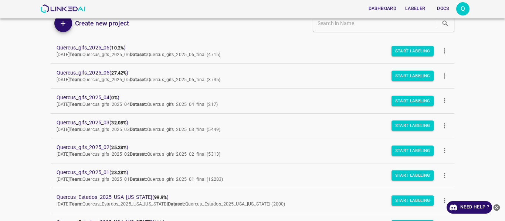
scroll to position [74, 0]
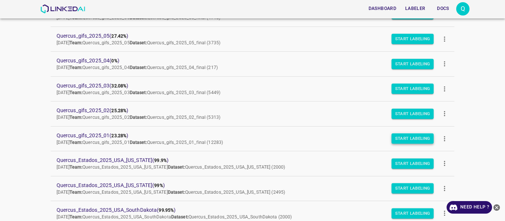
click at [398, 139] on button "Start Labeling" at bounding box center [412, 139] width 43 height 10
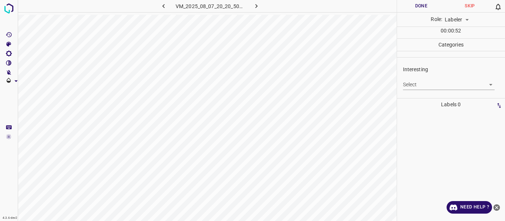
click at [417, 84] on body "4.3.6-dev2 VM_2025_08_07_20_20_50_989_01.gif Done Skip 0 Role: Labeler labeler …" at bounding box center [252, 110] width 505 height 221
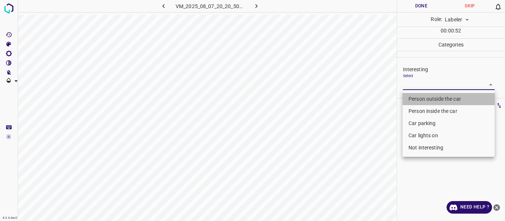
click at [419, 97] on li "Person outside the car" at bounding box center [448, 99] width 92 height 12
type input "Person outside the car"
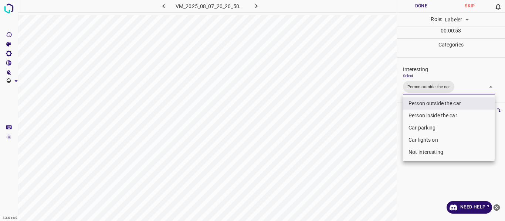
click at [374, 108] on div at bounding box center [252, 110] width 505 height 221
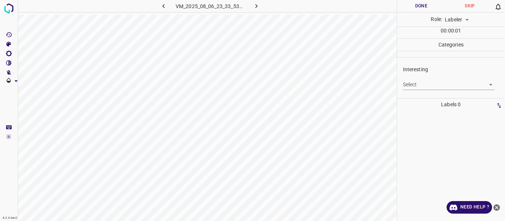
click at [413, 84] on body "4.3.6-dev2 VM_2025_08_06_23_33_53_304_08.gif Done Skip 0 Role: Labeler labeler …" at bounding box center [252, 110] width 505 height 221
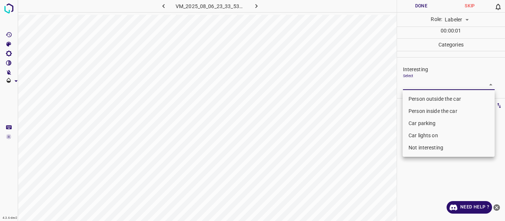
click at [414, 97] on li "Person outside the car" at bounding box center [448, 99] width 92 height 12
type input "Person outside the car"
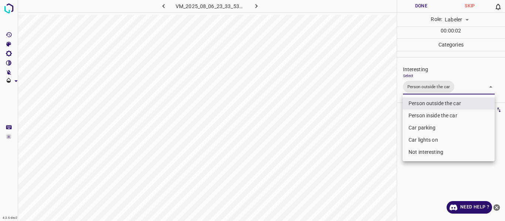
click at [385, 109] on div at bounding box center [252, 110] width 505 height 221
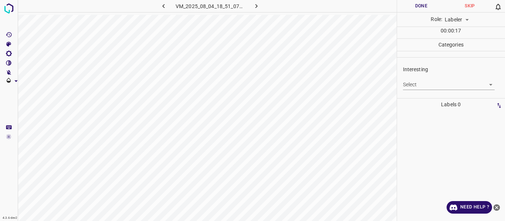
click at [410, 83] on body "4.3.6-dev2 VM_2025_08_04_18_51_07_910_06.gif Done Skip 0 Role: Labeler labeler …" at bounding box center [252, 110] width 505 height 221
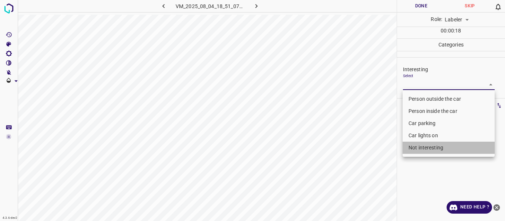
click at [415, 153] on li "Not interesting" at bounding box center [448, 148] width 92 height 12
type input "Not interesting"
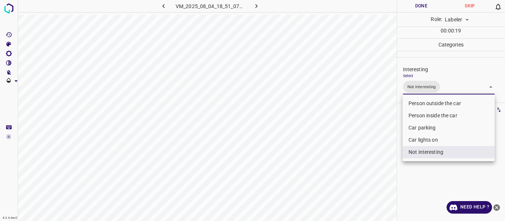
click at [374, 149] on div at bounding box center [252, 110] width 505 height 221
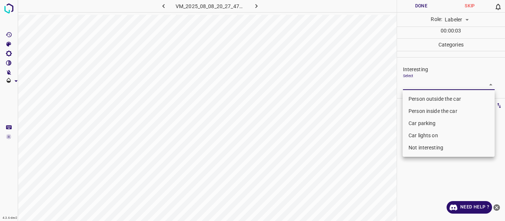
click at [413, 84] on body "4.3.6-dev2 VM_2025_08_08_20_27_47_139_00.gif Done Skip 0 Role: Labeler labeler …" at bounding box center [252, 110] width 505 height 221
click at [410, 99] on li "Person outside the car" at bounding box center [448, 99] width 92 height 12
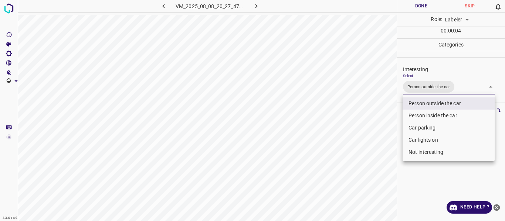
click at [412, 112] on li "Person inside the car" at bounding box center [448, 116] width 92 height 12
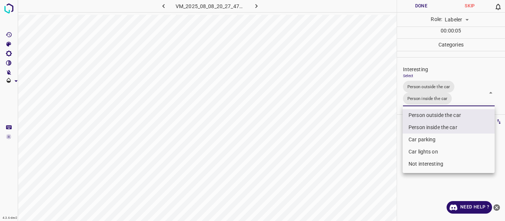
click at [417, 151] on li "Car lights on" at bounding box center [448, 152] width 92 height 12
type input "Person outside the car,Person inside the car,Car lights on"
click at [367, 148] on div at bounding box center [252, 110] width 505 height 221
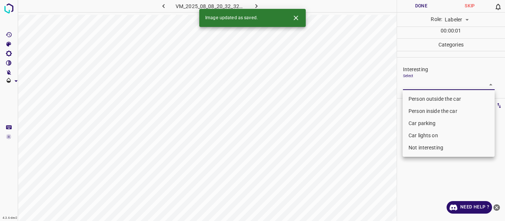
click at [416, 85] on body "4.3.6-dev2 VM_2025_08_08_20_32_32_894_01.gif Done Skip 0 Role: Labeler labeler …" at bounding box center [252, 110] width 505 height 221
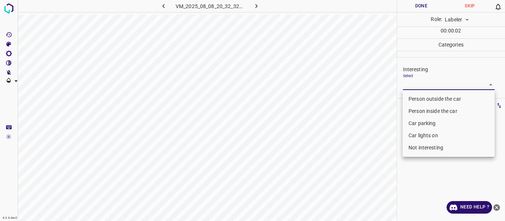
click at [424, 97] on li "Person outside the car" at bounding box center [448, 99] width 92 height 12
type input "Person outside the car"
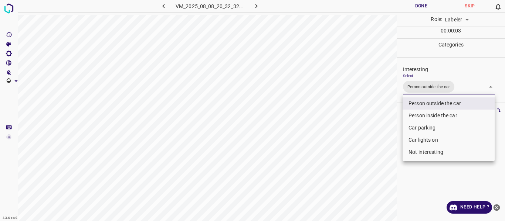
click at [384, 120] on div at bounding box center [252, 110] width 505 height 221
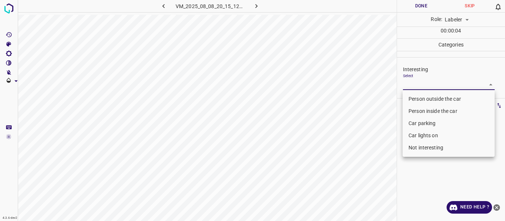
click at [422, 83] on body "4.3.6-dev2 VM_2025_08_08_20_15_12_914_00.gif Done Skip 0 Role: Labeler labeler …" at bounding box center [252, 110] width 505 height 221
click at [429, 121] on li "Car parking" at bounding box center [448, 124] width 92 height 12
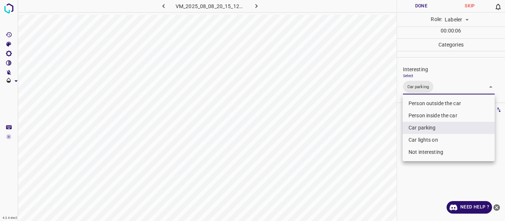
click at [426, 139] on li "Car lights on" at bounding box center [448, 140] width 92 height 12
type input "Car parking,Car lights on"
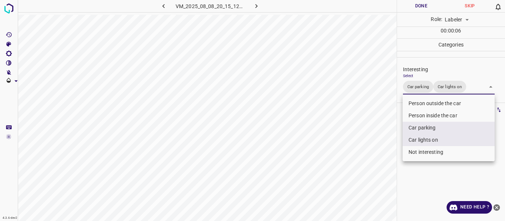
click at [369, 140] on div at bounding box center [252, 110] width 505 height 221
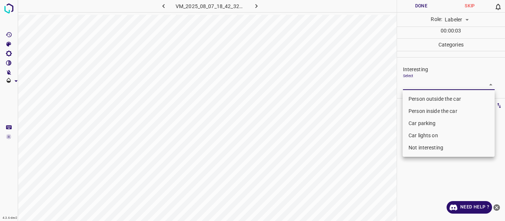
click at [424, 84] on body "4.3.6-dev2 VM_2025_08_07_18_42_32_912_05.gif Done Skip 0 Role: Labeler labeler …" at bounding box center [252, 110] width 505 height 221
click at [425, 98] on li "Person outside the car" at bounding box center [448, 99] width 92 height 12
type input "Person outside the car"
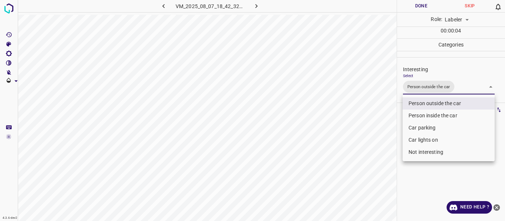
click at [385, 122] on div at bounding box center [252, 110] width 505 height 221
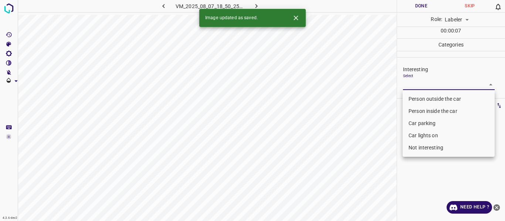
click at [417, 84] on body "4.3.6-dev2 VM_2025_08_07_18_50_25_059_02.gif Done Skip 0 Role: Labeler labeler …" at bounding box center [252, 110] width 505 height 221
click at [419, 96] on li "Person outside the car" at bounding box center [448, 99] width 92 height 12
type input "Person outside the car"
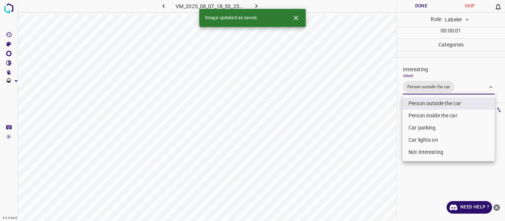
click at [380, 112] on div at bounding box center [252, 110] width 505 height 221
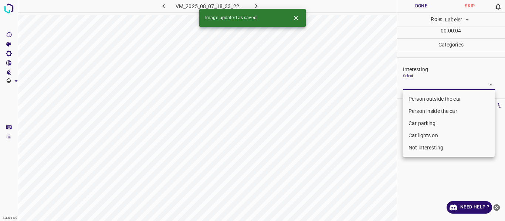
click at [418, 84] on body "4.3.6-dev2 VM_2025_08_07_18_33_22_426_04.gif Done Skip 0 Role: Labeler labeler …" at bounding box center [252, 110] width 505 height 221
click at [418, 97] on li "Person outside the car" at bounding box center [448, 99] width 92 height 12
type input "Person outside the car"
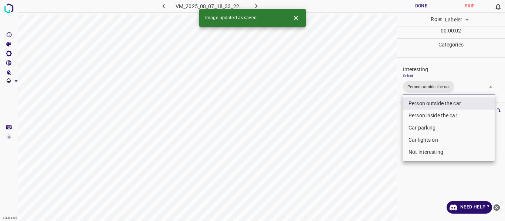
click at [367, 120] on div at bounding box center [252, 110] width 505 height 221
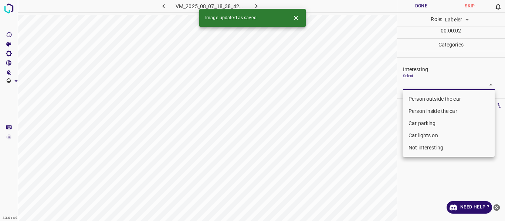
click at [419, 85] on body "4.3.6-dev2 VM_2025_08_07_18_38_42_369_07.gif Done Skip 0 Role: Labeler labeler …" at bounding box center [252, 110] width 505 height 221
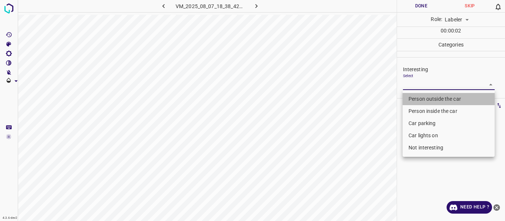
click at [421, 99] on li "Person outside the car" at bounding box center [448, 99] width 92 height 12
type input "Person outside the car"
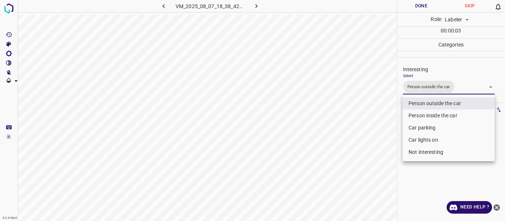
click at [384, 116] on div at bounding box center [252, 110] width 505 height 221
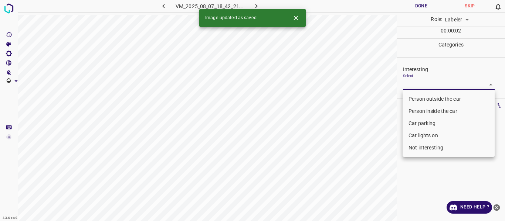
click at [417, 82] on body "4.3.6-dev2 VM_2025_08_07_18_42_21_330_03.gif Done Skip 0 Role: Labeler labeler …" at bounding box center [252, 110] width 505 height 221
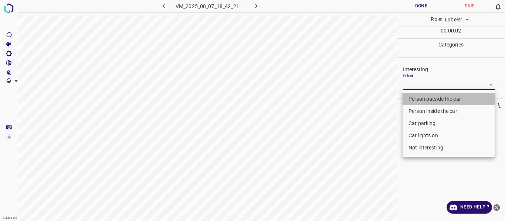
click at [417, 98] on li "Person outside the car" at bounding box center [448, 99] width 92 height 12
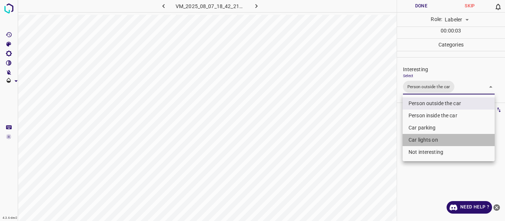
click at [417, 140] on li "Car lights on" at bounding box center [448, 140] width 92 height 12
type input "Person outside the car,Car lights on"
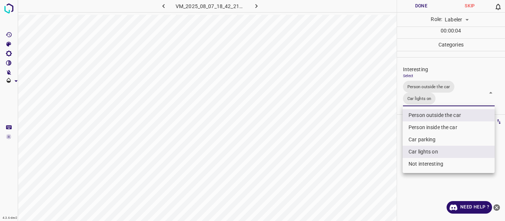
click at [370, 143] on div at bounding box center [252, 110] width 505 height 221
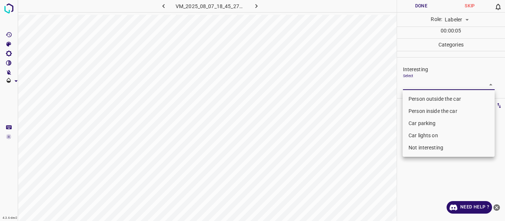
click at [413, 84] on body "4.3.6-dev2 VM_2025_08_07_18_45_27_638_07.gif Done Skip 0 Role: Labeler labeler …" at bounding box center [252, 110] width 505 height 221
click at [422, 148] on li "Not interesting" at bounding box center [448, 148] width 92 height 12
type input "Not interesting"
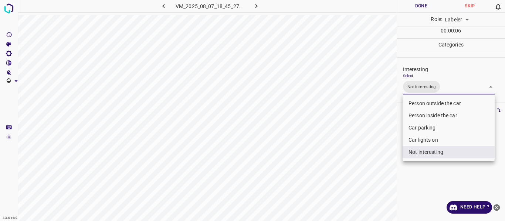
click at [380, 148] on div at bounding box center [252, 110] width 505 height 221
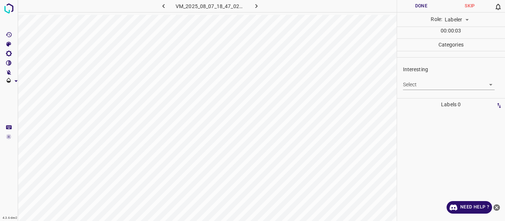
click at [407, 82] on body "4.3.6-dev2 VM_2025_08_07_18_47_02_176_00.gif Done Skip 0 Role: Labeler labeler …" at bounding box center [252, 110] width 505 height 221
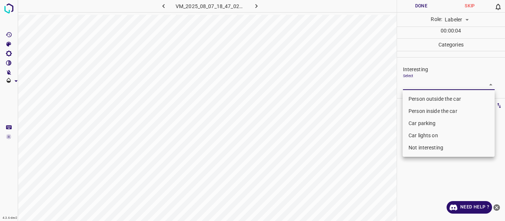
click at [416, 100] on li "Person outside the car" at bounding box center [448, 99] width 92 height 12
type input "Person outside the car"
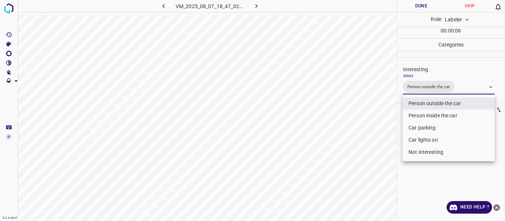
click at [377, 122] on div at bounding box center [252, 110] width 505 height 221
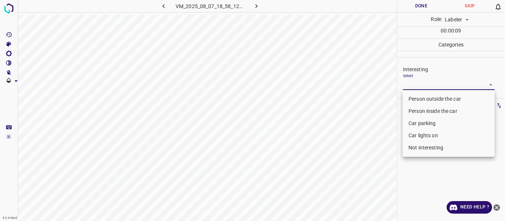
click at [425, 84] on body "4.3.6-dev2 VM_2025_08_07_18_58_12_715_00.gif Done Skip 0 Role: Labeler labeler …" at bounding box center [252, 110] width 505 height 221
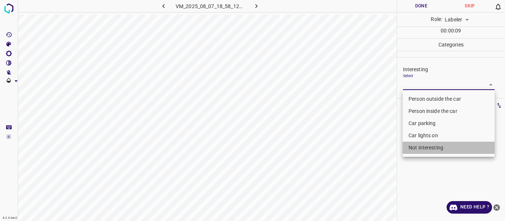
drag, startPoint x: 433, startPoint y: 145, endPoint x: 429, endPoint y: 146, distance: 4.5
click at [432, 145] on li "Not interesting" at bounding box center [448, 148] width 92 height 12
type input "Not interesting"
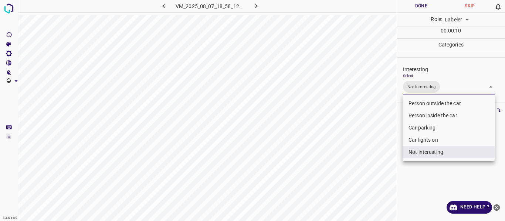
click at [379, 147] on div at bounding box center [252, 110] width 505 height 221
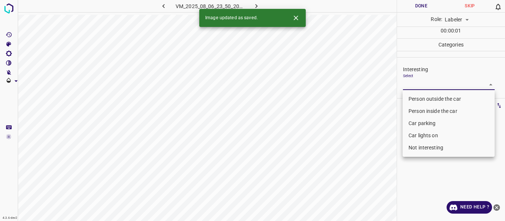
click at [430, 84] on body "4.3.6-dev2 VM_2025_08_06_23_50_20_255_05.gif Done Skip 0 Role: Labeler labeler …" at bounding box center [252, 110] width 505 height 221
click at [428, 99] on li "Person outside the car" at bounding box center [448, 99] width 92 height 12
type input "Person outside the car"
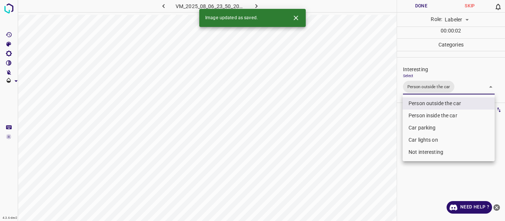
click at [368, 121] on div at bounding box center [252, 110] width 505 height 221
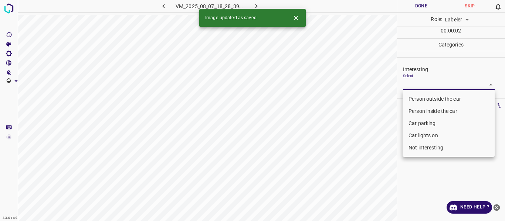
click at [432, 86] on body "4.3.6-dev2 VM_2025_08_07_18_28_39_682_08.gif Done Skip 0 Role: Labeler labeler …" at bounding box center [252, 110] width 505 height 221
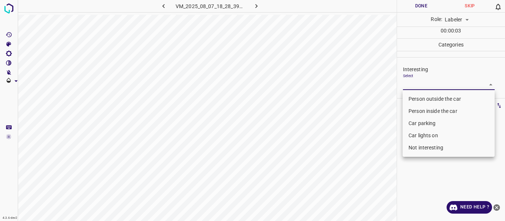
click at [409, 146] on li "Not interesting" at bounding box center [448, 148] width 92 height 12
type input "Not interesting"
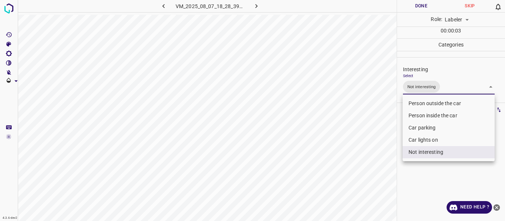
click at [365, 151] on div at bounding box center [252, 110] width 505 height 221
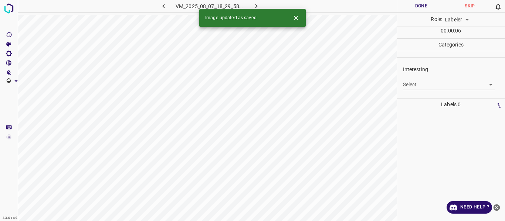
click at [415, 85] on body "4.3.6-dev2 VM_2025_08_07_18_29_58_357_01.gif Done Skip 0 Role: Labeler labeler …" at bounding box center [252, 110] width 505 height 221
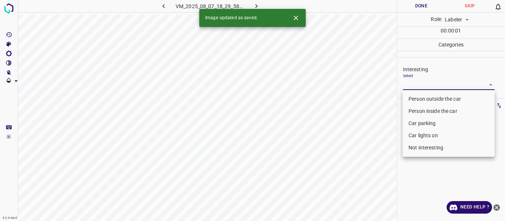
click at [413, 123] on li "Car parking" at bounding box center [448, 124] width 92 height 12
type input "Car parking"
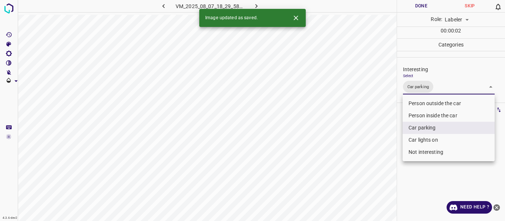
click at [367, 148] on div at bounding box center [252, 110] width 505 height 221
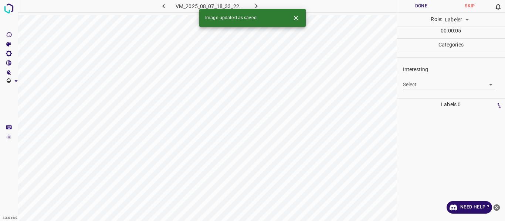
click at [420, 85] on body "4.3.6-dev2 VM_2025_08_07_18_33_22_426_00.gif Done Skip 0 Role: Labeler labeler …" at bounding box center [252, 110] width 505 height 221
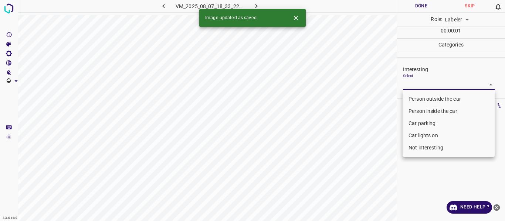
click at [419, 98] on li "Person outside the car" at bounding box center [448, 99] width 92 height 12
type input "Person outside the car"
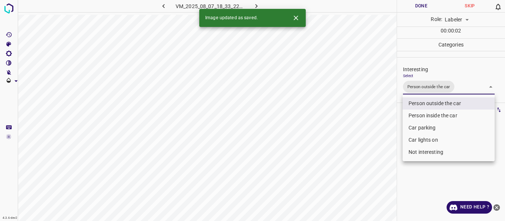
click at [385, 127] on div at bounding box center [252, 110] width 505 height 221
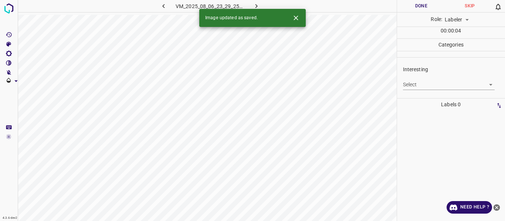
click at [426, 84] on body "4.3.6-dev2 VM_2025_08_06_23_29_25_005_04.gif Done Skip 0 Role: Labeler labeler …" at bounding box center [252, 110] width 505 height 221
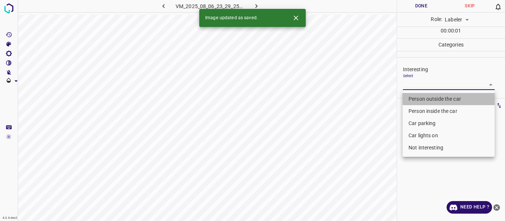
drag, startPoint x: 423, startPoint y: 97, endPoint x: 380, endPoint y: 112, distance: 45.4
click at [423, 97] on li "Person outside the car" at bounding box center [448, 99] width 92 height 12
type input "Person outside the car"
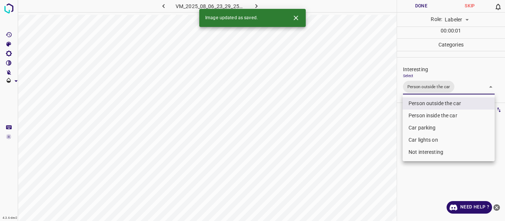
click at [373, 113] on div at bounding box center [252, 110] width 505 height 221
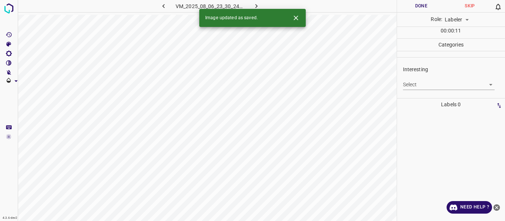
click at [415, 84] on body "4.3.6-dev2 VM_2025_08_06_23_30_24_693_02.gif Done Skip 0 Role: Labeler labeler …" at bounding box center [252, 110] width 505 height 221
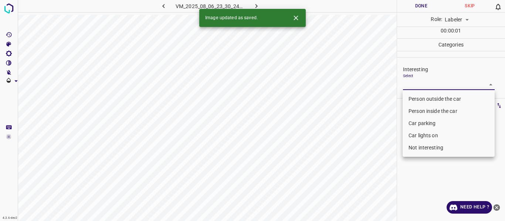
click at [413, 102] on li "Person outside the car" at bounding box center [448, 99] width 92 height 12
type input "Person outside the car"
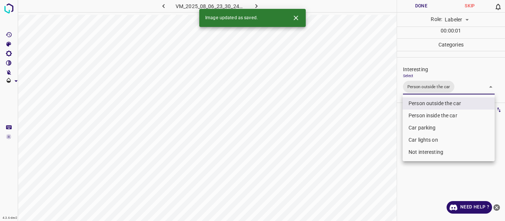
click at [373, 113] on div at bounding box center [252, 110] width 505 height 221
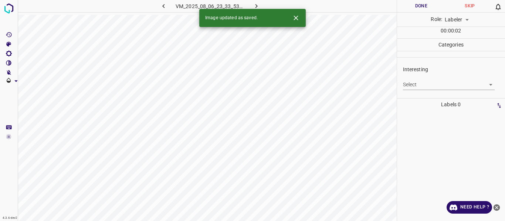
click at [424, 86] on body "4.3.6-dev2 VM_2025_08_06_23_33_53_304_04.gif Done Skip 0 Role: Labeler labeler …" at bounding box center [252, 110] width 505 height 221
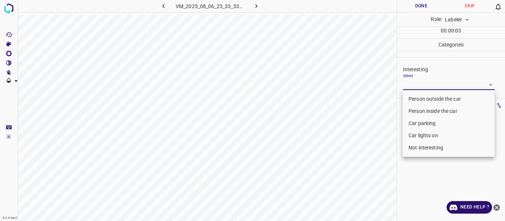
click at [426, 98] on li "Person outside the car" at bounding box center [448, 99] width 92 height 12
type input "Person outside the car"
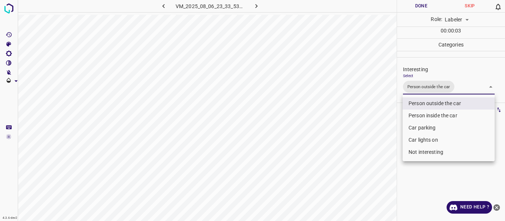
click at [365, 122] on div at bounding box center [252, 110] width 505 height 221
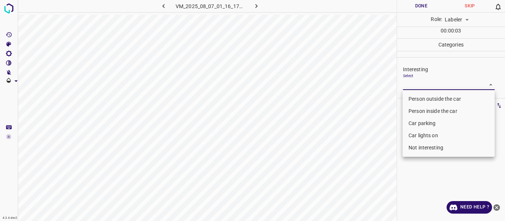
click at [421, 83] on body "4.3.6-dev2 VM_2025_08_07_01_16_17_218_02.gif Done Skip 0 Role: Labeler labeler …" at bounding box center [252, 110] width 505 height 221
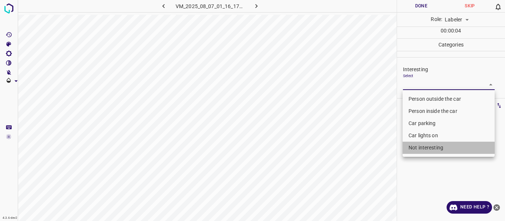
drag, startPoint x: 419, startPoint y: 146, endPoint x: 395, endPoint y: 144, distance: 24.5
click at [419, 146] on li "Not interesting" at bounding box center [448, 148] width 92 height 12
type input "Not interesting"
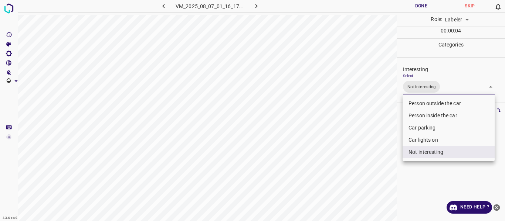
click at [383, 148] on div at bounding box center [252, 110] width 505 height 221
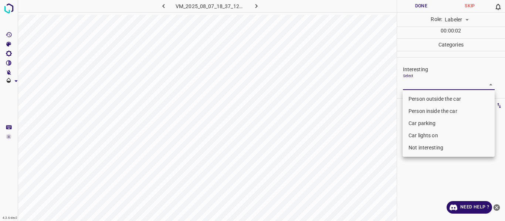
click at [428, 82] on body "4.3.6-dev2 VM_2025_08_07_18_37_12_790_01.gif Done Skip 0 Role: Labeler labeler …" at bounding box center [252, 110] width 505 height 221
drag, startPoint x: 432, startPoint y: 136, endPoint x: 387, endPoint y: 155, distance: 49.5
click at [431, 136] on li "Car lights on" at bounding box center [448, 136] width 92 height 12
type input "Car lights on"
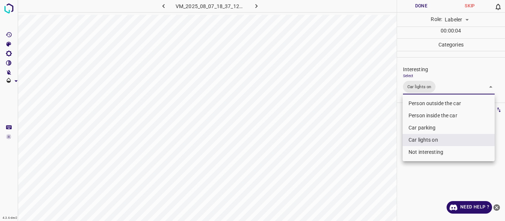
click at [381, 155] on div at bounding box center [252, 110] width 505 height 221
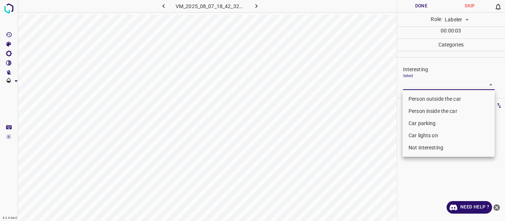
click at [417, 80] on body "4.3.6-dev2 VM_2025_08_07_18_42_32_912_08.gif Done Skip 0 Role: Labeler labeler …" at bounding box center [252, 110] width 505 height 221
click at [418, 100] on li "Person outside the car" at bounding box center [448, 99] width 92 height 12
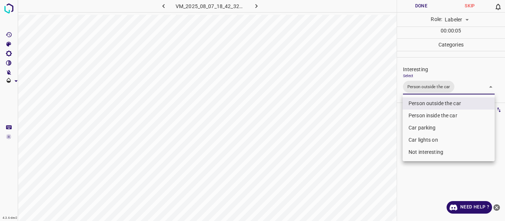
click at [416, 140] on li "Car lights on" at bounding box center [448, 140] width 92 height 12
type input "Person outside the car,Car lights on"
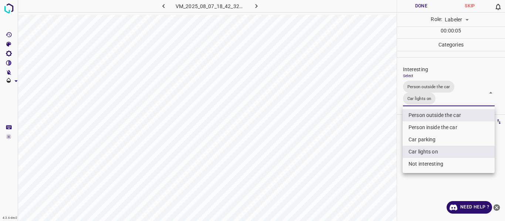
click at [367, 142] on div at bounding box center [252, 110] width 505 height 221
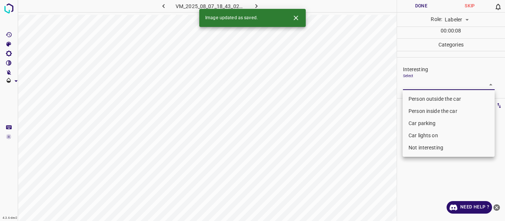
click at [421, 86] on body "4.3.6-dev2 VM_2025_08_07_18_43_02_813_02.gif Done Skip 0 Role: Labeler labeler …" at bounding box center [252, 110] width 505 height 221
click at [421, 122] on li "Car parking" at bounding box center [448, 124] width 92 height 12
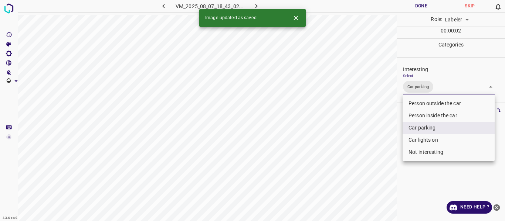
click at [420, 140] on li "Car lights on" at bounding box center [448, 140] width 92 height 12
type input "Car parking,Car lights on"
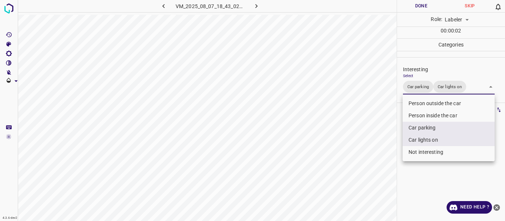
click at [384, 145] on div at bounding box center [252, 110] width 505 height 221
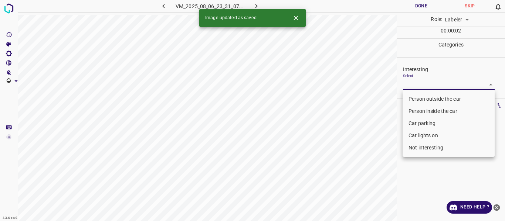
click at [418, 83] on body "4.3.6-dev2 VM_2025_08_06_23_31_07_341_06.gif Done Skip 0 Role: Labeler labeler …" at bounding box center [252, 110] width 505 height 221
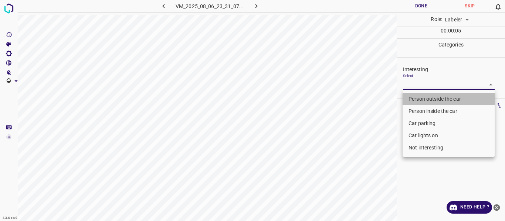
click at [417, 97] on li "Person outside the car" at bounding box center [448, 99] width 92 height 12
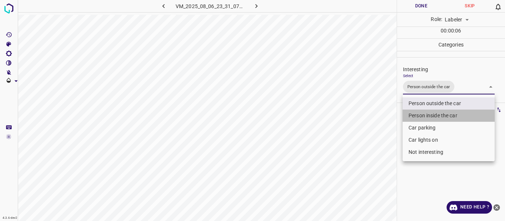
click at [417, 117] on li "Person inside the car" at bounding box center [448, 116] width 92 height 12
type input "Person outside the car,Person inside the car"
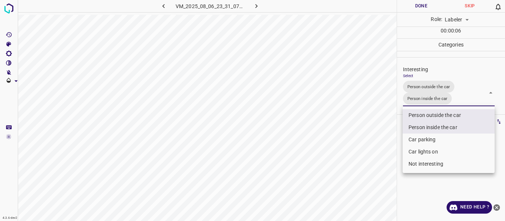
click at [375, 125] on div at bounding box center [252, 110] width 505 height 221
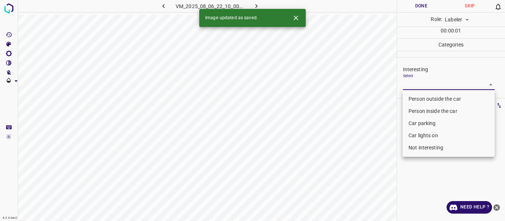
click at [420, 82] on body "4.3.6-dev2 VM_2025_08_06_22_10_00_503_02.gif Done Skip 0 Role: Labeler labeler …" at bounding box center [252, 110] width 505 height 221
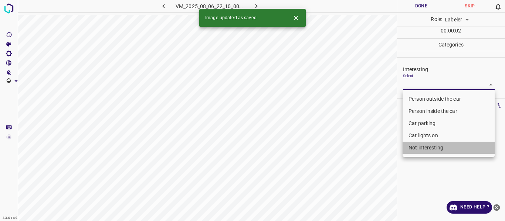
click at [422, 146] on li "Not interesting" at bounding box center [448, 148] width 92 height 12
type input "Not interesting"
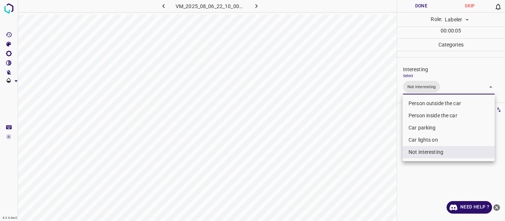
click at [376, 155] on div at bounding box center [252, 110] width 505 height 221
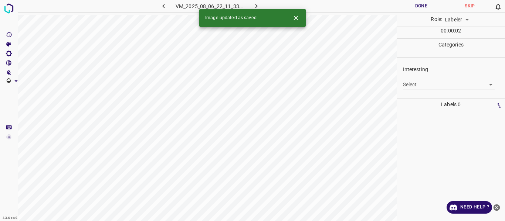
click at [161, 6] on icon "button" at bounding box center [164, 6] width 8 height 8
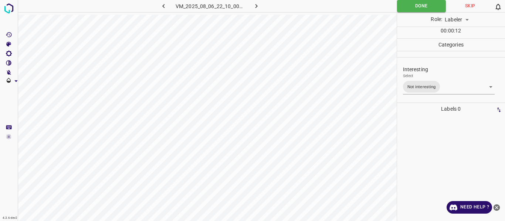
click at [438, 86] on body "4.3.6-dev2 VM_2025_08_06_22_10_00_503_02.gif Done Skip 0 Role: Labeler labeler …" at bounding box center [252, 110] width 505 height 221
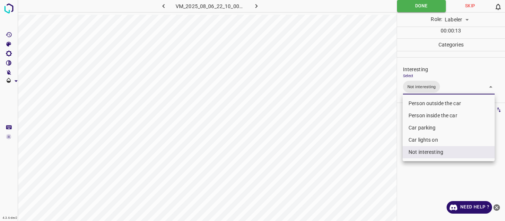
drag, startPoint x: 426, startPoint y: 155, endPoint x: 425, endPoint y: 142, distance: 13.4
click at [426, 153] on li "Not interesting" at bounding box center [448, 152] width 92 height 12
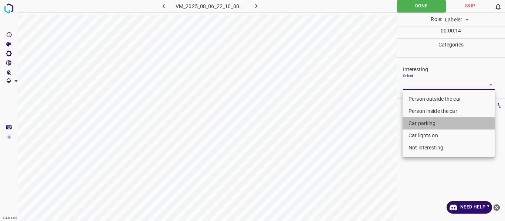
click at [416, 124] on li "Car parking" at bounding box center [448, 124] width 92 height 12
type input "Car parking"
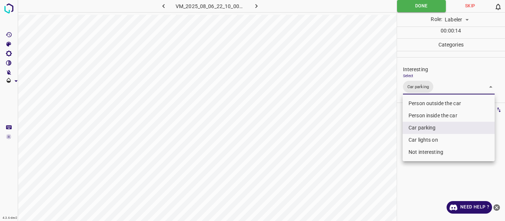
click at [373, 134] on div at bounding box center [252, 110] width 505 height 221
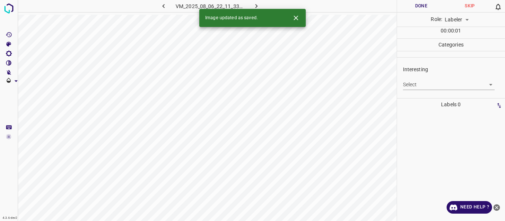
click at [420, 84] on body "4.3.6-dev2 VM_2025_08_06_22_11_33_726_00.gif Done Skip 0 Role: Labeler labeler …" at bounding box center [252, 110] width 505 height 221
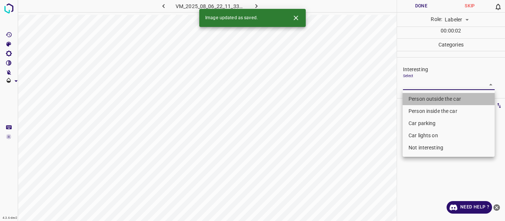
click at [422, 96] on li "Person outside the car" at bounding box center [448, 99] width 92 height 12
type input "Person outside the car"
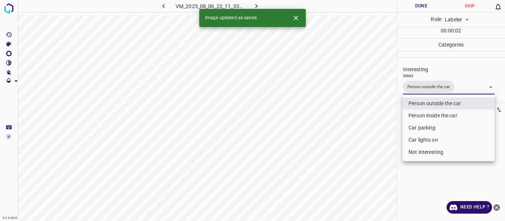
click at [384, 112] on div at bounding box center [252, 110] width 505 height 221
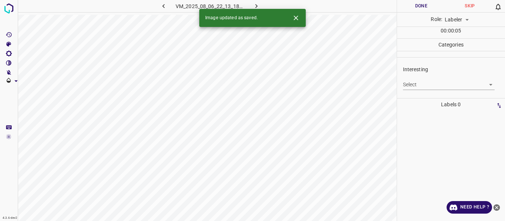
click at [418, 85] on body "4.3.6-dev2 VM_2025_08_06_22_13_18_911_02.gif Done Skip 0 Role: Labeler labeler …" at bounding box center [252, 110] width 505 height 221
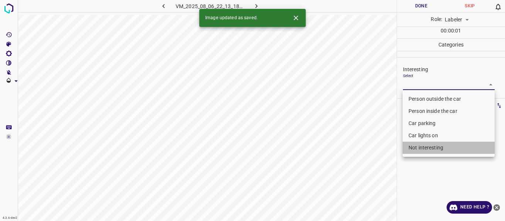
click at [427, 149] on li "Not interesting" at bounding box center [448, 148] width 92 height 12
type input "Not interesting"
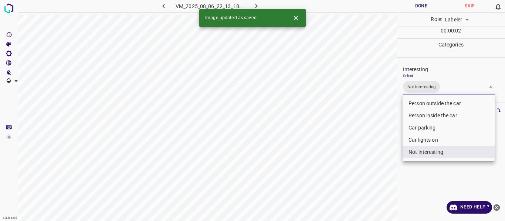
click at [380, 156] on div at bounding box center [252, 110] width 505 height 221
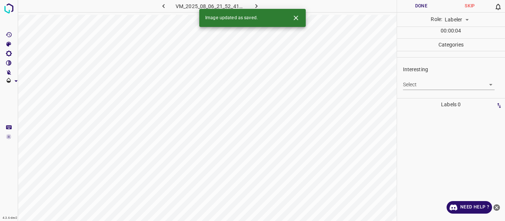
click at [417, 81] on body "4.3.6-dev2 VM_2025_08_06_21_52_41_616_05.gif Done Skip 0 Role: Labeler labeler …" at bounding box center [252, 110] width 505 height 221
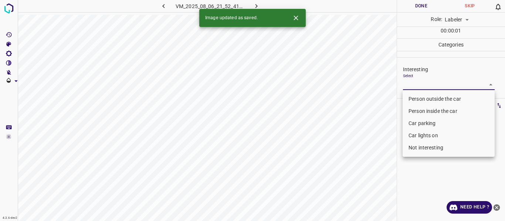
click at [417, 95] on li "Person outside the car" at bounding box center [448, 99] width 92 height 12
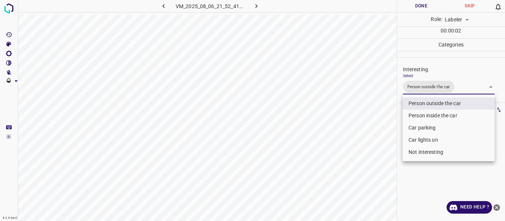
click at [424, 137] on li "Car lights on" at bounding box center [448, 140] width 92 height 12
type input "Person outside the car,Car lights on"
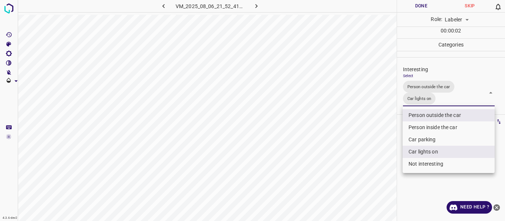
click at [376, 144] on div at bounding box center [252, 110] width 505 height 221
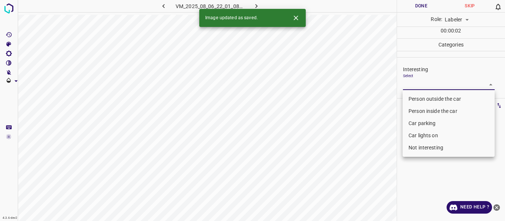
click at [423, 84] on body "4.3.6-dev2 VM_2025_08_06_22_01_08_522_07.gif Done Skip 0 Role: Labeler labeler …" at bounding box center [252, 110] width 505 height 221
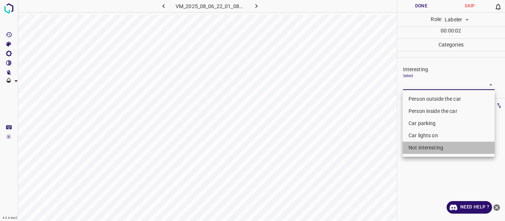
click at [418, 148] on li "Not interesting" at bounding box center [448, 148] width 92 height 12
type input "Not interesting"
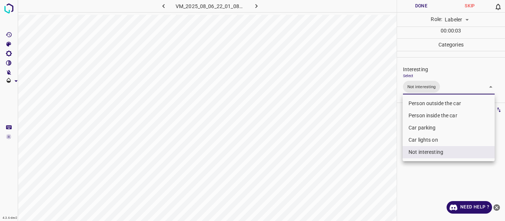
click at [371, 156] on div at bounding box center [252, 110] width 505 height 221
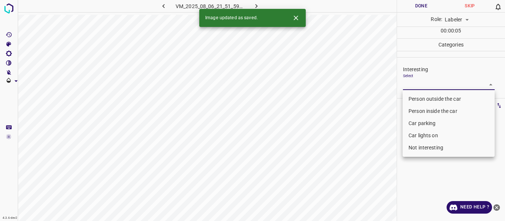
click at [427, 84] on body "4.3.6-dev2 VM_2025_08_06_21_51_59_705_00.gif Done Skip 0 Role: Labeler labeler …" at bounding box center [252, 110] width 505 height 221
click at [425, 99] on li "Person outside the car" at bounding box center [448, 99] width 92 height 12
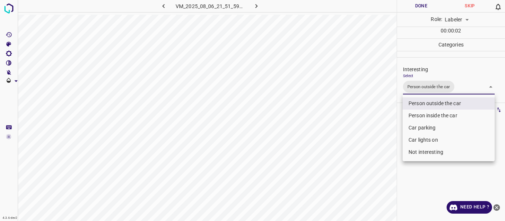
click at [414, 142] on li "Car lights on" at bounding box center [448, 140] width 92 height 12
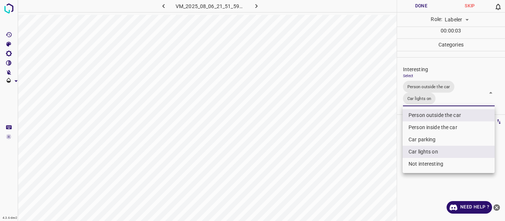
click at [375, 150] on div at bounding box center [252, 110] width 505 height 221
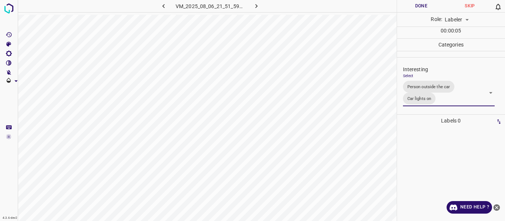
click at [453, 98] on body "4.3.6-dev2 VM_2025_08_06_21_51_59_705_00.gif Done Skip 0 Role: Labeler labeler …" at bounding box center [252, 110] width 505 height 221
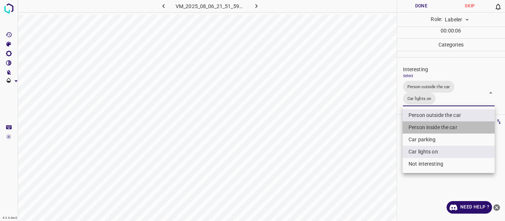
click at [433, 125] on li "Person inside the car" at bounding box center [448, 128] width 92 height 12
type input "Person outside the car,Car lights on,Person inside the car"
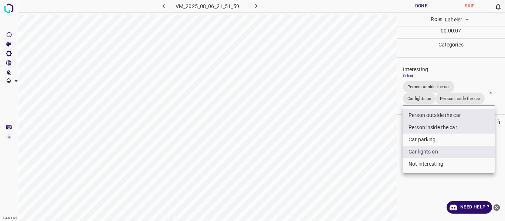
click at [383, 133] on div at bounding box center [252, 110] width 505 height 221
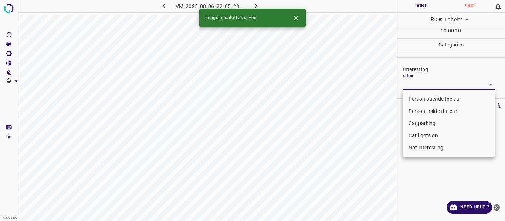
click at [425, 81] on body "4.3.6-dev2 VM_2025_08_06_22_05_28_235_00.gif Done Skip 0 Role: Labeler labeler …" at bounding box center [252, 110] width 505 height 221
click at [427, 98] on li "Person outside the car" at bounding box center [448, 99] width 92 height 12
type input "Person outside the car"
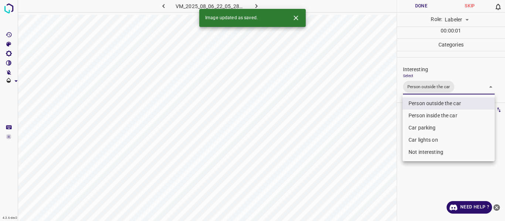
click at [375, 135] on div at bounding box center [252, 110] width 505 height 221
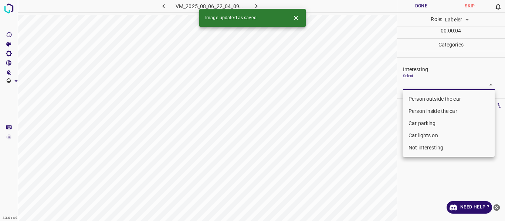
click at [428, 85] on body "4.3.6-dev2 VM_2025_08_06_22_04_09_259_10.gif Done Skip 0 Role: Labeler labeler …" at bounding box center [252, 110] width 505 height 221
click at [429, 101] on li "Person outside the car" at bounding box center [448, 99] width 92 height 12
type input "Person outside the car"
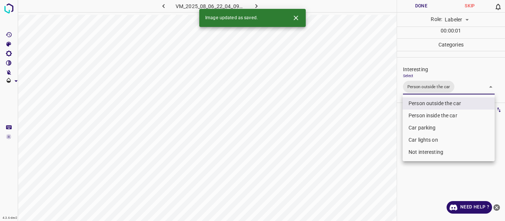
click at [365, 130] on div at bounding box center [252, 110] width 505 height 221
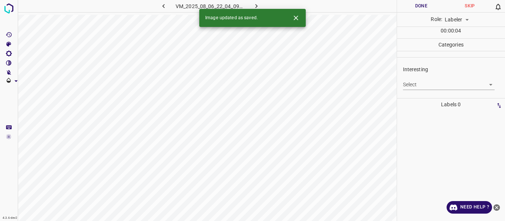
click at [431, 83] on body "4.3.6-dev2 VM_2025_08_06_22_04_09_259_08.gif Done Skip 0 Role: Labeler labeler …" at bounding box center [252, 110] width 505 height 221
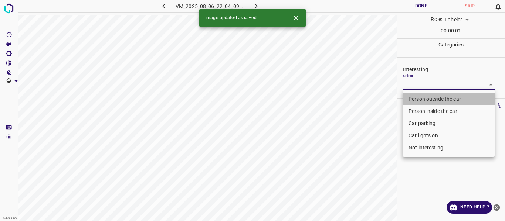
click at [430, 97] on li "Person outside the car" at bounding box center [448, 99] width 92 height 12
type input "Person outside the car"
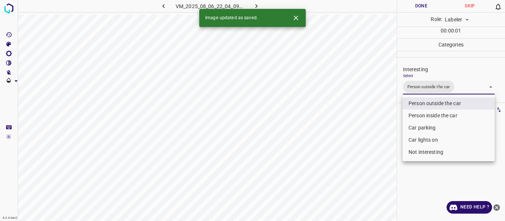
click at [366, 121] on div at bounding box center [252, 110] width 505 height 221
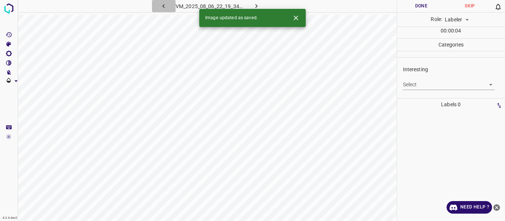
click at [164, 7] on icon "button" at bounding box center [164, 6] width 8 height 8
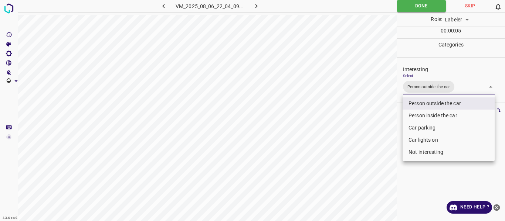
click at [465, 89] on body "4.3.6-dev2 VM_2025_08_06_22_04_09_259_08.gif Done Skip 0 Role: Labeler labeler …" at bounding box center [252, 110] width 505 height 221
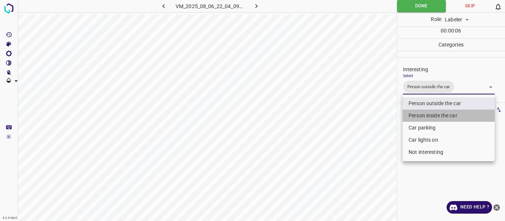
drag, startPoint x: 449, startPoint y: 114, endPoint x: 415, endPoint y: 125, distance: 35.9
click at [449, 113] on li "Person inside the car" at bounding box center [448, 116] width 92 height 12
type input "Person outside the car,Person inside the car"
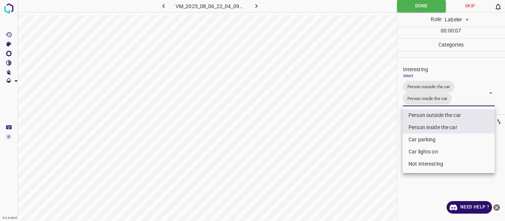
click at [371, 137] on div at bounding box center [252, 110] width 505 height 221
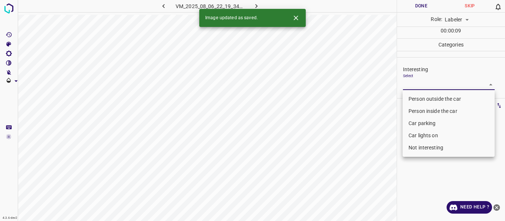
click at [436, 82] on body "4.3.6-dev2 VM_2025_08_06_22_19_34_012_03.gif Done Skip 0 Role: Labeler labeler …" at bounding box center [252, 110] width 505 height 221
click at [429, 99] on li "Person outside the car" at bounding box center [448, 99] width 92 height 12
type input "Person outside the car"
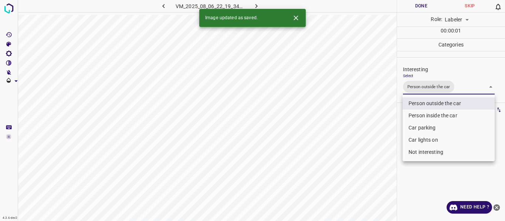
click at [364, 126] on div at bounding box center [252, 110] width 505 height 221
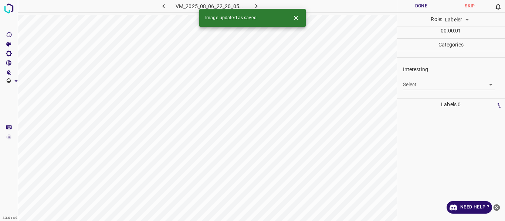
click at [425, 81] on body "4.3.6-dev2 VM_2025_08_06_22_20_05_892_12.gif Done Skip 0 Role: Labeler labeler …" at bounding box center [252, 110] width 505 height 221
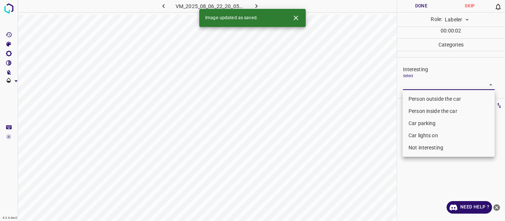
click at [424, 99] on li "Person outside the car" at bounding box center [448, 99] width 92 height 12
type input "Person outside the car"
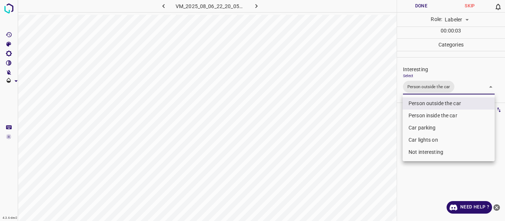
click at [354, 128] on div at bounding box center [252, 110] width 505 height 221
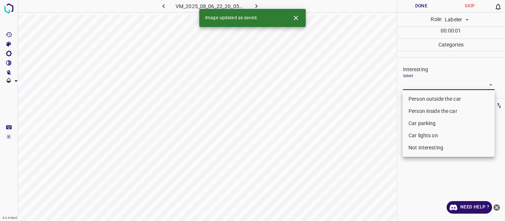
click at [414, 82] on body "4.3.6-dev2 VM_2025_08_06_22_20_05_892_08.gif Done Skip 0 Role: Labeler labeler …" at bounding box center [252, 110] width 505 height 221
click at [413, 95] on li "Person outside the car" at bounding box center [448, 99] width 92 height 12
type input "Person outside the car"
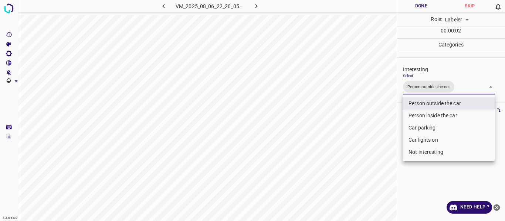
click at [378, 115] on div at bounding box center [252, 110] width 505 height 221
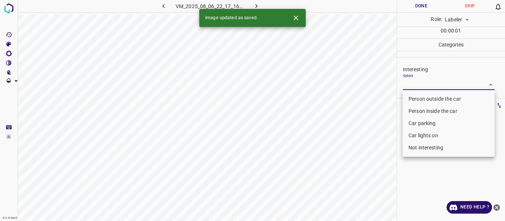
drag, startPoint x: 411, startPoint y: 81, endPoint x: 410, endPoint y: 95, distance: 13.8
click at [412, 81] on body "4.3.6-dev2 VM_2025_08_06_22_17_16_105_03.gif Done Skip 0 Role: Labeler labeler …" at bounding box center [252, 110] width 505 height 221
drag, startPoint x: 416, startPoint y: 120, endPoint x: 417, endPoint y: 135, distance: 15.2
click at [417, 121] on li "Car parking" at bounding box center [448, 124] width 92 height 12
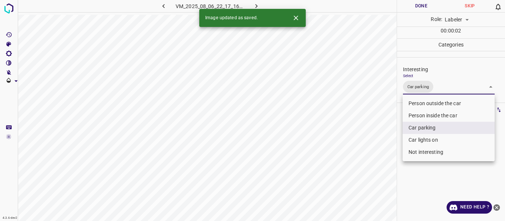
click at [417, 137] on li "Car lights on" at bounding box center [448, 140] width 92 height 12
type input "Car parking,Car lights on"
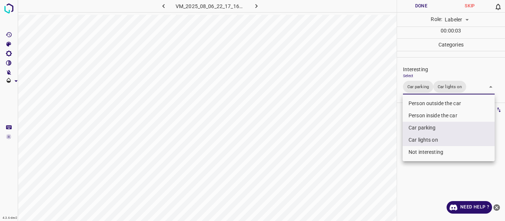
click at [385, 146] on div at bounding box center [252, 110] width 505 height 221
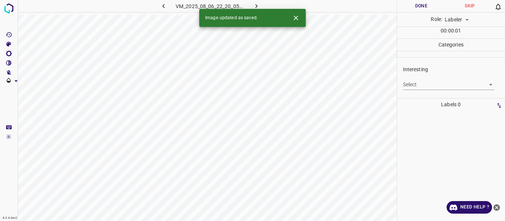
click at [425, 86] on body "4.3.6-dev2 VM_2025_08_06_22_20_05_892_07.gif Done Skip 0 Role: Labeler labeler …" at bounding box center [252, 110] width 505 height 221
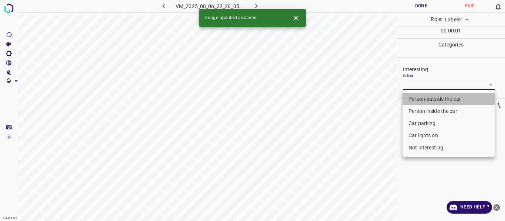
click at [427, 95] on li "Person outside the car" at bounding box center [448, 99] width 92 height 12
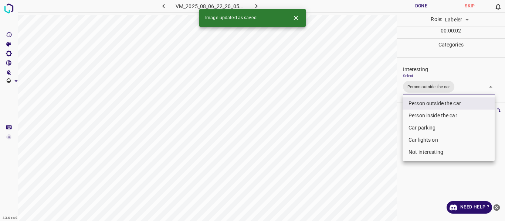
click at [421, 137] on li "Car lights on" at bounding box center [448, 140] width 92 height 12
type input "Person outside the car,Car lights on"
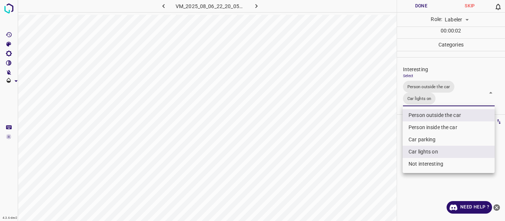
click at [372, 147] on div at bounding box center [252, 110] width 505 height 221
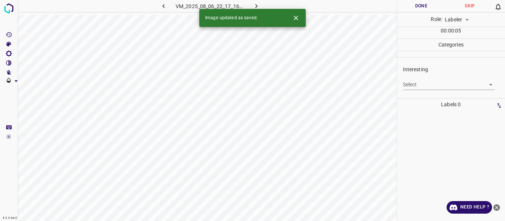
click at [430, 85] on body "4.3.6-dev2 VM_2025_08_06_22_17_16_105_02.gif Done Skip 0 Role: Labeler labeler …" at bounding box center [252, 110] width 505 height 221
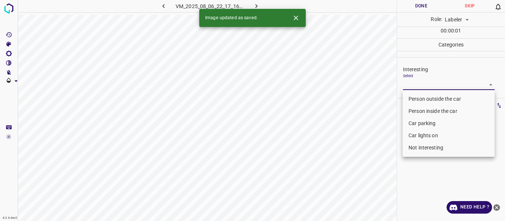
drag, startPoint x: 420, startPoint y: 120, endPoint x: 421, endPoint y: 125, distance: 5.2
click at [421, 121] on li "Car parking" at bounding box center [448, 124] width 92 height 12
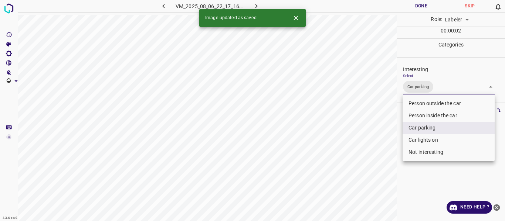
click at [421, 136] on li "Car lights on" at bounding box center [448, 140] width 92 height 12
type input "Car parking,Car lights on"
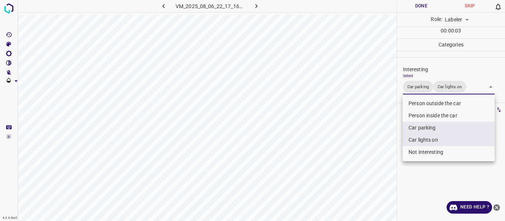
click at [382, 150] on div at bounding box center [252, 110] width 505 height 221
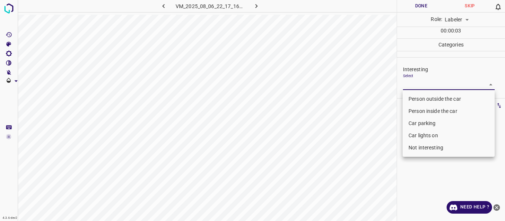
click at [414, 81] on body "4.3.6-dev2 VM_2025_08_06_22_17_16_105_05.gif Done Skip 0 Role: Labeler labeler …" at bounding box center [252, 110] width 505 height 221
drag, startPoint x: 424, startPoint y: 118, endPoint x: 424, endPoint y: 122, distance: 4.1
click at [424, 118] on li "Car parking" at bounding box center [448, 124] width 92 height 12
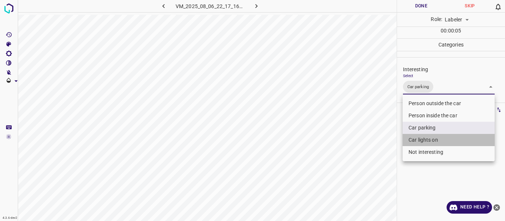
click at [426, 139] on li "Car lights on" at bounding box center [448, 140] width 92 height 12
type input "Car parking,Car lights on"
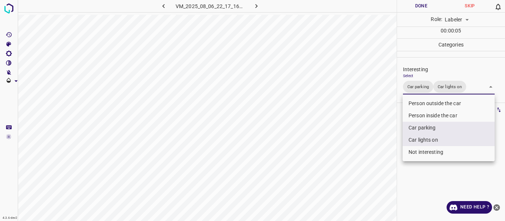
click at [363, 142] on div at bounding box center [252, 110] width 505 height 221
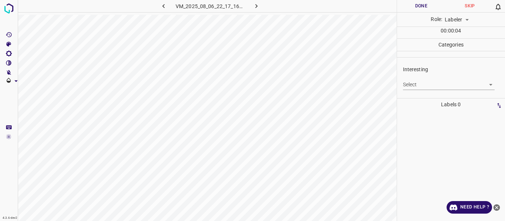
click at [419, 84] on body "4.3.6-dev2 VM_2025_08_06_22_17_16_105_01.gif Done Skip 0 Role: Labeler labeler …" at bounding box center [252, 110] width 505 height 221
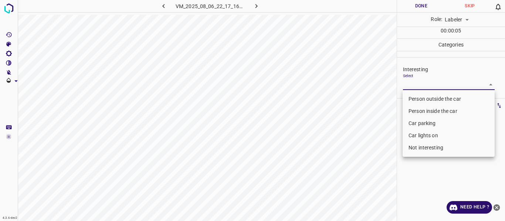
click at [420, 123] on li "Car parking" at bounding box center [448, 124] width 92 height 12
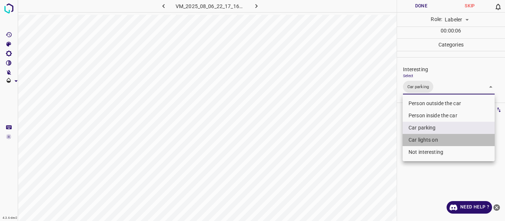
click at [421, 137] on li "Car lights on" at bounding box center [448, 140] width 92 height 12
type input "Car parking,Car lights on"
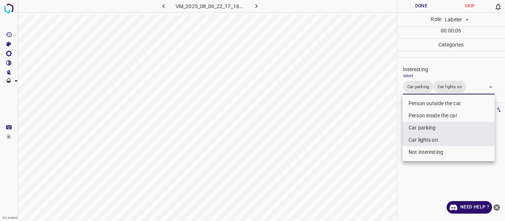
click at [373, 145] on div at bounding box center [252, 110] width 505 height 221
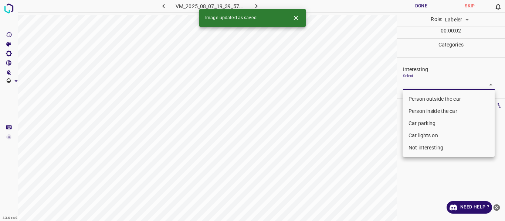
drag, startPoint x: 413, startPoint y: 82, endPoint x: 411, endPoint y: 106, distance: 24.5
click at [414, 82] on body "4.3.6-dev2 VM_2025_08_07_19_39_57_816_01.gif Done Skip 0 Role: Labeler labeler …" at bounding box center [252, 110] width 505 height 221
click at [413, 134] on li "Car lights on" at bounding box center [448, 136] width 92 height 12
type input "Car lights on"
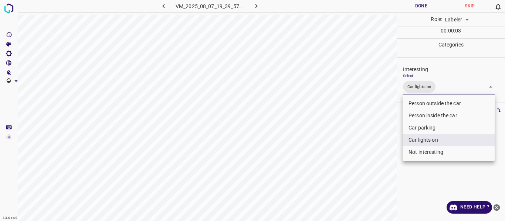
click at [367, 150] on div at bounding box center [252, 110] width 505 height 221
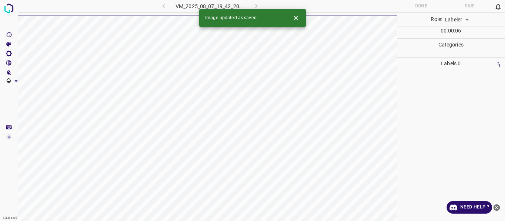
click at [164, 4] on div "VM_2025_08_07_19_42_20_284_00.gif" at bounding box center [210, 6] width 138 height 12
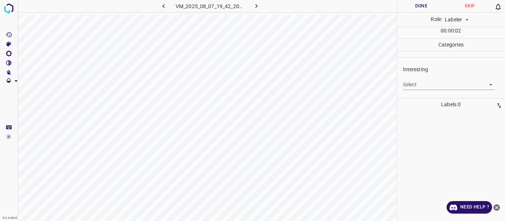
click at [163, 6] on icon "button" at bounding box center [163, 6] width 2 height 4
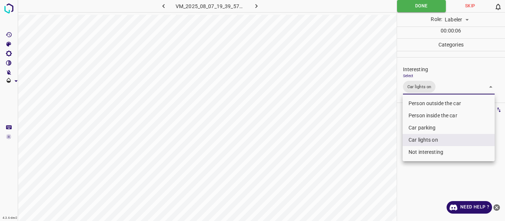
drag, startPoint x: 458, startPoint y: 90, endPoint x: 442, endPoint y: 108, distance: 23.6
click at [458, 90] on body "4.3.6-dev2 VM_2025_08_07_19_39_57_816_01.gif Done Skip 0 Role: Labeler labeler …" at bounding box center [252, 110] width 505 height 221
click at [436, 104] on li "Person outside the car" at bounding box center [448, 104] width 92 height 12
type input "Car lights on,Person outside the car"
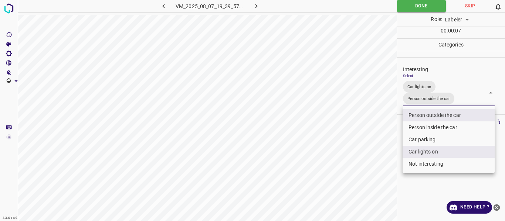
drag, startPoint x: 376, startPoint y: 127, endPoint x: 369, endPoint y: 140, distance: 14.5
click at [376, 128] on div at bounding box center [252, 110] width 505 height 221
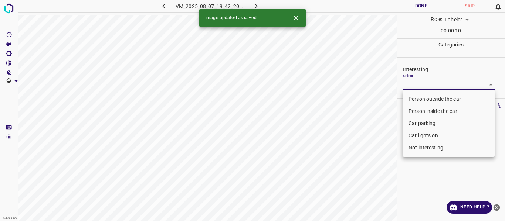
click at [437, 81] on body "4.3.6-dev2 VM_2025_08_07_19_42_20_284_00.gif Done Skip 0 Role: Labeler labeler …" at bounding box center [252, 110] width 505 height 221
click at [426, 99] on li "Person outside the car" at bounding box center [448, 99] width 92 height 12
type input "Person outside the car"
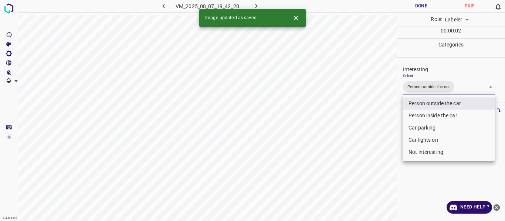
drag, startPoint x: 393, startPoint y: 120, endPoint x: 391, endPoint y: 124, distance: 4.8
click at [393, 120] on div at bounding box center [252, 110] width 505 height 221
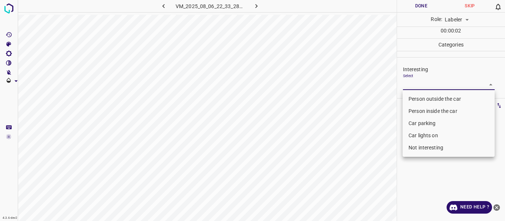
click at [415, 82] on body "4.3.6-dev2 VM_2025_08_06_22_33_28_836_04.gif Done Skip 0 Role: Labeler labeler …" at bounding box center [252, 110] width 505 height 221
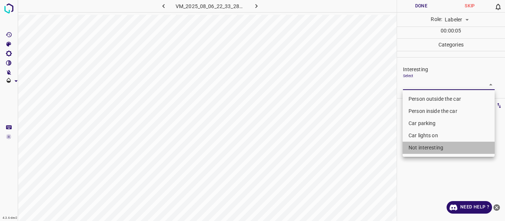
click at [414, 152] on li "Not interesting" at bounding box center [448, 148] width 92 height 12
type input "Not interesting"
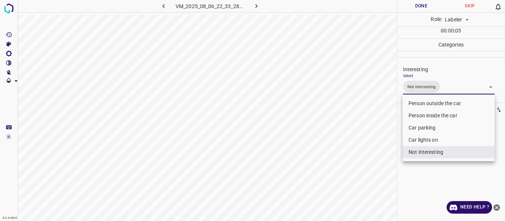
click at [384, 155] on div at bounding box center [252, 110] width 505 height 221
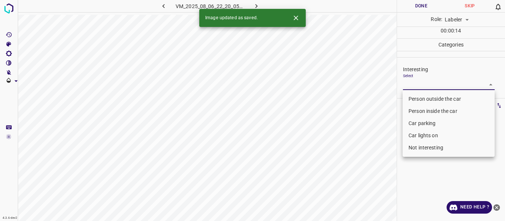
click at [422, 82] on body "4.3.6-dev2 VM_2025_08_06_22_20_05_892_04.gif Done Skip 0 Role: Labeler labeler …" at bounding box center [252, 110] width 505 height 221
click at [422, 99] on li "Person outside the car" at bounding box center [448, 99] width 92 height 12
type input "Person outside the car"
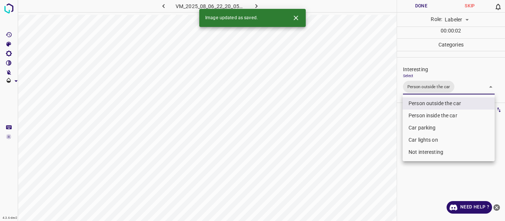
click at [390, 122] on div at bounding box center [252, 110] width 505 height 221
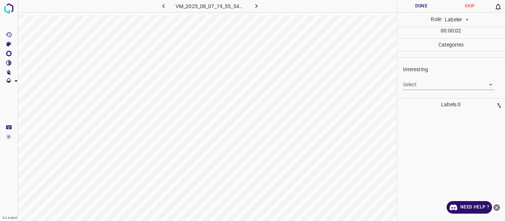
click at [425, 85] on body "4.3.6-dev2 VM_2025_08_07_19_55_54_803_00.gif Done Skip 0 Role: Labeler labeler …" at bounding box center [252, 110] width 505 height 221
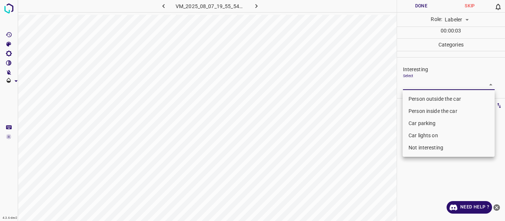
click at [426, 99] on li "Person outside the car" at bounding box center [448, 99] width 92 height 12
type input "Person outside the car"
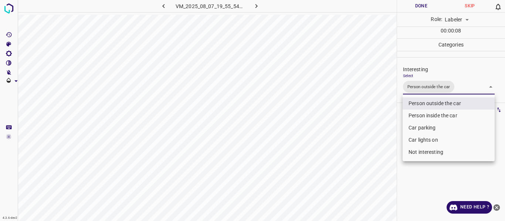
click at [360, 120] on div at bounding box center [252, 110] width 505 height 221
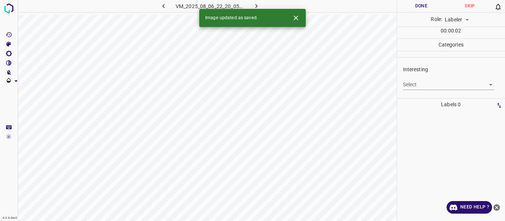
click at [416, 83] on body "4.3.6-dev2 VM_2025_08_06_22_20_05_892_00.gif Done Skip 0 Role: Labeler labeler …" at bounding box center [252, 110] width 505 height 221
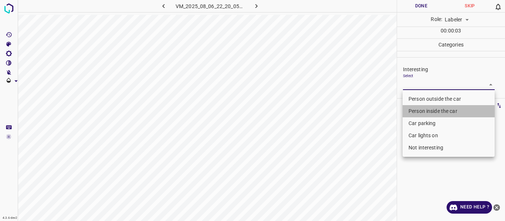
drag, startPoint x: 416, startPoint y: 109, endPoint x: 381, endPoint y: 121, distance: 36.4
click at [416, 109] on li "Person inside the car" at bounding box center [448, 111] width 92 height 12
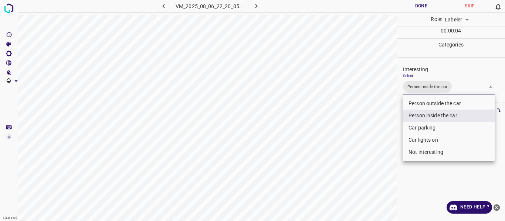
click at [418, 138] on li "Car lights on" at bounding box center [448, 140] width 92 height 12
type input "Person inside the car,Car lights on"
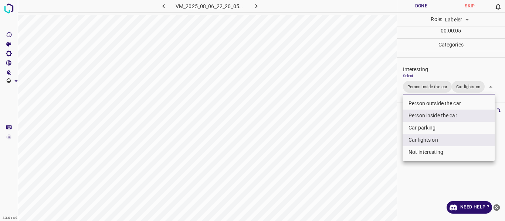
click at [379, 139] on div at bounding box center [252, 110] width 505 height 221
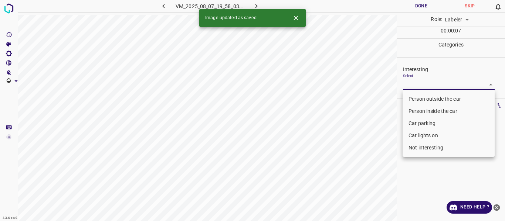
click at [412, 85] on body "4.3.6-dev2 VM_2025_08_07_19_58_03_559_00.gif Done Skip 0 Role: Labeler labeler …" at bounding box center [252, 110] width 505 height 221
click at [412, 96] on li "Person outside the car" at bounding box center [448, 99] width 92 height 12
type input "Person outside the car"
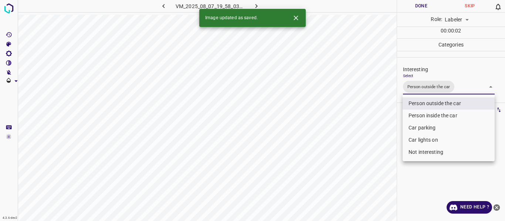
click at [378, 116] on div at bounding box center [252, 110] width 505 height 221
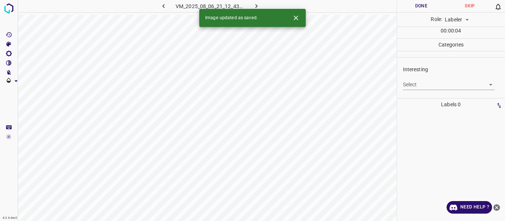
click at [418, 82] on body "4.3.6-dev2 VM_2025_08_06_21_12_43_398_06.gif Done Skip 0 Role: Labeler labeler …" at bounding box center [252, 110] width 505 height 221
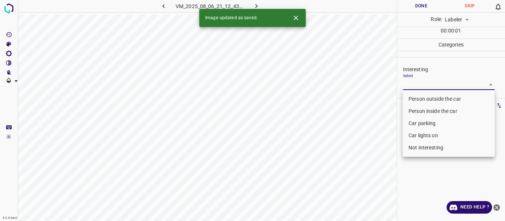
drag, startPoint x: 416, startPoint y: 99, endPoint x: 408, endPoint y: 102, distance: 8.1
click at [416, 99] on li "Person outside the car" at bounding box center [448, 99] width 92 height 12
type input "Person outside the car"
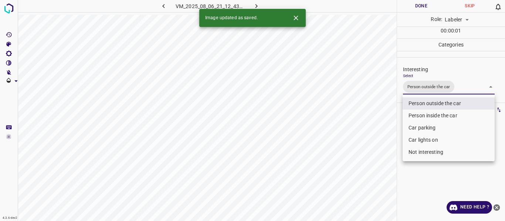
click at [374, 110] on div at bounding box center [252, 110] width 505 height 221
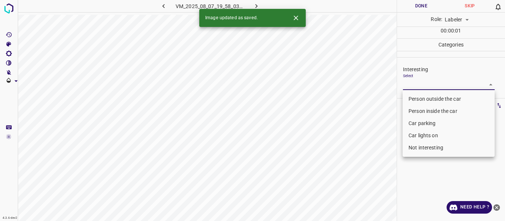
click at [414, 82] on body "4.3.6-dev2 VM_2025_08_07_19_58_03_559_02.gif Done Skip 0 Role: Labeler labeler …" at bounding box center [252, 110] width 505 height 221
click at [408, 95] on li "Person outside the car" at bounding box center [448, 99] width 92 height 12
type input "Person outside the car"
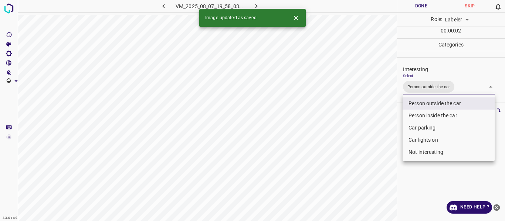
click at [366, 113] on div at bounding box center [252, 110] width 505 height 221
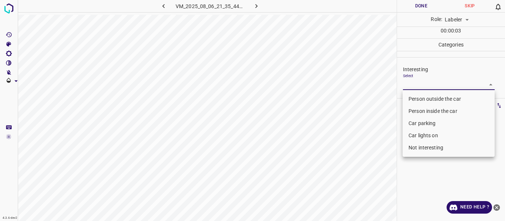
click at [420, 81] on body "4.3.6-dev2 VM_2025_08_06_21_35_44_869_10.gif Done Skip 0 Role: Labeler labeler …" at bounding box center [252, 110] width 505 height 221
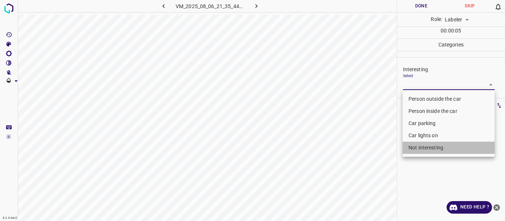
click at [413, 145] on li "Not interesting" at bounding box center [448, 148] width 92 height 12
type input "Not interesting"
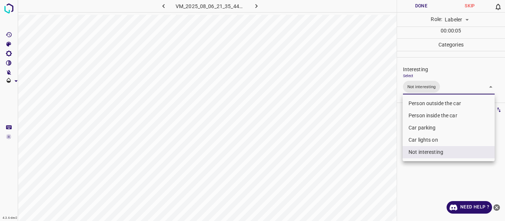
click at [374, 143] on div at bounding box center [252, 110] width 505 height 221
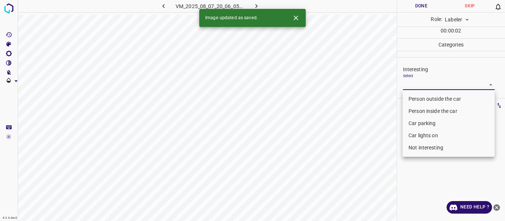
drag, startPoint x: 413, startPoint y: 82, endPoint x: 413, endPoint y: 97, distance: 15.2
click at [414, 82] on body "4.3.6-dev2 VM_2025_08_07_20_06_05_781_03.gif Done Skip 0 Role: Labeler labeler …" at bounding box center [252, 110] width 505 height 221
drag, startPoint x: 415, startPoint y: 98, endPoint x: 365, endPoint y: 128, distance: 58.2
click at [415, 98] on li "Person outside the car" at bounding box center [448, 99] width 92 height 12
type input "Person outside the car"
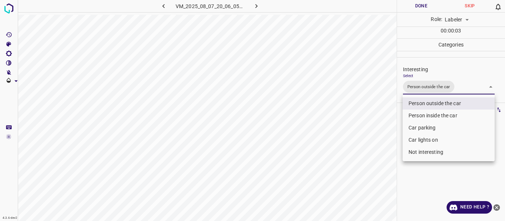
click at [364, 128] on div at bounding box center [252, 110] width 505 height 221
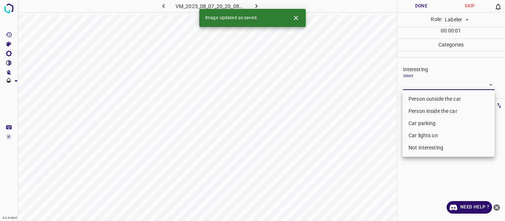
click at [421, 88] on body "4.3.6-dev2 VM_2025_08_07_20_20_08_573_06.gif Done Skip 0 Role: Labeler labeler …" at bounding box center [252, 110] width 505 height 221
click at [424, 100] on li "Person outside the car" at bounding box center [448, 99] width 92 height 12
type input "Person outside the car"
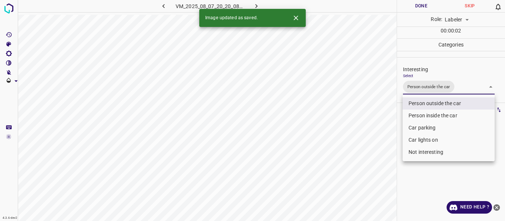
click at [372, 125] on div at bounding box center [252, 110] width 505 height 221
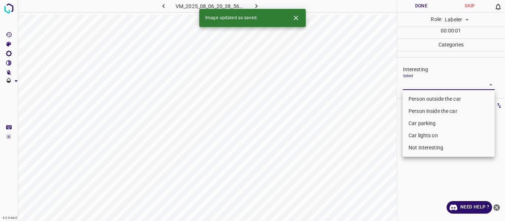
click at [414, 82] on body "4.3.6-dev2 VM_2025_08_06_20_38_56_086_02.gif Done Skip 0 Role: Labeler labeler …" at bounding box center [252, 110] width 505 height 221
click at [412, 96] on li "Person outside the car" at bounding box center [448, 99] width 92 height 12
type input "Person outside the car"
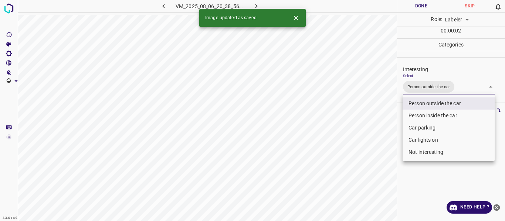
click at [385, 122] on div at bounding box center [252, 110] width 505 height 221
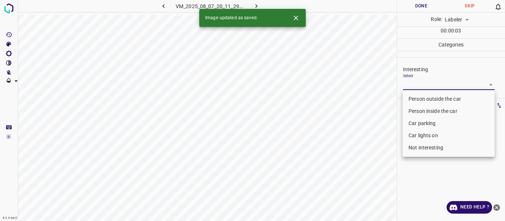
click at [418, 84] on body "4.3.6-dev2 VM_2025_08_07_20_11_29_113_04.gif Done Skip 0 Role: Labeler labeler …" at bounding box center [252, 110] width 505 height 221
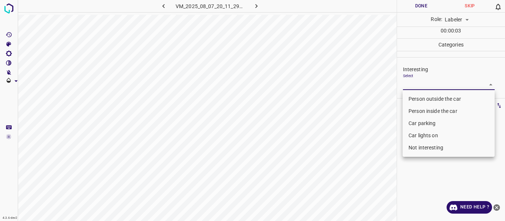
click at [419, 124] on li "Car parking" at bounding box center [448, 124] width 92 height 12
type input "Car parking"
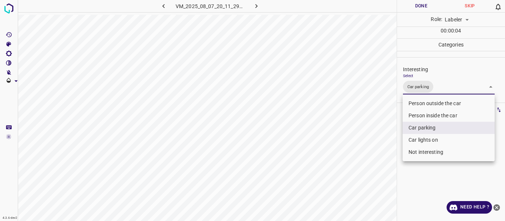
click at [357, 135] on div at bounding box center [252, 110] width 505 height 221
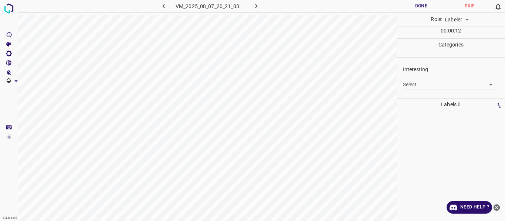
click at [406, 83] on body "4.3.6-dev2 VM_2025_08_07_20_21_03_285_02.gif Done Skip 0 Role: Labeler labeler …" at bounding box center [252, 110] width 505 height 221
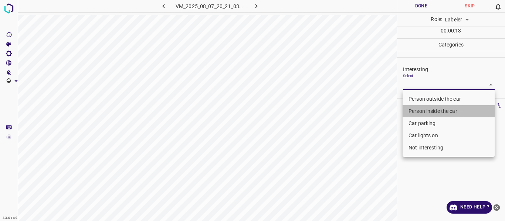
click at [416, 110] on li "Person inside the car" at bounding box center [448, 111] width 92 height 12
type input "Person inside the car"
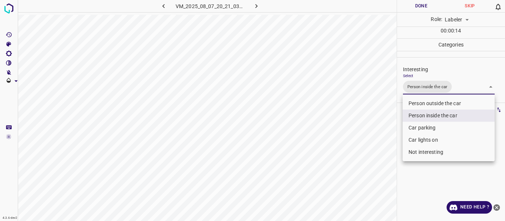
click at [364, 131] on div at bounding box center [252, 110] width 505 height 221
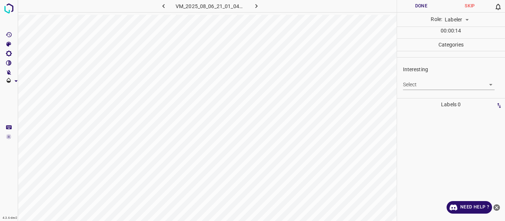
click at [433, 84] on body "4.3.6-dev2 VM_2025_08_06_21_01_04_020_08.gif Done Skip 0 Role: Labeler labeler …" at bounding box center [252, 110] width 505 height 221
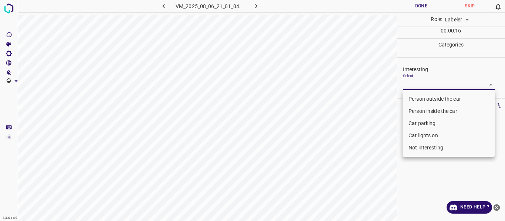
click at [418, 111] on li "Person inside the car" at bounding box center [448, 111] width 92 height 12
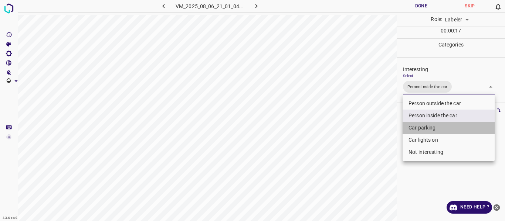
click at [422, 128] on li "Car parking" at bounding box center [448, 128] width 92 height 12
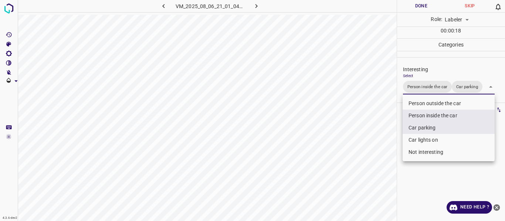
click at [421, 138] on li "Car lights on" at bounding box center [448, 140] width 92 height 12
type input "Person inside the car,Car parking,Car lights on"
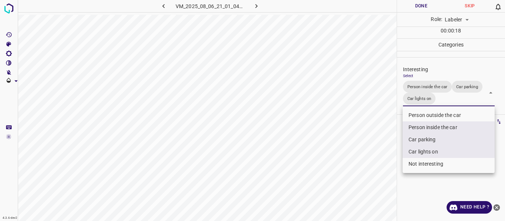
click at [357, 155] on div at bounding box center [252, 110] width 505 height 221
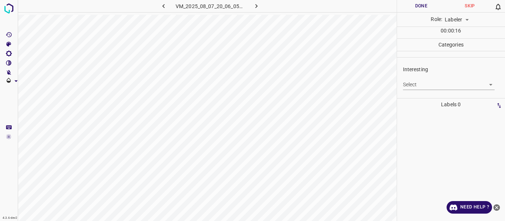
click at [414, 78] on div "Select ​" at bounding box center [449, 82] width 92 height 17
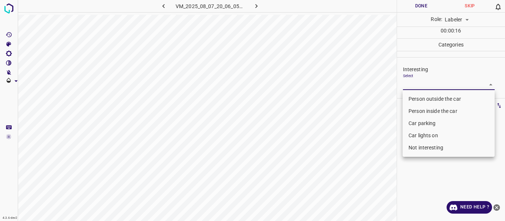
click at [414, 88] on body "4.3.6-dev2 VM_2025_08_07_20_06_05_781_06.gif Done Skip 0 Role: Labeler labeler …" at bounding box center [252, 110] width 505 height 221
click at [416, 97] on li "Person outside the car" at bounding box center [448, 99] width 92 height 12
type input "Person outside the car"
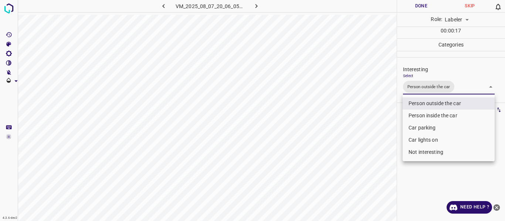
click at [380, 129] on div at bounding box center [252, 110] width 505 height 221
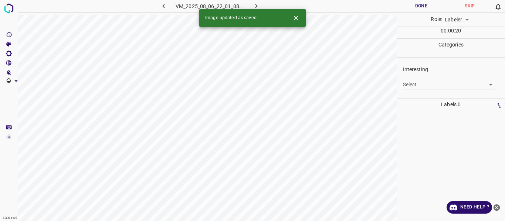
click at [441, 88] on body "4.3.6-dev2 VM_2025_08_06_22_01_08_522_04.gif Done Skip 0 Role: Labeler labeler …" at bounding box center [252, 110] width 505 height 221
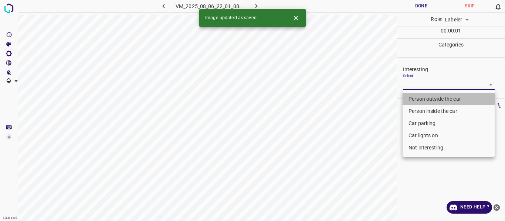
click at [432, 99] on li "Person outside the car" at bounding box center [448, 99] width 92 height 12
type input "Person outside the car"
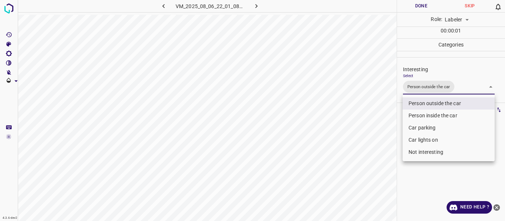
click at [383, 123] on div at bounding box center [252, 110] width 505 height 221
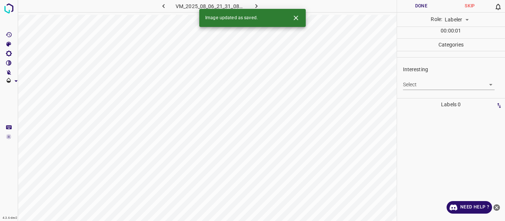
click at [422, 84] on body "4.3.6-dev2 VM_2025_08_06_21_31_08_053_06.gif Done Skip 0 Role: Labeler labeler …" at bounding box center [252, 110] width 505 height 221
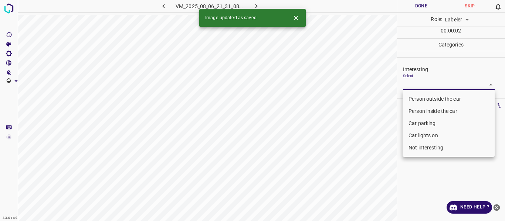
click at [419, 122] on li "Car parking" at bounding box center [448, 124] width 92 height 12
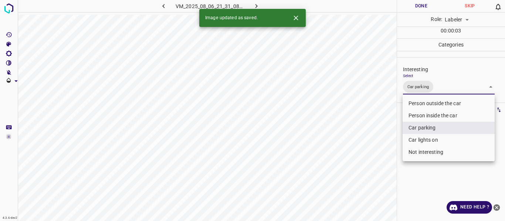
click at [420, 140] on li "Car lights on" at bounding box center [448, 140] width 92 height 12
type input "Car parking,Car lights on"
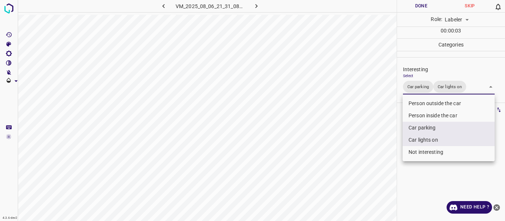
click at [373, 146] on div at bounding box center [252, 110] width 505 height 221
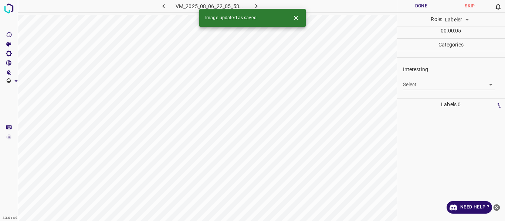
click at [416, 87] on body "4.3.6-dev2 VM_2025_08_06_22_05_53_663_06.gif Done Skip 0 Role: Labeler labeler …" at bounding box center [252, 110] width 505 height 221
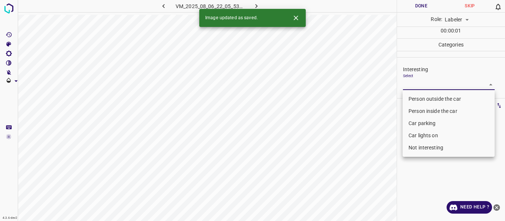
click at [413, 99] on li "Person outside the car" at bounding box center [448, 99] width 92 height 12
type input "Person outside the car"
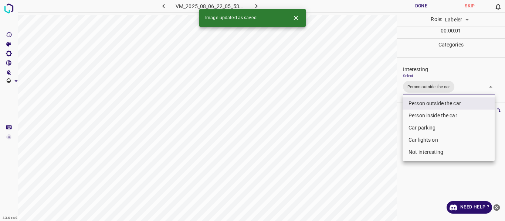
click at [381, 120] on div at bounding box center [252, 110] width 505 height 221
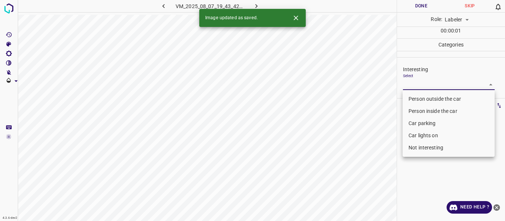
drag, startPoint x: 408, startPoint y: 82, endPoint x: 412, endPoint y: 105, distance: 22.9
click at [408, 83] on body "4.3.6-dev2 VM_2025_08_07_19_43_42_515_01.gif Done Skip 0 Role: Labeler labeler …" at bounding box center [252, 110] width 505 height 221
click at [414, 99] on li "Person outside the car" at bounding box center [448, 99] width 92 height 12
type input "Person outside the car"
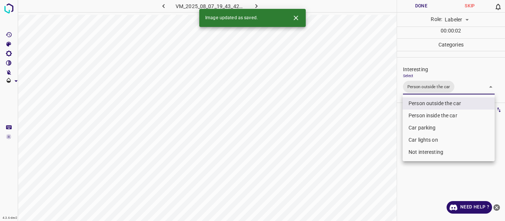
click at [368, 118] on div at bounding box center [252, 110] width 505 height 221
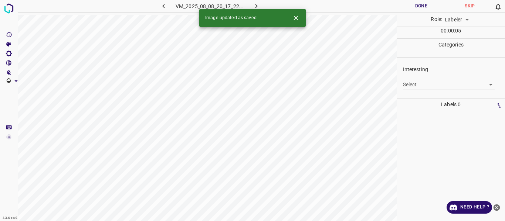
click at [414, 83] on body "4.3.6-dev2 VM_2025_08_08_20_17_22_932_10.gif Done Skip 0 Role: Labeler labeler …" at bounding box center [252, 110] width 505 height 221
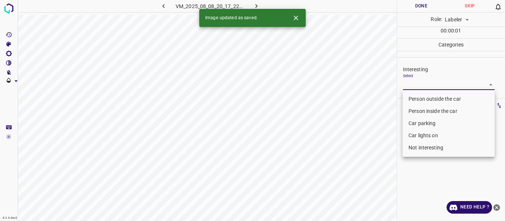
click at [413, 99] on li "Person outside the car" at bounding box center [448, 99] width 92 height 12
type input "Person outside the car"
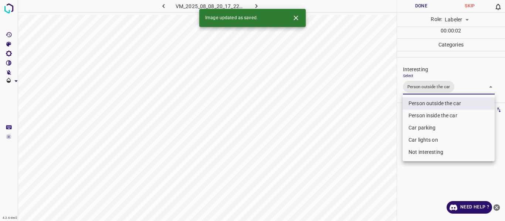
click at [363, 129] on div at bounding box center [252, 110] width 505 height 221
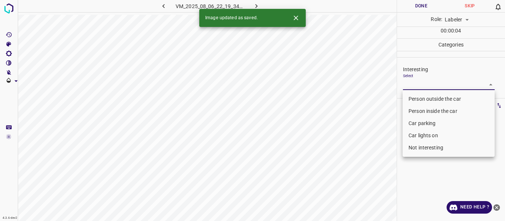
click at [420, 85] on body "4.3.6-dev2 VM_2025_08_06_22_19_34_012_00.gif Done Skip 0 Role: Labeler labeler …" at bounding box center [252, 110] width 505 height 221
drag, startPoint x: 422, startPoint y: 96, endPoint x: 365, endPoint y: 128, distance: 65.1
click at [422, 96] on li "Person outside the car" at bounding box center [448, 99] width 92 height 12
type input "Person outside the car"
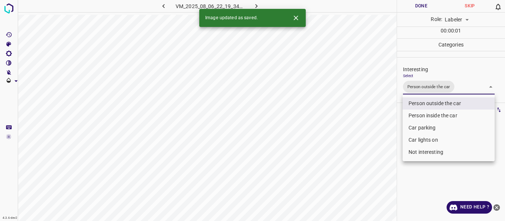
click at [365, 129] on div at bounding box center [252, 110] width 505 height 221
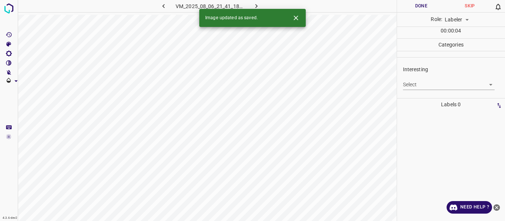
click at [426, 82] on body "4.3.6-dev2 VM_2025_08_06_21_41_18_833_02.gif Done Skip 0 Role: Labeler labeler …" at bounding box center [252, 110] width 505 height 221
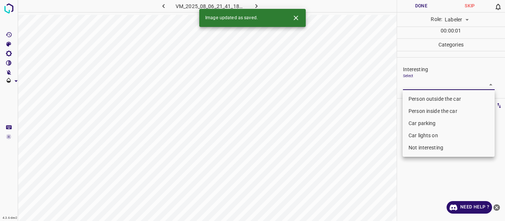
click at [421, 99] on li "Person outside the car" at bounding box center [448, 99] width 92 height 12
type input "Person outside the car"
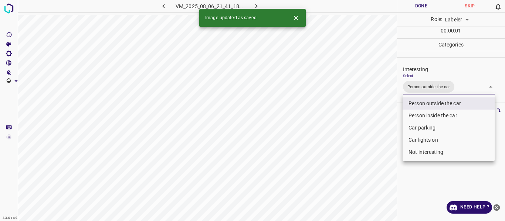
click at [364, 139] on div at bounding box center [252, 110] width 505 height 221
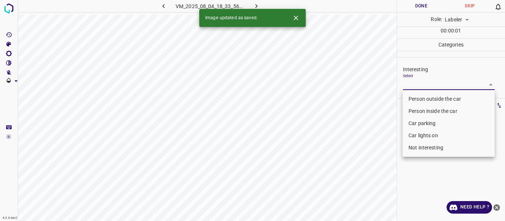
click at [423, 85] on body "4.3.6-dev2 VM_2025_08_04_18_33_56_997_01.gif Done Skip 0 Role: Labeler labeler …" at bounding box center [252, 110] width 505 height 221
click at [419, 97] on li "Person outside the car" at bounding box center [448, 99] width 92 height 12
type input "Person outside the car"
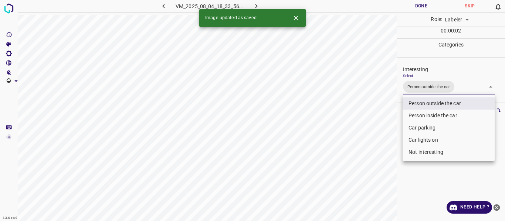
click at [380, 131] on div at bounding box center [252, 110] width 505 height 221
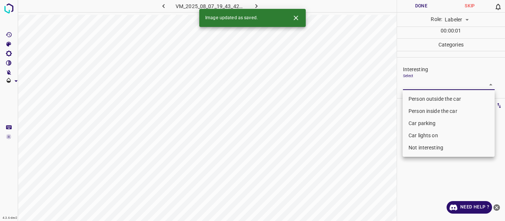
click at [417, 86] on body "4.3.6-dev2 VM_2025_08_07_19_43_42_515_03.gif Done Skip 0 Role: Labeler labeler …" at bounding box center [252, 110] width 505 height 221
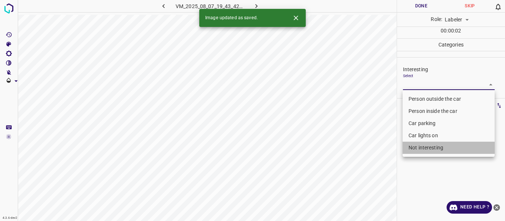
click at [417, 149] on li "Not interesting" at bounding box center [448, 148] width 92 height 12
type input "Not interesting"
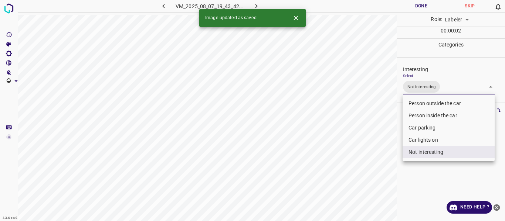
click at [372, 148] on div at bounding box center [252, 110] width 505 height 221
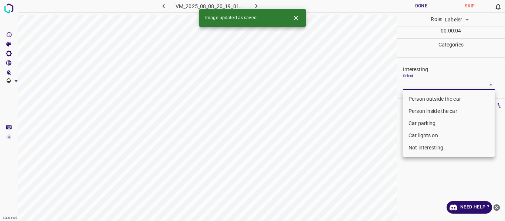
click at [418, 86] on body "4.3.6-dev2 VM_2025_08_08_20_19_01_653_08.gif Done Skip 0 Role: Labeler labeler …" at bounding box center [252, 110] width 505 height 221
click at [414, 99] on li "Person outside the car" at bounding box center [448, 99] width 92 height 12
type input "Person outside the car"
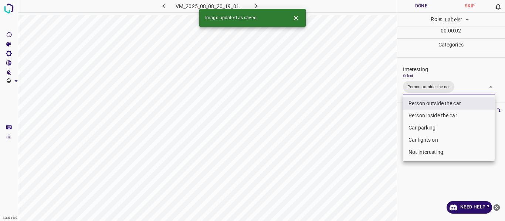
click at [362, 126] on div at bounding box center [252, 110] width 505 height 221
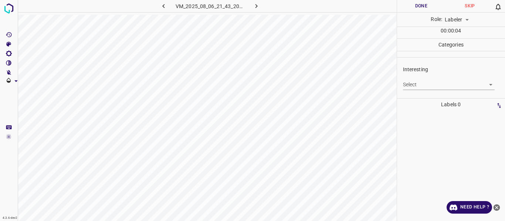
click at [423, 86] on body "4.3.6-dev2 VM_2025_08_06_21_43_20_657_07.gif Done Skip 0 Role: Labeler labeler …" at bounding box center [252, 110] width 505 height 221
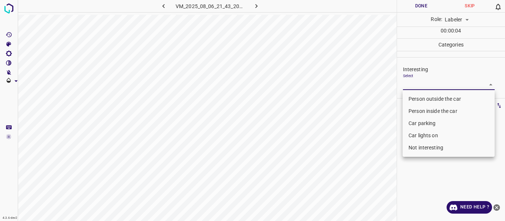
click at [423, 150] on li "Not interesting" at bounding box center [448, 148] width 92 height 12
type input "Not interesting"
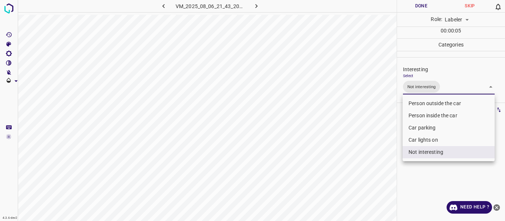
click at [361, 156] on div at bounding box center [252, 110] width 505 height 221
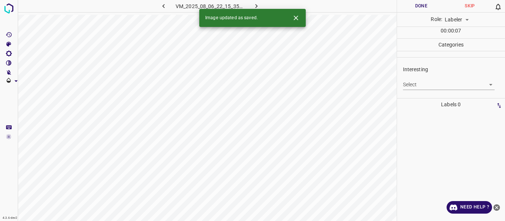
click at [415, 88] on body "4.3.6-dev2 VM_2025_08_06_22_15_35_539_01.gif Done Skip 0 Role: Labeler labeler …" at bounding box center [252, 110] width 505 height 221
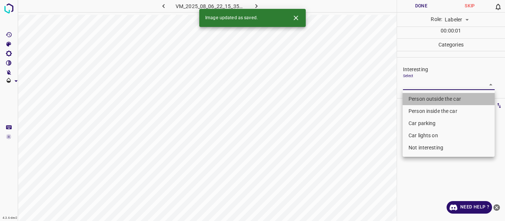
click at [412, 100] on li "Person outside the car" at bounding box center [448, 99] width 92 height 12
type input "Person outside the car"
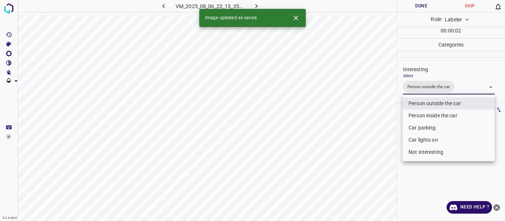
click at [374, 122] on div at bounding box center [252, 110] width 505 height 221
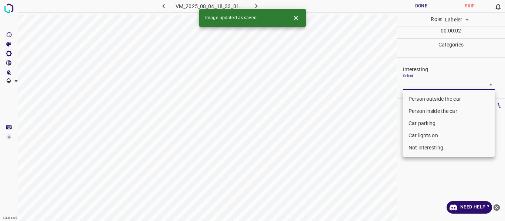
click at [433, 85] on body "4.3.6-dev2 VM_2025_08_04_18_33_31_647_03.gif Done Skip 0 Role: Labeler labeler …" at bounding box center [252, 110] width 505 height 221
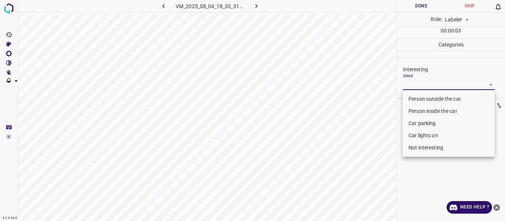
click at [437, 99] on li "Person outside the car" at bounding box center [448, 99] width 92 height 12
type input "Person outside the car"
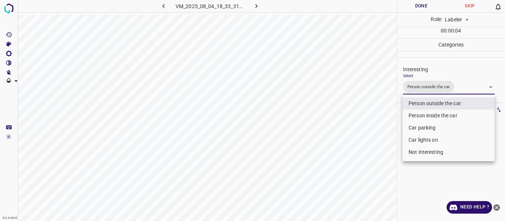
click at [391, 120] on div at bounding box center [252, 110] width 505 height 221
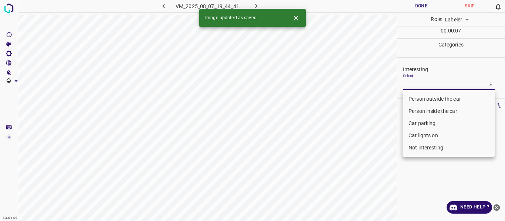
click at [431, 85] on body "4.3.6-dev2 VM_2025_08_07_19_44_41_097_04.gif Done Skip 0 Role: Labeler labeler …" at bounding box center [252, 110] width 505 height 221
click at [423, 99] on li "Person outside the car" at bounding box center [448, 99] width 92 height 12
type input "Person outside the car"
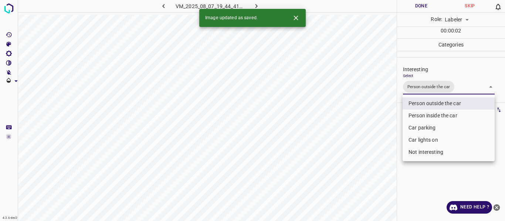
click at [384, 132] on div at bounding box center [252, 110] width 505 height 221
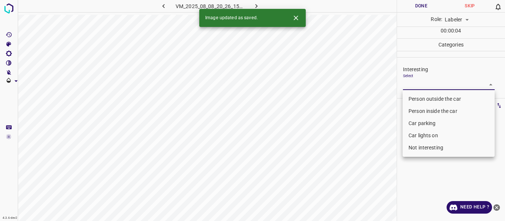
click at [407, 84] on body "4.3.6-dev2 VM_2025_08_08_20_26_15_482_04.gif Done Skip 0 Role: Labeler labeler …" at bounding box center [252, 110] width 505 height 221
click at [411, 97] on li "Person outside the car" at bounding box center [448, 99] width 92 height 12
type input "Person outside the car"
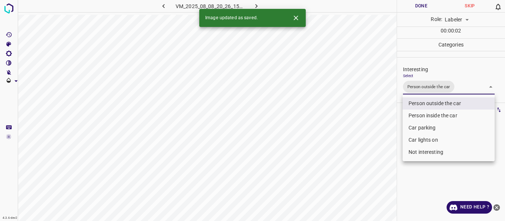
click at [390, 121] on div at bounding box center [252, 110] width 505 height 221
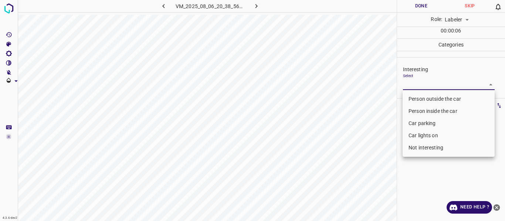
click at [417, 83] on body "4.3.6-dev2 VM_2025_08_06_20_38_56_086_09.gif Done Skip 0 Role: Labeler labeler …" at bounding box center [252, 110] width 505 height 221
click at [418, 98] on li "Person outside the car" at bounding box center [448, 99] width 92 height 12
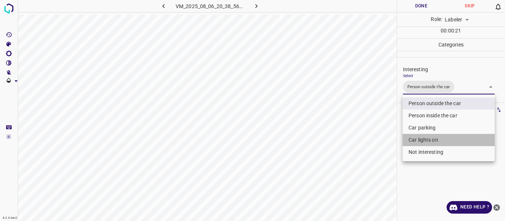
drag, startPoint x: 435, startPoint y: 141, endPoint x: 427, endPoint y: 143, distance: 8.6
click at [435, 141] on li "Car lights on" at bounding box center [448, 140] width 92 height 12
type input "Person outside the car,Car lights on"
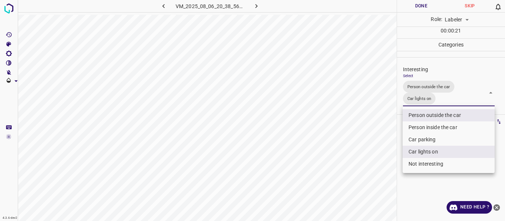
click at [368, 154] on div at bounding box center [252, 110] width 505 height 221
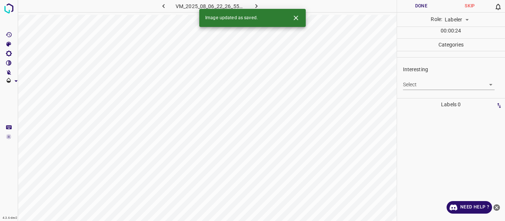
click at [414, 85] on body "4.3.6-dev2 VM_2025_08_06_22_26_55_662_00.gif Done Skip 0 Role: Labeler labeler …" at bounding box center [252, 110] width 505 height 221
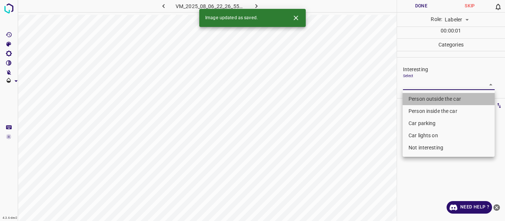
click at [415, 98] on li "Person outside the car" at bounding box center [448, 99] width 92 height 12
type input "Person outside the car"
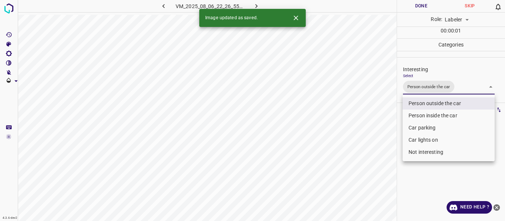
click at [373, 112] on div at bounding box center [252, 110] width 505 height 221
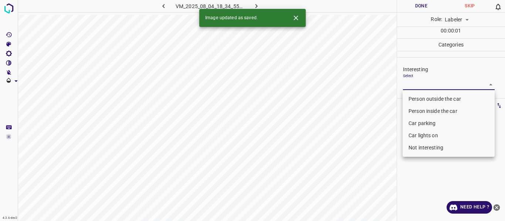
click at [440, 86] on body "4.3.6-dev2 VM_2025_08_04_18_34_55_875_08.gif Done Skip 0 Role: Labeler labeler …" at bounding box center [252, 110] width 505 height 221
click at [439, 98] on li "Person outside the car" at bounding box center [448, 99] width 92 height 12
type input "Person outside the car"
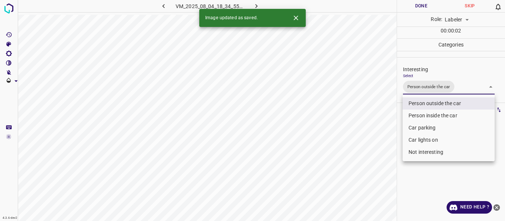
click at [378, 121] on div at bounding box center [252, 110] width 505 height 221
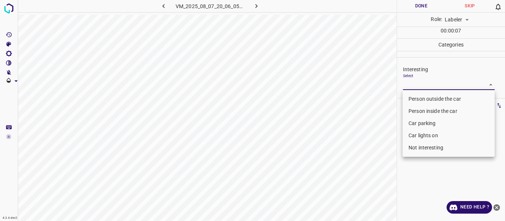
click at [427, 85] on body "4.3.6-dev2 VM_2025_08_07_20_06_05_781_04.gif Done Skip 0 Role: Labeler labeler …" at bounding box center [252, 110] width 505 height 221
click at [429, 95] on li "Person outside the car" at bounding box center [448, 99] width 92 height 12
type input "Person outside the car"
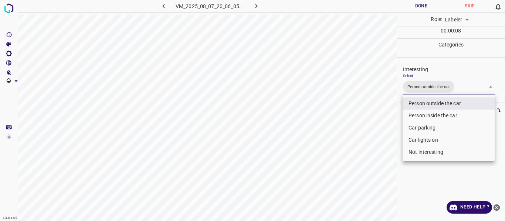
click at [387, 122] on div at bounding box center [252, 110] width 505 height 221
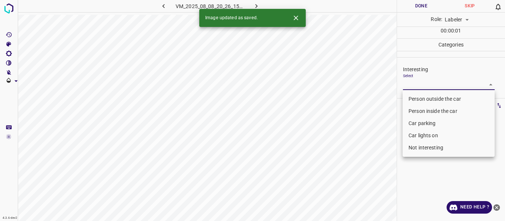
click at [431, 86] on body "4.3.6-dev2 VM_2025_08_08_20_26_15_482_00.gif Done Skip 0 Role: Labeler labeler …" at bounding box center [252, 110] width 505 height 221
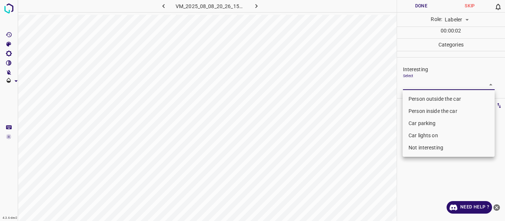
click at [428, 135] on li "Car lights on" at bounding box center [448, 136] width 92 height 12
type input "Car lights on"
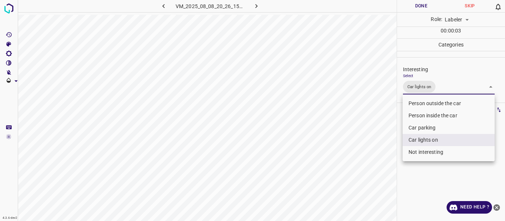
click at [384, 148] on div at bounding box center [252, 110] width 505 height 221
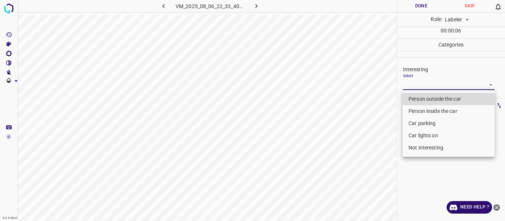
drag, startPoint x: 433, startPoint y: 84, endPoint x: 431, endPoint y: 89, distance: 5.7
click at [433, 84] on body "4.3.6-dev2 VM_2025_08_06_22_33_40_870_01.gif Done Skip 0 Role: Labeler labeler …" at bounding box center [252, 110] width 505 height 221
click at [427, 98] on li "Person outside the car" at bounding box center [448, 99] width 92 height 12
type input "Person outside the car"
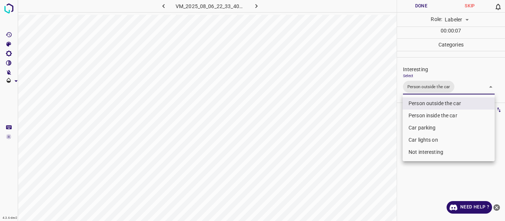
click at [383, 122] on div at bounding box center [252, 110] width 505 height 221
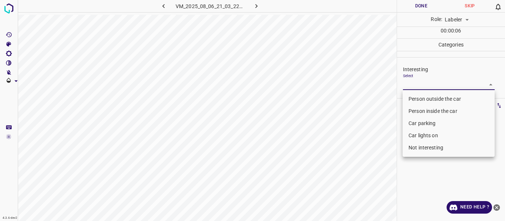
drag, startPoint x: 424, startPoint y: 84, endPoint x: 422, endPoint y: 96, distance: 13.1
click at [423, 84] on body "4.3.6-dev2 VM_2025_08_06_21_03_22_551_00.gif Done Skip 0 Role: Labeler labeler …" at bounding box center [252, 110] width 505 height 221
drag, startPoint x: 422, startPoint y: 98, endPoint x: 391, endPoint y: 119, distance: 37.2
click at [421, 98] on li "Person outside the car" at bounding box center [448, 99] width 92 height 12
type input "Person outside the car"
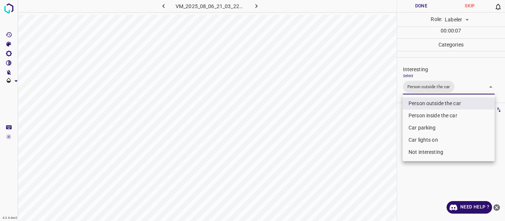
click at [378, 125] on div at bounding box center [252, 110] width 505 height 221
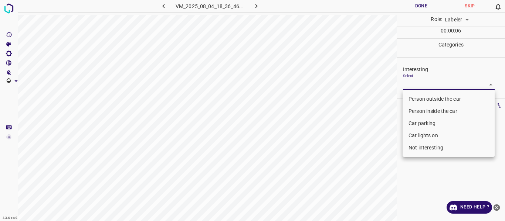
click at [417, 84] on body "4.3.6-dev2 VM_2025_08_04_18_36_46_208_05.gif Done Skip 0 Role: Labeler labeler …" at bounding box center [252, 110] width 505 height 221
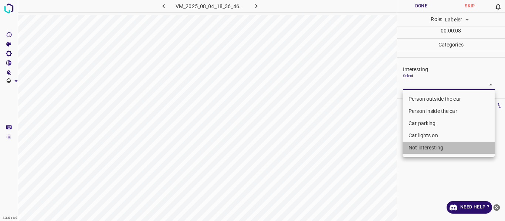
click at [424, 143] on li "Not interesting" at bounding box center [448, 148] width 92 height 12
type input "Not interesting"
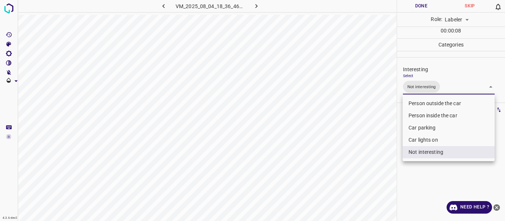
click at [383, 143] on div at bounding box center [252, 110] width 505 height 221
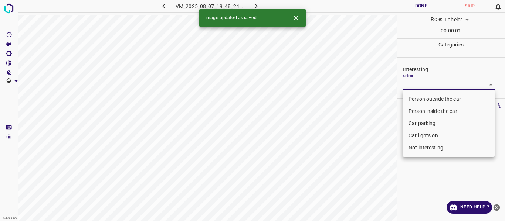
click at [431, 83] on body "4.3.6-dev2 VM_2025_08_07_19_48_24_808_02.gif Done Skip 0 Role: Labeler labeler …" at bounding box center [252, 110] width 505 height 221
click at [433, 96] on li "Person outside the car" at bounding box center [448, 99] width 92 height 12
type input "Person outside the car"
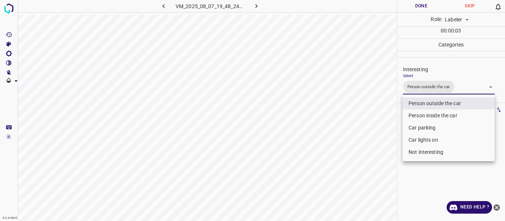
click at [370, 135] on div at bounding box center [252, 110] width 505 height 221
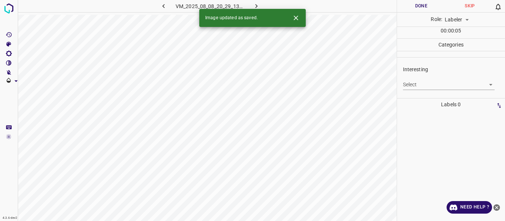
click at [414, 86] on body "4.3.6-dev2 VM_2025_08_08_20_29_13_616_01.gif Done Skip 0 Role: Labeler labeler …" at bounding box center [252, 110] width 505 height 221
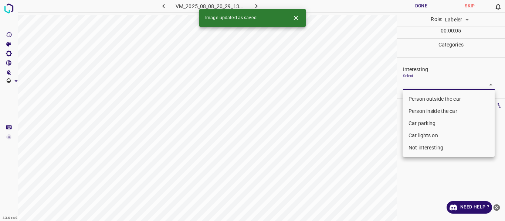
click at [411, 98] on li "Person outside the car" at bounding box center [448, 99] width 92 height 12
type input "Person outside the car"
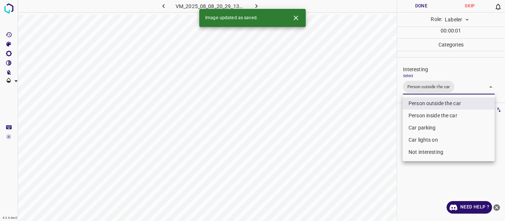
click at [378, 122] on div at bounding box center [252, 110] width 505 height 221
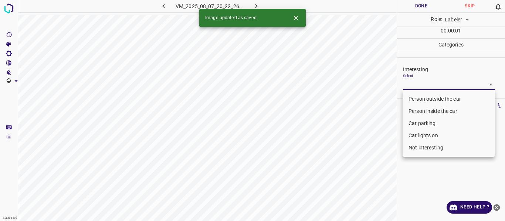
click at [408, 83] on body "4.3.6-dev2 VM_2025_08_07_20_22_26_622_07.gif Done Skip 0 Role: Labeler labeler …" at bounding box center [252, 110] width 505 height 221
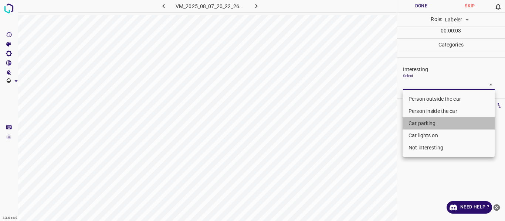
click at [421, 124] on li "Car parking" at bounding box center [448, 124] width 92 height 12
type input "Car parking"
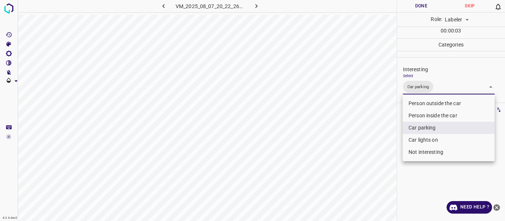
click at [368, 159] on div at bounding box center [252, 110] width 505 height 221
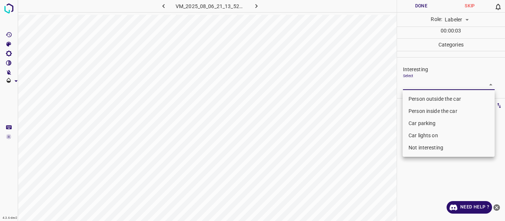
click at [425, 83] on body "4.3.6-dev2 VM_2025_08_06_21_13_52_296_07.gif Done Skip 0 Role: Labeler labeler …" at bounding box center [252, 110] width 505 height 221
click at [411, 135] on li "Car lights on" at bounding box center [448, 136] width 92 height 12
type input "Car lights on"
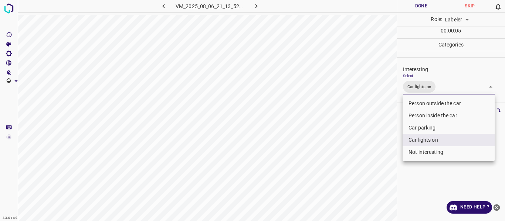
click at [374, 153] on div at bounding box center [252, 110] width 505 height 221
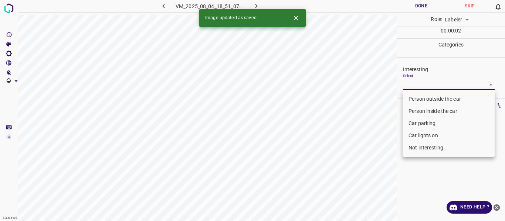
click at [420, 85] on body "4.3.6-dev2 VM_2025_08_04_18_51_07_910_07.gif Done Skip 0 Role: Labeler labeler …" at bounding box center [252, 110] width 505 height 221
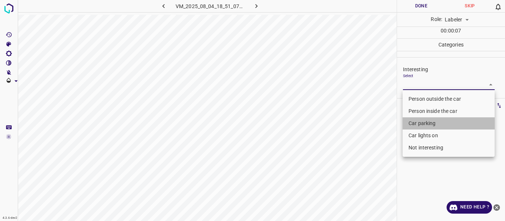
click at [418, 125] on li "Car parking" at bounding box center [448, 124] width 92 height 12
type input "Car parking"
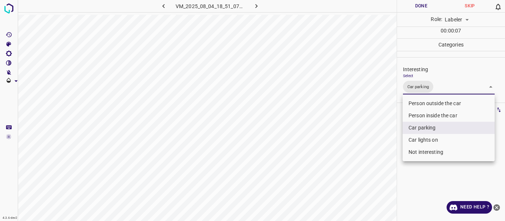
click at [365, 148] on div at bounding box center [252, 110] width 505 height 221
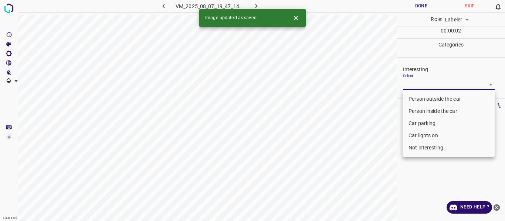
click at [412, 83] on body "4.3.6-dev2 VM_2025_08_07_19_47_14_115_10.gif Done Skip 0 Role: Labeler labeler …" at bounding box center [252, 110] width 505 height 221
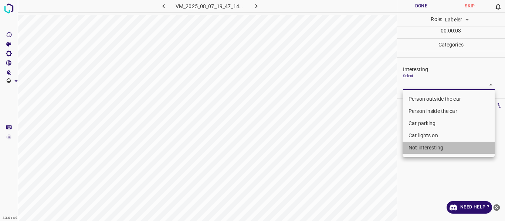
click at [418, 148] on li "Not interesting" at bounding box center [448, 148] width 92 height 12
type input "Not interesting"
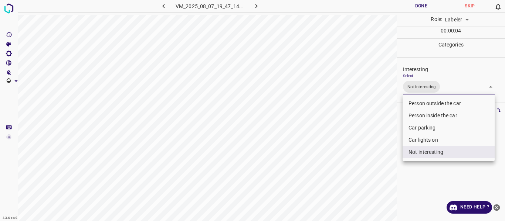
click at [378, 161] on div at bounding box center [252, 110] width 505 height 221
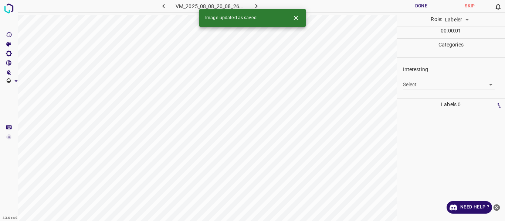
click at [424, 87] on body "4.3.6-dev2 VM_2025_08_08_20_08_26_943_05.gif Done Skip 0 Role: Labeler labeler …" at bounding box center [252, 110] width 505 height 221
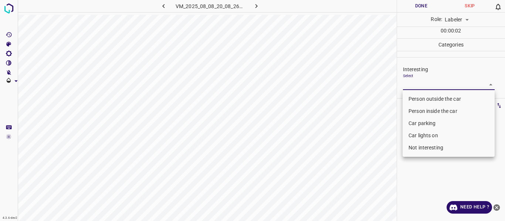
click at [420, 112] on li "Person inside the car" at bounding box center [448, 111] width 92 height 12
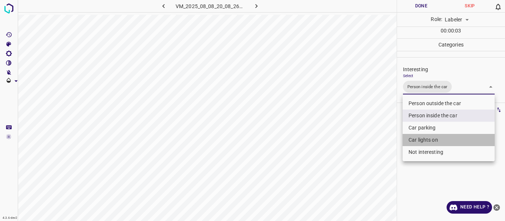
click at [418, 140] on li "Car lights on" at bounding box center [448, 140] width 92 height 12
type input "Person inside the car,Car lights on"
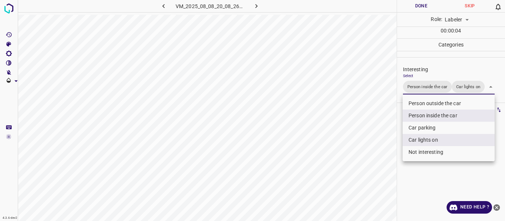
click at [389, 143] on div at bounding box center [252, 110] width 505 height 221
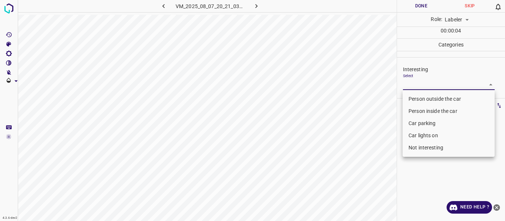
click at [410, 85] on body "4.3.6-dev2 VM_2025_08_07_20_21_03_285_01.gif Done Skip 0 Role: Labeler labeler …" at bounding box center [252, 110] width 505 height 221
click at [409, 99] on li "Person outside the car" at bounding box center [448, 99] width 92 height 12
type input "Person outside the car"
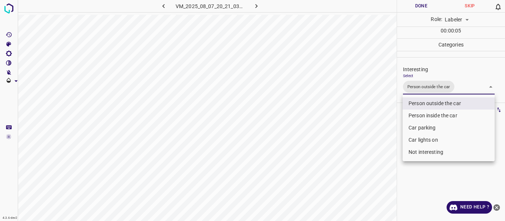
click at [377, 129] on div at bounding box center [252, 110] width 505 height 221
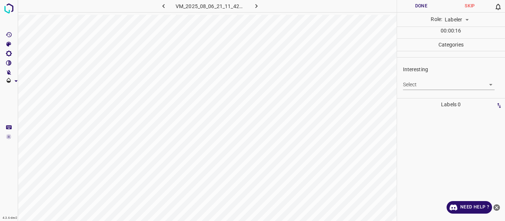
click at [411, 83] on body "4.3.6-dev2 VM_2025_08_06_21_11_42_713_03.gif Done Skip 0 Role: Labeler labeler …" at bounding box center [252, 110] width 505 height 221
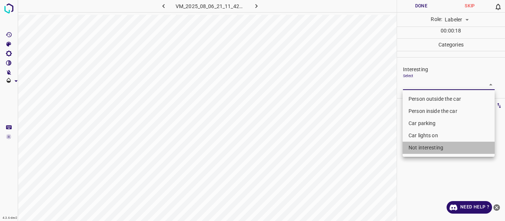
click at [429, 150] on li "Not interesting" at bounding box center [448, 148] width 92 height 12
type input "Not interesting"
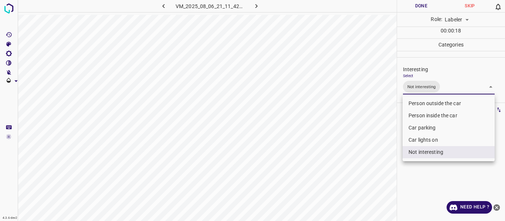
click at [380, 157] on div at bounding box center [252, 110] width 505 height 221
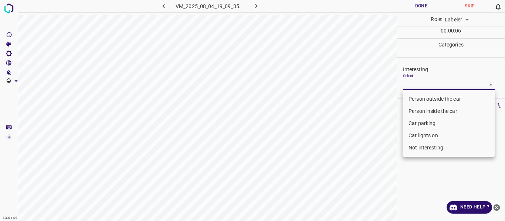
click at [422, 84] on body "4.3.6-dev2 VM_2025_08_04_19_09_35_419_02.gif Done Skip 0 Role: Labeler labeler …" at bounding box center [252, 110] width 505 height 221
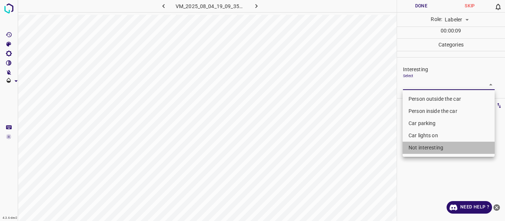
click at [422, 147] on li "Not interesting" at bounding box center [448, 148] width 92 height 12
type input "Not interesting"
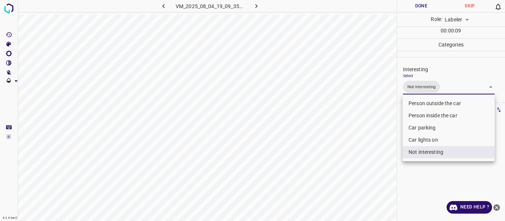
click at [367, 149] on div at bounding box center [252, 110] width 505 height 221
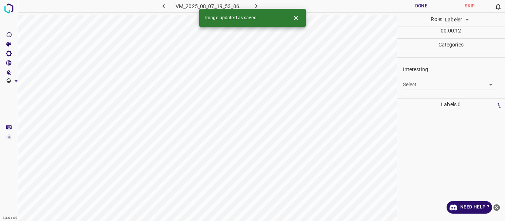
click at [437, 84] on body "4.3.6-dev2 VM_2025_08_07_19_53_06_220_03.gif Done Skip 0 Role: Labeler labeler …" at bounding box center [252, 110] width 505 height 221
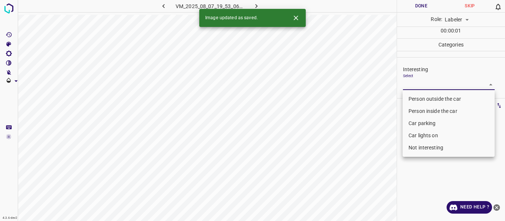
click at [421, 101] on li "Person outside the car" at bounding box center [448, 99] width 92 height 12
type input "Person outside the car"
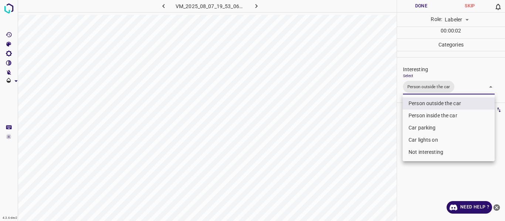
click at [388, 147] on div at bounding box center [252, 110] width 505 height 221
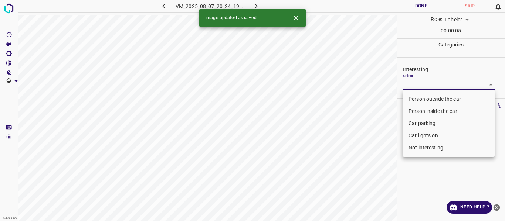
click at [415, 85] on body "4.3.6-dev2 VM_2025_08_07_20_24_19_149_06.gif Done Skip 0 Role: Labeler labeler …" at bounding box center [252, 110] width 505 height 221
click at [415, 97] on li "Person outside the car" at bounding box center [448, 99] width 92 height 12
type input "Person outside the car"
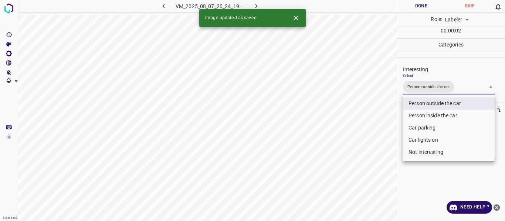
click at [376, 150] on div at bounding box center [252, 110] width 505 height 221
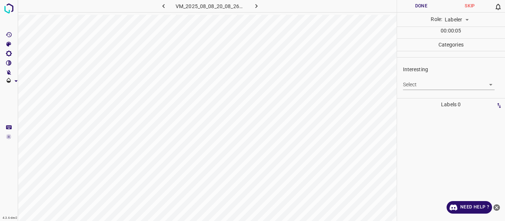
click at [418, 83] on body "4.3.6-dev2 VM_2025_08_08_20_08_26_943_06.gif Done Skip 0 Role: Labeler labeler …" at bounding box center [252, 110] width 505 height 221
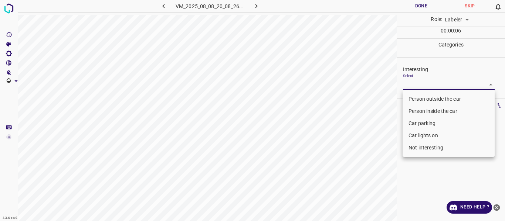
click at [421, 111] on li "Person inside the car" at bounding box center [448, 111] width 92 height 12
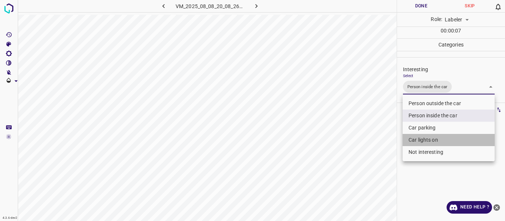
drag, startPoint x: 422, startPoint y: 139, endPoint x: 377, endPoint y: 143, distance: 45.3
click at [422, 139] on li "Car lights on" at bounding box center [448, 140] width 92 height 12
type input "Person inside the car,Car lights on"
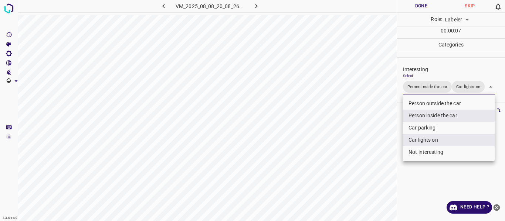
click at [367, 144] on div at bounding box center [252, 110] width 505 height 221
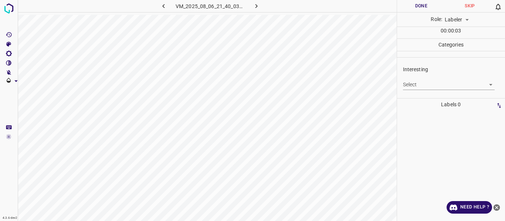
click at [425, 83] on body "4.3.6-dev2 VM_2025_08_06_21_40_03_244_04.gif Done Skip 0 Role: Labeler labeler …" at bounding box center [252, 110] width 505 height 221
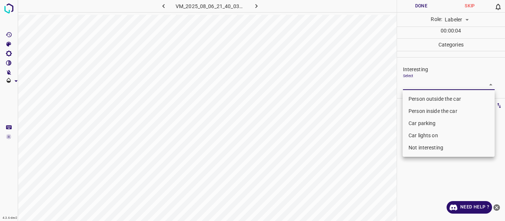
drag, startPoint x: 416, startPoint y: 146, endPoint x: 381, endPoint y: 156, distance: 35.8
click at [416, 146] on li "Not interesting" at bounding box center [448, 148] width 92 height 12
type input "Not interesting"
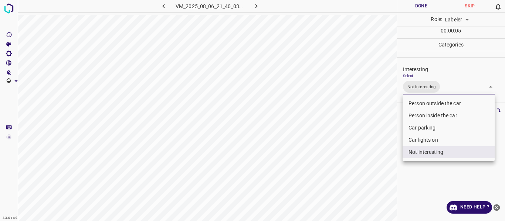
click at [356, 158] on div at bounding box center [252, 110] width 505 height 221
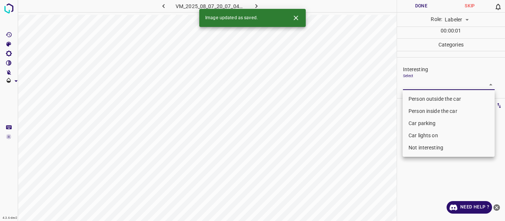
click at [415, 82] on body "4.3.6-dev2 VM_2025_08_07_20_07_04_388_00.gif Done Skip 0 Role: Labeler labeler …" at bounding box center [252, 110] width 505 height 221
drag, startPoint x: 420, startPoint y: 126, endPoint x: 419, endPoint y: 143, distance: 17.4
click at [420, 126] on li "Car parking" at bounding box center [448, 124] width 92 height 12
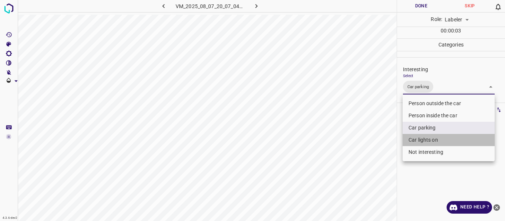
drag, startPoint x: 422, startPoint y: 140, endPoint x: 367, endPoint y: 163, distance: 58.8
click at [422, 140] on li "Car lights on" at bounding box center [448, 140] width 92 height 12
type input "Car parking,Car lights on"
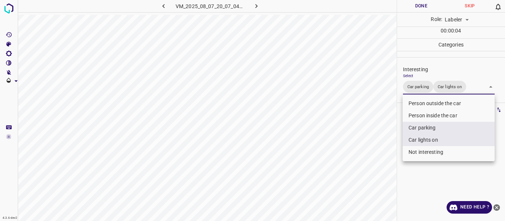
click at [361, 166] on div at bounding box center [252, 110] width 505 height 221
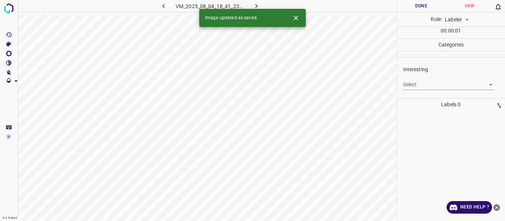
click at [411, 81] on body "4.3.6-dev2 VM_2025_08_04_18_41_23_744_02.gif Done Skip 0 Role: Labeler labeler …" at bounding box center [252, 110] width 505 height 221
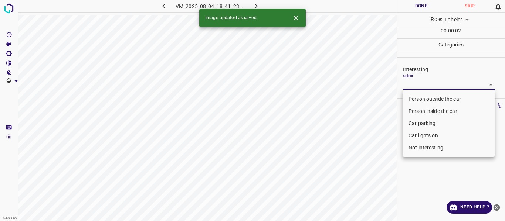
click at [412, 95] on li "Person outside the car" at bounding box center [448, 99] width 92 height 12
type input "Person outside the car"
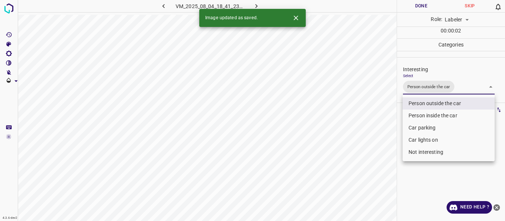
drag, startPoint x: 384, startPoint y: 133, endPoint x: 366, endPoint y: 145, distance: 22.5
click at [384, 133] on div at bounding box center [252, 110] width 505 height 221
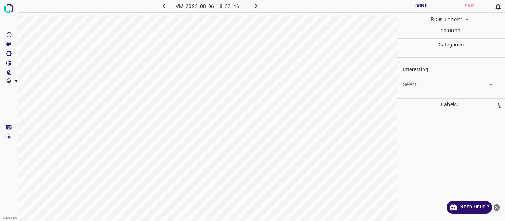
click at [416, 85] on body "4.3.6-dev2 VM_2025_08_06_18_53_46_185_08.gif Done Skip 0 Role: Labeler labeler …" at bounding box center [252, 110] width 505 height 221
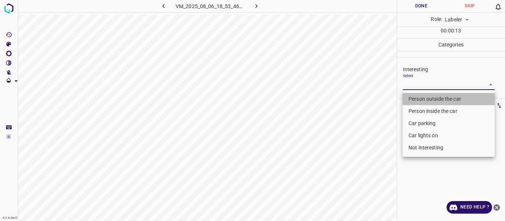
click at [419, 101] on li "Person outside the car" at bounding box center [448, 99] width 92 height 12
type input "Person outside the car"
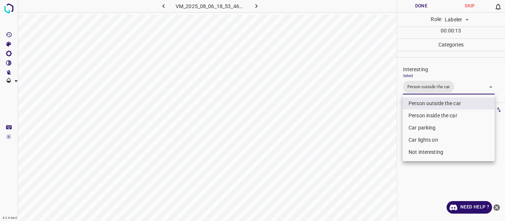
click at [381, 130] on div at bounding box center [252, 110] width 505 height 221
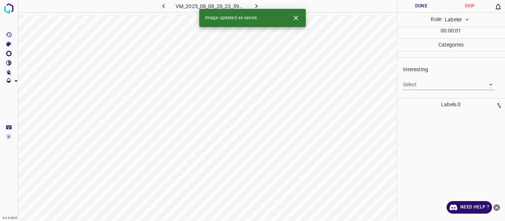
click at [429, 83] on body "4.3.6-dev2 VM_2025_08_08_20_23_59_472_07.gif Done Skip 0 Role: Labeler labeler …" at bounding box center [252, 110] width 505 height 221
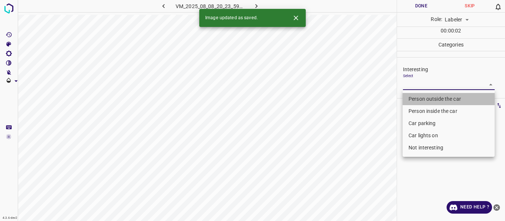
drag, startPoint x: 428, startPoint y: 99, endPoint x: 392, endPoint y: 128, distance: 46.3
click at [428, 100] on li "Person outside the car" at bounding box center [448, 99] width 92 height 12
type input "Person outside the car"
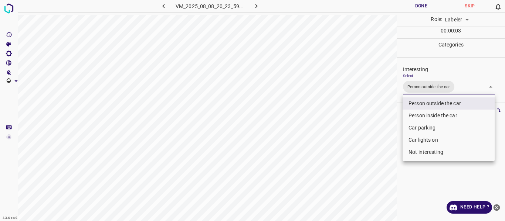
click at [388, 131] on div at bounding box center [252, 110] width 505 height 221
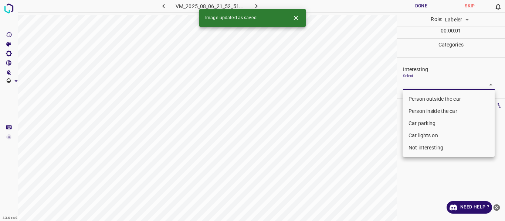
click at [415, 84] on body "4.3.6-dev2 VM_2025_08_06_21_52_51_900_09.gif Done Skip 0 Role: Labeler labeler …" at bounding box center [252, 110] width 505 height 221
click at [425, 148] on li "Not interesting" at bounding box center [448, 148] width 92 height 12
type input "Not interesting"
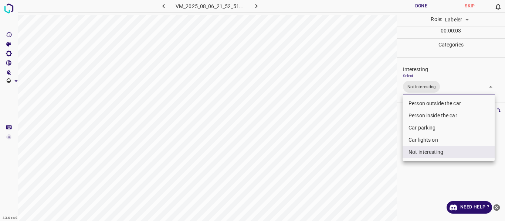
click at [340, 162] on div at bounding box center [252, 110] width 505 height 221
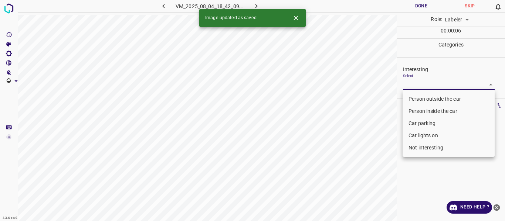
click at [418, 84] on body "4.3.6-dev2 VM_2025_08_04_18_42_09_539_01.gif Done Skip 0 Role: Labeler labeler …" at bounding box center [252, 110] width 505 height 221
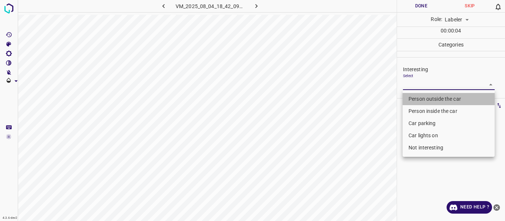
click at [422, 98] on li "Person outside the car" at bounding box center [448, 99] width 92 height 12
type input "Person outside the car"
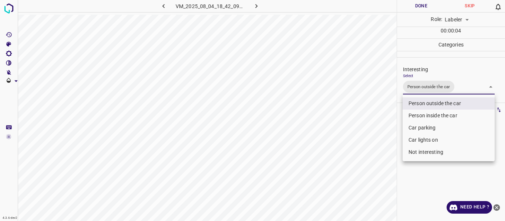
click at [364, 126] on div at bounding box center [252, 110] width 505 height 221
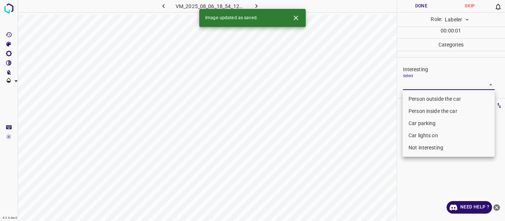
click at [419, 86] on body "4.3.6-dev2 VM_2025_08_06_18_54_12_573_02.gif Done Skip 0 Role: Labeler labeler …" at bounding box center [252, 110] width 505 height 221
click at [420, 126] on li "Car parking" at bounding box center [448, 124] width 92 height 12
type input "Car parking"
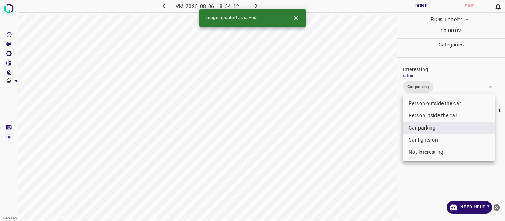
click at [388, 142] on div at bounding box center [252, 110] width 505 height 221
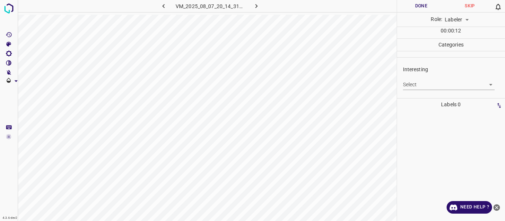
click at [430, 84] on body "4.3.6-dev2 VM_2025_08_07_20_14_31_919_02.gif Done Skip 0 Role: Labeler labeler …" at bounding box center [252, 110] width 505 height 221
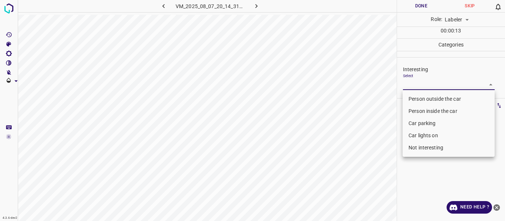
click at [421, 123] on li "Car parking" at bounding box center [448, 124] width 92 height 12
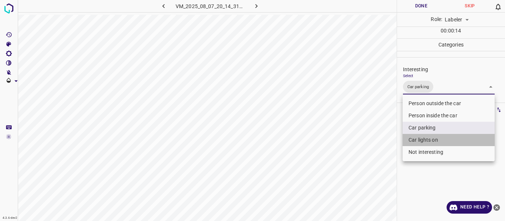
click at [418, 139] on li "Car lights on" at bounding box center [448, 140] width 92 height 12
type input "Car parking,Car lights on"
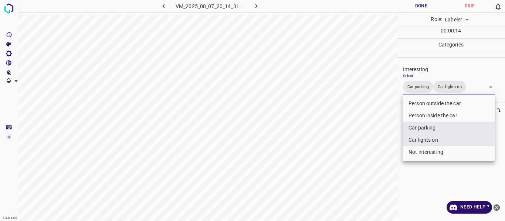
click at [371, 149] on div at bounding box center [252, 110] width 505 height 221
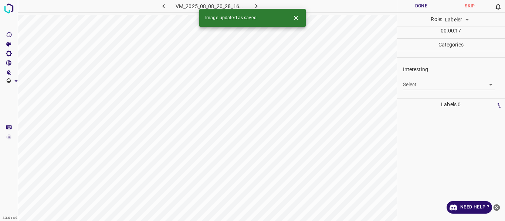
click at [415, 83] on body "4.3.6-dev2 VM_2025_08_08_20_28_16_998_03.gif Done Skip 0 Role: Labeler labeler …" at bounding box center [252, 110] width 505 height 221
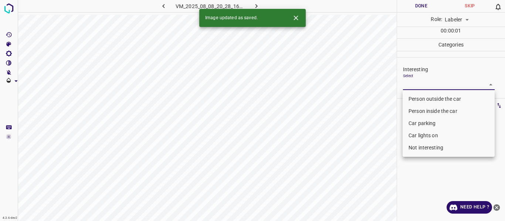
click at [414, 96] on li "Person outside the car" at bounding box center [448, 99] width 92 height 12
type input "Person outside the car"
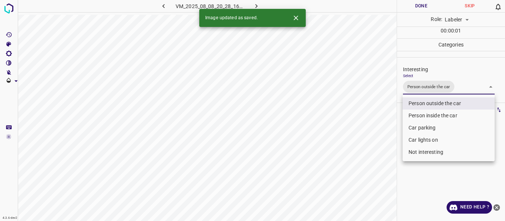
click at [383, 117] on div at bounding box center [252, 110] width 505 height 221
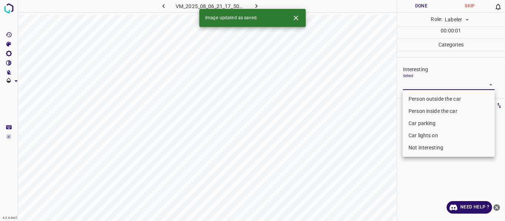
click at [420, 86] on body "4.3.6-dev2 VM_2025_08_06_21_17_50_192_00.gif Done Skip 0 Role: Labeler labeler …" at bounding box center [252, 110] width 505 height 221
click at [423, 98] on li "Person outside the car" at bounding box center [448, 99] width 92 height 12
type input "Person outside the car"
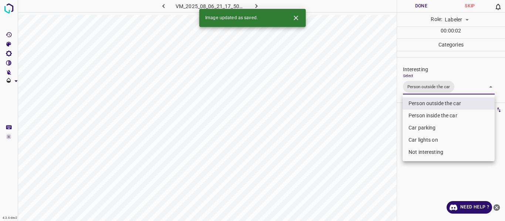
click at [382, 129] on div at bounding box center [252, 110] width 505 height 221
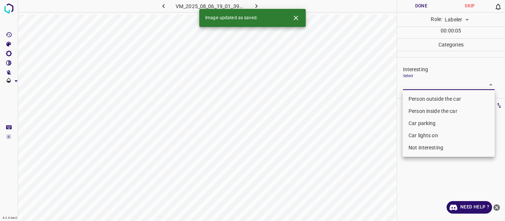
click at [415, 84] on body "4.3.6-dev2 VM_2025_08_06_19_01_39_116_01.gif Done Skip 0 Role: Labeler labeler …" at bounding box center [252, 110] width 505 height 221
click at [417, 97] on li "Person outside the car" at bounding box center [448, 99] width 92 height 12
type input "Person outside the car"
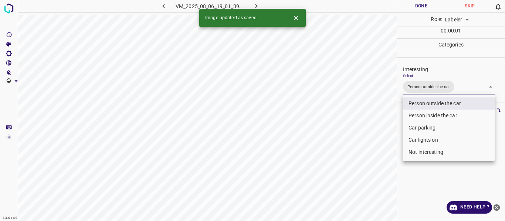
drag, startPoint x: 378, startPoint y: 114, endPoint x: 378, endPoint y: 119, distance: 5.5
click at [378, 115] on div at bounding box center [252, 110] width 505 height 221
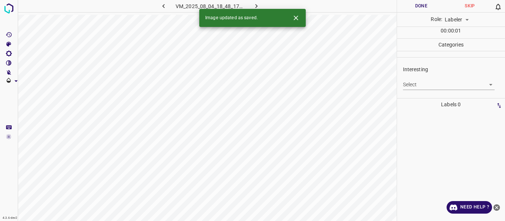
click at [412, 82] on body "4.3.6-dev2 VM_2025_08_04_18_48_17_547_05.gif Done Skip 0 Role: Labeler labeler …" at bounding box center [252, 110] width 505 height 221
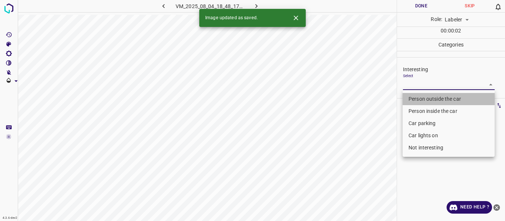
click at [416, 97] on li "Person outside the car" at bounding box center [448, 99] width 92 height 12
type input "Person outside the car"
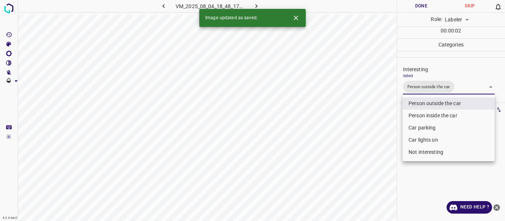
click at [376, 120] on div at bounding box center [252, 110] width 505 height 221
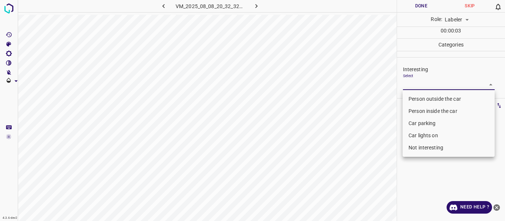
click at [415, 86] on body "4.3.6-dev2 VM_2025_08_08_20_32_32_894_00.gif Done Skip 0 Role: Labeler labeler …" at bounding box center [252, 110] width 505 height 221
click at [415, 99] on li "Person outside the car" at bounding box center [448, 99] width 92 height 12
type input "Person outside the car"
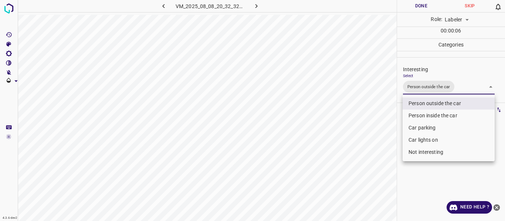
drag, startPoint x: 373, startPoint y: 127, endPoint x: 371, endPoint y: 134, distance: 7.1
click at [373, 128] on div at bounding box center [252, 110] width 505 height 221
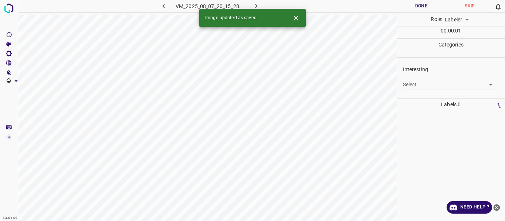
click at [421, 85] on body "4.3.6-dev2 VM_2025_08_07_20_15_28_963_00.gif Done Skip 0 Role: Labeler labeler …" at bounding box center [252, 110] width 505 height 221
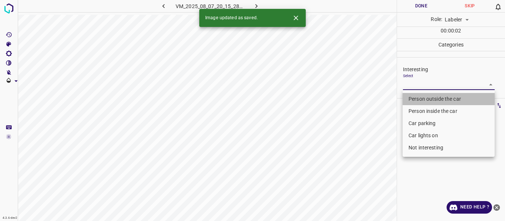
click at [414, 99] on li "Person outside the car" at bounding box center [448, 99] width 92 height 12
type input "Person outside the car"
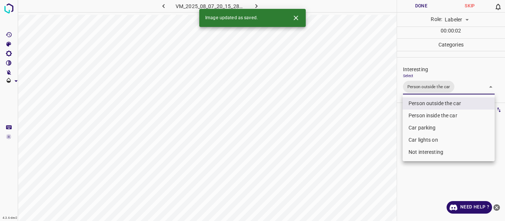
click at [373, 125] on div at bounding box center [252, 110] width 505 height 221
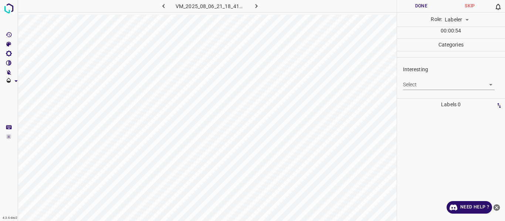
click at [408, 82] on body "4.3.6-dev2 VM_2025_08_06_21_18_41_410_06.gif Done Skip 0 Role: Labeler labeler …" at bounding box center [252, 110] width 505 height 221
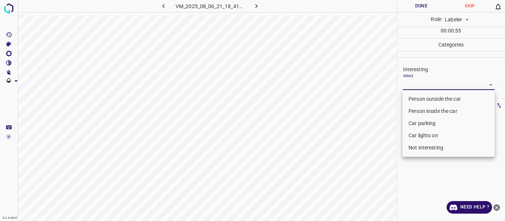
click at [422, 98] on li "Person outside the car" at bounding box center [448, 99] width 92 height 12
type input "Person outside the car"
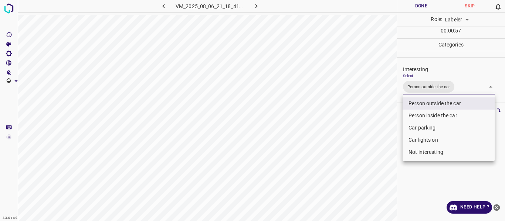
click at [363, 109] on div at bounding box center [252, 110] width 505 height 221
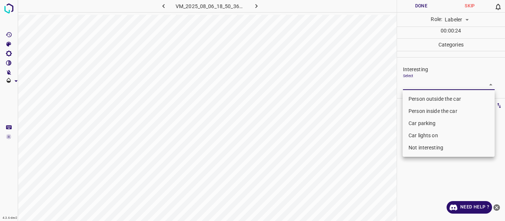
click at [414, 79] on body "4.3.6-dev2 VM_2025_08_06_18_50_36_900_04.gif Done Skip 0 Role: Labeler labeler …" at bounding box center [252, 110] width 505 height 221
click at [415, 100] on li "Person outside the car" at bounding box center [448, 99] width 92 height 12
type input "Person outside the car"
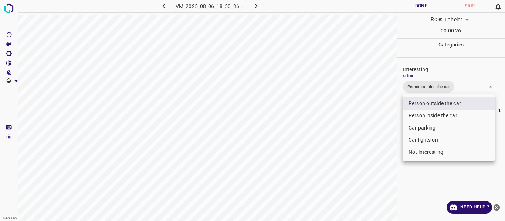
click at [370, 126] on div at bounding box center [252, 110] width 505 height 221
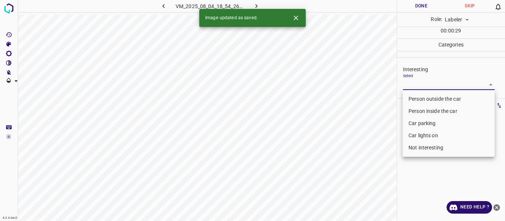
click at [417, 84] on body "4.3.6-dev2 VM_2025_08_04_18_54_26_126_01.gif Done Skip 0 Role: Labeler labeler …" at bounding box center [252, 110] width 505 height 221
click at [414, 97] on li "Person outside the car" at bounding box center [448, 99] width 92 height 12
type input "Person outside the car"
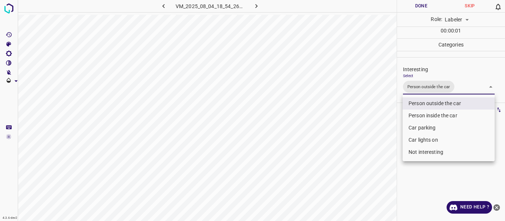
click at [384, 122] on div at bounding box center [252, 110] width 505 height 221
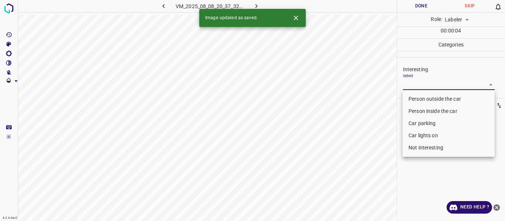
click at [432, 84] on body "4.3.6-dev2 VM_2025_08_08_20_37_32_546_01.gif Done Skip 0 Role: Labeler labeler …" at bounding box center [252, 110] width 505 height 221
click at [424, 98] on li "Person outside the car" at bounding box center [448, 99] width 92 height 12
type input "Person outside the car"
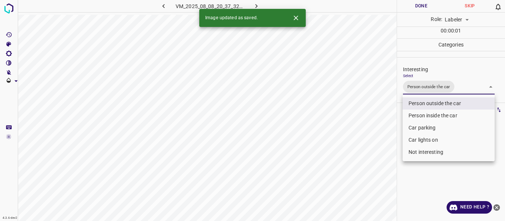
click at [380, 129] on div at bounding box center [252, 110] width 505 height 221
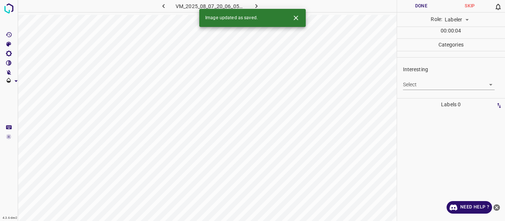
click at [417, 85] on body "4.3.6-dev2 VM_2025_08_07_20_06_05_781_02.gif Done Skip 0 Role: Labeler labeler …" at bounding box center [252, 110] width 505 height 221
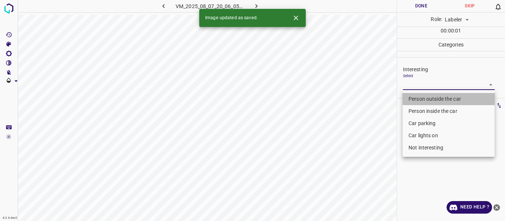
click at [416, 97] on li "Person outside the car" at bounding box center [448, 99] width 92 height 12
type input "Person outside the car"
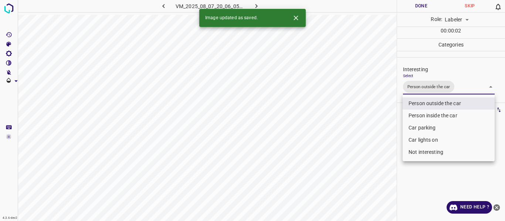
click at [391, 126] on div at bounding box center [252, 110] width 505 height 221
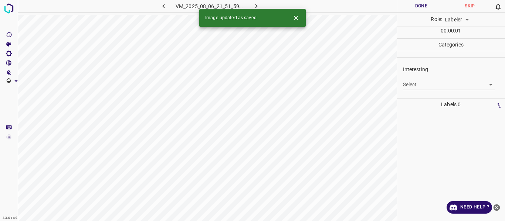
click at [427, 85] on body "4.3.6-dev2 VM_2025_08_06_21_51_59_705_08.gif Done Skip 0 Role: Labeler labeler …" at bounding box center [252, 110] width 505 height 221
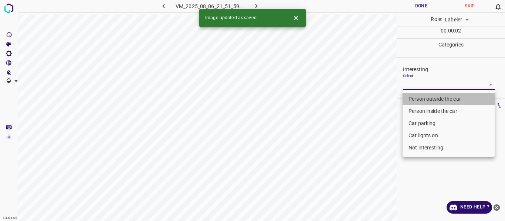
click at [422, 98] on li "Person outside the car" at bounding box center [448, 99] width 92 height 12
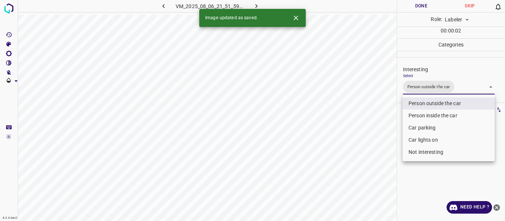
click at [418, 115] on li "Person inside the car" at bounding box center [448, 116] width 92 height 12
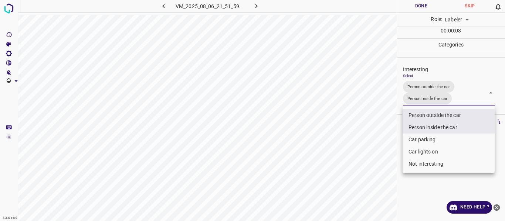
click at [416, 137] on li "Car parking" at bounding box center [448, 140] width 92 height 12
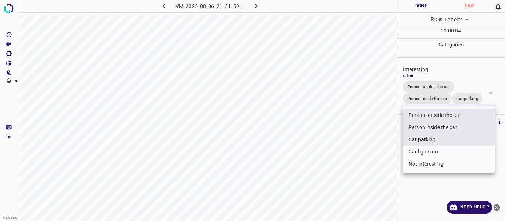
click at [419, 151] on li "Car lights on" at bounding box center [448, 152] width 92 height 12
type input "Person outside the car,Person inside the car,Car parking,Car lights on"
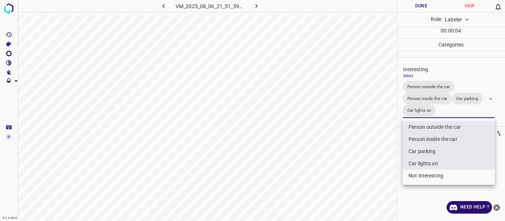
click at [378, 161] on div at bounding box center [252, 110] width 505 height 221
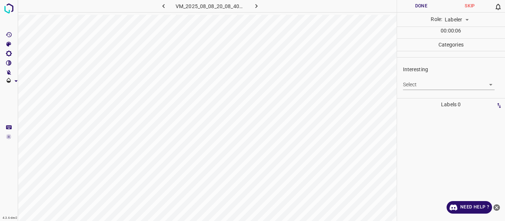
click at [420, 84] on body "4.3.6-dev2 VM_2025_08_08_20_08_40_874_06.gif Done Skip 0 Role: Labeler labeler …" at bounding box center [252, 110] width 505 height 221
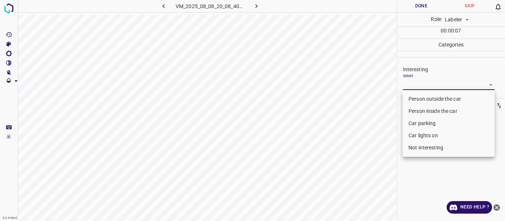
click at [420, 135] on li "Car lights on" at bounding box center [448, 136] width 92 height 12
type input "Car lights on"
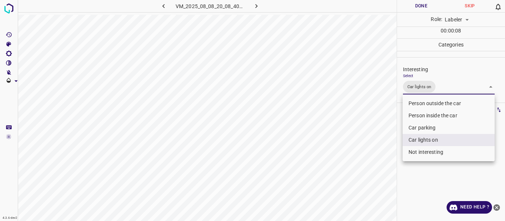
click at [373, 149] on div at bounding box center [252, 110] width 505 height 221
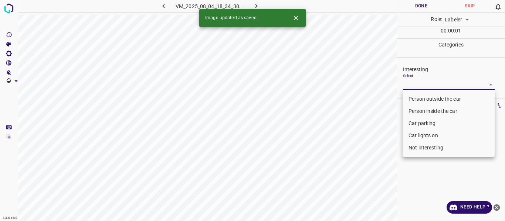
drag, startPoint x: 416, startPoint y: 79, endPoint x: 416, endPoint y: 99, distance: 19.6
click at [416, 80] on body "4.3.6-dev2 VM_2025_08_04_18_34_30_646_00.gif Done Skip 0 Role: Labeler labeler …" at bounding box center [252, 110] width 505 height 221
click at [416, 100] on li "Person outside the car" at bounding box center [448, 99] width 92 height 12
type input "Person outside the car"
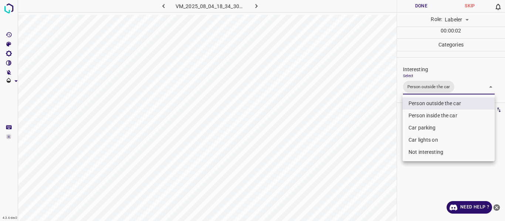
click at [373, 119] on div at bounding box center [252, 110] width 505 height 221
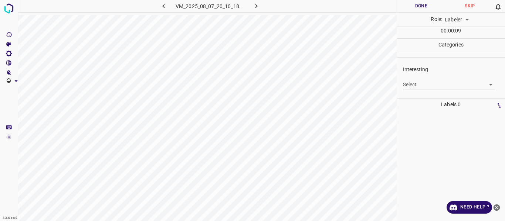
click at [410, 86] on body "4.3.6-dev2 VM_2025_08_07_20_10_18_641_00.gif Done Skip 0 Role: Labeler labeler …" at bounding box center [252, 110] width 505 height 221
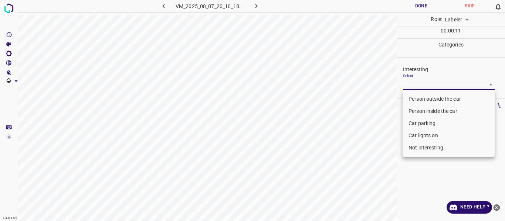
click at [418, 124] on li "Car parking" at bounding box center [448, 124] width 92 height 12
type input "Car parking"
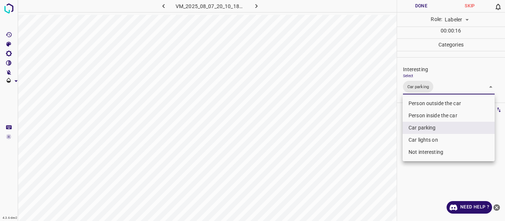
click at [377, 140] on div at bounding box center [252, 110] width 505 height 221
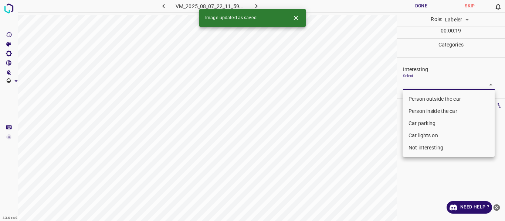
click at [432, 85] on body "4.3.6-dev2 VM_2025_08_07_22_11_59_654_09.gif Done Skip 0 Role: Labeler labeler …" at bounding box center [252, 110] width 505 height 221
click at [424, 101] on li "Person outside the car" at bounding box center [448, 99] width 92 height 12
type input "Person outside the car"
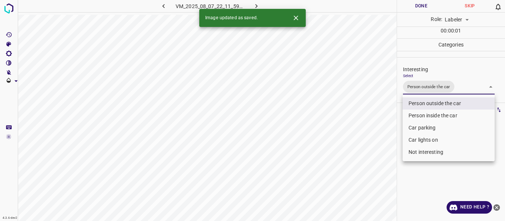
click at [388, 133] on div at bounding box center [252, 110] width 505 height 221
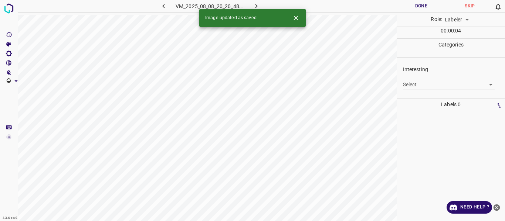
click at [424, 83] on body "4.3.6-dev2 VM_2025_08_08_20_20_48_619_01.gif Done Skip 0 Role: Labeler labeler …" at bounding box center [252, 110] width 505 height 221
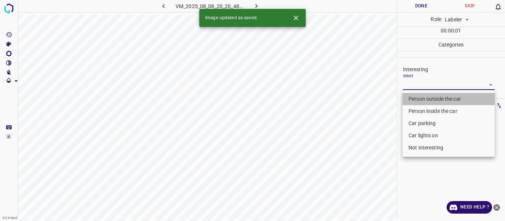
click at [424, 95] on li "Person outside the car" at bounding box center [448, 99] width 92 height 12
type input "Person outside the car"
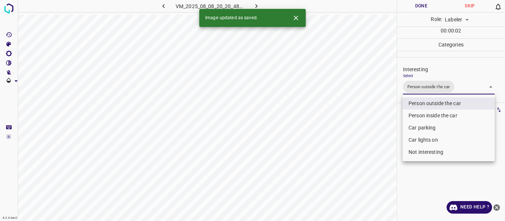
click at [378, 124] on div at bounding box center [252, 110] width 505 height 221
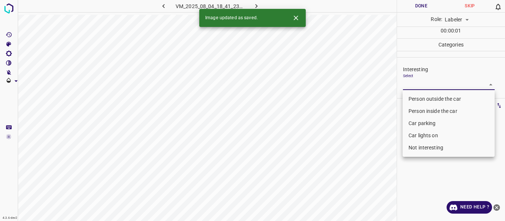
click at [413, 85] on body "4.3.6-dev2 VM_2025_08_04_18_41_23_744_05.gif Done Skip 0 Role: Labeler labeler …" at bounding box center [252, 110] width 505 height 221
click at [417, 147] on li "Not interesting" at bounding box center [448, 148] width 92 height 12
type input "Not interesting"
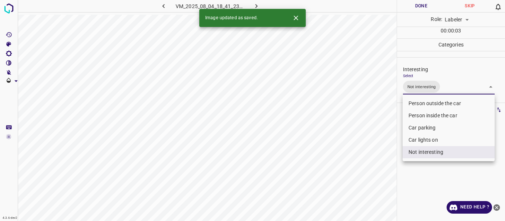
click at [372, 149] on div at bounding box center [252, 110] width 505 height 221
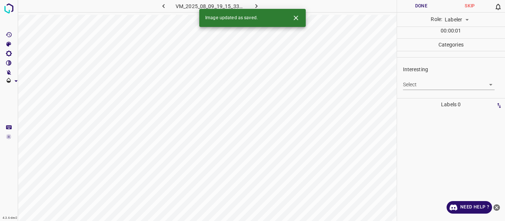
click at [411, 84] on body "4.3.6-dev2 VM_2025_08_09_19_15_33_971_02.gif Done Skip 0 Role: Labeler labeler …" at bounding box center [252, 110] width 505 height 221
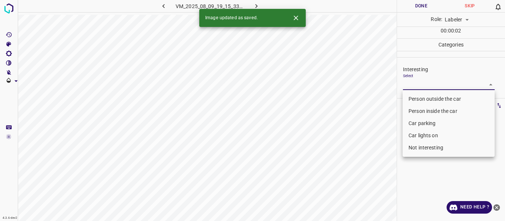
click at [418, 97] on li "Person outside the car" at bounding box center [448, 99] width 92 height 12
type input "Person outside the car"
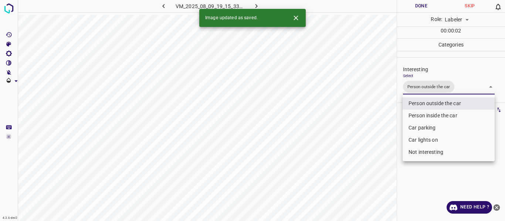
click at [363, 119] on div at bounding box center [252, 110] width 505 height 221
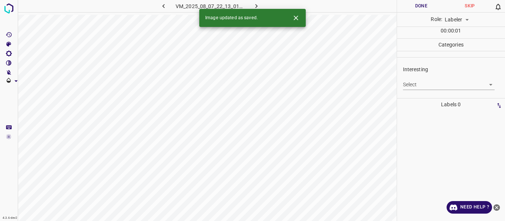
click at [427, 85] on body "4.3.6-dev2 VM_2025_08_07_22_13_01_434_04.gif Done Skip 0 Role: Labeler labeler …" at bounding box center [252, 110] width 505 height 221
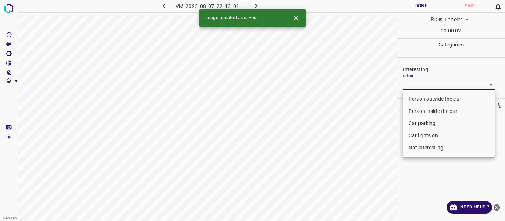
click at [424, 97] on li "Person outside the car" at bounding box center [448, 99] width 92 height 12
type input "Person outside the car"
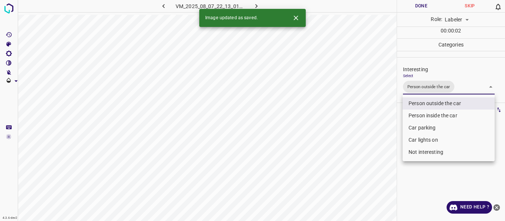
click at [351, 129] on div at bounding box center [252, 110] width 505 height 221
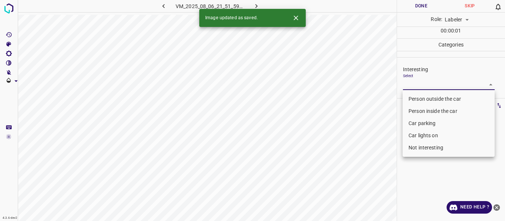
click at [422, 86] on body "4.3.6-dev2 VM_2025_08_06_21_51_59_705_05.gif Done Skip 0 Role: Labeler labeler …" at bounding box center [252, 110] width 505 height 221
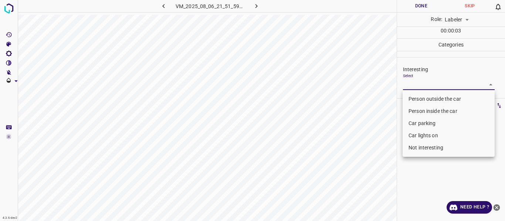
click at [424, 98] on li "Person outside the car" at bounding box center [448, 99] width 92 height 12
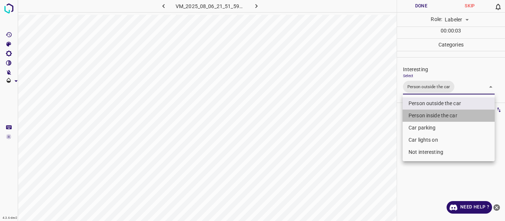
click at [424, 114] on li "Person inside the car" at bounding box center [448, 116] width 92 height 12
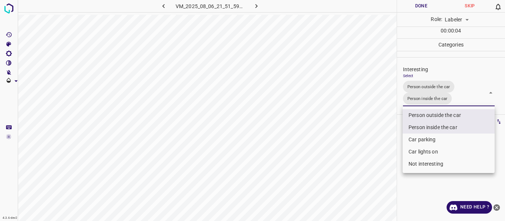
click at [424, 151] on li "Car lights on" at bounding box center [448, 152] width 92 height 12
type input "Person outside the car,Person inside the car,Car lights on"
click at [376, 153] on div at bounding box center [252, 110] width 505 height 221
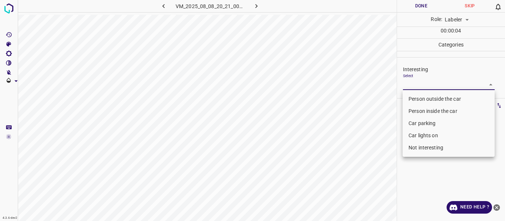
click at [407, 85] on body "4.3.6-dev2 VM_2025_08_08_20_21_00_376_05.gif Done Skip 0 Role: Labeler labeler …" at bounding box center [252, 110] width 505 height 221
click at [408, 99] on li "Person outside the car" at bounding box center [448, 99] width 92 height 12
type input "Person outside the car"
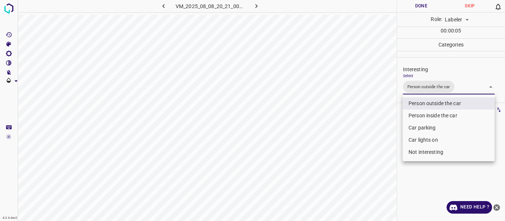
drag, startPoint x: 394, startPoint y: 126, endPoint x: 393, endPoint y: 132, distance: 5.2
click at [394, 127] on div at bounding box center [252, 110] width 505 height 221
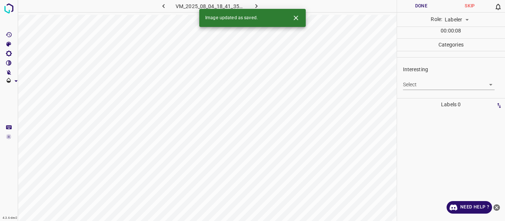
click at [429, 88] on body "4.3.6-dev2 VM_2025_08_04_18_41_35_696_08.gif Done Skip 0 Role: Labeler labeler …" at bounding box center [252, 110] width 505 height 221
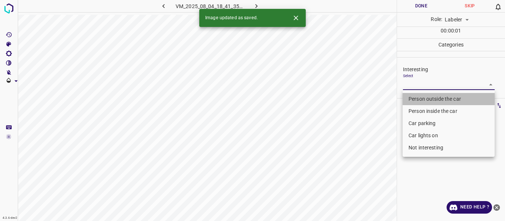
click at [426, 99] on li "Person outside the car" at bounding box center [448, 99] width 92 height 12
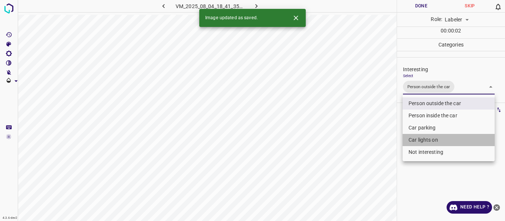
click at [414, 139] on li "Car lights on" at bounding box center [448, 140] width 92 height 12
type input "Person outside the car,Car lights on"
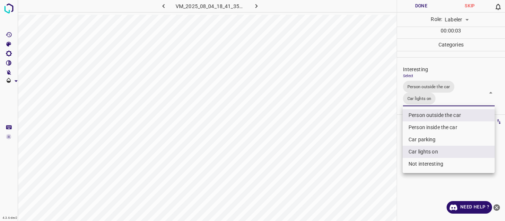
click at [377, 142] on div at bounding box center [252, 110] width 505 height 221
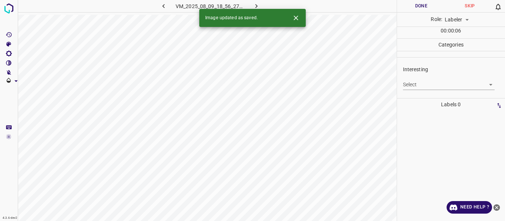
click at [418, 84] on body "4.3.6-dev2 VM_2025_08_09_18_56_27_469_01.gif Done Skip 0 Role: Labeler labeler …" at bounding box center [252, 110] width 505 height 221
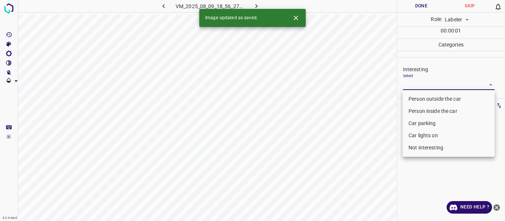
click at [413, 100] on li "Person outside the car" at bounding box center [448, 99] width 92 height 12
type input "Person outside the car"
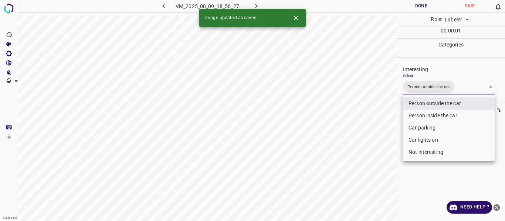
click at [362, 133] on div at bounding box center [252, 110] width 505 height 221
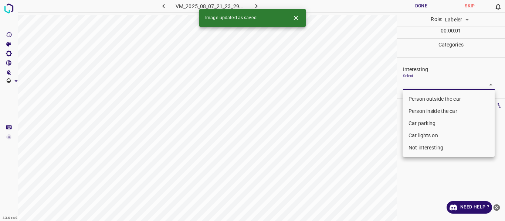
click at [428, 83] on body "4.3.6-dev2 VM_2025_08_07_21_23_29_459_01.gif Done Skip 0 Role: Labeler labeler …" at bounding box center [252, 110] width 505 height 221
click at [417, 98] on li "Person outside the car" at bounding box center [448, 99] width 92 height 12
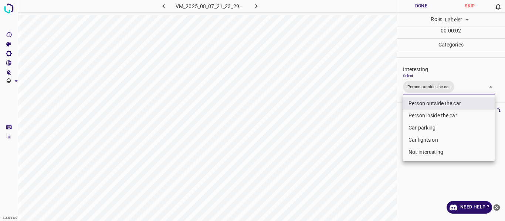
click at [411, 127] on li "Car parking" at bounding box center [448, 128] width 92 height 12
type input "Person outside the car,Car parking"
click at [377, 148] on div at bounding box center [252, 110] width 505 height 221
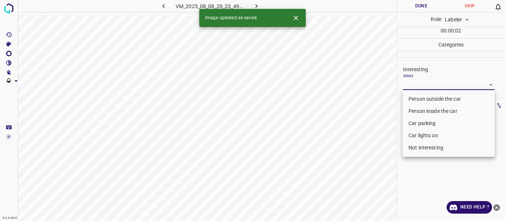
click at [417, 81] on body "4.3.6-dev2 VM_2025_08_08_20_23_49_383_04.gif Done Skip 0 Role: Labeler labeler …" at bounding box center [252, 110] width 505 height 221
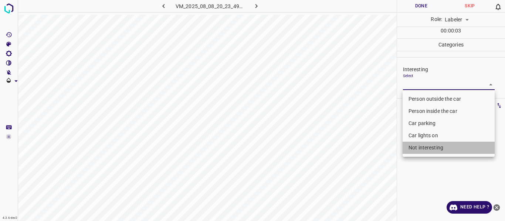
click at [413, 147] on li "Not interesting" at bounding box center [448, 148] width 92 height 12
type input "Not interesting"
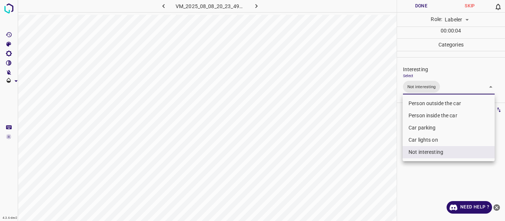
click at [357, 154] on div at bounding box center [252, 110] width 505 height 221
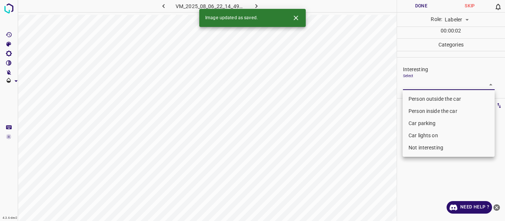
click at [422, 84] on body "4.3.6-dev2 VM_2025_08_06_22_14_49_263_02.gif Done Skip 0 Role: Labeler labeler …" at bounding box center [252, 110] width 505 height 221
click at [422, 98] on li "Person outside the car" at bounding box center [448, 99] width 92 height 12
type input "Person outside the car"
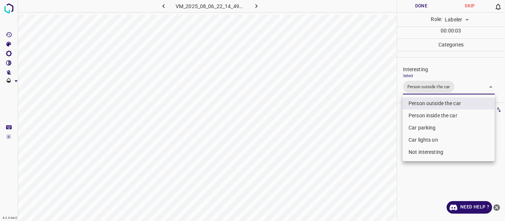
drag, startPoint x: 398, startPoint y: 121, endPoint x: 397, endPoint y: 125, distance: 4.3
click at [397, 125] on div at bounding box center [252, 110] width 505 height 221
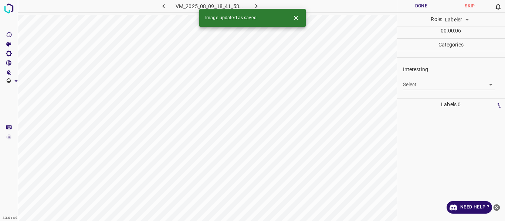
click at [418, 86] on body "4.3.6-dev2 VM_2025_08_09_18_41_53_250_04.gif Done Skip 0 Role: Labeler labeler …" at bounding box center [252, 110] width 505 height 221
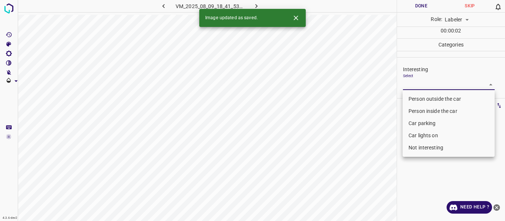
click at [415, 110] on li "Person inside the car" at bounding box center [448, 111] width 92 height 12
type input "Person inside the car"
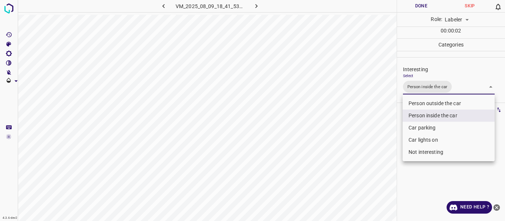
click at [367, 128] on div at bounding box center [252, 110] width 505 height 221
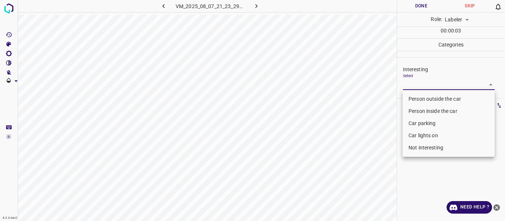
click at [438, 84] on body "4.3.6-dev2 VM_2025_08_07_21_23_29_459_03.gif Done Skip 0 Role: Labeler labeler …" at bounding box center [252, 110] width 505 height 221
click at [422, 123] on li "Car parking" at bounding box center [448, 124] width 92 height 12
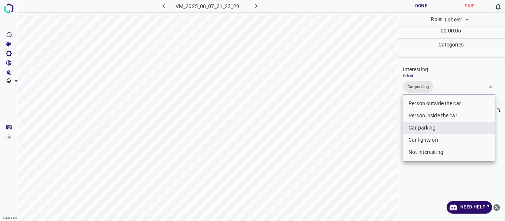
click at [422, 137] on li "Car lights on" at bounding box center [448, 140] width 92 height 12
type input "Car parking,Car lights on"
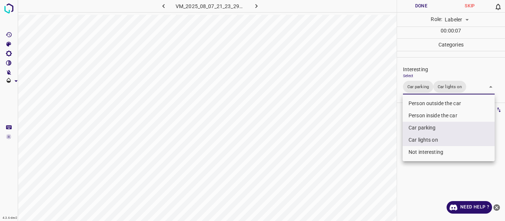
click at [381, 141] on div at bounding box center [252, 110] width 505 height 221
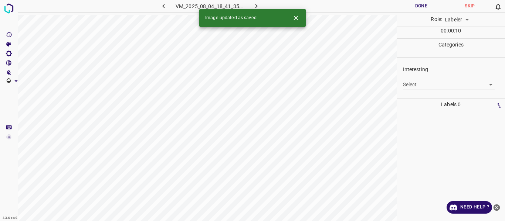
click at [406, 81] on body "4.3.6-dev2 VM_2025_08_04_18_41_35_696_12.gif Done Skip 0 Role: Labeler labeler …" at bounding box center [252, 110] width 505 height 221
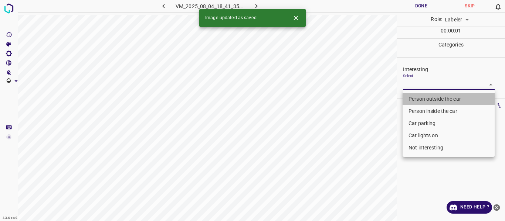
click at [408, 99] on li "Person outside the car" at bounding box center [448, 99] width 92 height 12
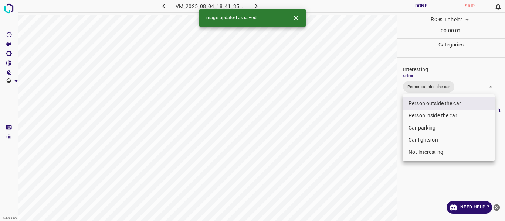
click at [416, 112] on li "Person inside the car" at bounding box center [448, 116] width 92 height 12
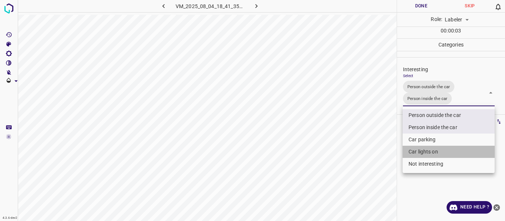
click at [423, 150] on li "Car lights on" at bounding box center [448, 152] width 92 height 12
type input "Person outside the car,Person inside the car,Car lights on"
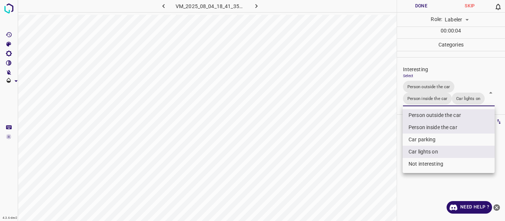
click at [366, 147] on div at bounding box center [252, 110] width 505 height 221
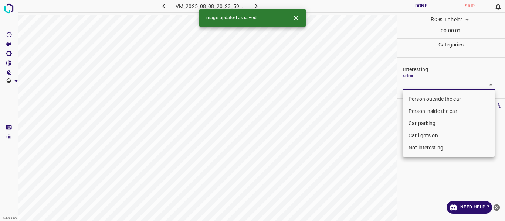
click at [431, 81] on body "4.3.6-dev2 VM_2025_08_08_20_23_59_472_01.gif Done Skip 0 Role: Labeler labeler …" at bounding box center [252, 110] width 505 height 221
click at [427, 97] on li "Person outside the car" at bounding box center [448, 99] width 92 height 12
type input "Person outside the car"
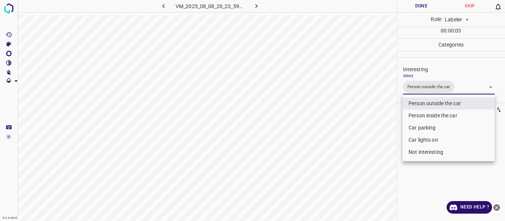
click at [394, 134] on div at bounding box center [252, 110] width 505 height 221
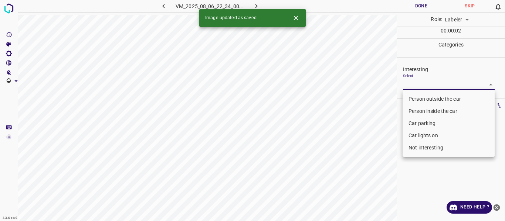
click at [433, 85] on body "4.3.6-dev2 VM_2025_08_06_22_34_00_546_06.gif Done Skip 0 Role: Labeler labeler …" at bounding box center [252, 110] width 505 height 221
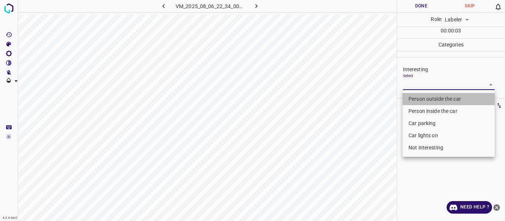
click at [427, 98] on li "Person outside the car" at bounding box center [448, 99] width 92 height 12
type input "Person outside the car"
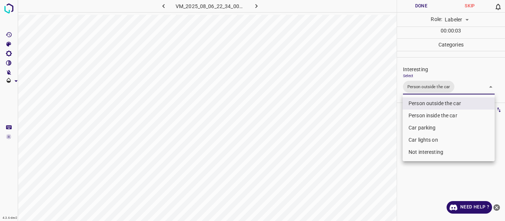
click at [377, 128] on div at bounding box center [252, 110] width 505 height 221
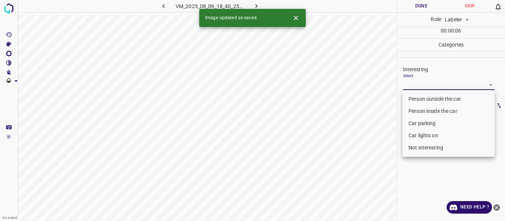
click at [417, 84] on body "4.3.6-dev2 VM_2025_08_09_18_40_25_367_06.gif Done Skip 0 Role: Labeler labeler …" at bounding box center [252, 110] width 505 height 221
click at [415, 98] on li "Person outside the car" at bounding box center [448, 99] width 92 height 12
type input "Person outside the car"
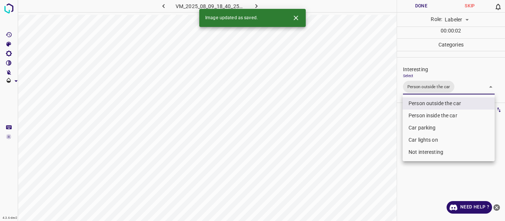
drag, startPoint x: 372, startPoint y: 126, endPoint x: 370, endPoint y: 143, distance: 17.1
click at [372, 127] on div at bounding box center [252, 110] width 505 height 221
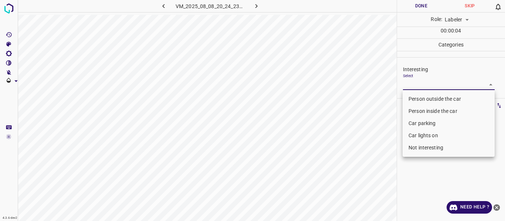
click at [417, 84] on body "4.3.6-dev2 VM_2025_08_08_20_24_23_573_04.gif Done Skip 0 Role: Labeler labeler …" at bounding box center [252, 110] width 505 height 221
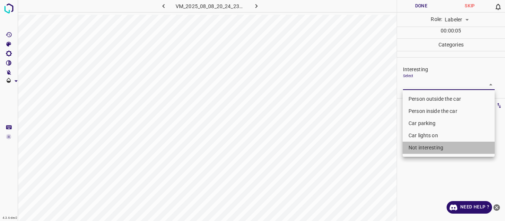
click at [418, 151] on li "Not interesting" at bounding box center [448, 148] width 92 height 12
type input "Not interesting"
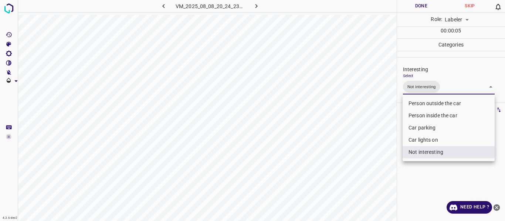
drag, startPoint x: 373, startPoint y: 164, endPoint x: 369, endPoint y: 174, distance: 10.9
click at [373, 165] on div at bounding box center [252, 110] width 505 height 221
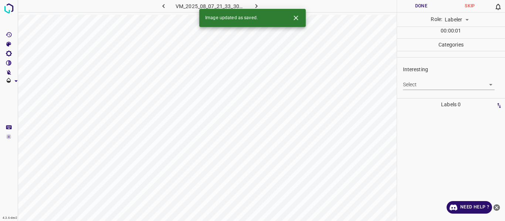
click at [410, 82] on body "4.3.6-dev2 VM_2025_08_07_21_33_30_667_02.gif Done Skip 0 Role: Labeler labeler …" at bounding box center [252, 110] width 505 height 221
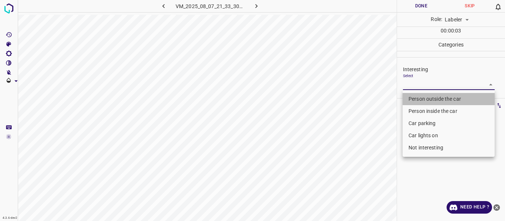
click at [411, 97] on li "Person outside the car" at bounding box center [448, 99] width 92 height 12
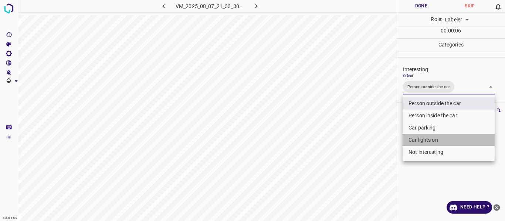
click at [415, 140] on li "Car lights on" at bounding box center [448, 140] width 92 height 12
type input "Person outside the car,Car lights on"
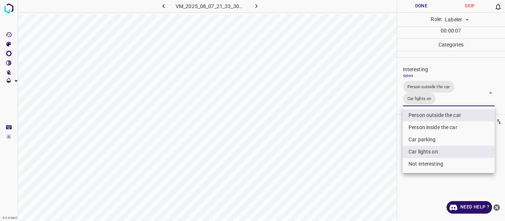
click at [378, 148] on div at bounding box center [252, 110] width 505 height 221
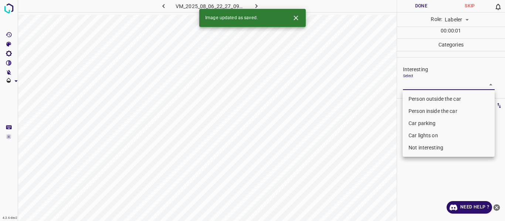
click at [413, 85] on body "4.3.6-dev2 VM_2025_08_06_22_27_09_628_09.gif Done Skip 0 Role: Labeler labeler …" at bounding box center [252, 110] width 505 height 221
click at [411, 97] on li "Person outside the car" at bounding box center [448, 99] width 92 height 12
type input "Person outside the car"
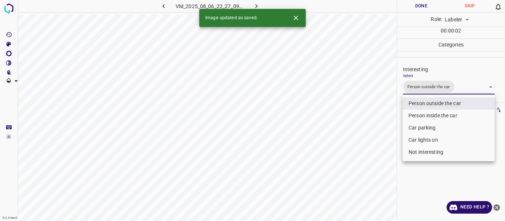
drag, startPoint x: 375, startPoint y: 123, endPoint x: 374, endPoint y: 130, distance: 7.1
click at [375, 125] on div at bounding box center [252, 110] width 505 height 221
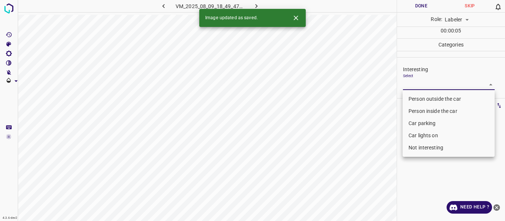
click at [433, 84] on body "4.3.6-dev2 VM_2025_08_09_18_49_47_100_01.gif Done Skip 0 Role: Labeler labeler …" at bounding box center [252, 110] width 505 height 221
click at [424, 99] on li "Person outside the car" at bounding box center [448, 99] width 92 height 12
type input "Person outside the car"
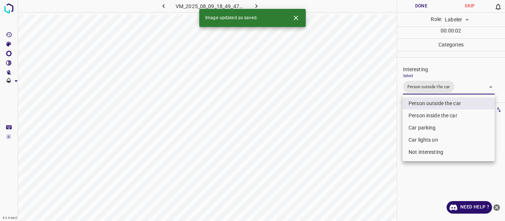
click at [362, 125] on div at bounding box center [252, 110] width 505 height 221
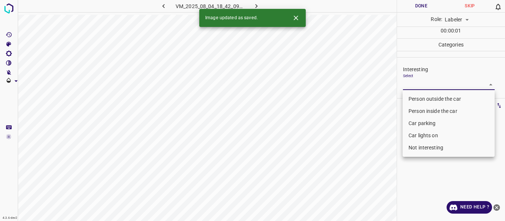
click at [410, 83] on body "4.3.6-dev2 VM_2025_08_04_18_42_09_539_03.gif Done Skip 0 Role: Labeler labeler …" at bounding box center [252, 110] width 505 height 221
click at [417, 150] on li "Not interesting" at bounding box center [448, 148] width 92 height 12
type input "Not interesting"
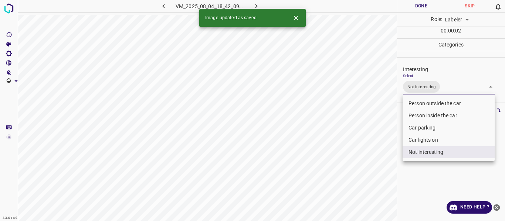
click at [384, 148] on div at bounding box center [252, 110] width 505 height 221
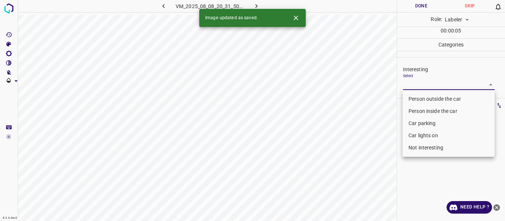
click at [406, 85] on body "4.3.6-dev2 VM_2025_08_08_20_31_50_670_04.gif Done Skip 0 Role: Labeler labeler …" at bounding box center [252, 110] width 505 height 221
click at [408, 96] on li "Person outside the car" at bounding box center [448, 99] width 92 height 12
type input "Person outside the car"
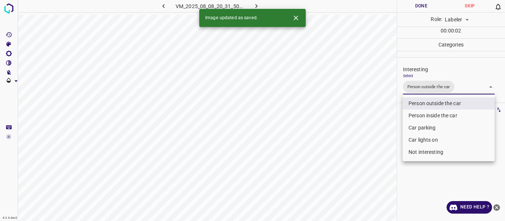
click at [376, 113] on div at bounding box center [252, 110] width 505 height 221
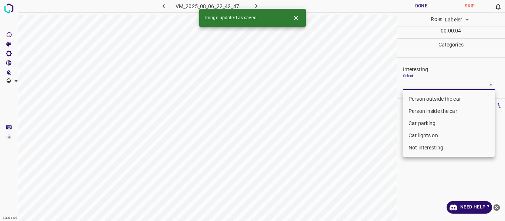
click at [417, 82] on body "4.3.6-dev2 VM_2025_08_06_22_42_47_308_02.gif Done Skip 0 Role: Labeler labeler …" at bounding box center [252, 110] width 505 height 221
click at [418, 98] on li "Person outside the car" at bounding box center [448, 99] width 92 height 12
type input "Person outside the car"
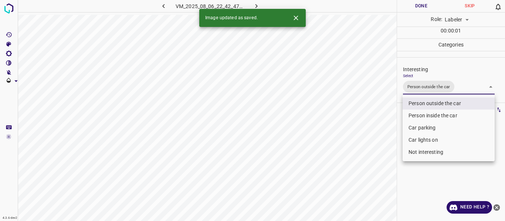
drag, startPoint x: 376, startPoint y: 118, endPoint x: 373, endPoint y: 123, distance: 6.3
click at [376, 118] on div at bounding box center [252, 110] width 505 height 221
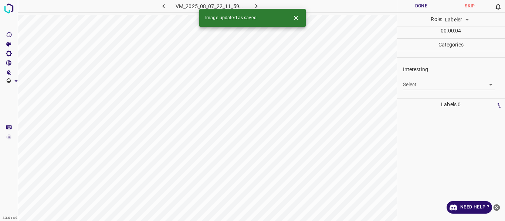
click at [407, 83] on body "4.3.6-dev2 VM_2025_08_07_22_11_59_654_07.gif Done Skip 0 Role: Labeler labeler …" at bounding box center [252, 110] width 505 height 221
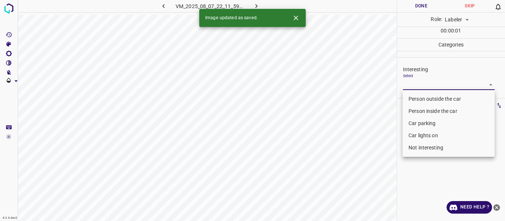
click at [410, 99] on li "Person outside the car" at bounding box center [448, 99] width 92 height 12
type input "Person outside the car"
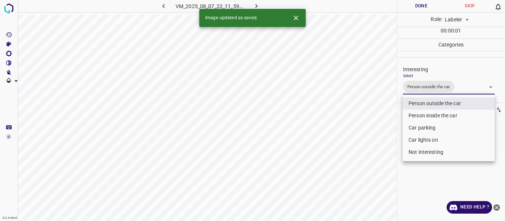
click at [373, 122] on div at bounding box center [252, 110] width 505 height 221
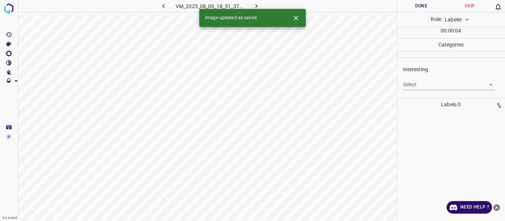
click at [410, 84] on body "4.3.6-dev2 VM_2025_08_09_18_51_37_835_01.gif Done Skip 0 Role: Labeler labeler …" at bounding box center [252, 110] width 505 height 221
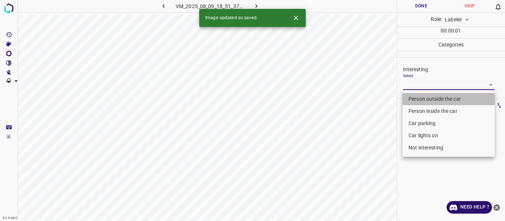
click at [410, 96] on li "Person outside the car" at bounding box center [448, 99] width 92 height 12
type input "Person outside the car"
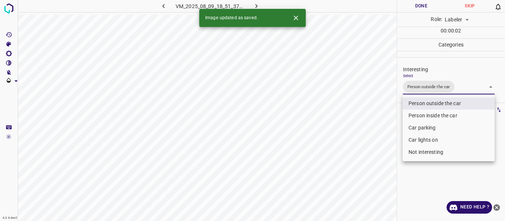
click at [383, 118] on div at bounding box center [252, 110] width 505 height 221
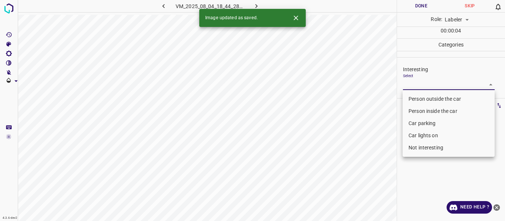
click at [415, 84] on body "4.3.6-dev2 VM_2025_08_04_18_44_28_693_02.gif Done Skip 0 Role: Labeler labeler …" at bounding box center [252, 110] width 505 height 221
click at [415, 121] on li "Car parking" at bounding box center [448, 124] width 92 height 12
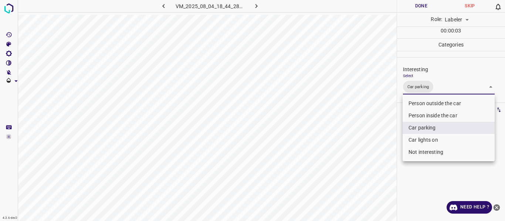
click at [412, 138] on li "Car lights on" at bounding box center [448, 140] width 92 height 12
type input "Car parking,Car lights on"
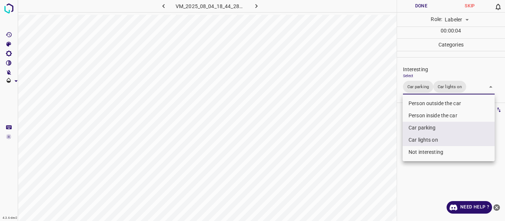
click at [382, 156] on div at bounding box center [252, 110] width 505 height 221
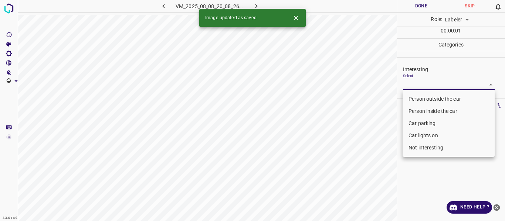
click at [409, 82] on body "4.3.6-dev2 VM_2025_08_08_20_08_26_943_02.gif Done Skip 0 Role: Labeler labeler …" at bounding box center [252, 110] width 505 height 221
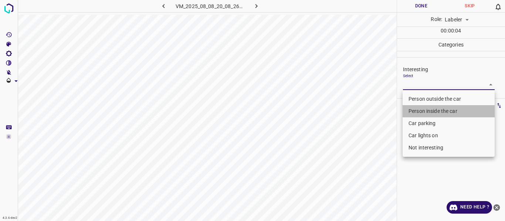
click at [412, 108] on li "Person inside the car" at bounding box center [448, 111] width 92 height 12
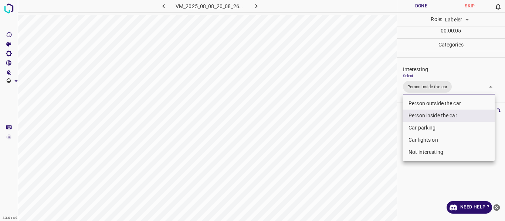
click at [414, 137] on li "Car lights on" at bounding box center [448, 140] width 92 height 12
type input "Person inside the car,Car lights on"
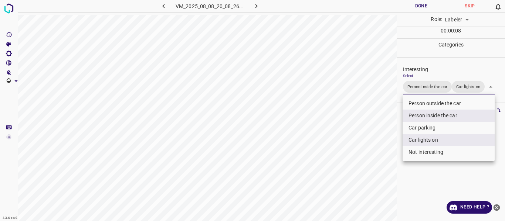
click at [376, 152] on div at bounding box center [252, 110] width 505 height 221
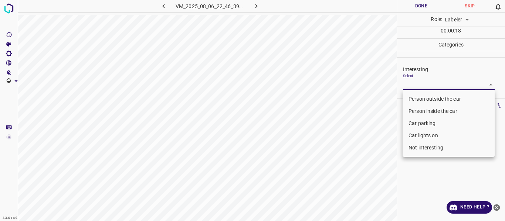
click at [419, 88] on body "4.3.6-dev2 VM_2025_08_06_22_46_39_983_06.gif Done Skip 0 Role: Labeler labeler …" at bounding box center [252, 110] width 505 height 221
click at [417, 97] on li "Person outside the car" at bounding box center [448, 99] width 92 height 12
type input "Person outside the car"
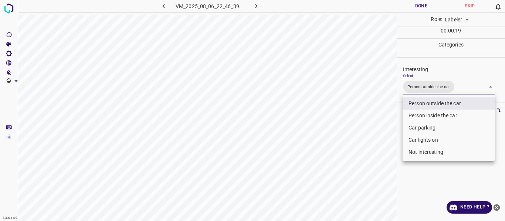
click at [370, 120] on div at bounding box center [252, 110] width 505 height 221
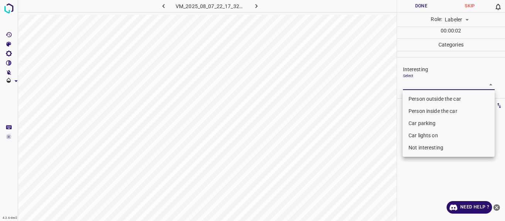
drag, startPoint x: 411, startPoint y: 81, endPoint x: 395, endPoint y: 104, distance: 28.0
click at [410, 80] on body "4.3.6-dev2 VM_2025_08_07_22_17_32_876_02.gif Done Skip 0 Role: Labeler labeler …" at bounding box center [252, 110] width 505 height 221
click at [419, 148] on li "Not interesting" at bounding box center [448, 148] width 92 height 12
type input "Not interesting"
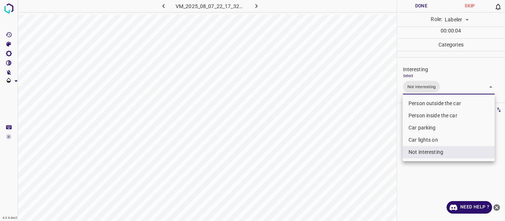
click at [363, 164] on div at bounding box center [252, 110] width 505 height 221
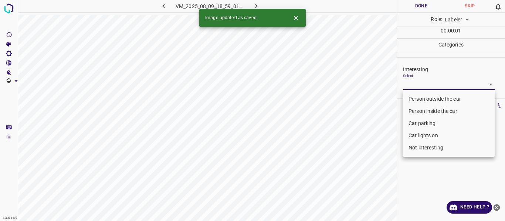
click at [408, 85] on body "4.3.6-dev2 VM_2025_08_09_18_59_01_517_01.gif Done Skip 0 Role: Labeler labeler …" at bounding box center [252, 110] width 505 height 221
click at [415, 98] on li "Person outside the car" at bounding box center [448, 99] width 92 height 12
type input "Person outside the car"
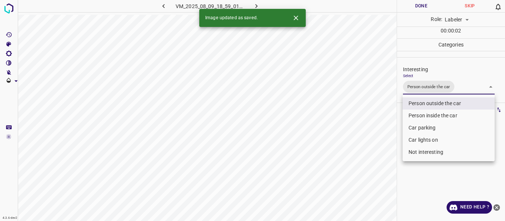
click at [363, 130] on div at bounding box center [252, 110] width 505 height 221
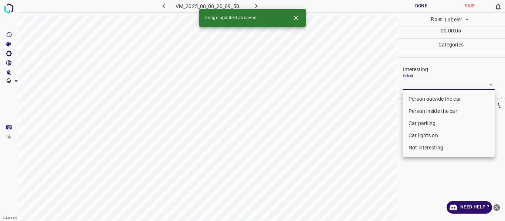
click at [411, 82] on body "4.3.6-dev2 VM_2025_08_08_20_09_50_925_08.gif Done Skip 0 Role: Labeler labeler …" at bounding box center [252, 110] width 505 height 221
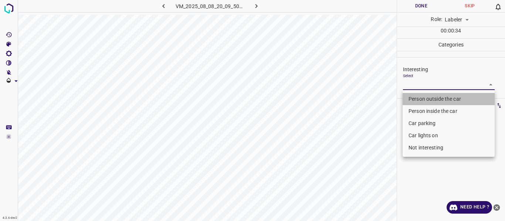
click at [426, 99] on li "Person outside the car" at bounding box center [448, 99] width 92 height 12
type input "Person outside the car"
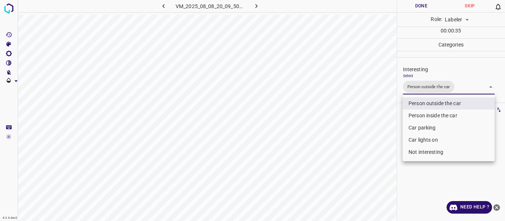
click at [385, 126] on div at bounding box center [252, 110] width 505 height 221
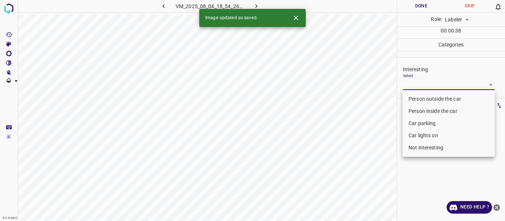
click at [423, 88] on body "4.3.6-dev2 VM_2025_08_04_18_54_26_126_03.gif Done Skip 0 Role: Labeler labeler …" at bounding box center [252, 110] width 505 height 221
click at [420, 95] on li "Person outside the car" at bounding box center [448, 99] width 92 height 12
type input "Person outside the car"
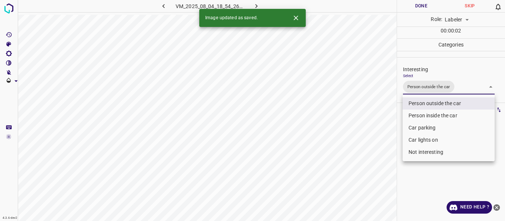
click at [360, 122] on div at bounding box center [252, 110] width 505 height 221
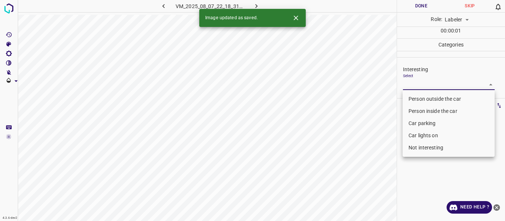
click at [427, 86] on body "4.3.6-dev2 VM_2025_08_07_22_18_31_334_02.gif Done Skip 0 Role: Labeler labeler …" at bounding box center [252, 110] width 505 height 221
click at [423, 100] on li "Person outside the car" at bounding box center [448, 99] width 92 height 12
type input "Person outside the car"
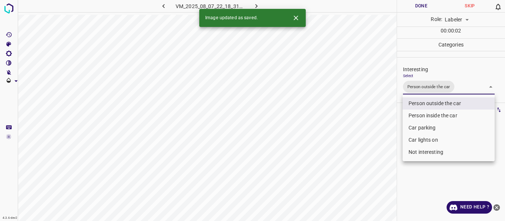
click at [363, 129] on div at bounding box center [252, 110] width 505 height 221
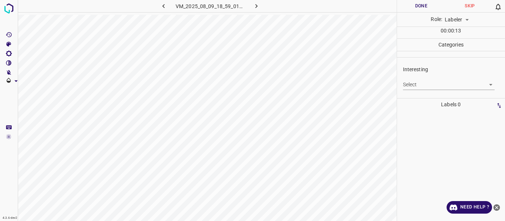
click at [425, 77] on div "Select ​" at bounding box center [449, 82] width 92 height 17
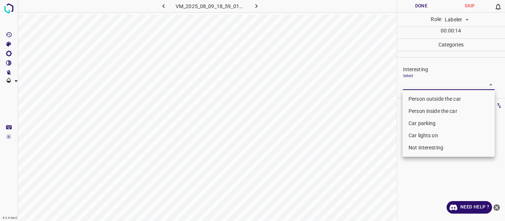
click at [407, 83] on body "4.3.6-dev2 VM_2025_08_09_18_59_01_517_04.gif Done Skip 0 Role: Labeler labeler …" at bounding box center [252, 110] width 505 height 221
drag, startPoint x: 422, startPoint y: 109, endPoint x: 410, endPoint y: 118, distance: 15.6
click at [421, 111] on li "Person inside the car" at bounding box center [448, 111] width 92 height 12
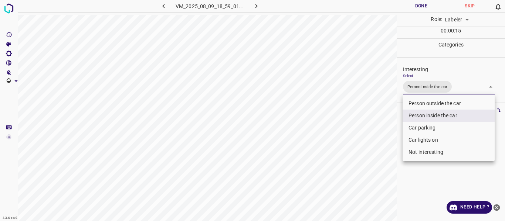
type input "Person inside the car"
click at [363, 131] on div at bounding box center [252, 110] width 505 height 221
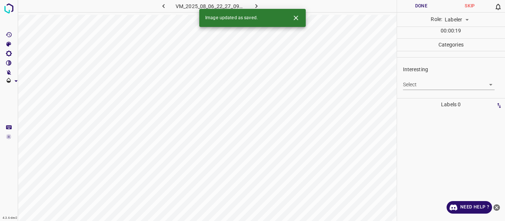
click at [421, 83] on body "4.3.6-dev2 VM_2025_08_06_22_27_09_628_02.gif Done Skip 0 Role: Labeler labeler …" at bounding box center [252, 110] width 505 height 221
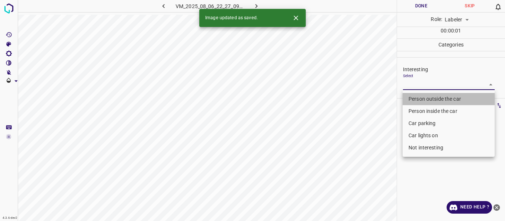
click at [428, 98] on li "Person outside the car" at bounding box center [448, 99] width 92 height 12
type input "Person outside the car"
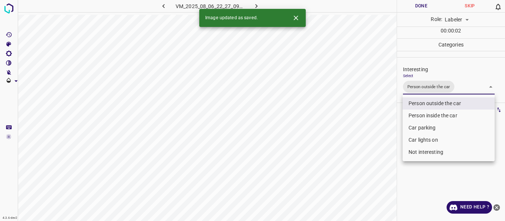
click at [390, 126] on div at bounding box center [252, 110] width 505 height 221
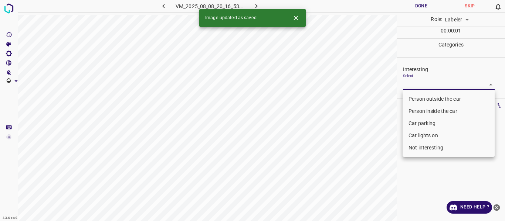
click at [425, 82] on body "4.3.6-dev2 VM_2025_08_08_20_16_53_220_07.gif Done Skip 0 Role: Labeler labeler …" at bounding box center [252, 110] width 505 height 221
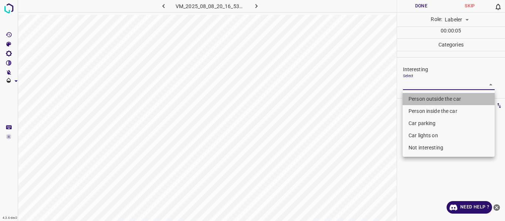
click at [419, 97] on li "Person outside the car" at bounding box center [448, 99] width 92 height 12
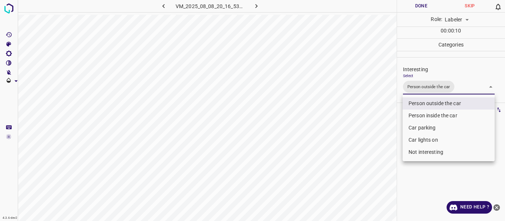
click at [429, 128] on li "Car parking" at bounding box center [448, 128] width 92 height 12
drag, startPoint x: 419, startPoint y: 139, endPoint x: 388, endPoint y: 145, distance: 31.6
click at [419, 139] on li "Car lights on" at bounding box center [448, 140] width 92 height 12
type input "Person outside the car,Car parking,Car lights on"
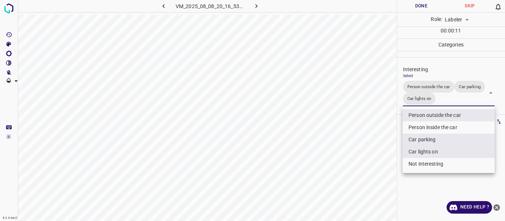
click at [348, 153] on div at bounding box center [252, 110] width 505 height 221
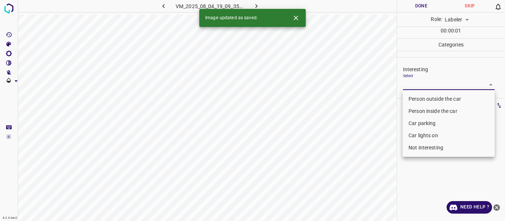
click at [411, 84] on body "4.3.6-dev2 VM_2025_08_04_19_09_35_419_00.gif Done Skip 0 Role: Labeler labeler …" at bounding box center [252, 110] width 505 height 221
click at [416, 123] on li "Car parking" at bounding box center [448, 124] width 92 height 12
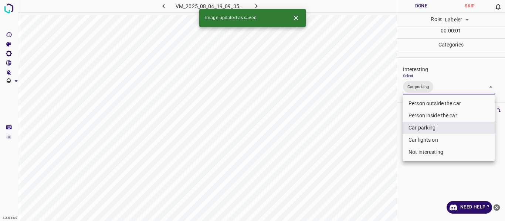
type input "Car parking"
click at [368, 151] on div at bounding box center [252, 110] width 505 height 221
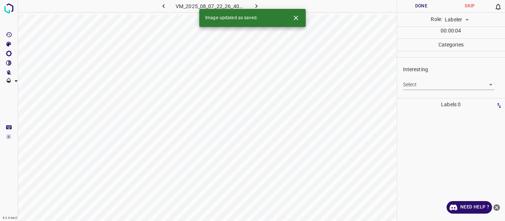
click at [417, 84] on body "4.3.6-dev2 VM_2025_08_07_22_26_40_486_10.gif Done Skip 0 Role: Labeler labeler …" at bounding box center [252, 110] width 505 height 221
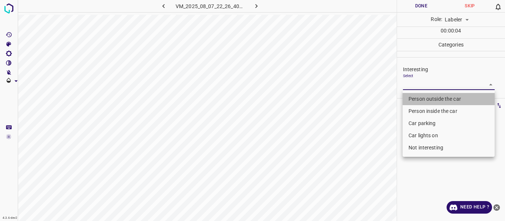
click at [427, 101] on li "Person outside the car" at bounding box center [448, 99] width 92 height 12
type input "Person outside the car"
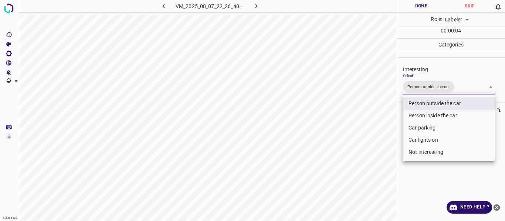
click at [385, 138] on div at bounding box center [252, 110] width 505 height 221
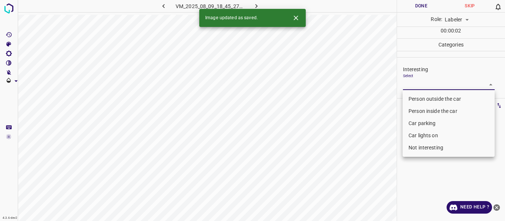
click at [421, 79] on body "4.3.6-dev2 VM_2025_08_09_18_45_27_773_00.gif Done Skip 0 Role: Labeler labeler …" at bounding box center [252, 110] width 505 height 221
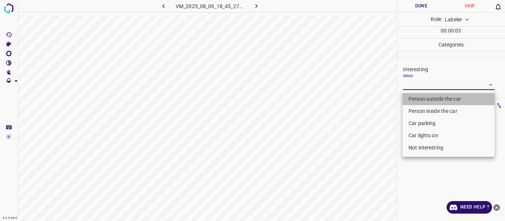
click at [415, 97] on li "Person outside the car" at bounding box center [448, 99] width 92 height 12
type input "Person outside the car"
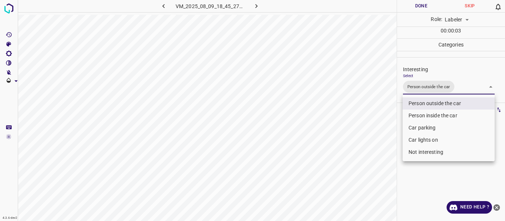
click at [383, 125] on div at bounding box center [252, 110] width 505 height 221
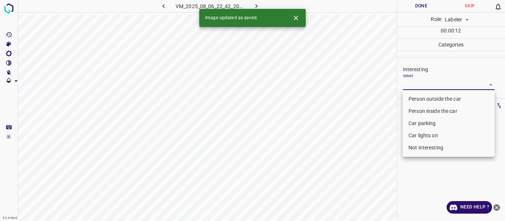
click at [415, 85] on body "4.3.6-dev2 VM_2025_08_06_22_42_20_782_09.gif Done Skip 0 Role: Labeler labeler …" at bounding box center [252, 110] width 505 height 221
click at [411, 97] on li "Person outside the car" at bounding box center [448, 99] width 92 height 12
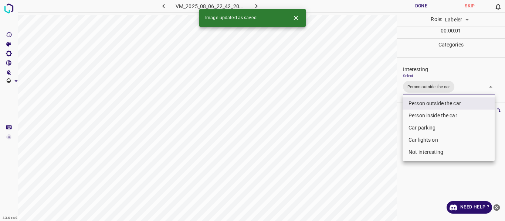
click at [374, 120] on div at bounding box center [252, 110] width 505 height 221
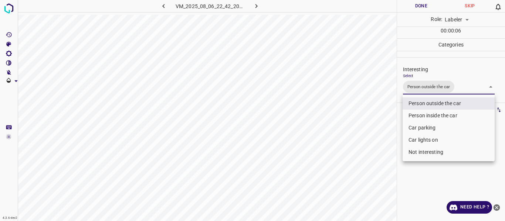
click at [476, 87] on body "4.3.6-dev2 VM_2025_08_06_22_42_20_782_09.gif Done Skip 0 Role: Labeler labeler …" at bounding box center [252, 110] width 505 height 221
click at [428, 140] on li "Car lights on" at bounding box center [448, 140] width 92 height 12
type input "Person outside the car,Car lights on"
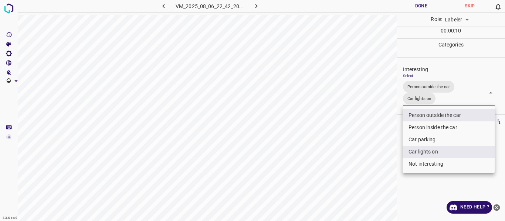
drag, startPoint x: 381, startPoint y: 139, endPoint x: 374, endPoint y: 146, distance: 9.9
click at [381, 139] on div at bounding box center [252, 110] width 505 height 221
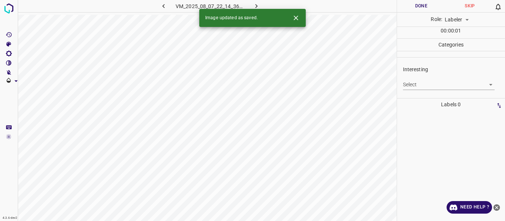
click at [419, 83] on body "4.3.6-dev2 VM_2025_08_07_22_14_36_160_02.gif Done Skip 0 Role: Labeler labeler …" at bounding box center [252, 110] width 505 height 221
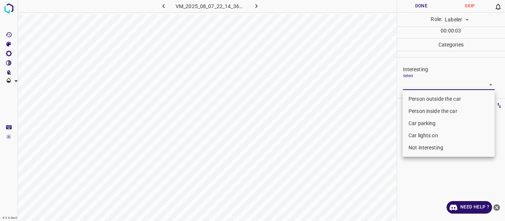
click at [416, 99] on li "Person outside the car" at bounding box center [448, 99] width 92 height 12
type input "Person outside the car"
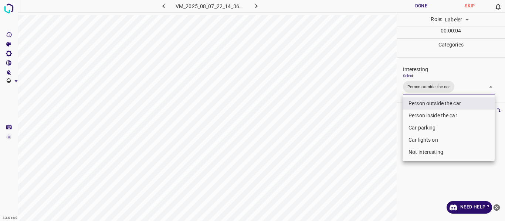
click at [386, 128] on div at bounding box center [252, 110] width 505 height 221
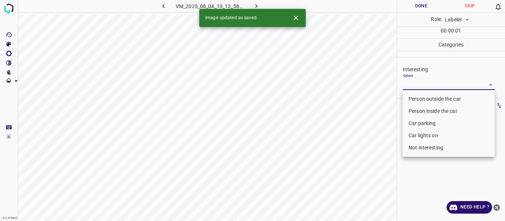
click at [410, 84] on body "4.3.6-dev2 VM_2025_08_04_19_13_58_113_00.gif Done Skip 0 Role: Labeler labeler …" at bounding box center [252, 110] width 505 height 221
click at [413, 100] on li "Person outside the car" at bounding box center [448, 99] width 92 height 12
type input "Person outside the car"
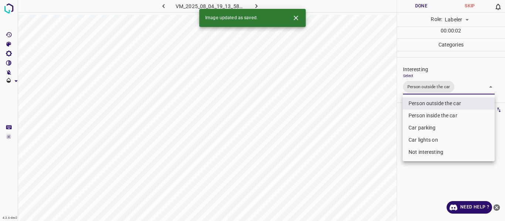
click at [377, 139] on div at bounding box center [252, 110] width 505 height 221
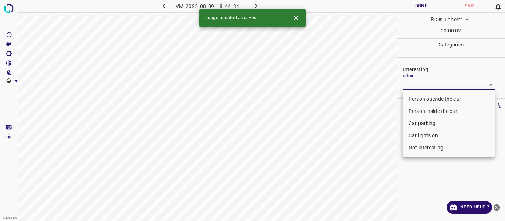
click at [416, 88] on body "4.3.6-dev2 VM_2025_08_09_18_44_34_624_02.gif Done Skip 0 Role: Labeler labeler …" at bounding box center [252, 110] width 505 height 221
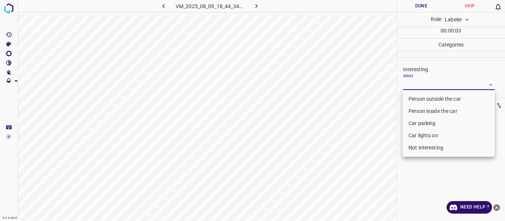
click at [415, 123] on li "Car parking" at bounding box center [448, 124] width 92 height 12
type input "Car parking"
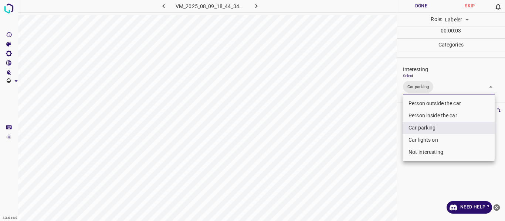
click at [363, 148] on div at bounding box center [252, 110] width 505 height 221
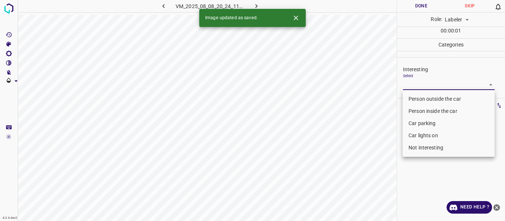
click at [411, 82] on body "4.3.6-dev2 VM_2025_08_08_20_24_11_400_01.gif Done Skip 0 Role: Labeler labeler …" at bounding box center [252, 110] width 505 height 221
click at [419, 119] on li "Car parking" at bounding box center [448, 124] width 92 height 12
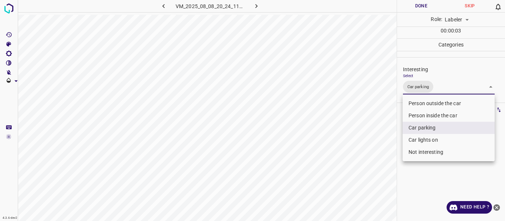
click at [421, 140] on li "Car lights on" at bounding box center [448, 140] width 92 height 12
type input "Car parking,Car lights on"
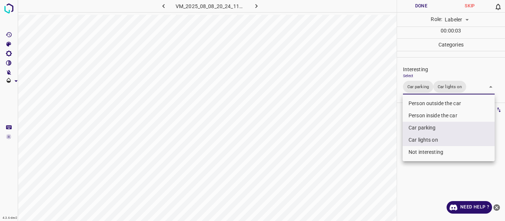
click at [375, 152] on div at bounding box center [252, 110] width 505 height 221
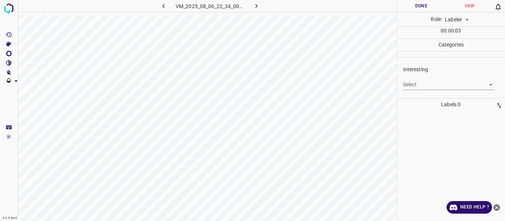
click at [414, 83] on body "4.3.6-dev2 VM_2025_08_06_22_34_00_546_07.gif Done Skip 0 Role: Labeler labeler …" at bounding box center [252, 110] width 505 height 221
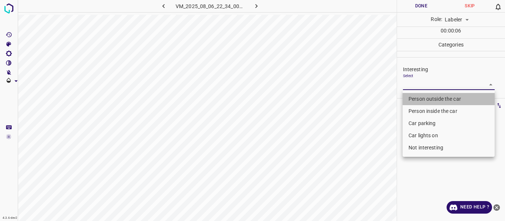
click at [418, 95] on li "Person outside the car" at bounding box center [448, 99] width 92 height 12
type input "Person outside the car"
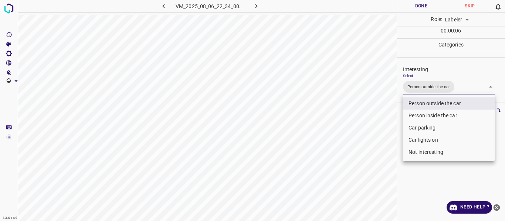
click at [339, 154] on div at bounding box center [252, 110] width 505 height 221
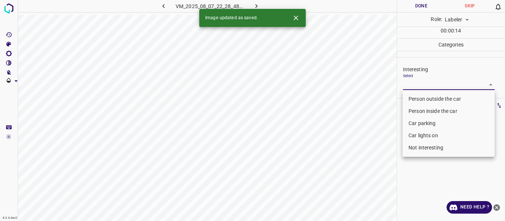
click at [419, 81] on body "4.3.6-dev2 VM_2025_08_07_22_28_48_112_07.gif Done Skip 0 Role: Labeler labeler …" at bounding box center [252, 110] width 505 height 221
click at [418, 97] on li "Person outside the car" at bounding box center [448, 99] width 92 height 12
type input "Person outside the car"
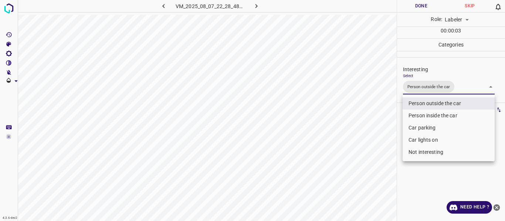
click at [363, 128] on div at bounding box center [252, 110] width 505 height 221
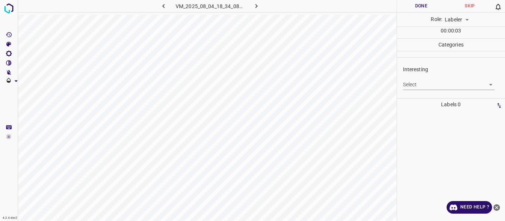
click at [418, 85] on body "4.3.6-dev2 VM_2025_08_04_18_34_08_898_01.gif Done Skip 0 Role: Labeler labeler …" at bounding box center [252, 110] width 505 height 221
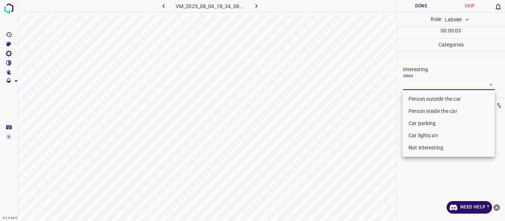
click at [411, 145] on li "Not interesting" at bounding box center [448, 148] width 92 height 12
type input "Not interesting"
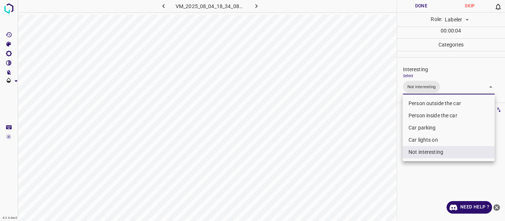
click at [373, 162] on div at bounding box center [252, 110] width 505 height 221
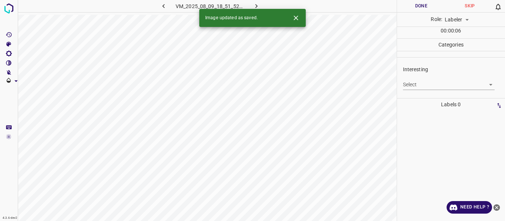
click at [417, 81] on body "4.3.6-dev2 VM_2025_08_09_18_51_52_653_01.gif Done Skip 0 Role: Labeler labeler …" at bounding box center [252, 110] width 505 height 221
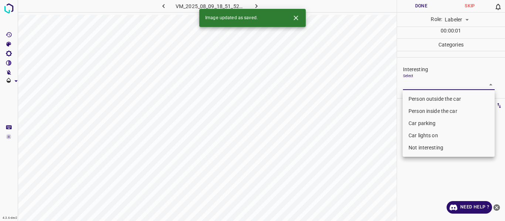
drag, startPoint x: 414, startPoint y: 95, endPoint x: 401, endPoint y: 107, distance: 18.1
click at [415, 95] on li "Person outside the car" at bounding box center [448, 99] width 92 height 12
type input "Person outside the car"
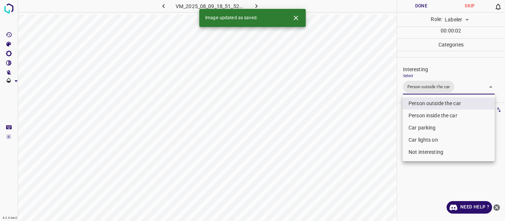
click at [377, 125] on div at bounding box center [252, 110] width 505 height 221
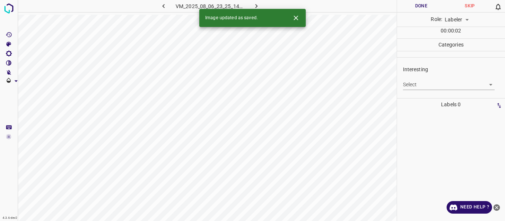
click at [428, 85] on body "4.3.6-dev2 VM_2025_08_06_23_25_14_225_02.gif Done Skip 0 Role: Labeler labeler …" at bounding box center [252, 110] width 505 height 221
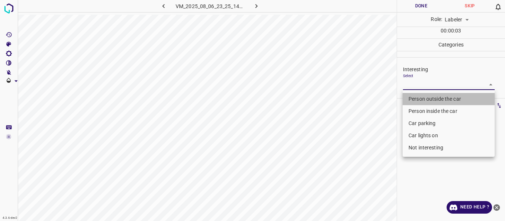
click at [415, 101] on li "Person outside the car" at bounding box center [448, 99] width 92 height 12
type input "Person outside the car"
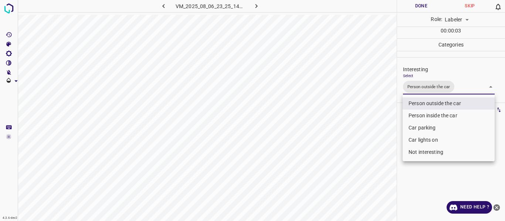
click at [376, 129] on div at bounding box center [252, 110] width 505 height 221
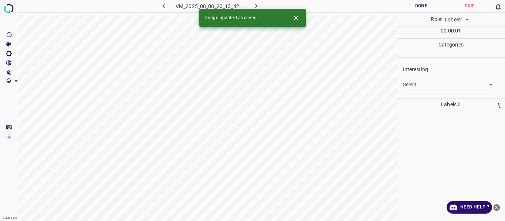
click at [419, 85] on body "4.3.6-dev2 VM_2025_08_08_20_13_42_739_02.gif Done Skip 0 Role: Labeler labeler …" at bounding box center [252, 110] width 505 height 221
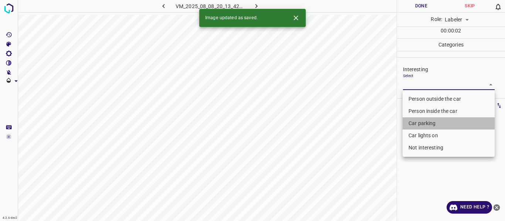
click at [411, 122] on li "Car parking" at bounding box center [448, 124] width 92 height 12
type input "Car parking"
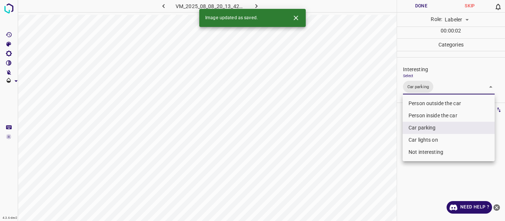
click at [377, 150] on div at bounding box center [252, 110] width 505 height 221
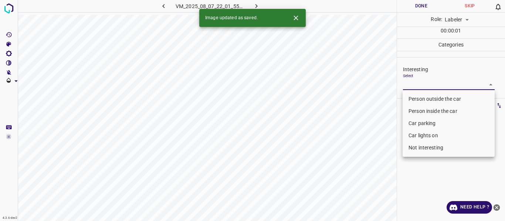
click at [418, 85] on body "4.3.6-dev2 VM_2025_08_07_22_01_55_735_00.gif Done Skip 0 Role: Labeler labeler …" at bounding box center [252, 110] width 505 height 221
click at [416, 97] on li "Person outside the car" at bounding box center [448, 99] width 92 height 12
type input "Person outside the car"
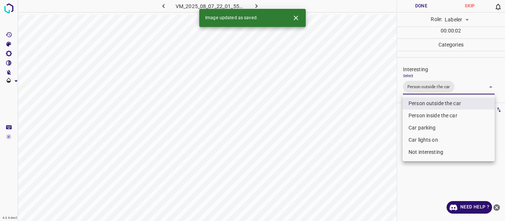
drag, startPoint x: 387, startPoint y: 126, endPoint x: 384, endPoint y: 135, distance: 9.2
click at [387, 129] on div at bounding box center [252, 110] width 505 height 221
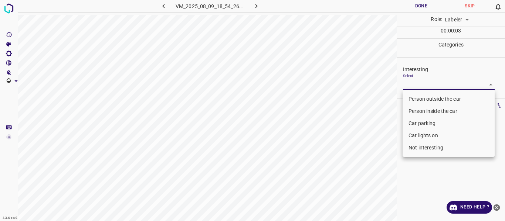
click at [434, 87] on body "4.3.6-dev2 VM_2025_08_09_18_54_26_773_01.gif Done Skip 0 Role: Labeler labeler …" at bounding box center [252, 110] width 505 height 221
click at [422, 112] on li "Person inside the car" at bounding box center [448, 111] width 92 height 12
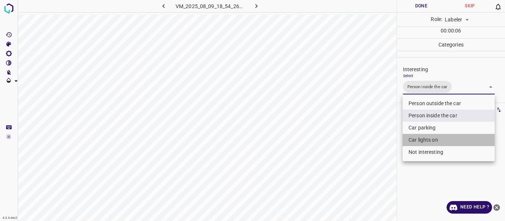
drag, startPoint x: 413, startPoint y: 141, endPoint x: 405, endPoint y: 141, distance: 7.8
click at [413, 140] on li "Car lights on" at bounding box center [448, 140] width 92 height 12
type input "Person inside the car,Car lights on"
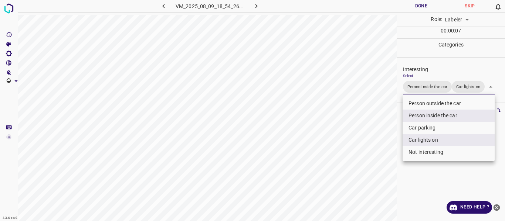
click at [380, 156] on div at bounding box center [252, 110] width 505 height 221
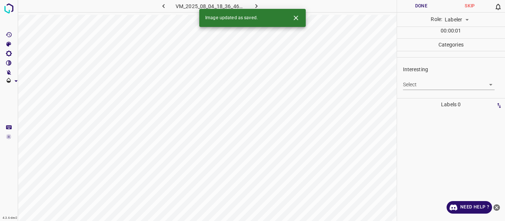
click at [419, 84] on body "4.3.6-dev2 VM_2025_08_04_18_36_46_208_02.gif Done Skip 0 Role: Labeler labeler …" at bounding box center [252, 110] width 505 height 221
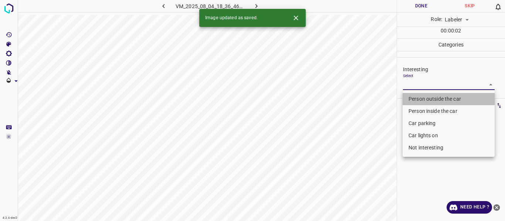
click at [417, 98] on li "Person outside the car" at bounding box center [448, 99] width 92 height 12
type input "Person outside the car"
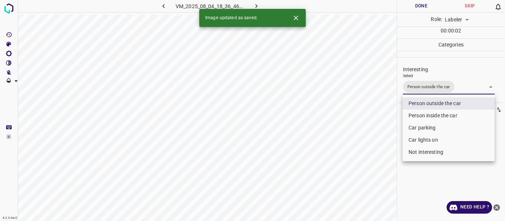
click at [395, 139] on div at bounding box center [252, 110] width 505 height 221
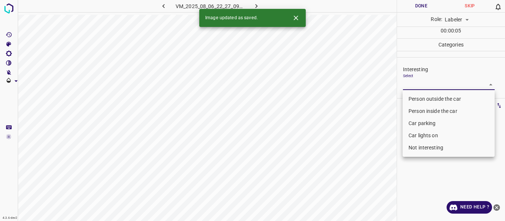
drag, startPoint x: 422, startPoint y: 82, endPoint x: 423, endPoint y: 93, distance: 11.5
click at [422, 82] on body "4.3.6-dev2 VM_2025_08_06_22_27_09_628_03.gif Done Skip 0 Role: Labeler labeler …" at bounding box center [252, 110] width 505 height 221
click at [424, 99] on li "Person outside the car" at bounding box center [448, 99] width 92 height 12
type input "Person outside the car"
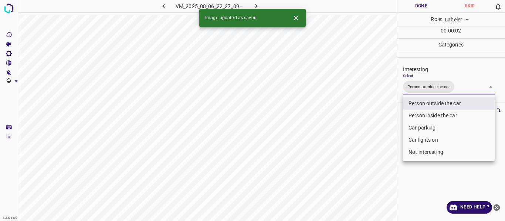
click at [386, 129] on div at bounding box center [252, 110] width 505 height 221
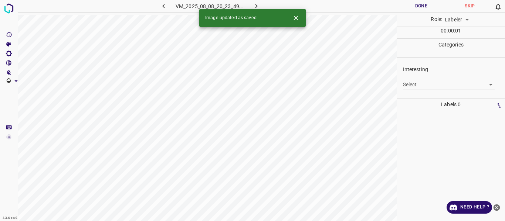
click at [413, 85] on body "4.3.6-dev2 VM_2025_08_08_20_23_49_383_02.gif Done Skip 0 Role: Labeler labeler …" at bounding box center [252, 110] width 505 height 221
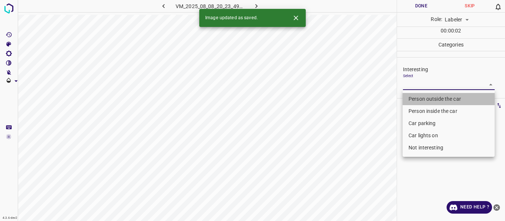
click at [410, 98] on li "Person outside the car" at bounding box center [448, 99] width 92 height 12
type input "Person outside the car"
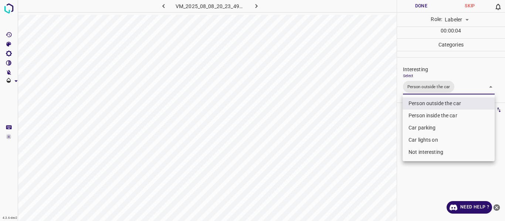
click at [381, 136] on div at bounding box center [252, 110] width 505 height 221
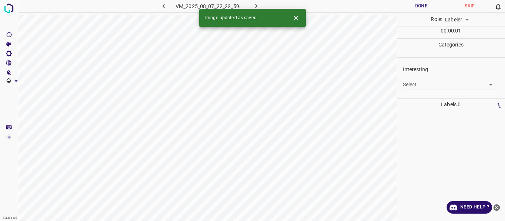
click at [419, 84] on body "4.3.6-dev2 VM_2025_08_07_22_22_59_666_06.gif Done Skip 0 Role: Labeler labeler …" at bounding box center [252, 110] width 505 height 221
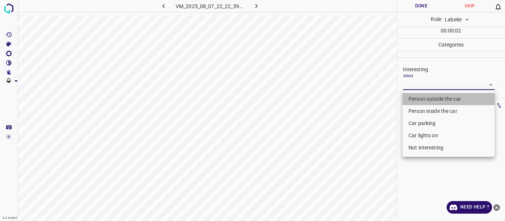
click at [417, 96] on li "Person outside the car" at bounding box center [448, 99] width 92 height 12
type input "Person outside the car"
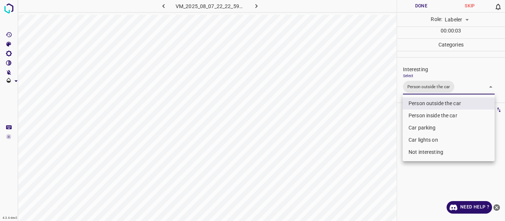
click at [391, 128] on div at bounding box center [252, 110] width 505 height 221
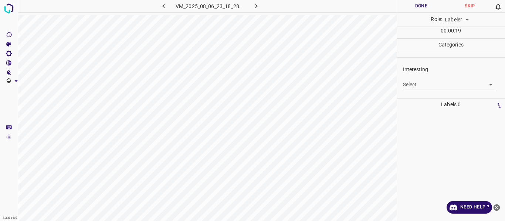
click at [425, 85] on body "4.3.6-dev2 VM_2025_08_06_23_18_28_953_01.gif Done Skip 0 Role: Labeler labeler …" at bounding box center [252, 110] width 505 height 221
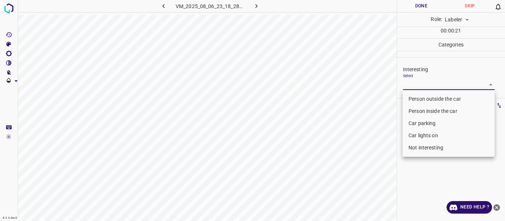
click at [417, 98] on li "Person outside the car" at bounding box center [448, 99] width 92 height 12
type input "Person outside the car"
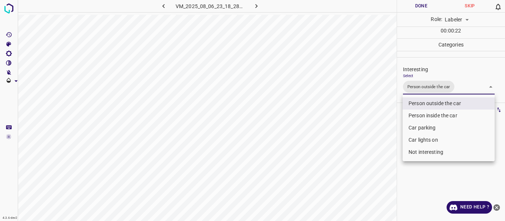
click at [361, 126] on div at bounding box center [252, 110] width 505 height 221
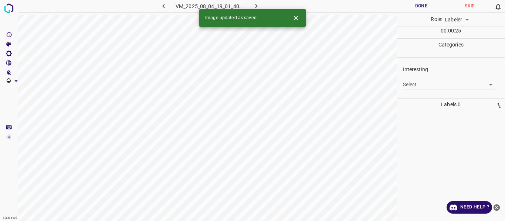
click at [422, 84] on body "4.3.6-dev2 VM_2025_08_04_19_01_40_394_02.gif Done Skip 0 Role: Labeler labeler …" at bounding box center [252, 110] width 505 height 221
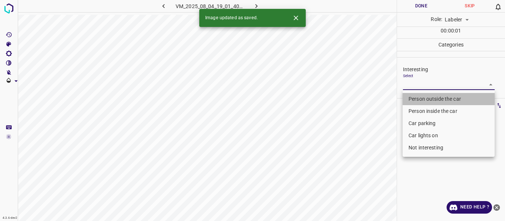
click at [420, 96] on li "Person outside the car" at bounding box center [448, 99] width 92 height 12
type input "Person outside the car"
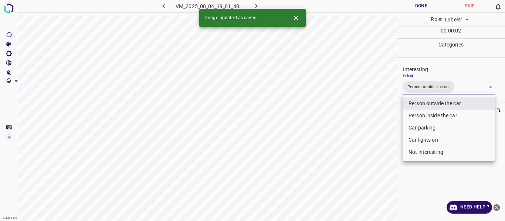
click at [382, 123] on div at bounding box center [252, 110] width 505 height 221
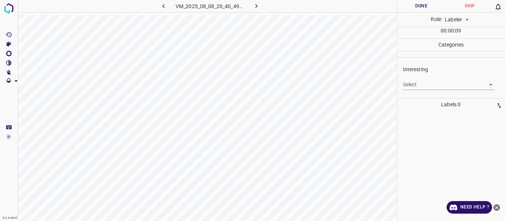
click at [419, 82] on body "4.3.6-dev2 VM_2025_08_08_20_40_49_846_02.gif Done Skip 0 Role: Labeler labeler …" at bounding box center [252, 110] width 505 height 221
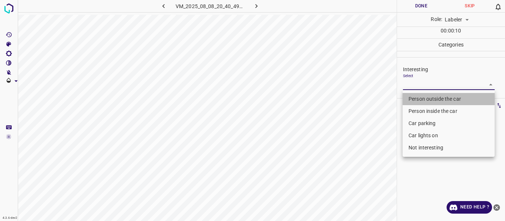
click at [418, 98] on li "Person outside the car" at bounding box center [448, 99] width 92 height 12
type input "Person outside the car"
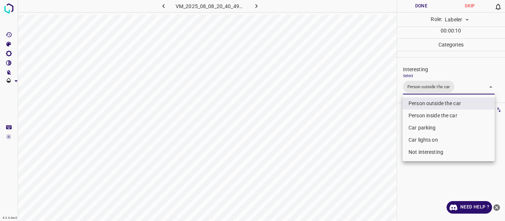
click at [374, 115] on div at bounding box center [252, 110] width 505 height 221
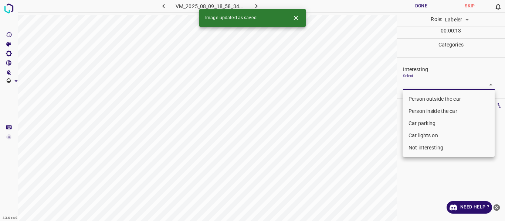
click at [424, 88] on body "4.3.6-dev2 VM_2025_08_09_18_58_34_981_09.gif Done Skip 0 Role: Labeler labeler …" at bounding box center [252, 110] width 505 height 221
click at [419, 98] on li "Person outside the car" at bounding box center [448, 99] width 92 height 12
type input "Person outside the car"
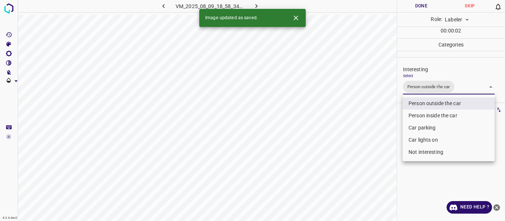
click at [379, 130] on div at bounding box center [252, 110] width 505 height 221
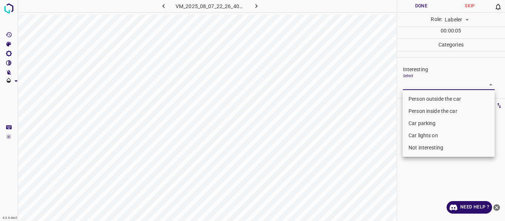
drag, startPoint x: 411, startPoint y: 82, endPoint x: 419, endPoint y: 94, distance: 14.6
click at [411, 82] on body "4.3.6-dev2 VM_2025_08_07_22_26_40_486_03.gif Done Skip 0 Role: Labeler labeler …" at bounding box center [252, 110] width 505 height 221
click at [421, 97] on li "Person outside the car" at bounding box center [448, 99] width 92 height 12
type input "Person outside the car"
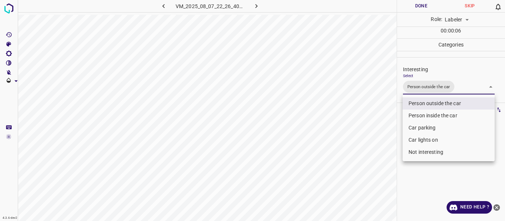
drag, startPoint x: 381, startPoint y: 120, endPoint x: 380, endPoint y: 128, distance: 7.8
click at [381, 121] on div at bounding box center [252, 110] width 505 height 221
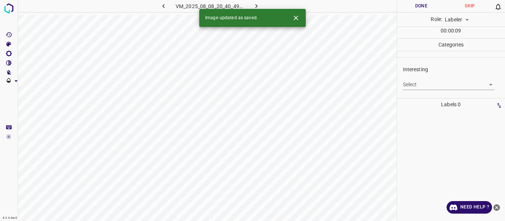
click at [417, 83] on body "4.3.6-dev2 VM_2025_08_08_20_40_49_846_00.gif Done Skip 0 Role: Labeler labeler …" at bounding box center [252, 110] width 505 height 221
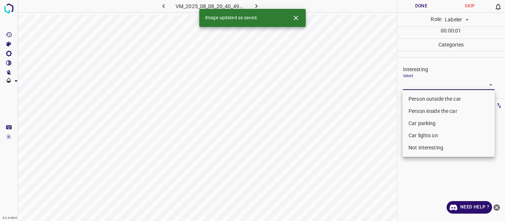
click at [418, 98] on li "Person outside the car" at bounding box center [448, 99] width 92 height 12
type input "Person outside the car"
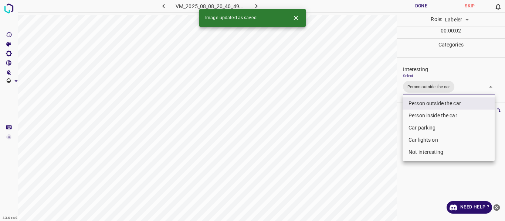
click at [362, 123] on div at bounding box center [252, 110] width 505 height 221
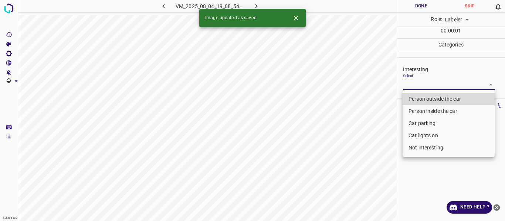
click at [412, 85] on body "4.3.6-dev2 VM_2025_08_04_19_08_54_476_01.gif Done Skip 0 Role: Labeler labeler …" at bounding box center [252, 110] width 505 height 221
click at [412, 96] on li "Person outside the car" at bounding box center [448, 99] width 92 height 12
type input "Person outside the car"
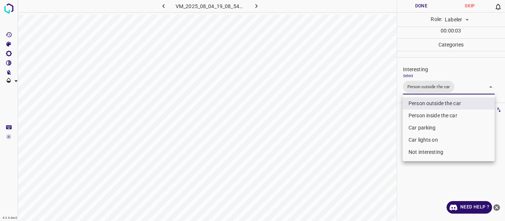
click at [372, 122] on div at bounding box center [252, 110] width 505 height 221
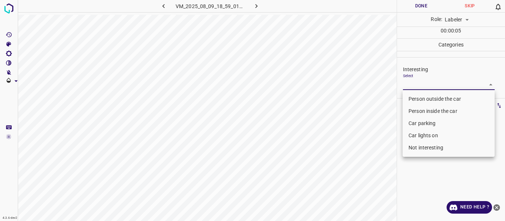
drag, startPoint x: 414, startPoint y: 86, endPoint x: 410, endPoint y: 108, distance: 21.7
click at [413, 86] on body "4.3.6-dev2 VM_2025_08_09_18_59_01_517_05.gif Done Skip 0 Role: Labeler labeler …" at bounding box center [252, 110] width 505 height 221
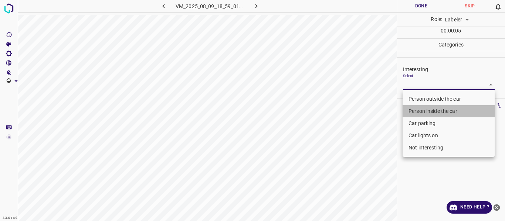
click at [410, 112] on li "Person inside the car" at bounding box center [448, 111] width 92 height 12
type input "Person inside the car"
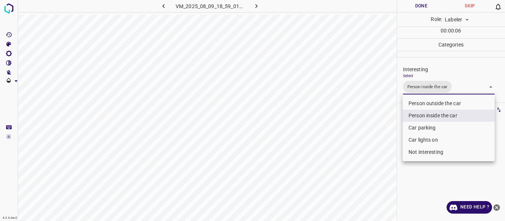
click at [373, 145] on div at bounding box center [252, 110] width 505 height 221
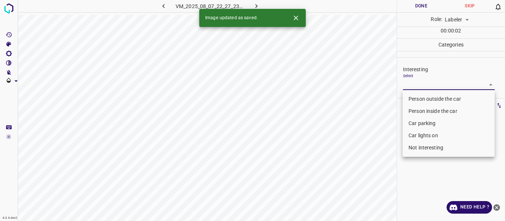
click at [408, 85] on body "4.3.6-dev2 VM_2025_08_07_22_27_23_865_06.gif Done Skip 0 Role: Labeler labeler …" at bounding box center [252, 110] width 505 height 221
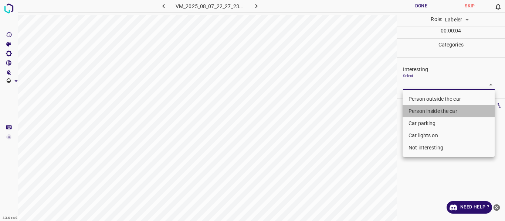
click at [414, 110] on li "Person inside the car" at bounding box center [448, 111] width 92 height 12
type input "Person inside the car"
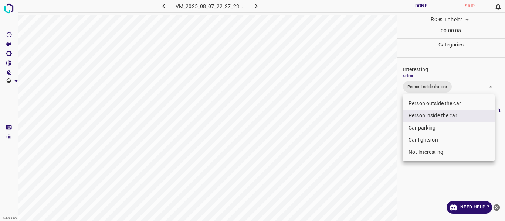
click at [372, 136] on div at bounding box center [252, 110] width 505 height 221
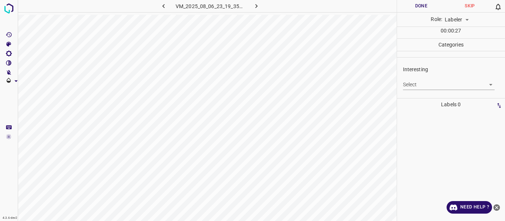
click at [422, 81] on body "4.3.6-dev2 VM_2025_08_06_23_19_35_776_08.gif Done Skip 0 Role: Labeler labeler …" at bounding box center [252, 110] width 505 height 221
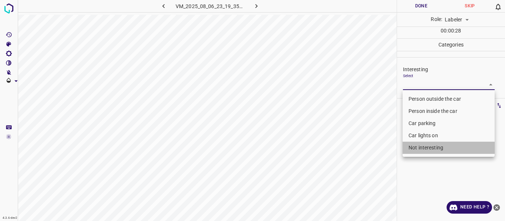
click at [421, 145] on li "Not interesting" at bounding box center [448, 148] width 92 height 12
type input "Not interesting"
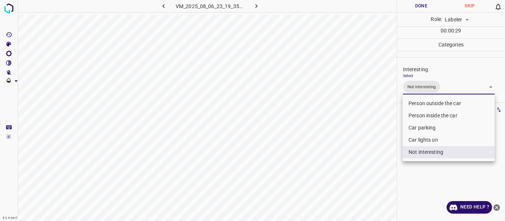
drag, startPoint x: 383, startPoint y: 160, endPoint x: 379, endPoint y: 166, distance: 7.2
click at [383, 160] on div at bounding box center [252, 110] width 505 height 221
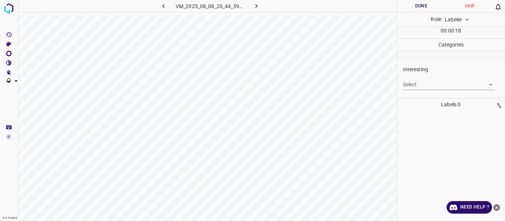
click at [421, 85] on body "4.3.6-dev2 VM_2025_08_08_20_44_59_856_02.gif Done Skip 0 Role: Labeler labeler …" at bounding box center [252, 110] width 505 height 221
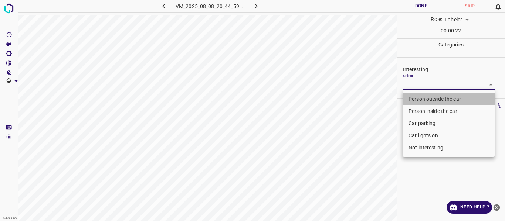
click at [420, 99] on li "Person outside the car" at bounding box center [448, 99] width 92 height 12
type input "Person outside the car"
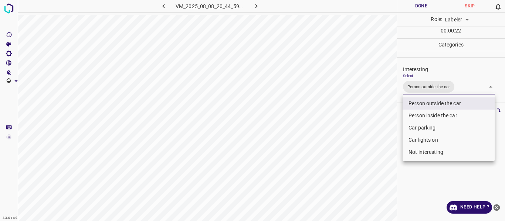
click at [370, 112] on div at bounding box center [252, 110] width 505 height 221
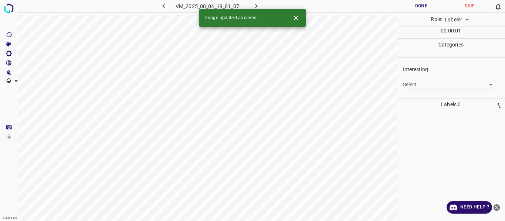
click at [439, 86] on body "4.3.6-dev2 VM_2025_08_04_19_01_07_182_04.gif Done Skip 0 Role: Labeler labeler …" at bounding box center [252, 110] width 505 height 221
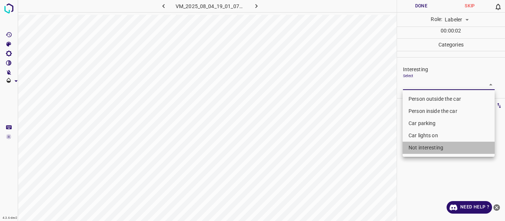
click at [424, 148] on li "Not interesting" at bounding box center [448, 148] width 92 height 12
type input "Not interesting"
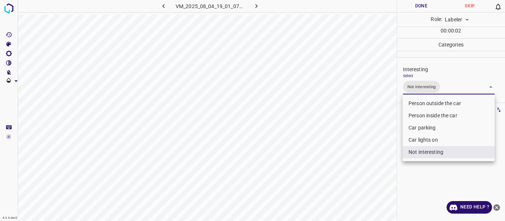
click at [373, 159] on div at bounding box center [252, 110] width 505 height 221
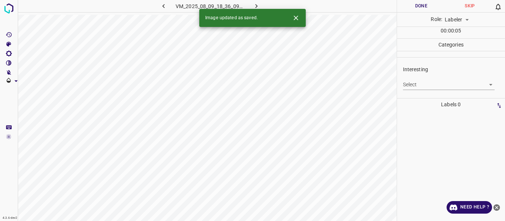
click at [425, 83] on body "4.3.6-dev2 VM_2025_08_09_18_36_09_240_02.gif Done Skip 0 Role: Labeler labeler …" at bounding box center [252, 110] width 505 height 221
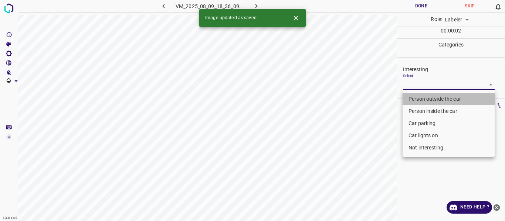
click at [424, 99] on li "Person outside the car" at bounding box center [448, 99] width 92 height 12
type input "Person outside the car"
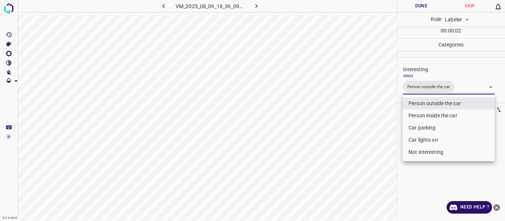
click at [380, 125] on div at bounding box center [252, 110] width 505 height 221
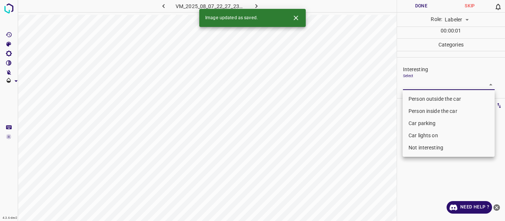
click at [433, 85] on body "4.3.6-dev2 VM_2025_08_07_22_27_23_865_13.gif Done Skip 0 Role: Labeler labeler …" at bounding box center [252, 110] width 505 height 221
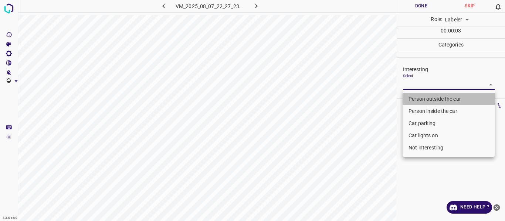
click at [425, 98] on li "Person outside the car" at bounding box center [448, 99] width 92 height 12
type input "Person outside the car"
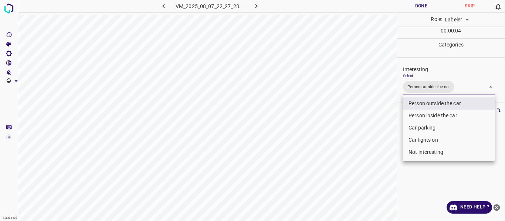
click at [378, 131] on div at bounding box center [252, 110] width 505 height 221
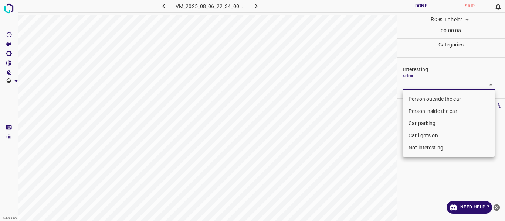
click at [425, 85] on body "4.3.6-dev2 VM_2025_08_06_22_34_00_546_03.gif Done Skip 0 Role: Labeler labeler …" at bounding box center [252, 110] width 505 height 221
click at [418, 98] on li "Person outside the car" at bounding box center [448, 99] width 92 height 12
type input "Person outside the car"
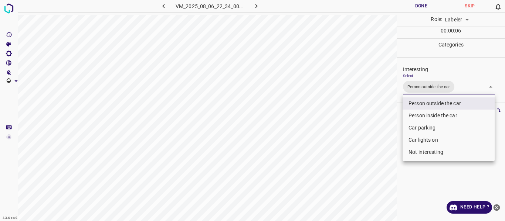
click at [373, 128] on div at bounding box center [252, 110] width 505 height 221
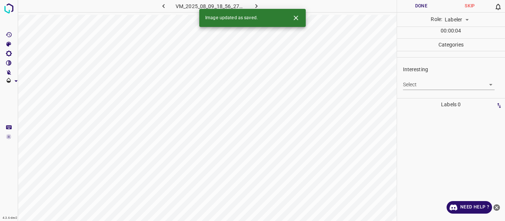
click at [411, 79] on body "4.3.6-dev2 VM_2025_08_09_18_56_27_469_03.gif Done Skip 0 Role: Labeler labeler …" at bounding box center [252, 110] width 505 height 221
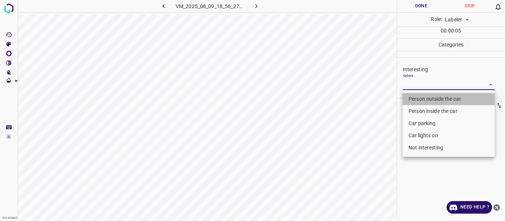
click at [420, 96] on li "Person outside the car" at bounding box center [448, 99] width 92 height 12
type input "Person outside the car"
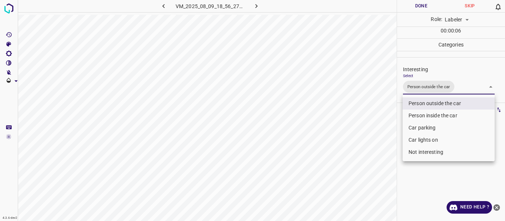
click at [374, 120] on div at bounding box center [252, 110] width 505 height 221
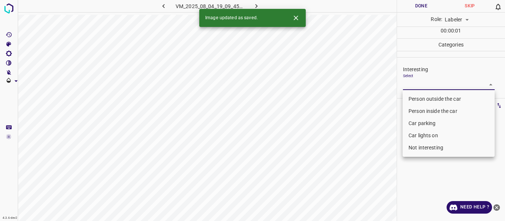
click at [438, 84] on body "4.3.6-dev2 VM_2025_08_04_19_09_45_730_04.gif Done Skip 0 Role: Labeler labeler …" at bounding box center [252, 110] width 505 height 221
click at [430, 98] on li "Person outside the car" at bounding box center [448, 99] width 92 height 12
type input "Person outside the car"
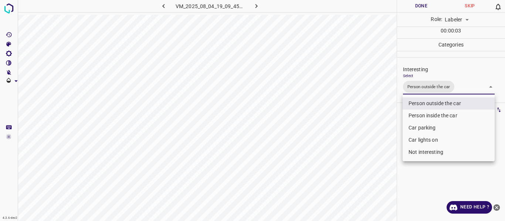
click at [385, 126] on div at bounding box center [252, 110] width 505 height 221
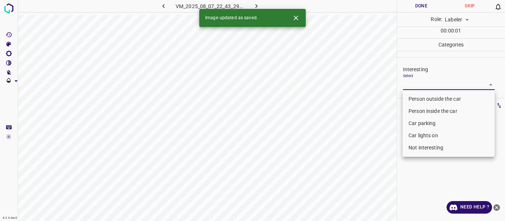
click at [414, 81] on body "4.3.6-dev2 VM_2025_08_07_22_43_29_391_00.gif Done Skip 0 Role: Labeler labeler …" at bounding box center [252, 110] width 505 height 221
click at [418, 96] on li "Person outside the car" at bounding box center [448, 99] width 92 height 12
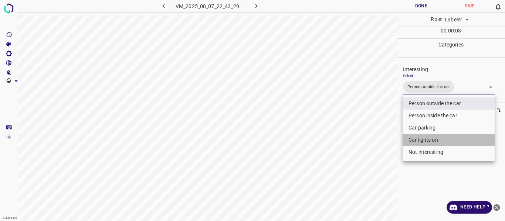
click at [421, 140] on li "Car lights on" at bounding box center [448, 140] width 92 height 12
type input "Person outside the car,Car lights on"
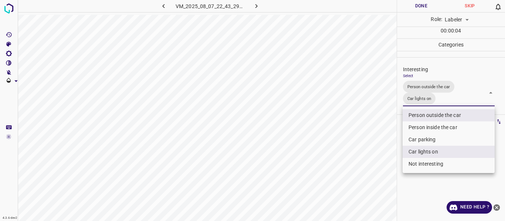
click at [369, 168] on div at bounding box center [252, 110] width 505 height 221
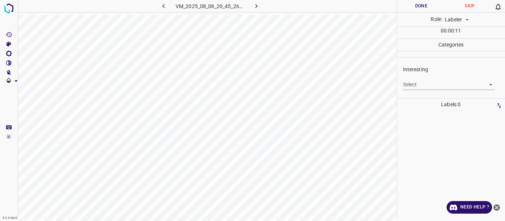
click at [415, 82] on body "4.3.6-dev2 VM_2025_08_08_20_45_26_889_02.gif Done Skip 0 Role: Labeler labeler …" at bounding box center [252, 110] width 505 height 221
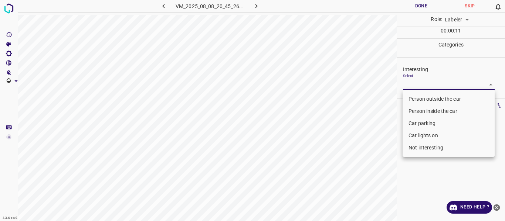
click at [437, 136] on li "Car lights on" at bounding box center [448, 136] width 92 height 12
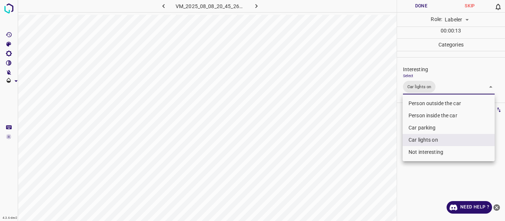
click at [369, 171] on div at bounding box center [252, 110] width 505 height 221
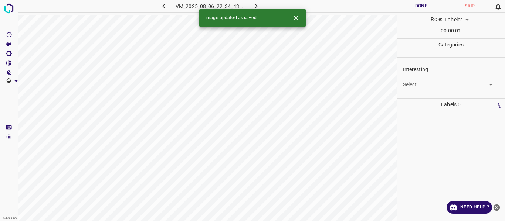
click at [419, 82] on body "4.3.6-dev2 VM_2025_08_06_22_34_43_276_11.gif Done Skip 0 Role: Labeler labeler …" at bounding box center [252, 110] width 505 height 221
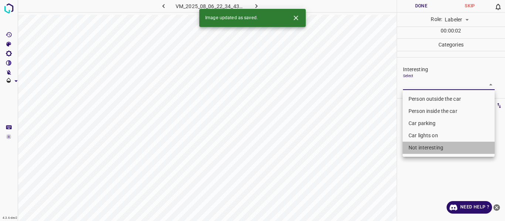
click at [430, 144] on li "Not interesting" at bounding box center [448, 148] width 92 height 12
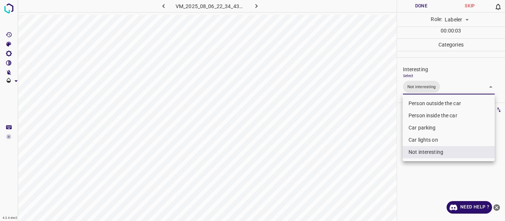
click at [382, 152] on div at bounding box center [252, 110] width 505 height 221
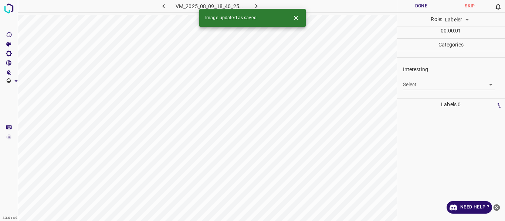
click at [432, 84] on body "4.3.6-dev2 VM_2025_08_09_18_40_25_367_02.gif Done Skip 0 Role: Labeler labeler …" at bounding box center [252, 110] width 505 height 221
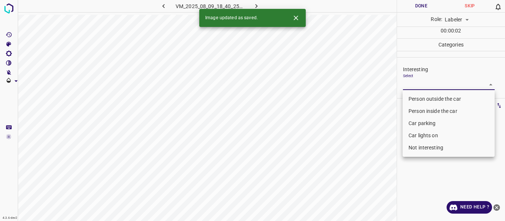
click at [426, 97] on li "Person outside the car" at bounding box center [448, 99] width 92 height 12
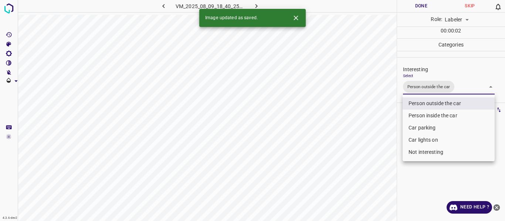
click at [378, 113] on div at bounding box center [252, 110] width 505 height 221
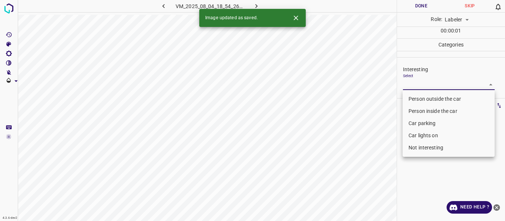
click at [423, 85] on body "4.3.6-dev2 VM_2025_08_04_18_54_26_126_00.gif Done Skip 0 Role: Labeler labeler …" at bounding box center [252, 110] width 505 height 221
click at [423, 96] on li "Person outside the car" at bounding box center [448, 99] width 92 height 12
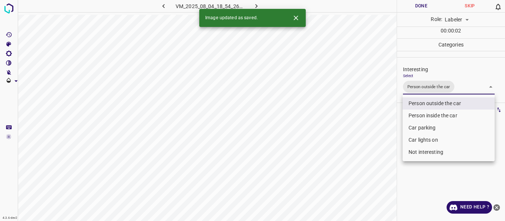
click at [388, 129] on div at bounding box center [252, 110] width 505 height 221
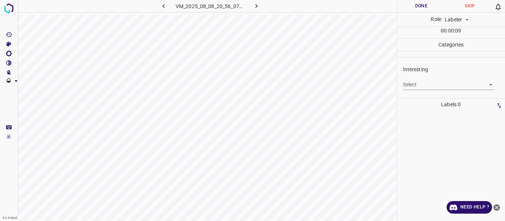
click at [417, 87] on body "4.3.6-dev2 VM_2025_08_08_20_56_07_980_01.gif Done Skip 0 Role: Labeler labeler …" at bounding box center [252, 110] width 505 height 221
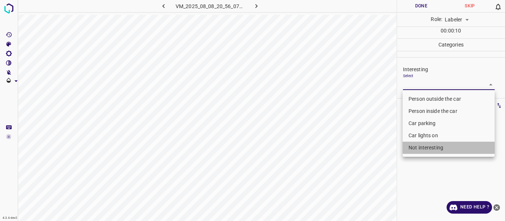
click at [423, 149] on li "Not interesting" at bounding box center [448, 148] width 92 height 12
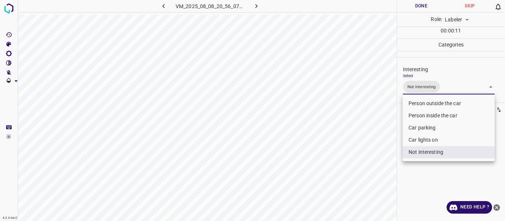
click at [363, 166] on div at bounding box center [252, 110] width 505 height 221
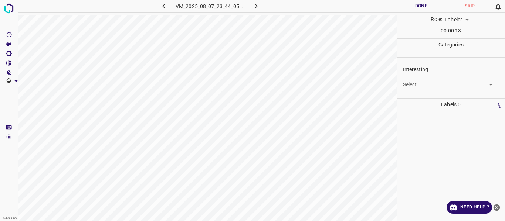
click at [417, 83] on body "4.3.6-dev2 VM_2025_08_07_23_44_05_298_00.gif Done Skip 0 Role: Labeler labeler …" at bounding box center [252, 110] width 505 height 221
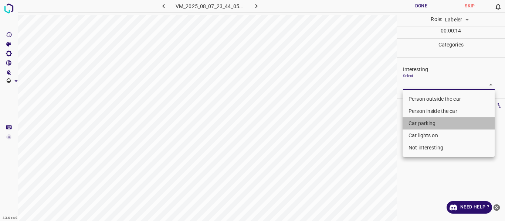
click at [421, 125] on li "Car parking" at bounding box center [448, 124] width 92 height 12
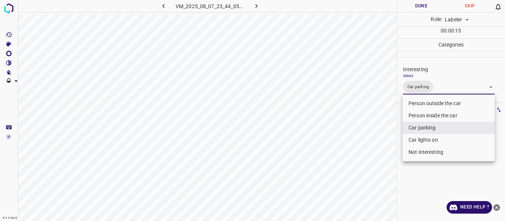
click at [385, 132] on div at bounding box center [252, 110] width 505 height 221
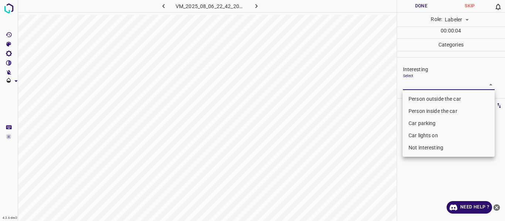
click at [429, 84] on body "4.3.6-dev2 VM_2025_08_06_22_42_20_782_05.gif Done Skip 0 Role: Labeler labeler …" at bounding box center [252, 110] width 505 height 221
drag, startPoint x: 426, startPoint y: 96, endPoint x: 410, endPoint y: 105, distance: 18.5
click at [425, 96] on li "Person outside the car" at bounding box center [448, 99] width 92 height 12
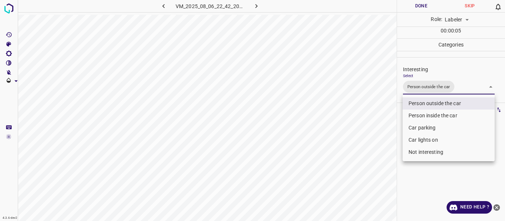
click at [376, 120] on div at bounding box center [252, 110] width 505 height 221
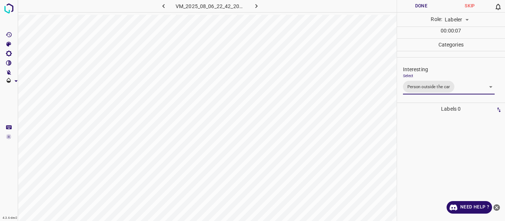
click at [479, 84] on body "4.3.6-dev2 VM_2025_08_06_22_42_20_782_05.gif Done Skip 0 Role: Labeler labeler …" at bounding box center [252, 110] width 505 height 221
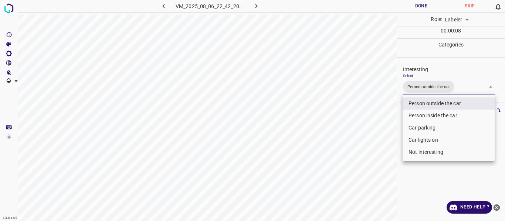
click at [430, 136] on li "Car lights on" at bounding box center [448, 140] width 92 height 12
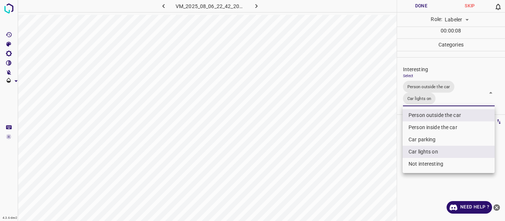
click at [369, 136] on div at bounding box center [252, 110] width 505 height 221
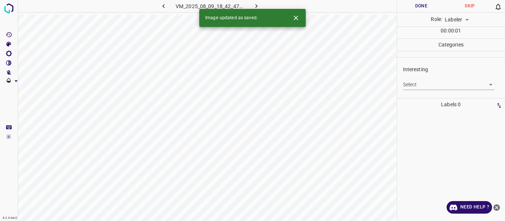
click at [414, 82] on body "4.3.6-dev2 VM_2025_08_09_18_42_47_931_01.gif Done Skip 0 Role: Labeler labeler …" at bounding box center [252, 110] width 505 height 221
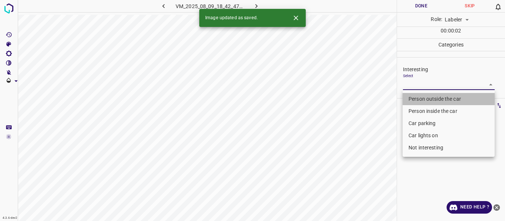
click at [419, 101] on li "Person outside the car" at bounding box center [448, 99] width 92 height 12
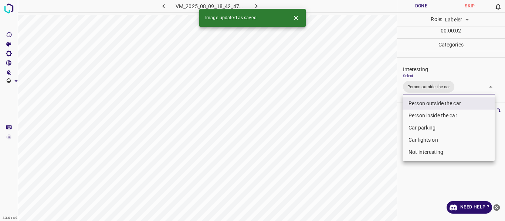
click at [373, 109] on div at bounding box center [252, 110] width 505 height 221
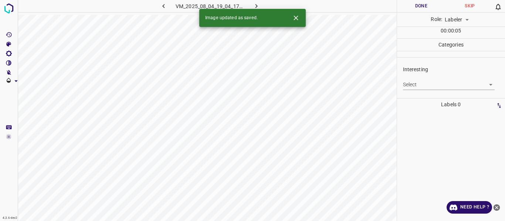
click at [431, 86] on body "4.3.6-dev2 VM_2025_08_04_19_04_17_601_05.gif Done Skip 0 Role: Labeler labeler …" at bounding box center [252, 110] width 505 height 221
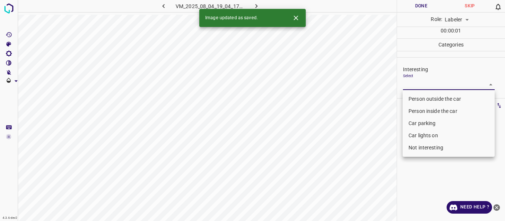
click at [429, 97] on li "Person outside the car" at bounding box center [448, 99] width 92 height 12
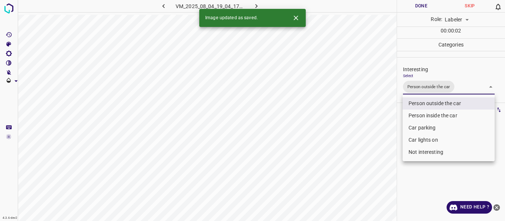
click at [372, 109] on div at bounding box center [252, 110] width 505 height 221
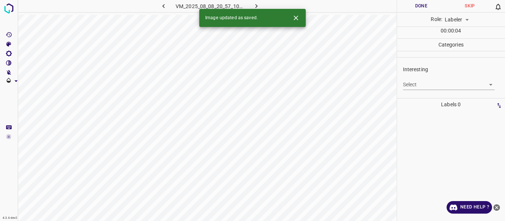
click at [418, 86] on body "4.3.6-dev2 VM_2025_08_08_20_57_10_280_06.gif Done Skip 0 Role: Labeler labeler …" at bounding box center [252, 110] width 505 height 221
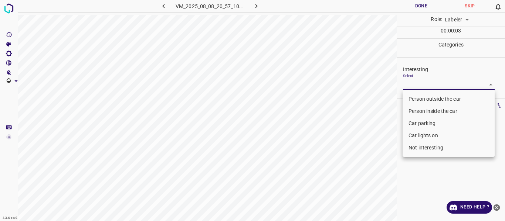
click at [417, 97] on li "Person outside the car" at bounding box center [448, 99] width 92 height 12
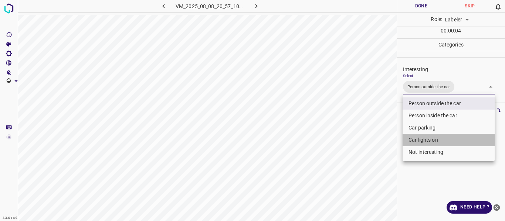
click at [421, 139] on li "Car lights on" at bounding box center [448, 140] width 92 height 12
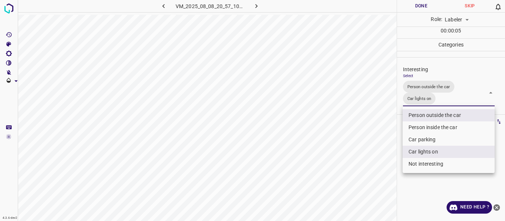
click at [388, 136] on div at bounding box center [252, 110] width 505 height 221
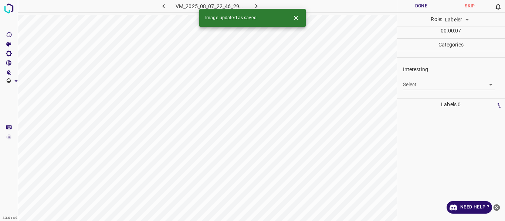
click at [415, 82] on body "4.3.6-dev2 VM_2025_08_07_22_46_29_342_05.gif Done Skip 0 Role: Labeler labeler …" at bounding box center [252, 110] width 505 height 221
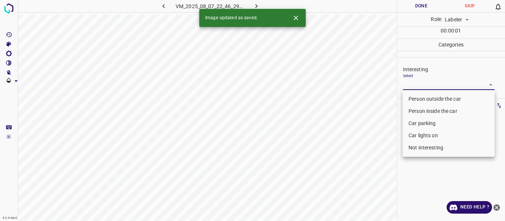
click at [411, 95] on li "Person outside the car" at bounding box center [448, 99] width 92 height 12
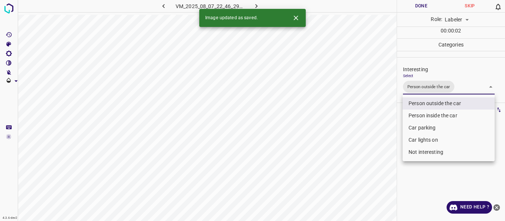
click at [375, 114] on div at bounding box center [252, 110] width 505 height 221
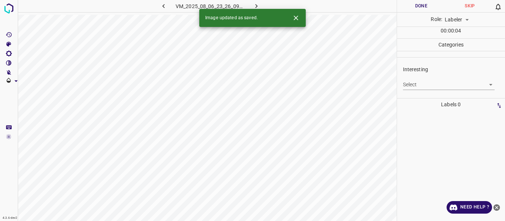
click at [419, 82] on body "4.3.6-dev2 VM_2025_08_06_23_26_09_390_05.gif Done Skip 0 Role: Labeler labeler …" at bounding box center [252, 110] width 505 height 221
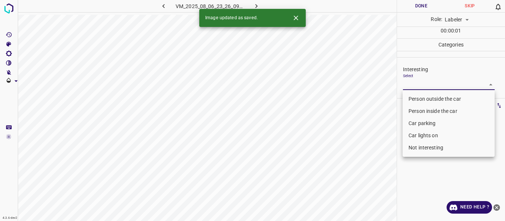
click at [418, 96] on li "Person outside the car" at bounding box center [448, 99] width 92 height 12
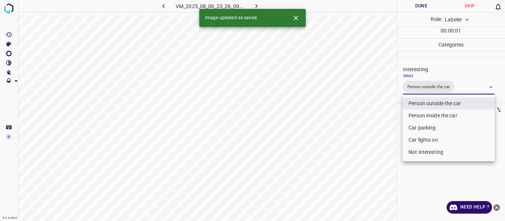
click at [373, 123] on div at bounding box center [252, 110] width 505 height 221
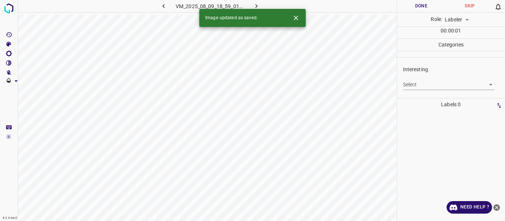
click at [421, 84] on body "4.3.6-dev2 VM_2025_08_09_18_59_01_517_00.gif Done Skip 0 Role: Labeler labeler …" at bounding box center [252, 110] width 505 height 221
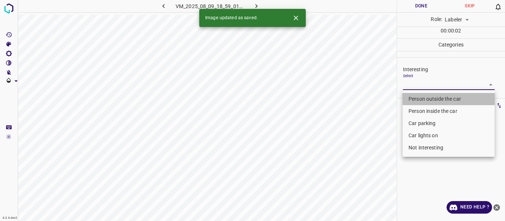
click at [418, 98] on li "Person outside the car" at bounding box center [448, 99] width 92 height 12
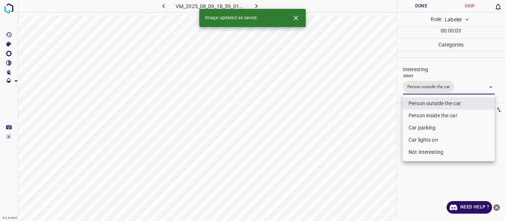
click at [378, 158] on div at bounding box center [252, 110] width 505 height 221
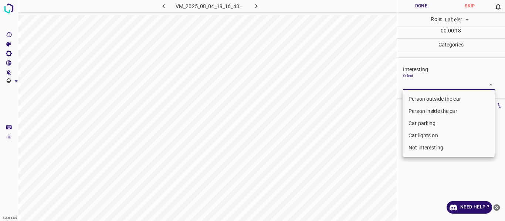
click at [417, 88] on body "4.3.6-dev2 VM_2025_08_04_19_16_43_302_09.gif Done Skip 0 Role: Labeler labeler …" at bounding box center [252, 110] width 505 height 221
drag, startPoint x: 419, startPoint y: 96, endPoint x: 392, endPoint y: 100, distance: 27.2
click at [418, 96] on li "Person outside the car" at bounding box center [448, 99] width 92 height 12
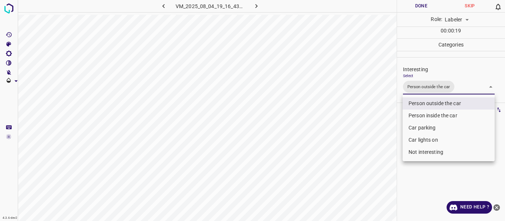
click at [371, 109] on div at bounding box center [252, 110] width 505 height 221
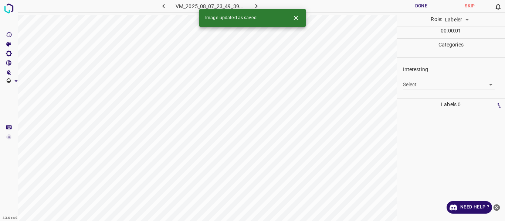
click at [432, 84] on body "4.3.6-dev2 VM_2025_08_07_23_49_39_333_03.gif Done Skip 0 Role: Labeler labeler …" at bounding box center [252, 110] width 505 height 221
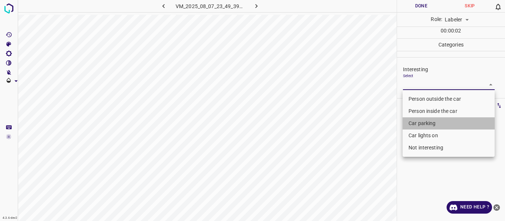
click at [426, 122] on li "Car parking" at bounding box center [448, 124] width 92 height 12
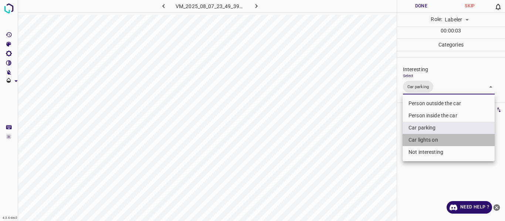
click at [425, 138] on li "Car lights on" at bounding box center [448, 140] width 92 height 12
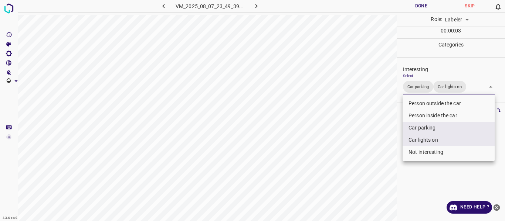
click at [372, 153] on div at bounding box center [252, 110] width 505 height 221
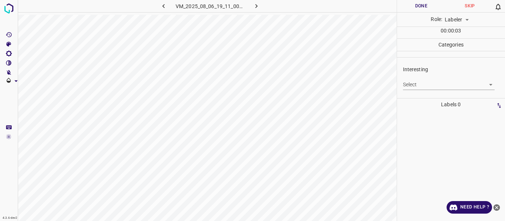
click at [414, 85] on body "4.3.6-dev2 VM_2025_08_06_19_11_00_377_08.gif Done Skip 0 Role: Labeler labeler …" at bounding box center [252, 110] width 505 height 221
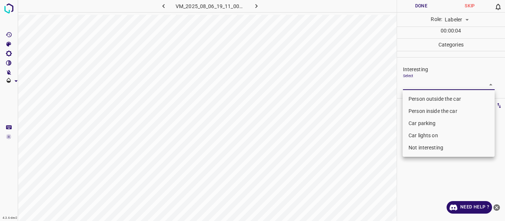
click at [411, 102] on li "Person outside the car" at bounding box center [448, 99] width 92 height 12
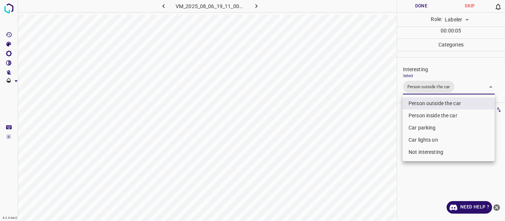
click at [373, 134] on div at bounding box center [252, 110] width 505 height 221
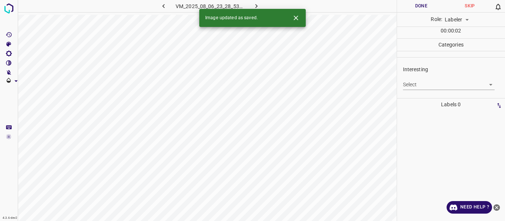
click at [433, 86] on body "4.3.6-dev2 VM_2025_08_06_23_28_53_558_01.gif Done Skip 0 Role: Labeler labeler …" at bounding box center [252, 110] width 505 height 221
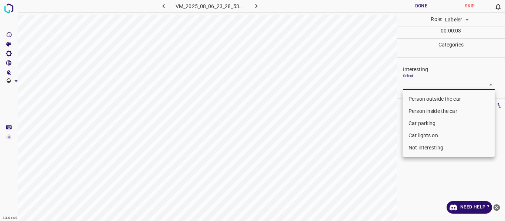
click at [419, 123] on li "Car parking" at bounding box center [448, 124] width 92 height 12
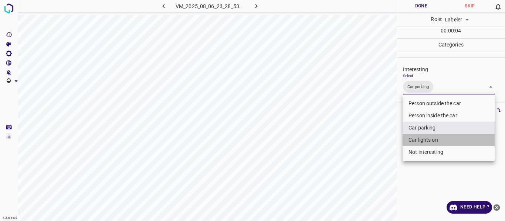
click at [417, 140] on li "Car lights on" at bounding box center [448, 140] width 92 height 12
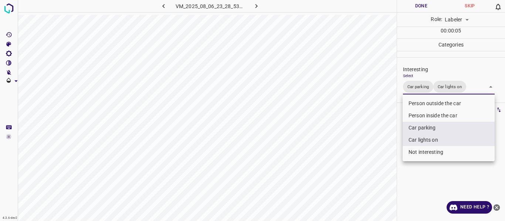
click at [367, 166] on div at bounding box center [252, 110] width 505 height 221
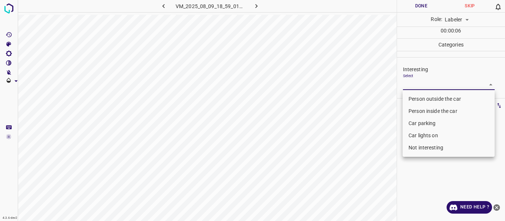
click at [413, 84] on body "4.3.6-dev2 VM_2025_08_09_18_59_01_517_02.gif Done Skip 0 Role: Labeler labeler …" at bounding box center [252, 110] width 505 height 221
click at [417, 112] on li "Person inside the car" at bounding box center [448, 111] width 92 height 12
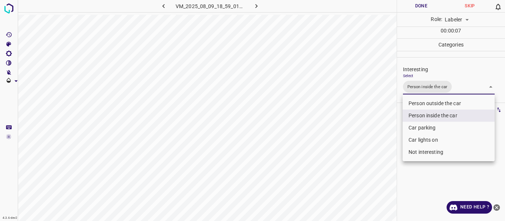
click at [381, 137] on div at bounding box center [252, 110] width 505 height 221
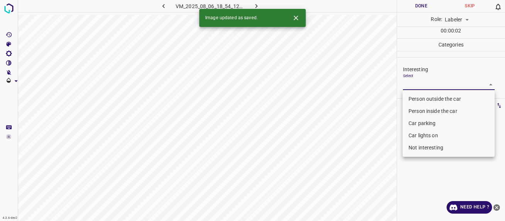
click at [412, 82] on body "4.3.6-dev2 VM_2025_08_06_18_54_12_573_01.gif Done Skip 0 Role: Labeler labeler …" at bounding box center [252, 110] width 505 height 221
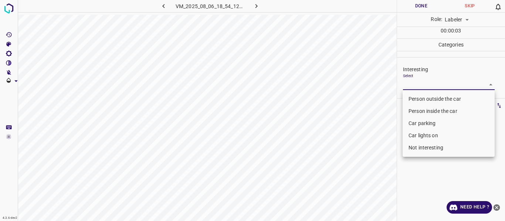
click at [415, 123] on li "Car parking" at bounding box center [448, 124] width 92 height 12
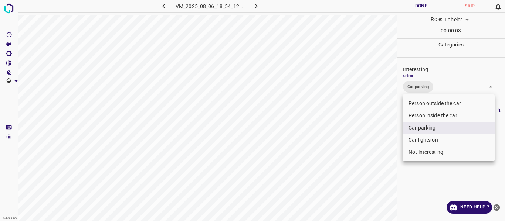
click at [414, 112] on li "Person inside the car" at bounding box center [448, 116] width 92 height 12
click at [389, 130] on div at bounding box center [252, 110] width 505 height 221
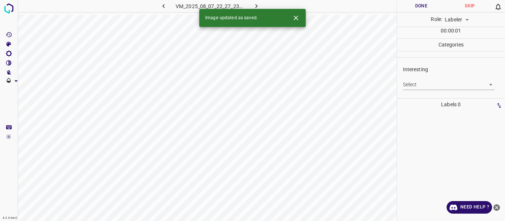
click at [426, 86] on body "4.3.6-dev2 VM_2025_08_07_22_27_23_865_09.gif Done Skip 0 Role: Labeler labeler …" at bounding box center [252, 110] width 505 height 221
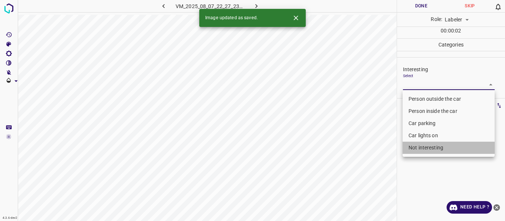
click at [432, 148] on li "Not interesting" at bounding box center [448, 148] width 92 height 12
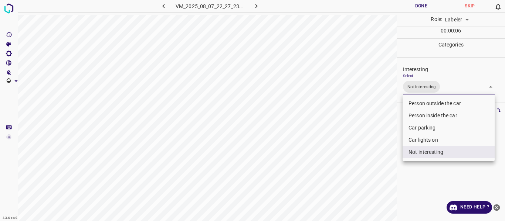
click at [388, 152] on div at bounding box center [252, 110] width 505 height 221
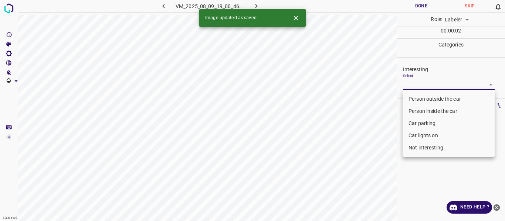
click at [422, 85] on body "4.3.6-dev2 VM_2025_08_09_19_00_46_152_03.gif Done Skip 0 Role: Labeler labeler …" at bounding box center [252, 110] width 505 height 221
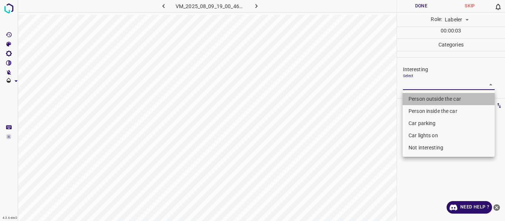
click at [415, 95] on li "Person outside the car" at bounding box center [448, 99] width 92 height 12
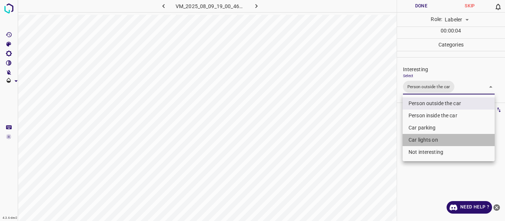
drag, startPoint x: 419, startPoint y: 141, endPoint x: 386, endPoint y: 156, distance: 36.9
click at [419, 141] on li "Car lights on" at bounding box center [448, 140] width 92 height 12
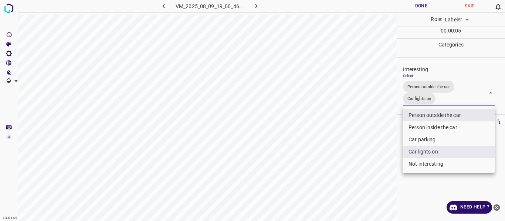
click at [384, 156] on div at bounding box center [252, 110] width 505 height 221
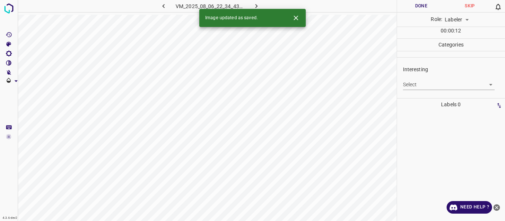
click at [431, 83] on body "4.3.6-dev2 VM_2025_08_06_22_34_43_276_00.gif Done Skip 0 Role: Labeler labeler …" at bounding box center [252, 110] width 505 height 221
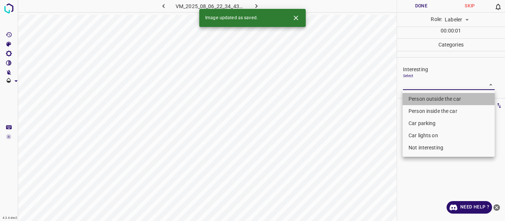
click at [427, 98] on li "Person outside the car" at bounding box center [448, 99] width 92 height 12
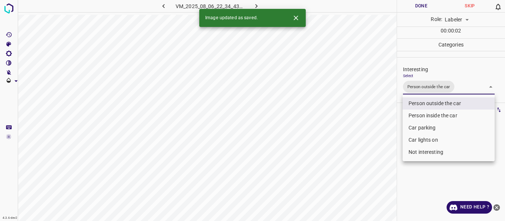
click at [377, 119] on div at bounding box center [252, 110] width 505 height 221
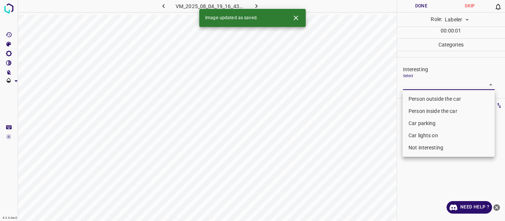
click at [419, 85] on body "4.3.6-dev2 VM_2025_08_04_19_16_43_302_12.gif Done Skip 0 Role: Labeler labeler …" at bounding box center [252, 110] width 505 height 221
click at [419, 95] on li "Person outside the car" at bounding box center [448, 99] width 92 height 12
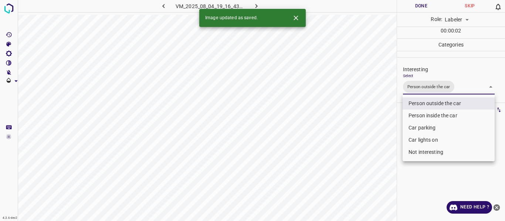
click at [378, 112] on div at bounding box center [252, 110] width 505 height 221
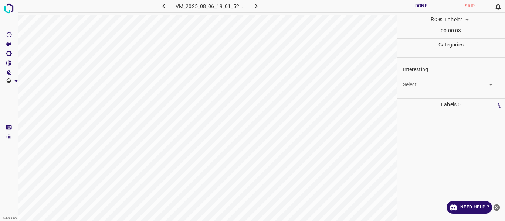
click at [414, 82] on body "4.3.6-dev2 VM_2025_08_06_19_01_52_604_00.gif Done Skip 0 Role: Labeler labeler …" at bounding box center [252, 110] width 505 height 221
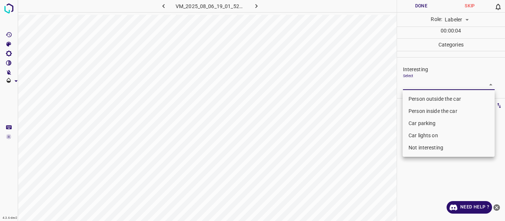
click at [418, 98] on li "Person outside the car" at bounding box center [448, 99] width 92 height 12
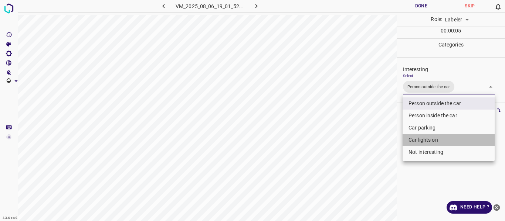
click at [426, 137] on li "Car lights on" at bounding box center [448, 140] width 92 height 12
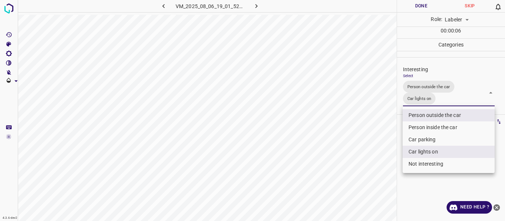
click at [381, 142] on div at bounding box center [252, 110] width 505 height 221
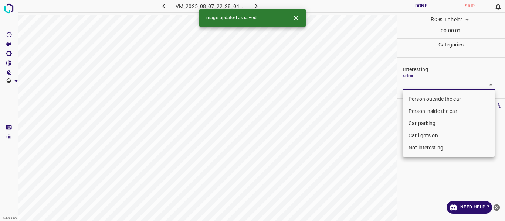
click at [417, 83] on body "4.3.6-dev2 VM_2025_08_07_22_28_04_183_06.gif Done Skip 0 Role: Labeler labeler …" at bounding box center [252, 110] width 505 height 221
click at [418, 100] on li "Person outside the car" at bounding box center [448, 99] width 92 height 12
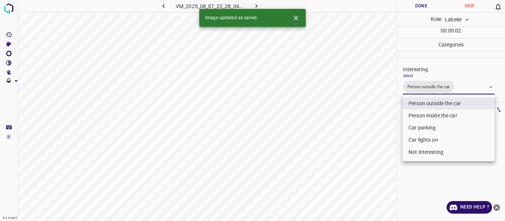
click at [386, 123] on div at bounding box center [252, 110] width 505 height 221
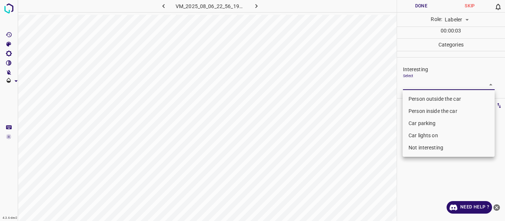
click at [430, 82] on body "4.3.6-dev2 VM_2025_08_06_22_56_19_486_03.gif Done Skip 0 Role: Labeler labeler …" at bounding box center [252, 110] width 505 height 221
click at [423, 99] on li "Person outside the car" at bounding box center [448, 99] width 92 height 12
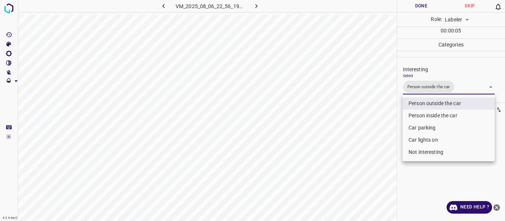
click at [377, 123] on div at bounding box center [252, 110] width 505 height 221
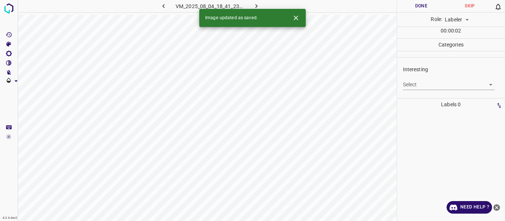
drag, startPoint x: 416, startPoint y: 79, endPoint x: 417, endPoint y: 83, distance: 4.7
click at [416, 79] on div "Select ​" at bounding box center [449, 82] width 92 height 17
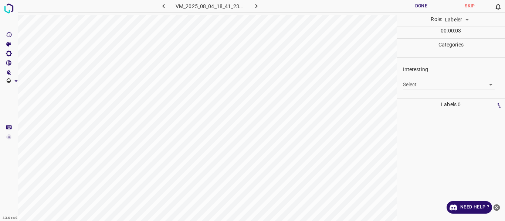
click at [418, 83] on body "4.3.6-dev2 VM_2025_08_04_18_41_23_744_04.gif Done Skip 0 Role: Labeler labeler …" at bounding box center [252, 110] width 505 height 221
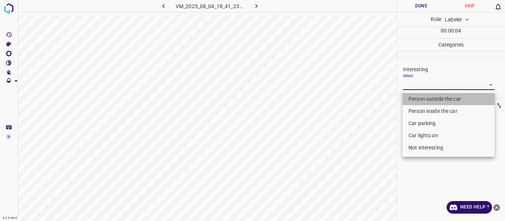
click at [420, 99] on li "Person outside the car" at bounding box center [448, 99] width 92 height 12
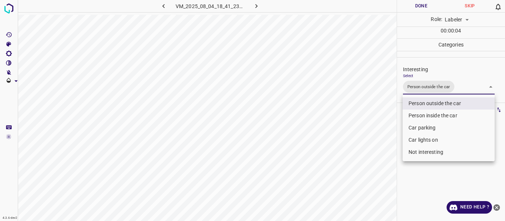
click at [368, 119] on div at bounding box center [252, 110] width 505 height 221
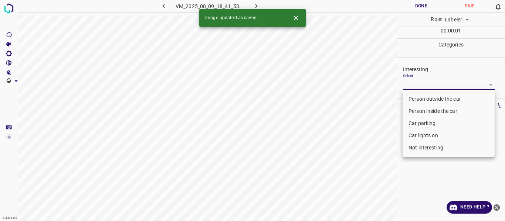
click at [416, 81] on body "4.3.6-dev2 VM_2025_08_09_18_41_53_250_02.gif Done Skip 0 Role: Labeler labeler …" at bounding box center [252, 110] width 505 height 221
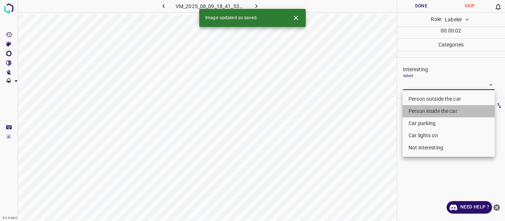
click at [419, 110] on li "Person inside the car" at bounding box center [448, 111] width 92 height 12
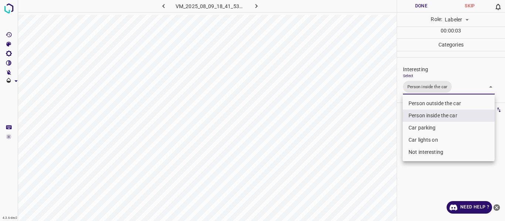
click at [378, 129] on div at bounding box center [252, 110] width 505 height 221
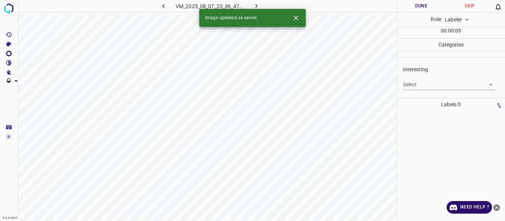
click at [418, 81] on body "4.3.6-dev2 VM_2025_08_07_23_36_47_044_09.gif Done Skip 0 Role: Labeler labeler …" at bounding box center [252, 110] width 505 height 221
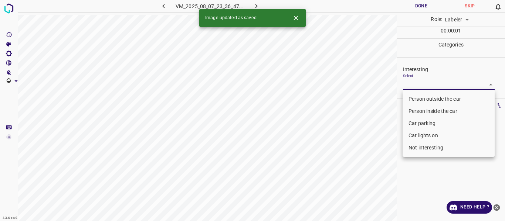
click at [422, 98] on li "Person outside the car" at bounding box center [448, 99] width 92 height 12
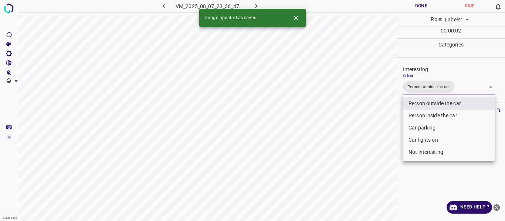
click at [386, 115] on div at bounding box center [252, 110] width 505 height 221
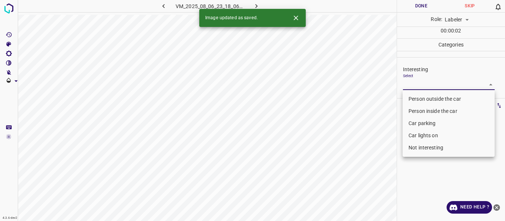
click at [421, 84] on body "4.3.6-dev2 VM_2025_08_06_23_18_06_020_02.gif Done Skip 0 Role: Labeler labeler …" at bounding box center [252, 110] width 505 height 221
click at [419, 96] on li "Person outside the car" at bounding box center [448, 99] width 92 height 12
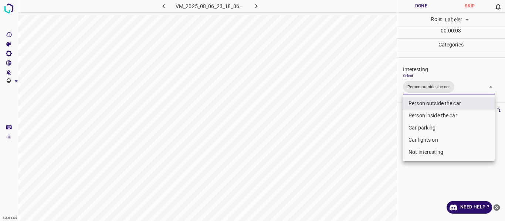
click at [375, 123] on div at bounding box center [252, 110] width 505 height 221
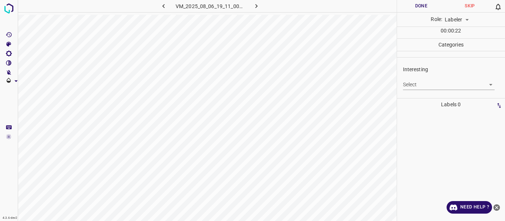
click at [413, 85] on body "4.3.6-dev2 VM_2025_08_06_19_11_00_377_07.gif Done Skip 0 Role: Labeler labeler …" at bounding box center [252, 110] width 505 height 221
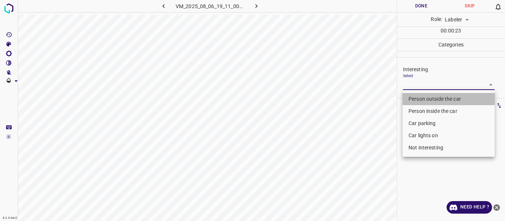
click at [414, 99] on li "Person outside the car" at bounding box center [448, 99] width 92 height 12
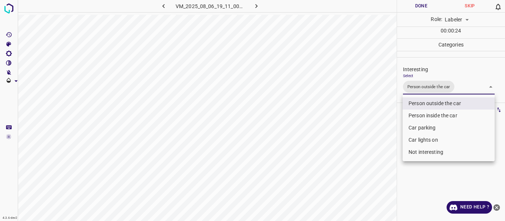
click at [381, 126] on div at bounding box center [252, 110] width 505 height 221
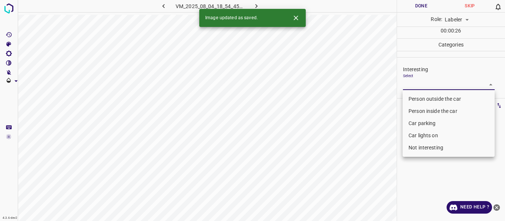
click at [418, 82] on body "4.3.6-dev2 VM_2025_08_04_18_54_45_778_00.gif Done Skip 0 Role: Labeler labeler …" at bounding box center [252, 110] width 505 height 221
click at [421, 101] on li "Person outside the car" at bounding box center [448, 99] width 92 height 12
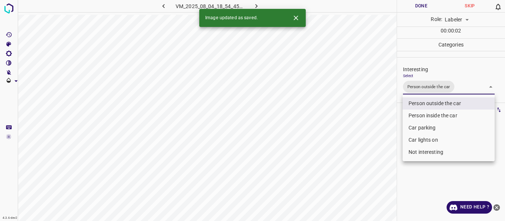
click at [361, 134] on div at bounding box center [252, 110] width 505 height 221
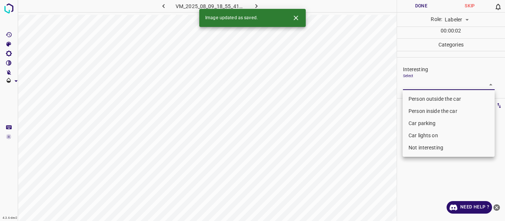
click at [427, 84] on body "4.3.6-dev2 VM_2025_08_09_18_55_41_075_01.gif Done Skip 0 Role: Labeler labeler …" at bounding box center [252, 110] width 505 height 221
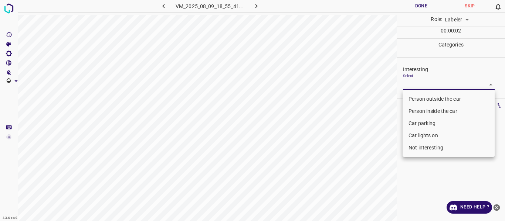
click at [417, 99] on li "Person outside the car" at bounding box center [448, 99] width 92 height 12
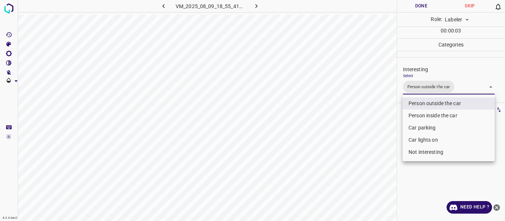
click at [368, 130] on div at bounding box center [252, 110] width 505 height 221
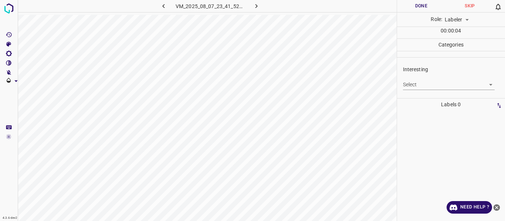
click at [425, 82] on body "4.3.6-dev2 VM_2025_08_07_23_41_52_551_01.gif Done Skip 0 Role: Labeler labeler …" at bounding box center [252, 110] width 505 height 221
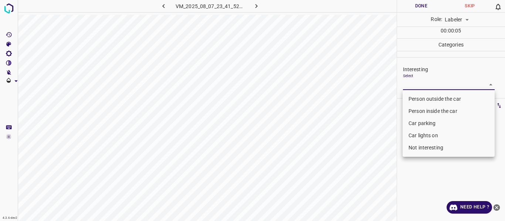
click at [424, 123] on li "Car parking" at bounding box center [448, 124] width 92 height 12
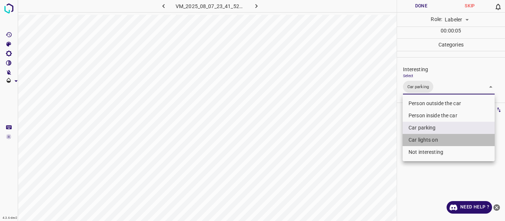
click at [422, 137] on li "Car lights on" at bounding box center [448, 140] width 92 height 12
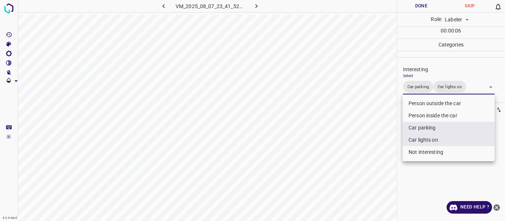
click at [379, 154] on div at bounding box center [252, 110] width 505 height 221
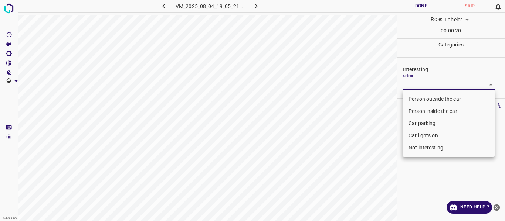
click at [415, 84] on body "4.3.6-dev2 VM_2025_08_04_19_05_21_669_07.gif Done Skip 0 Role: Labeler labeler …" at bounding box center [252, 110] width 505 height 221
click at [414, 99] on li "Person outside the car" at bounding box center [448, 99] width 92 height 12
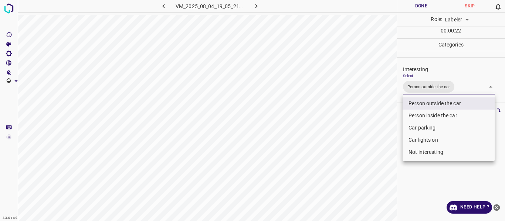
click at [379, 148] on div at bounding box center [252, 110] width 505 height 221
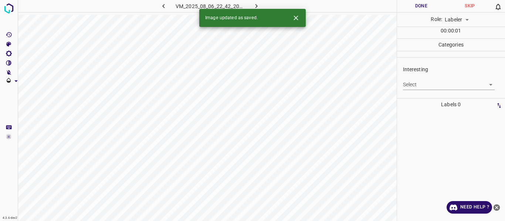
click at [422, 82] on body "4.3.6-dev2 VM_2025_08_06_22_42_20_782_14.gif Done Skip 0 Role: Labeler labeler …" at bounding box center [252, 110] width 505 height 221
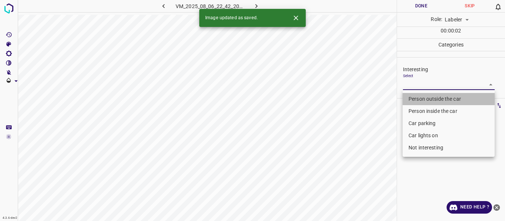
click at [427, 96] on li "Person outside the car" at bounding box center [448, 99] width 92 height 12
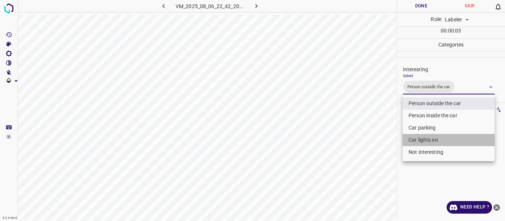
click at [417, 137] on li "Car lights on" at bounding box center [448, 140] width 92 height 12
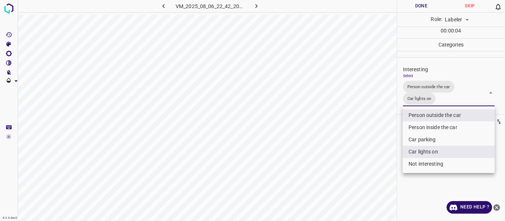
click at [381, 139] on div at bounding box center [252, 110] width 505 height 221
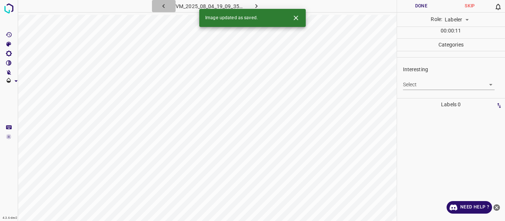
click at [164, 7] on icon "button" at bounding box center [163, 6] width 2 height 4
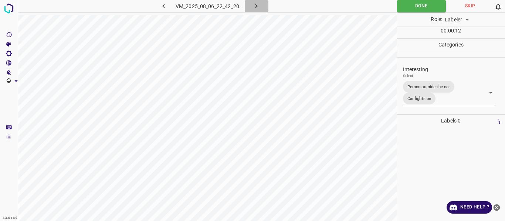
click at [255, 3] on icon "button" at bounding box center [256, 6] width 8 height 8
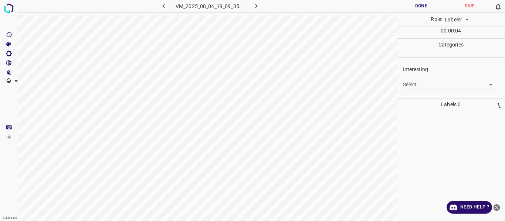
click at [428, 85] on body "4.3.6-dev2 VM_2025_08_04_19_09_35_419_01.gif Done Skip 0 Role: Labeler labeler …" at bounding box center [252, 110] width 505 height 221
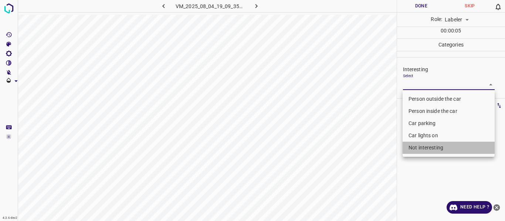
click at [436, 147] on li "Not interesting" at bounding box center [448, 148] width 92 height 12
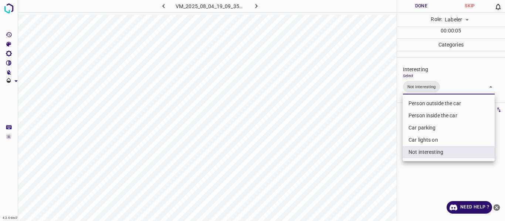
click at [374, 150] on div at bounding box center [252, 110] width 505 height 221
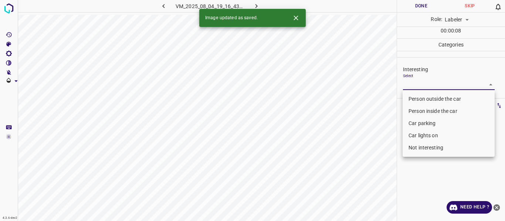
click at [411, 82] on body "4.3.6-dev2 VM_2025_08_04_19_16_43_302_06.gif Done Skip 0 Role: Labeler labeler …" at bounding box center [252, 110] width 505 height 221
click at [413, 98] on li "Person outside the car" at bounding box center [448, 99] width 92 height 12
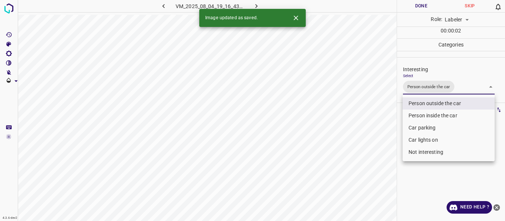
click at [388, 144] on div at bounding box center [252, 110] width 505 height 221
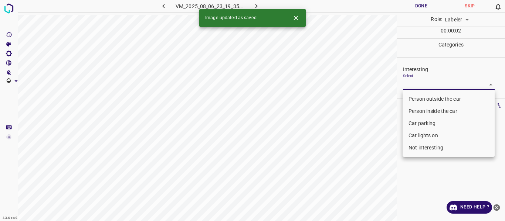
click at [412, 88] on body "4.3.6-dev2 VM_2025_08_06_23_19_35_776_07.gif Done Skip 0 Role: Labeler labeler …" at bounding box center [252, 110] width 505 height 221
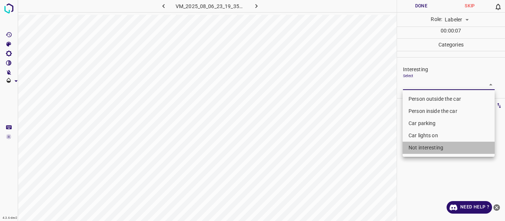
click at [423, 147] on li "Not interesting" at bounding box center [448, 148] width 92 height 12
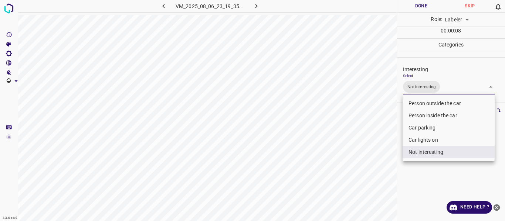
click at [379, 156] on div at bounding box center [252, 110] width 505 height 221
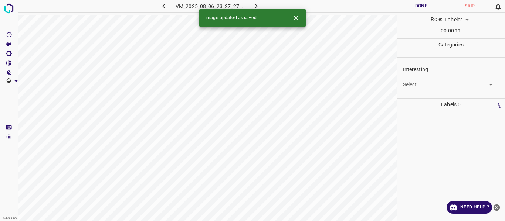
click at [410, 84] on body "4.3.6-dev2 VM_2025_08_06_23_27_27_178_00.gif Done Skip 0 Role: Labeler labeler …" at bounding box center [252, 110] width 505 height 221
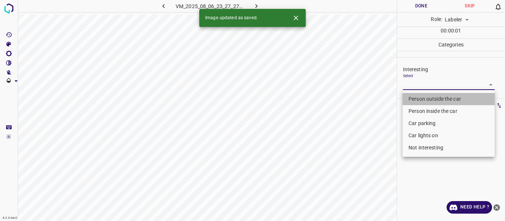
click at [411, 97] on li "Person outside the car" at bounding box center [448, 99] width 92 height 12
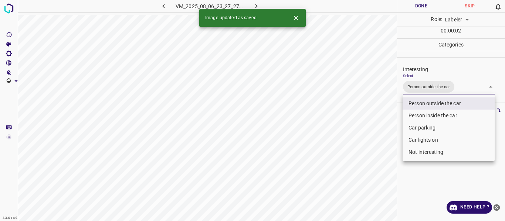
click at [381, 126] on div at bounding box center [252, 110] width 505 height 221
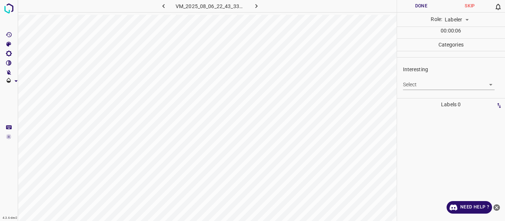
click at [430, 82] on body "4.3.6-dev2 VM_2025_08_06_22_43_33_193_02.gif Done Skip 0 Role: Labeler labeler …" at bounding box center [252, 110] width 505 height 221
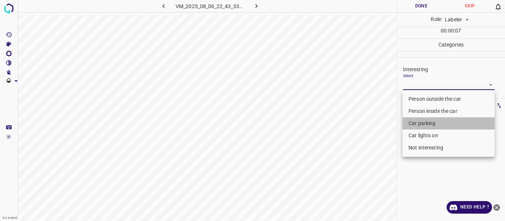
click at [434, 123] on li "Car parking" at bounding box center [448, 124] width 92 height 12
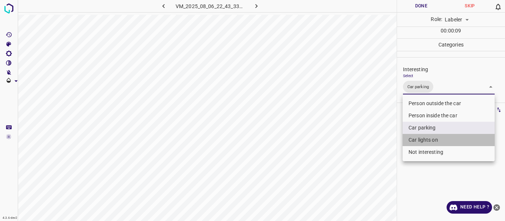
click at [418, 139] on li "Car lights on" at bounding box center [448, 140] width 92 height 12
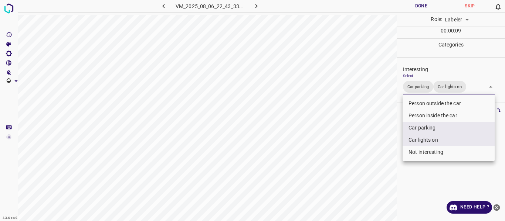
click at [376, 145] on div at bounding box center [252, 110] width 505 height 221
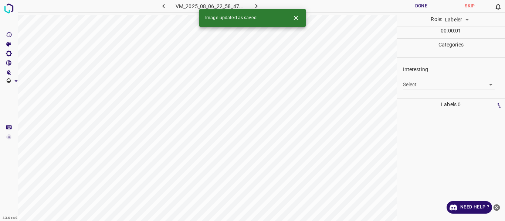
click at [411, 78] on div "Select ​" at bounding box center [449, 82] width 92 height 17
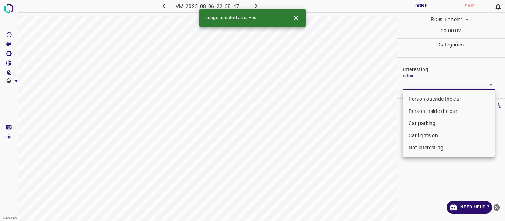
click at [415, 84] on body "4.3.6-dev2 VM_2025_08_06_22_58_47_536_02.gif Done Skip 0 Role: Labeler labeler …" at bounding box center [252, 110] width 505 height 221
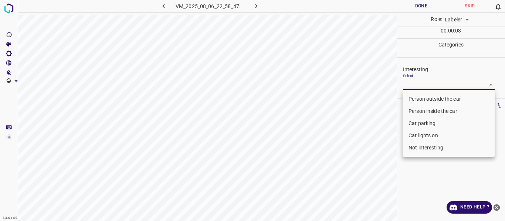
click at [417, 99] on li "Person outside the car" at bounding box center [448, 99] width 92 height 12
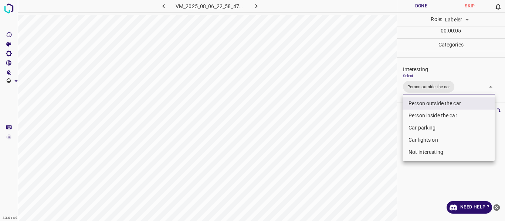
click at [407, 187] on div at bounding box center [252, 110] width 505 height 221
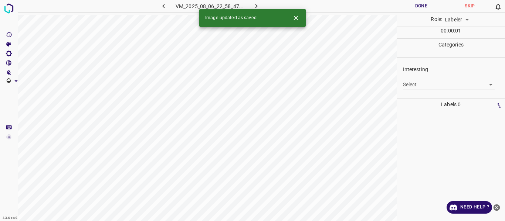
click at [417, 82] on body "4.3.6-dev2 VM_2025_08_06_22_58_47_536_00.gif Done Skip 0 Role: Labeler labeler …" at bounding box center [252, 110] width 505 height 221
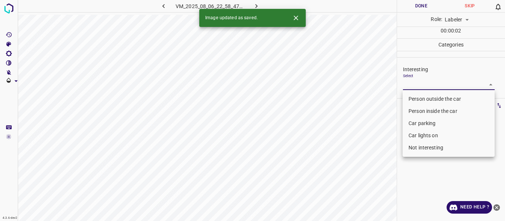
click at [418, 98] on li "Person outside the car" at bounding box center [448, 99] width 92 height 12
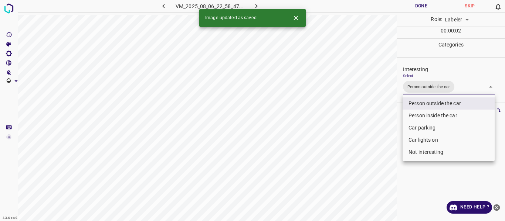
drag, startPoint x: 382, startPoint y: 126, endPoint x: 380, endPoint y: 135, distance: 9.4
click at [382, 128] on div at bounding box center [252, 110] width 505 height 221
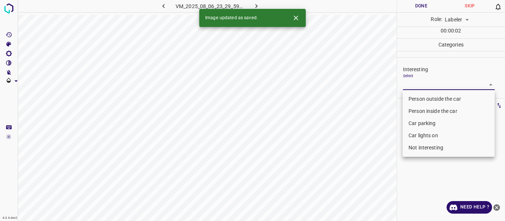
click at [415, 82] on body "4.3.6-dev2 VM_2025_08_06_23_29_59_328_08.gif Done Skip 0 Role: Labeler labeler …" at bounding box center [252, 110] width 505 height 221
click at [416, 97] on li "Person outside the car" at bounding box center [448, 99] width 92 height 12
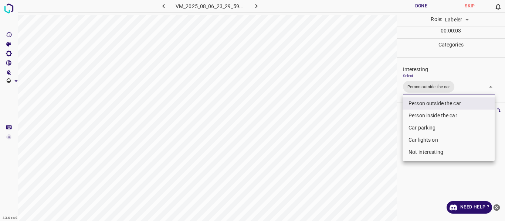
click at [370, 120] on div at bounding box center [252, 110] width 505 height 221
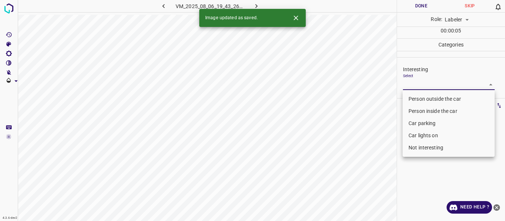
click at [431, 83] on body "4.3.6-dev2 VM_2025_08_06_19_43_26_056_00.gif Done Skip 0 Role: Labeler labeler …" at bounding box center [252, 110] width 505 height 221
click at [425, 95] on li "Person outside the car" at bounding box center [448, 99] width 92 height 12
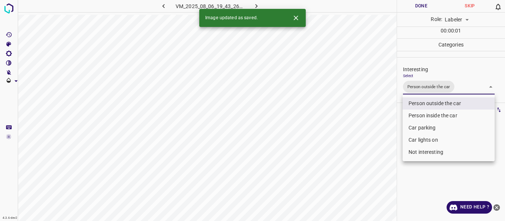
click at [386, 119] on div at bounding box center [252, 110] width 505 height 221
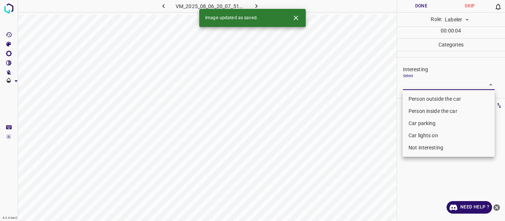
click at [413, 79] on body "4.3.6-dev2 VM_2025_08_06_20_07_51_708_04.gif Done Skip 0 Role: Labeler labeler …" at bounding box center [252, 110] width 505 height 221
click at [412, 99] on li "Person outside the car" at bounding box center [448, 99] width 92 height 12
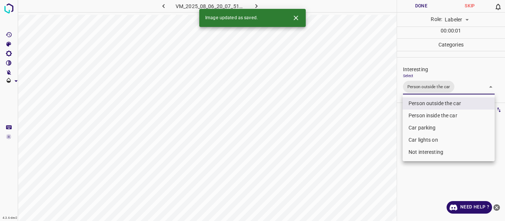
drag, startPoint x: 393, startPoint y: 123, endPoint x: 391, endPoint y: 128, distance: 4.8
click at [393, 124] on div at bounding box center [252, 110] width 505 height 221
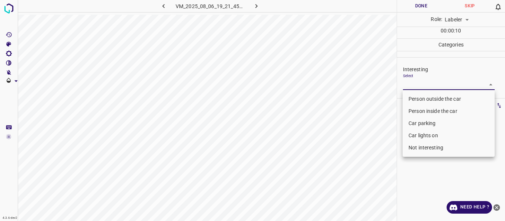
click at [435, 88] on body "4.3.6-dev2 VM_2025_08_06_19_21_45_724_08.gif Done Skip 0 Role: Labeler labeler …" at bounding box center [252, 110] width 505 height 221
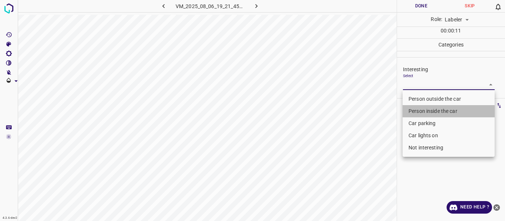
drag, startPoint x: 435, startPoint y: 109, endPoint x: 366, endPoint y: 126, distance: 71.2
click at [434, 109] on li "Person inside the car" at bounding box center [448, 111] width 92 height 12
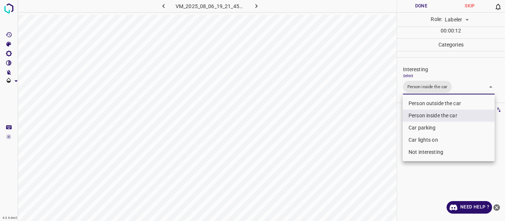
click at [366, 127] on div at bounding box center [252, 110] width 505 height 221
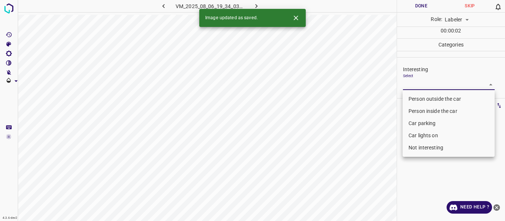
click at [408, 81] on body "4.3.6-dev2 VM_2025_08_06_19_34_03_156_01.gif Done Skip 0 Role: Labeler labeler …" at bounding box center [252, 110] width 505 height 221
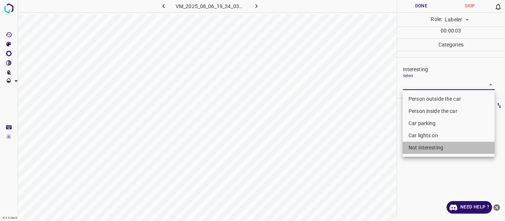
click at [424, 146] on li "Not interesting" at bounding box center [448, 148] width 92 height 12
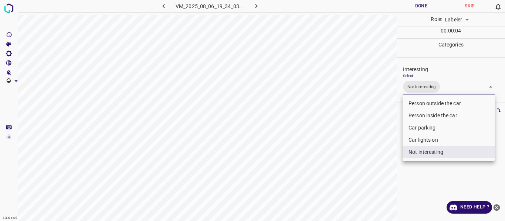
click at [374, 143] on div at bounding box center [252, 110] width 505 height 221
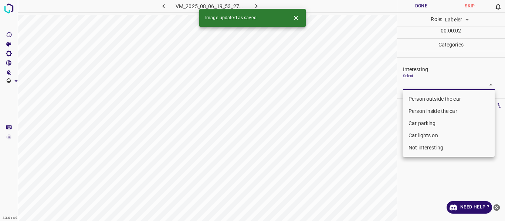
click at [422, 85] on body "4.3.6-dev2 VM_2025_08_06_19_53_27_234_07.gif Done Skip 0 Role: Labeler labeler …" at bounding box center [252, 110] width 505 height 221
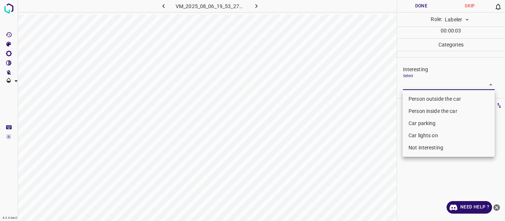
click at [422, 99] on li "Person outside the car" at bounding box center [448, 99] width 92 height 12
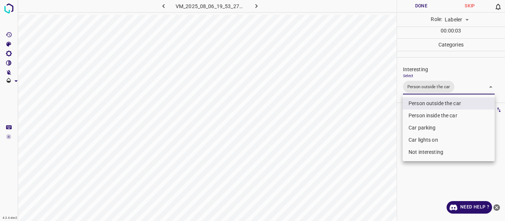
drag, startPoint x: 396, startPoint y: 116, endPoint x: 392, endPoint y: 121, distance: 6.0
click at [395, 116] on div at bounding box center [252, 110] width 505 height 221
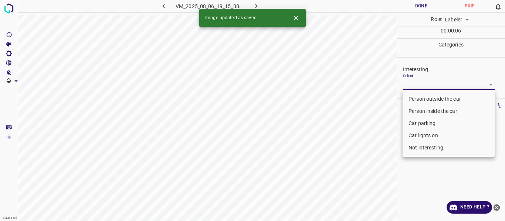
click at [411, 82] on body "4.3.6-dev2 VM_2025_08_06_19_15_38_330_01.gif Done Skip 0 Role: Labeler labeler …" at bounding box center [252, 110] width 505 height 221
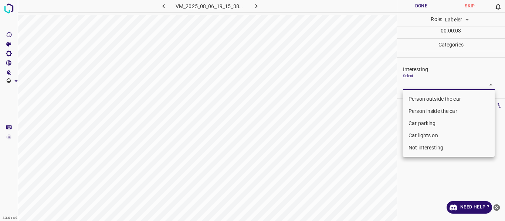
click at [416, 98] on li "Person outside the car" at bounding box center [448, 99] width 92 height 12
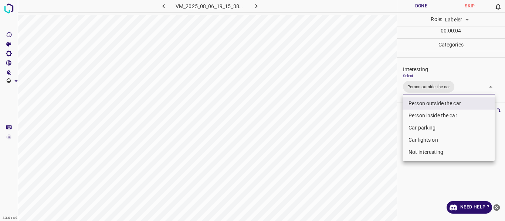
click at [377, 118] on div at bounding box center [252, 110] width 505 height 221
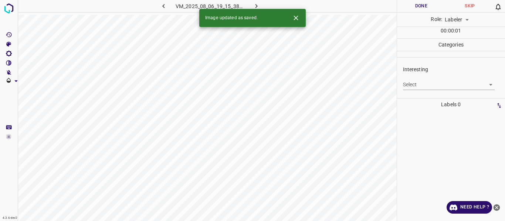
click at [423, 86] on body "4.3.6-dev2 VM_2025_08_06_19_15_38_330_11.gif Done Skip 0 Role: Labeler labeler …" at bounding box center [252, 110] width 505 height 221
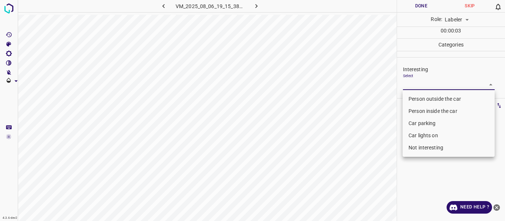
click at [421, 99] on li "Person outside the car" at bounding box center [448, 99] width 92 height 12
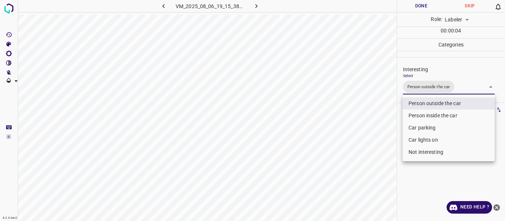
click at [391, 129] on div at bounding box center [252, 110] width 505 height 221
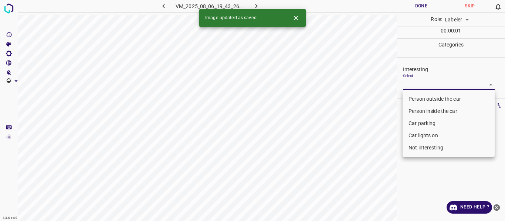
click at [427, 85] on body "4.3.6-dev2 VM_2025_08_06_19_43_26_056_01.gif Done Skip 0 Role: Labeler labeler …" at bounding box center [252, 110] width 505 height 221
click at [427, 95] on li "Person outside the car" at bounding box center [448, 99] width 92 height 12
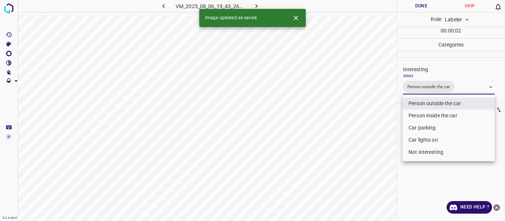
click at [387, 125] on div at bounding box center [252, 110] width 505 height 221
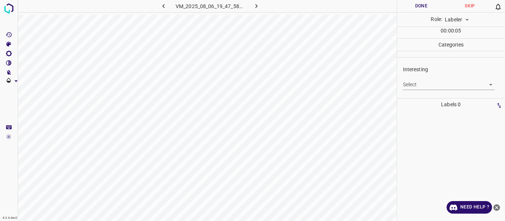
click at [415, 83] on body "4.3.6-dev2 VM_2025_08_06_19_47_58_315_03.gif Done Skip 0 Role: Labeler labeler …" at bounding box center [252, 110] width 505 height 221
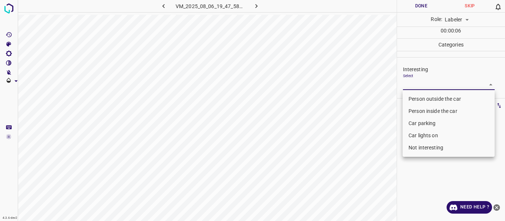
click at [421, 147] on li "Not interesting" at bounding box center [448, 148] width 92 height 12
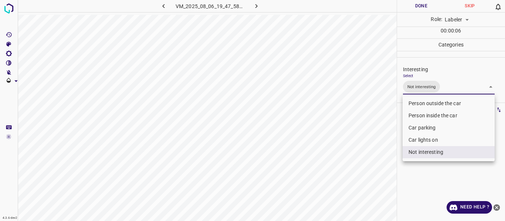
click at [375, 159] on div at bounding box center [252, 110] width 505 height 221
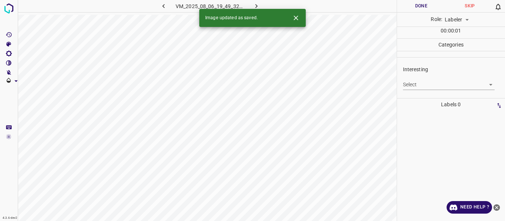
click at [407, 80] on body "4.3.6-dev2 VM_2025_08_06_19_49_32_213_03.gif Done Skip 0 Role: Labeler labeler …" at bounding box center [252, 110] width 505 height 221
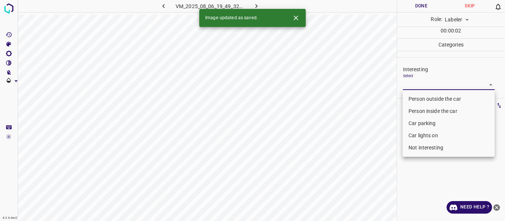
click at [418, 96] on li "Person outside the car" at bounding box center [448, 99] width 92 height 12
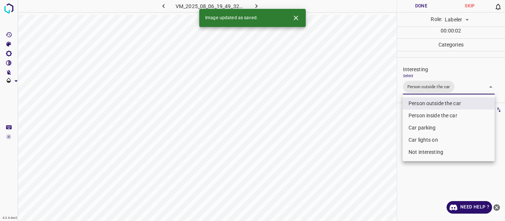
click at [361, 132] on div at bounding box center [252, 110] width 505 height 221
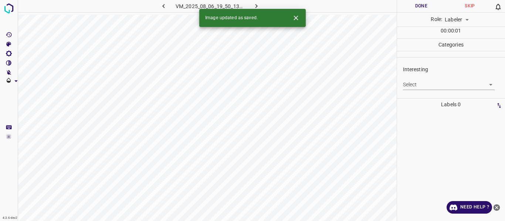
click at [428, 80] on body "4.3.6-dev2 VM_2025_08_06_19_50_13_445_05.gif Done Skip 0 Role: Labeler labeler …" at bounding box center [252, 110] width 505 height 221
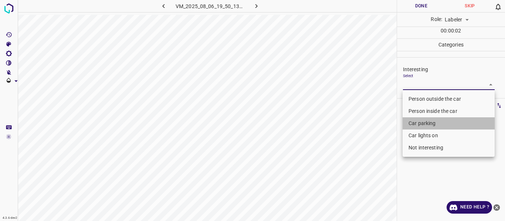
click at [424, 122] on li "Car parking" at bounding box center [448, 124] width 92 height 12
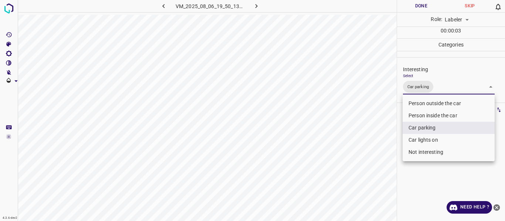
click at [422, 138] on li "Car lights on" at bounding box center [448, 140] width 92 height 12
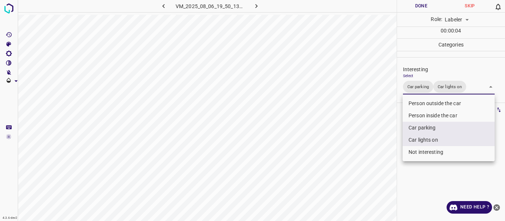
click at [359, 157] on div at bounding box center [252, 110] width 505 height 221
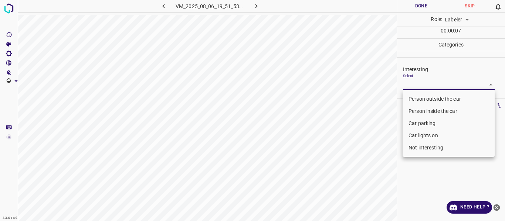
click at [418, 84] on body "4.3.6-dev2 VM_2025_08_06_19_51_53_373_04.gif Done Skip 0 Role: Labeler labeler …" at bounding box center [252, 110] width 505 height 221
click at [418, 99] on li "Person outside the car" at bounding box center [448, 99] width 92 height 12
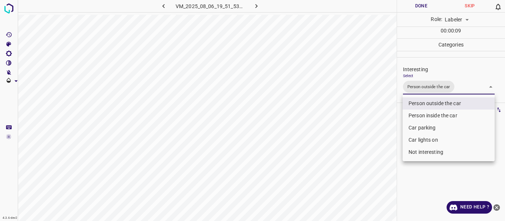
click at [377, 130] on div at bounding box center [252, 110] width 505 height 221
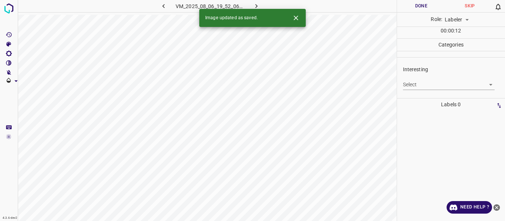
click at [411, 78] on div "Select ​" at bounding box center [449, 82] width 92 height 17
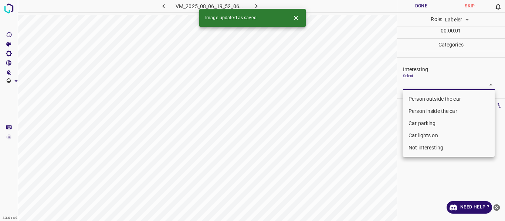
click at [411, 85] on body "4.3.6-dev2 VM_2025_08_06_19_52_06_635_10.gif Done Skip 0 Role: Labeler labeler …" at bounding box center [252, 110] width 505 height 221
click at [411, 98] on li "Person outside the car" at bounding box center [448, 99] width 92 height 12
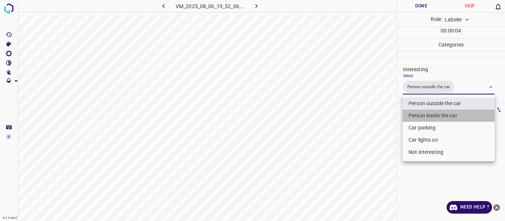
click at [412, 113] on li "Person inside the car" at bounding box center [448, 116] width 92 height 12
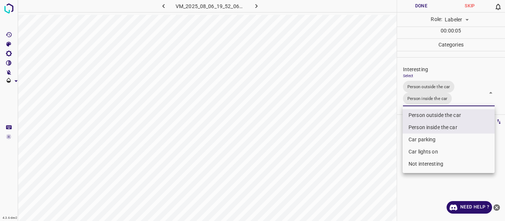
click at [414, 138] on li "Car parking" at bounding box center [448, 140] width 92 height 12
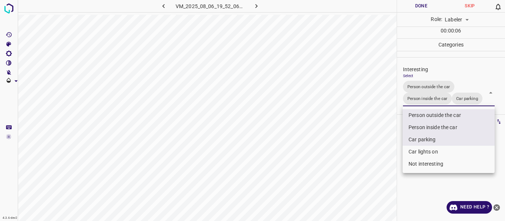
click at [415, 151] on li "Car lights on" at bounding box center [448, 152] width 92 height 12
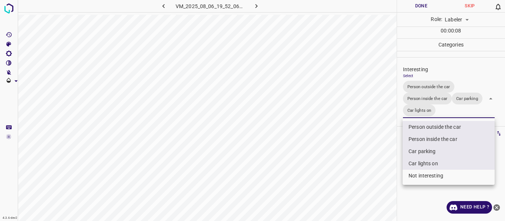
click at [391, 162] on div at bounding box center [252, 110] width 505 height 221
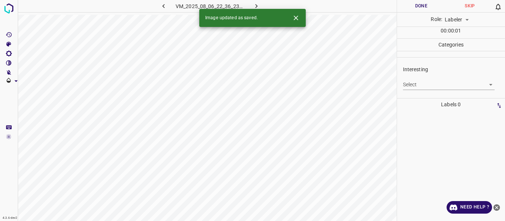
click at [419, 80] on body "4.3.6-dev2 VM_2025_08_06_22_36_23_574_05.gif Done Skip 0 Role: Labeler labeler …" at bounding box center [252, 110] width 505 height 221
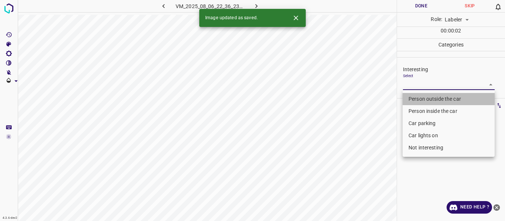
click at [418, 100] on li "Person outside the car" at bounding box center [448, 99] width 92 height 12
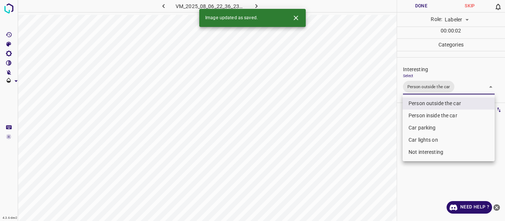
click at [377, 127] on div at bounding box center [252, 110] width 505 height 221
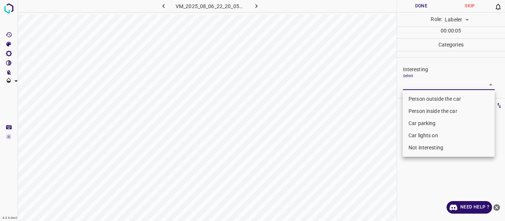
click at [420, 81] on body "4.3.6-dev2 VM_2025_08_06_22_20_05_892_09.gif Done Skip 0 Role: Labeler labeler …" at bounding box center [252, 110] width 505 height 221
click at [422, 96] on li "Person outside the car" at bounding box center [448, 99] width 92 height 12
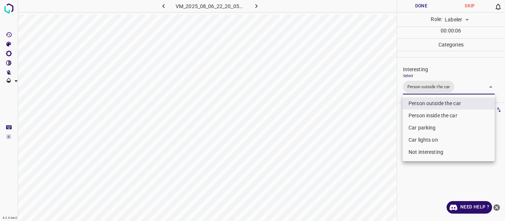
click at [395, 124] on div at bounding box center [252, 110] width 505 height 221
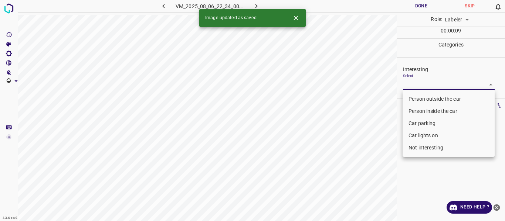
click at [420, 87] on body "4.3.6-dev2 VM_2025_08_06_22_34_00_546_01.gif Done Skip 0 Role: Labeler labeler …" at bounding box center [252, 110] width 505 height 221
click at [418, 96] on li "Person outside the car" at bounding box center [448, 99] width 92 height 12
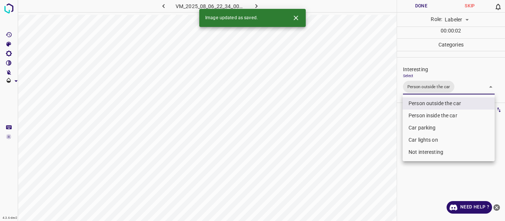
click at [340, 130] on div at bounding box center [252, 110] width 505 height 221
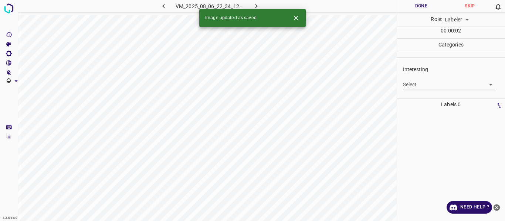
click at [424, 86] on body "4.3.6-dev2 VM_2025_08_06_22_34_12_357_01.gif Done Skip 0 Role: Labeler labeler …" at bounding box center [252, 110] width 505 height 221
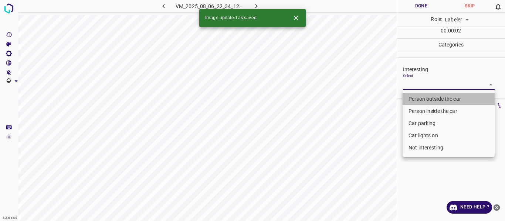
click at [425, 101] on li "Person outside the car" at bounding box center [448, 99] width 92 height 12
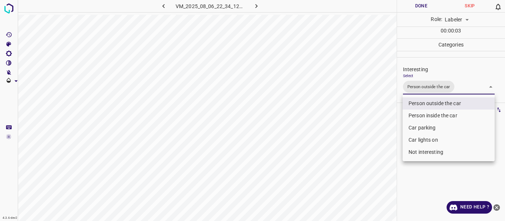
drag, startPoint x: 378, startPoint y: 132, endPoint x: 375, endPoint y: 135, distance: 4.5
click at [378, 132] on div at bounding box center [252, 110] width 505 height 221
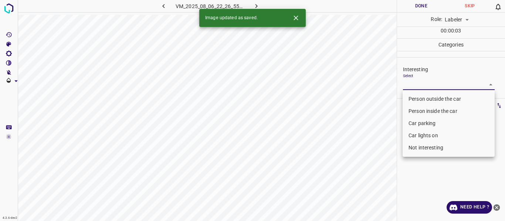
click at [422, 84] on body "4.3.6-dev2 VM_2025_08_06_22_26_55_662_03.gif Done Skip 0 Role: Labeler labeler …" at bounding box center [252, 110] width 505 height 221
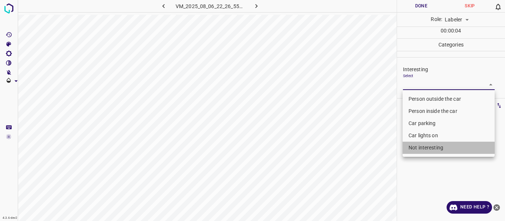
click at [438, 150] on li "Not interesting" at bounding box center [448, 148] width 92 height 12
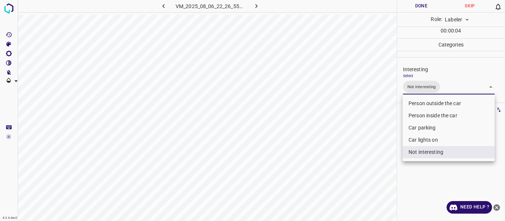
click at [369, 155] on div at bounding box center [252, 110] width 505 height 221
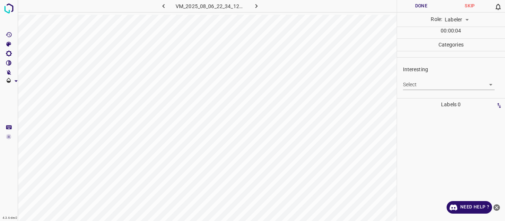
click at [412, 79] on div "Select ​" at bounding box center [449, 82] width 92 height 17
click at [418, 82] on body "4.3.6-dev2 VM_2025_08_06_22_34_12_357_08.gif Done Skip 0 Role: Labeler labeler …" at bounding box center [252, 110] width 505 height 221
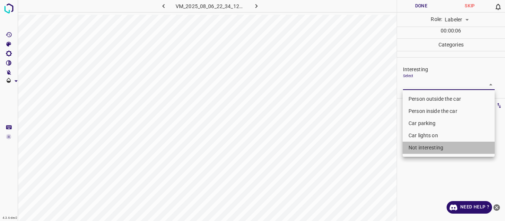
click at [429, 146] on li "Not interesting" at bounding box center [448, 148] width 92 height 12
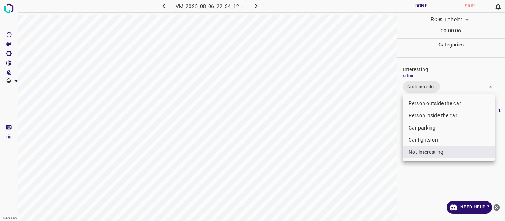
drag, startPoint x: 367, startPoint y: 168, endPoint x: 346, endPoint y: 187, distance: 28.3
click at [366, 168] on div at bounding box center [252, 110] width 505 height 221
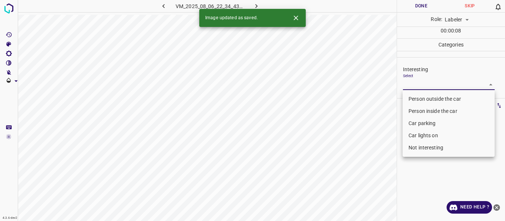
click at [435, 81] on body "4.3.6-dev2 VM_2025_08_06_22_34_43_276_02.gif Done Skip 0 Role: Labeler labeler …" at bounding box center [252, 110] width 505 height 221
click at [431, 96] on li "Person outside the car" at bounding box center [448, 99] width 92 height 12
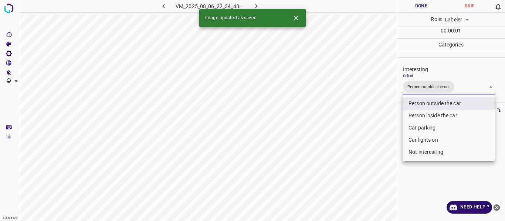
click at [373, 138] on div at bounding box center [252, 110] width 505 height 221
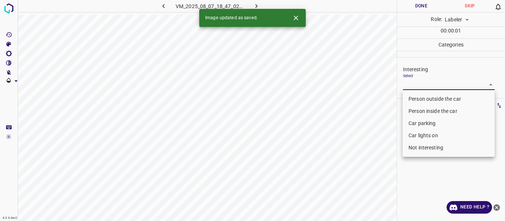
click at [427, 85] on body "4.3.6-dev2 VM_2025_08_07_18_47_02_176_01.gif Done Skip 0 Role: Labeler labeler …" at bounding box center [252, 110] width 505 height 221
click at [419, 98] on li "Person outside the car" at bounding box center [448, 99] width 92 height 12
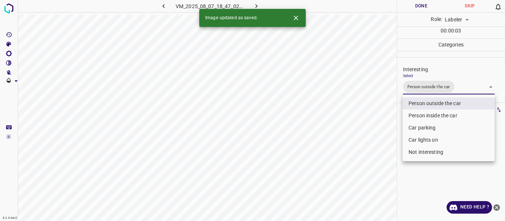
click at [364, 152] on div at bounding box center [252, 110] width 505 height 221
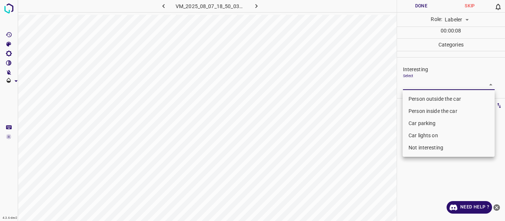
click at [413, 85] on body "4.3.6-dev2 VM_2025_08_07_18_50_03_156_01.gif Done Skip 0 Role: Labeler labeler …" at bounding box center [252, 110] width 505 height 221
click at [413, 97] on li "Person outside the car" at bounding box center [448, 99] width 92 height 12
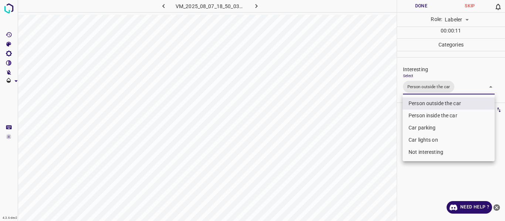
click at [373, 139] on div at bounding box center [252, 110] width 505 height 221
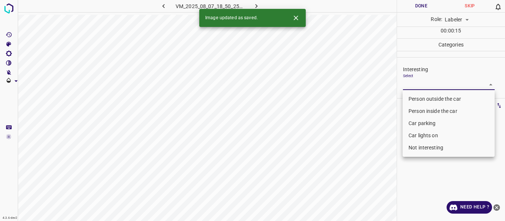
click at [418, 84] on body "4.3.6-dev2 VM_2025_08_07_18_50_25_059_00.gif Done Skip 0 Role: Labeler labeler …" at bounding box center [252, 110] width 505 height 221
click at [421, 98] on li "Person outside the car" at bounding box center [448, 99] width 92 height 12
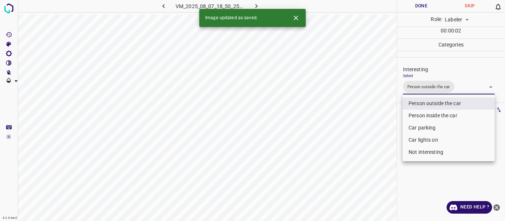
click at [376, 143] on div at bounding box center [252, 110] width 505 height 221
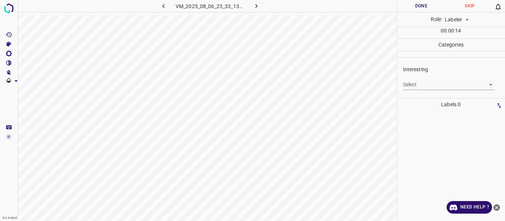
click at [424, 84] on body "4.3.6-dev2 VM_2025_08_06_23_33_13_749_02.gif Done Skip 0 Role: Labeler labeler …" at bounding box center [252, 110] width 505 height 221
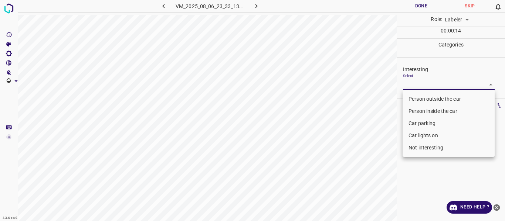
click at [422, 149] on li "Not interesting" at bounding box center [448, 148] width 92 height 12
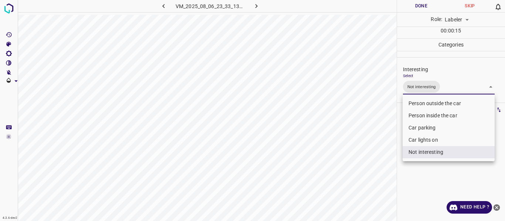
click at [365, 164] on div at bounding box center [252, 110] width 505 height 221
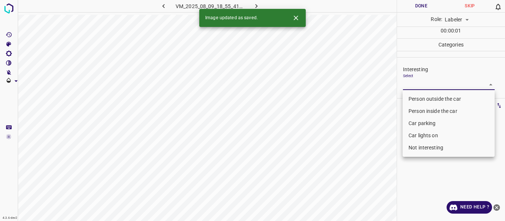
click at [411, 83] on body "4.3.6-dev2 VM_2025_08_09_18_55_41_075_02.gif Done Skip 0 Role: Labeler labeler …" at bounding box center [252, 110] width 505 height 221
click at [418, 152] on li "Not interesting" at bounding box center [448, 148] width 92 height 12
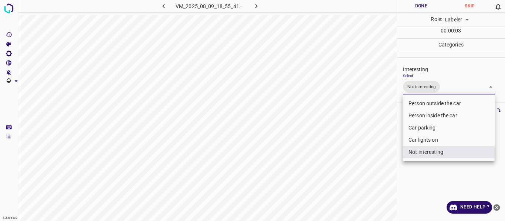
click at [372, 181] on div at bounding box center [252, 110] width 505 height 221
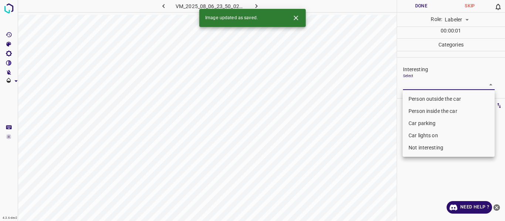
click at [414, 84] on body "4.3.6-dev2 VM_2025_08_06_23_50_02_767_02.gif Done Skip 0 Role: Labeler labeler …" at bounding box center [252, 110] width 505 height 221
click at [415, 95] on li "Person outside the car" at bounding box center [448, 99] width 92 height 12
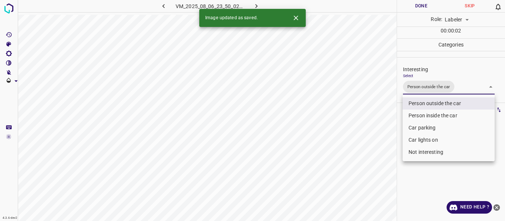
click at [384, 128] on div at bounding box center [252, 110] width 505 height 221
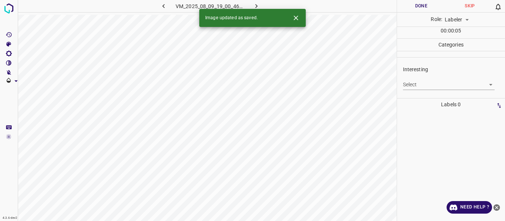
click at [422, 85] on body "4.3.6-dev2 VM_2025_08_09_19_00_46_152_00.gif Done Skip 0 Role: Labeler labeler …" at bounding box center [252, 110] width 505 height 221
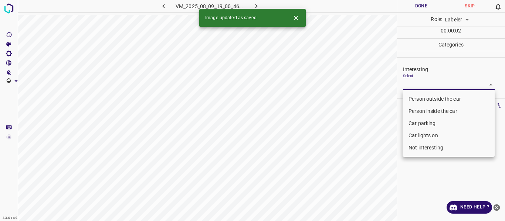
click at [415, 100] on li "Person outside the car" at bounding box center [448, 99] width 92 height 12
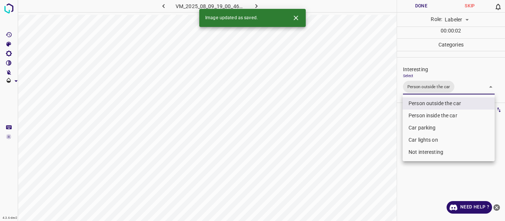
click at [376, 123] on div at bounding box center [252, 110] width 505 height 221
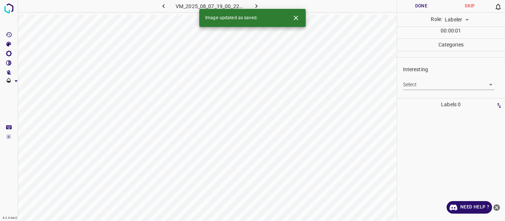
click at [434, 84] on body "4.3.6-dev2 VM_2025_08_07_19_00_22_563_01.gif Done Skip 0 Role: Labeler labeler …" at bounding box center [252, 110] width 505 height 221
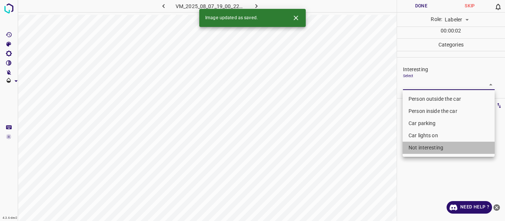
click at [422, 149] on li "Not interesting" at bounding box center [448, 148] width 92 height 12
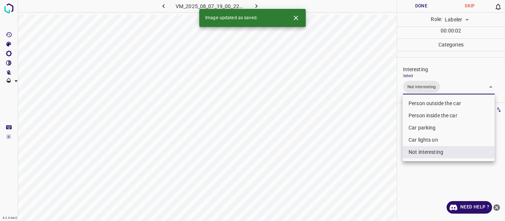
click at [370, 161] on div at bounding box center [252, 110] width 505 height 221
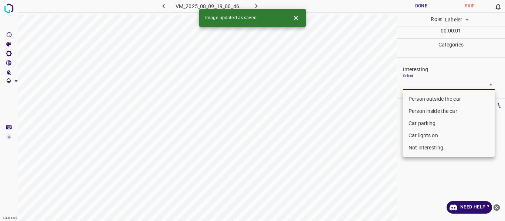
click at [404, 87] on body "4.3.6-dev2 VM_2025_08_09_19_00_46_152_01.gif Done Skip 0 Role: Labeler labeler …" at bounding box center [252, 110] width 505 height 221
click at [410, 98] on li "Person outside the car" at bounding box center [448, 99] width 92 height 12
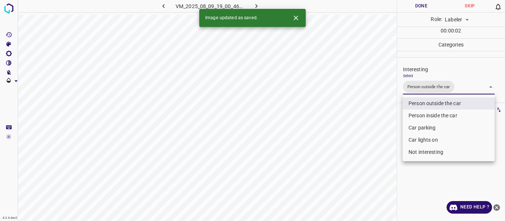
click at [375, 149] on div at bounding box center [252, 110] width 505 height 221
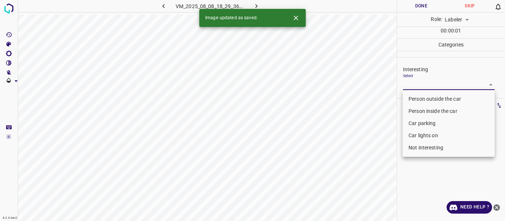
click at [417, 84] on body "4.3.6-dev2 VM_2025_08_08_18_29_36_991_00.gif Done Skip 0 Role: Labeler labeler …" at bounding box center [252, 110] width 505 height 221
click at [418, 97] on li "Person outside the car" at bounding box center [448, 99] width 92 height 12
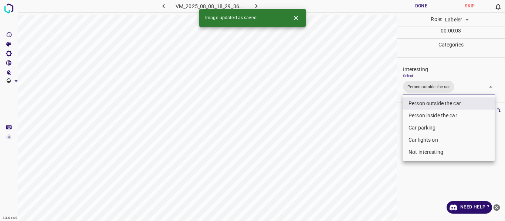
click at [370, 140] on div at bounding box center [252, 110] width 505 height 221
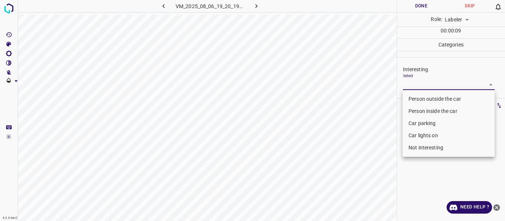
click at [404, 85] on body "4.3.6-dev2 VM_2025_08_06_19_20_19_613_07.gif Done Skip 0 Role: Labeler labeler …" at bounding box center [252, 110] width 505 height 221
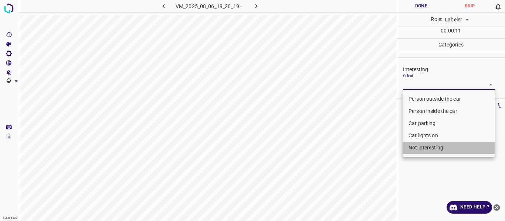
click at [422, 148] on li "Not interesting" at bounding box center [448, 148] width 92 height 12
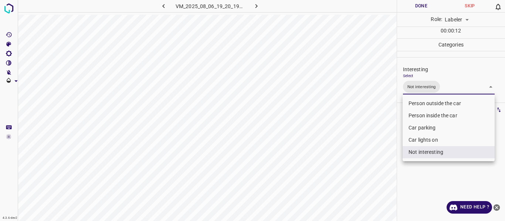
click at [375, 156] on div at bounding box center [252, 110] width 505 height 221
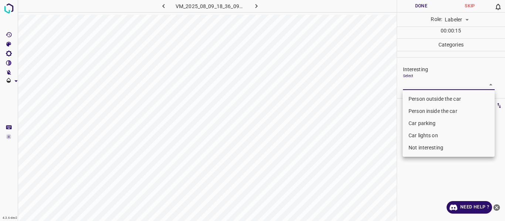
click at [418, 86] on body "4.3.6-dev2 VM_2025_08_09_18_36_09_240_06.gif Done Skip 0 Role: Labeler labeler …" at bounding box center [252, 110] width 505 height 221
click at [417, 99] on li "Person outside the car" at bounding box center [448, 99] width 92 height 12
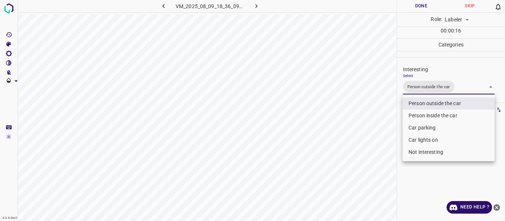
click at [380, 131] on div at bounding box center [252, 110] width 505 height 221
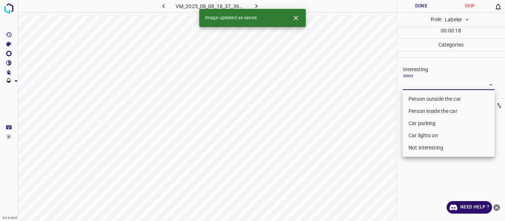
click at [419, 85] on body "4.3.6-dev2 VM_2025_08_08_18_37_36_973_05.gif Done Skip 0 Role: Labeler labeler …" at bounding box center [252, 110] width 505 height 221
click at [422, 96] on li "Person outside the car" at bounding box center [448, 99] width 92 height 12
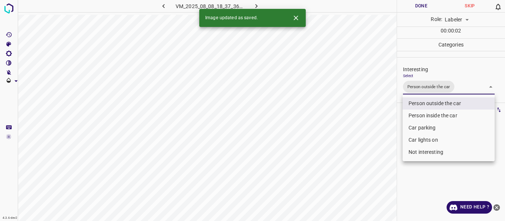
click at [380, 140] on div at bounding box center [252, 110] width 505 height 221
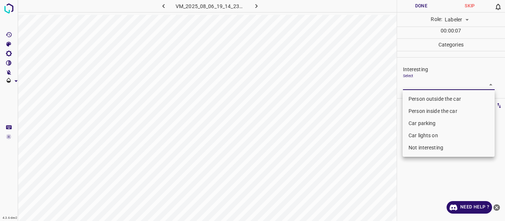
drag, startPoint x: 415, startPoint y: 82, endPoint x: 417, endPoint y: 95, distance: 12.7
click at [415, 82] on body "4.3.6-dev2 VM_2025_08_06_19_14_23_142_03.gif Done Skip 0 Role: Labeler labeler …" at bounding box center [252, 110] width 505 height 221
click at [418, 99] on li "Person outside the car" at bounding box center [448, 99] width 92 height 12
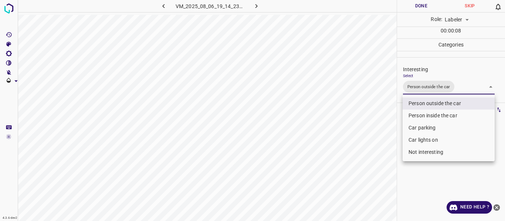
click at [384, 130] on div at bounding box center [252, 110] width 505 height 221
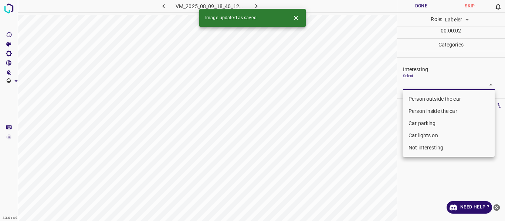
click at [407, 83] on body "4.3.6-dev2 VM_2025_08_09_18_40_12_571_07.gif Done Skip 0 Role: Labeler labeler …" at bounding box center [252, 110] width 505 height 221
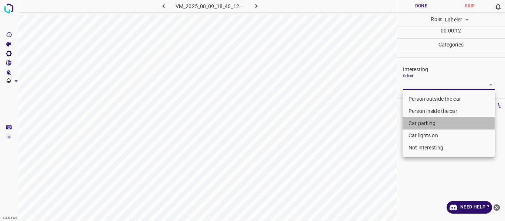
click at [404, 119] on li "Car parking" at bounding box center [448, 124] width 92 height 12
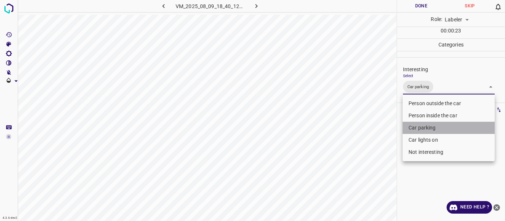
drag, startPoint x: 421, startPoint y: 128, endPoint x: 421, endPoint y: 117, distance: 10.7
click at [421, 127] on li "Car parking" at bounding box center [448, 128] width 92 height 12
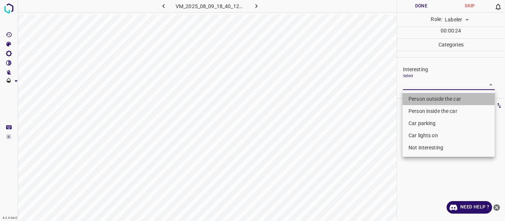
click at [419, 99] on li "Person outside the car" at bounding box center [448, 99] width 92 height 12
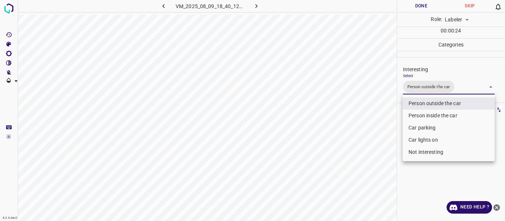
click at [391, 113] on div at bounding box center [252, 110] width 505 height 221
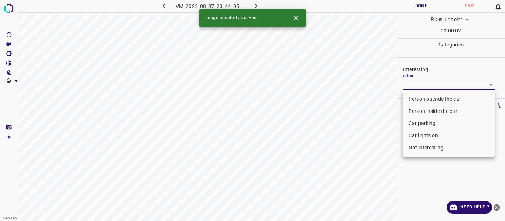
click at [408, 83] on body "4.3.6-dev2 VM_2025_08_07_23_44_05_298_01.gif Done Skip 0 Role: Labeler labeler …" at bounding box center [252, 110] width 505 height 221
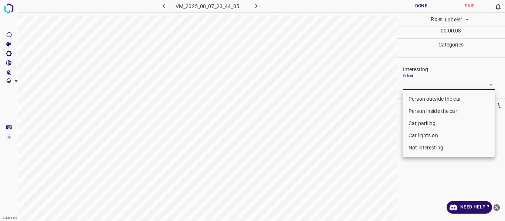
click at [410, 110] on li "Person inside the car" at bounding box center [448, 111] width 92 height 12
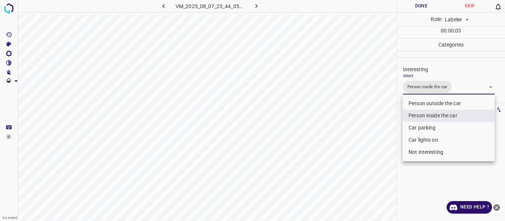
click at [417, 129] on li "Car parking" at bounding box center [448, 128] width 92 height 12
drag, startPoint x: 412, startPoint y: 139, endPoint x: 399, endPoint y: 142, distance: 13.5
click at [412, 139] on li "Car lights on" at bounding box center [448, 140] width 92 height 12
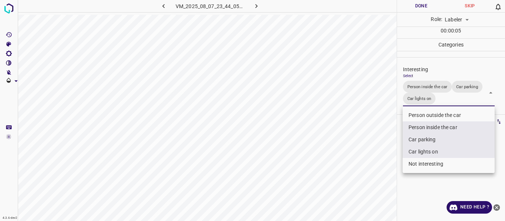
click at [374, 146] on div at bounding box center [252, 110] width 505 height 221
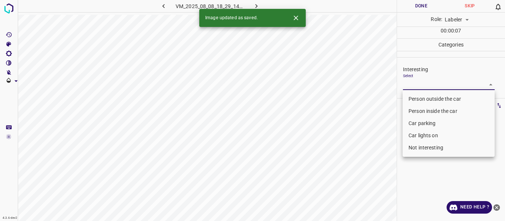
click at [432, 81] on body "4.3.6-dev2 VM_2025_08_08_18_29_14_071_05.gif Done Skip 0 Role: Labeler labeler …" at bounding box center [252, 110] width 505 height 221
click at [431, 99] on li "Person outside the car" at bounding box center [448, 99] width 92 height 12
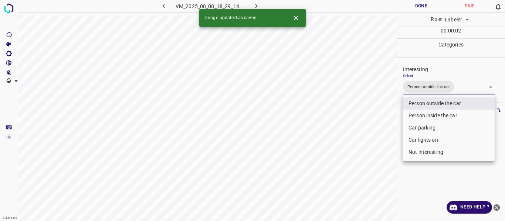
click at [364, 133] on div at bounding box center [252, 110] width 505 height 221
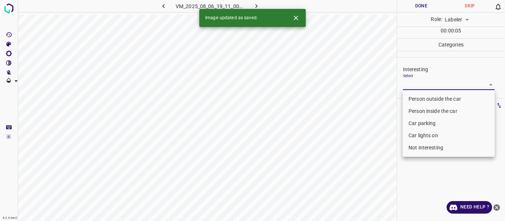
click at [418, 79] on body "4.3.6-dev2 VM_2025_08_06_19_11_00_377_12.gif Done Skip 0 Role: Labeler labeler …" at bounding box center [252, 110] width 505 height 221
click at [417, 98] on li "Person outside the car" at bounding box center [448, 99] width 92 height 12
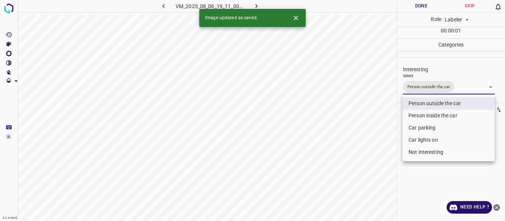
click at [372, 120] on div at bounding box center [252, 110] width 505 height 221
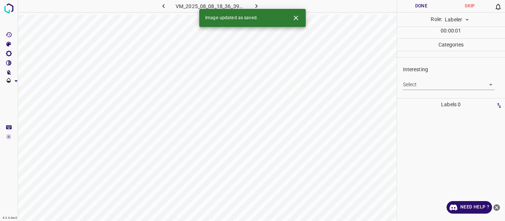
click at [441, 86] on body "4.3.6-dev2 VM_2025_08_08_18_36_39_344_10.gif Done Skip 0 Role: Labeler labeler …" at bounding box center [252, 110] width 505 height 221
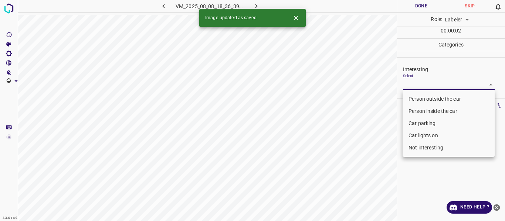
click at [427, 147] on li "Not interesting" at bounding box center [448, 148] width 92 height 12
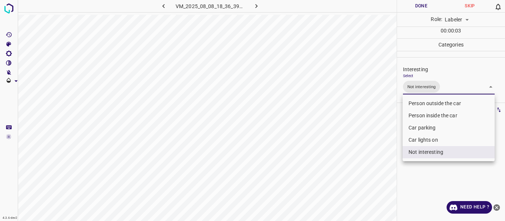
click at [394, 149] on div at bounding box center [252, 110] width 505 height 221
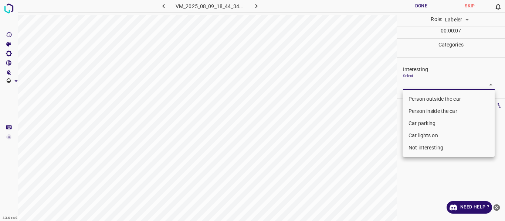
click at [412, 86] on body "4.3.6-dev2 VM_2025_08_09_18_44_34_624_00.gif Done Skip 0 Role: Labeler labeler …" at bounding box center [252, 110] width 505 height 221
click at [417, 108] on li "Person inside the car" at bounding box center [448, 111] width 92 height 12
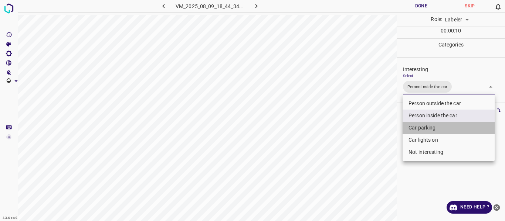
click at [418, 126] on li "Car parking" at bounding box center [448, 128] width 92 height 12
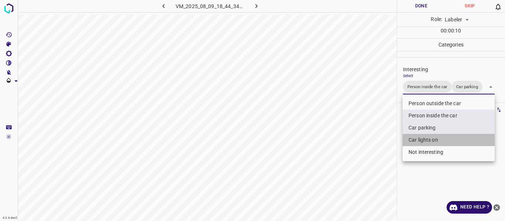
click at [417, 145] on li "Car lights on" at bounding box center [448, 140] width 92 height 12
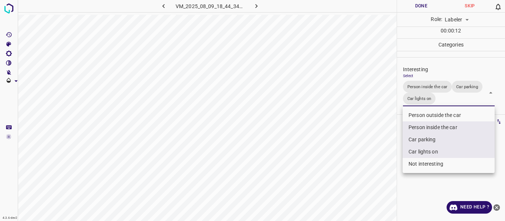
click at [395, 143] on div at bounding box center [252, 110] width 505 height 221
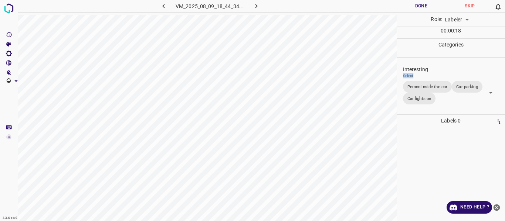
click at [383, 101] on div "VM_2025_08_09_18_44_34_624_00.gif Done Skip 0 Role: Labeler labeler 00 : 00 : 1…" at bounding box center [252, 110] width 505 height 221
click at [451, 71] on p "Interesting" at bounding box center [454, 70] width 102 height 8
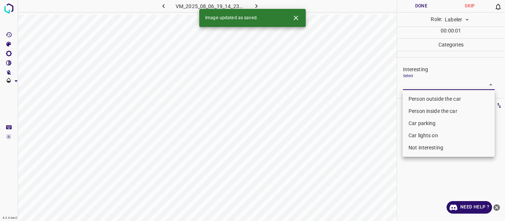
click at [421, 81] on body "4.3.6-dev2 VM_2025_08_06_19_14_23_142_07.gif Done Skip 0 Role: Labeler labeler …" at bounding box center [252, 110] width 505 height 221
click at [417, 97] on li "Person outside the car" at bounding box center [448, 99] width 92 height 12
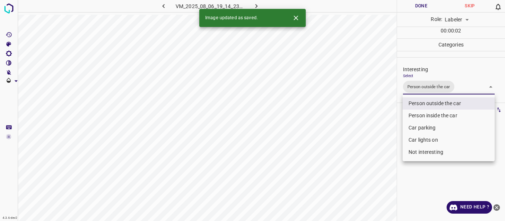
click at [372, 115] on div at bounding box center [252, 110] width 505 height 221
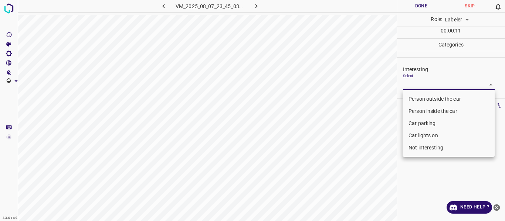
click at [411, 84] on body "4.3.6-dev2 VM_2025_08_07_23_45_03_319_07.gif Done Skip 0 Role: Labeler labeler …" at bounding box center [252, 110] width 505 height 221
click at [418, 109] on li "Person inside the car" at bounding box center [448, 111] width 92 height 12
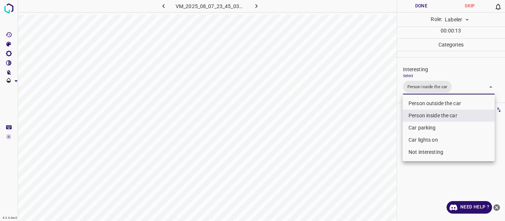
click at [381, 117] on div at bounding box center [252, 110] width 505 height 221
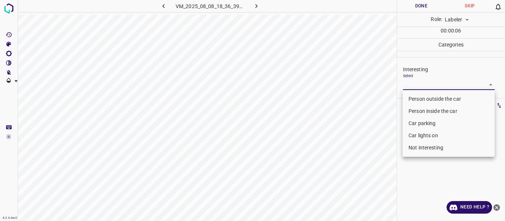
click at [427, 84] on body "4.3.6-dev2 VM_2025_08_08_18_36_39_344_07.gif Done Skip 0 Role: Labeler labeler …" at bounding box center [252, 110] width 505 height 221
click at [427, 96] on li "Person outside the car" at bounding box center [448, 99] width 92 height 12
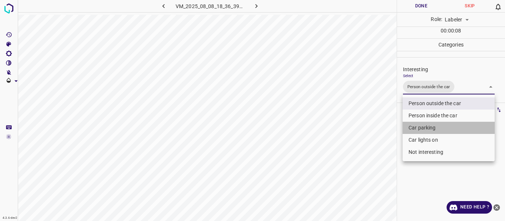
click at [421, 125] on li "Car parking" at bounding box center [448, 128] width 92 height 12
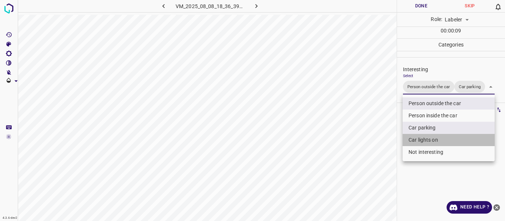
click at [421, 139] on li "Car lights on" at bounding box center [448, 140] width 92 height 12
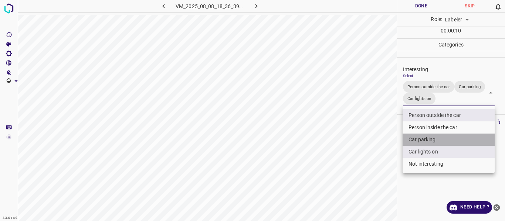
click at [405, 137] on li "Car parking" at bounding box center [448, 140] width 92 height 12
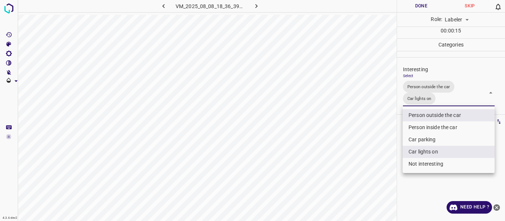
click at [361, 122] on div at bounding box center [252, 110] width 505 height 221
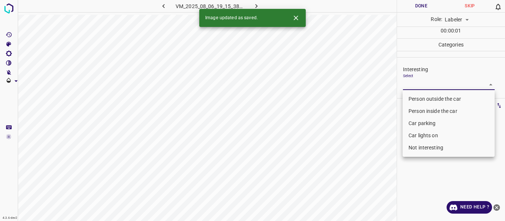
click at [434, 84] on body "4.3.6-dev2 VM_2025_08_06_19_15_38_330_08.gif Done Skip 0 Role: Labeler labeler …" at bounding box center [252, 110] width 505 height 221
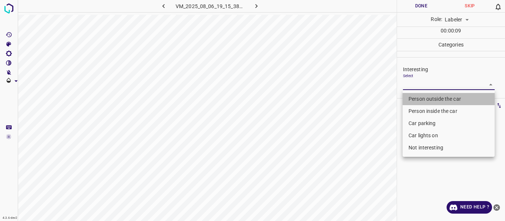
click at [429, 100] on li "Person outside the car" at bounding box center [448, 99] width 92 height 12
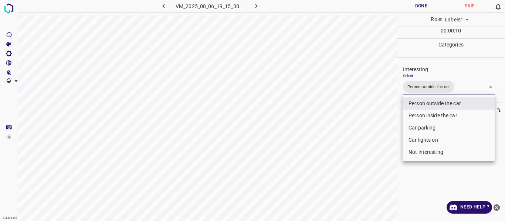
click at [401, 126] on div at bounding box center [252, 110] width 505 height 221
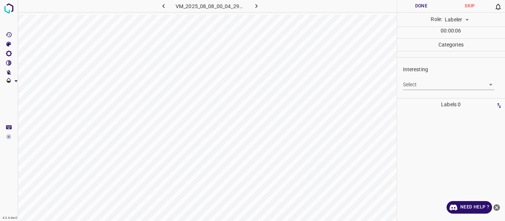
click at [411, 82] on body "4.3.6-dev2 VM_2025_08_08_00_04_29_248_01.gif Done Skip 0 Role: Labeler labeler …" at bounding box center [252, 110] width 505 height 221
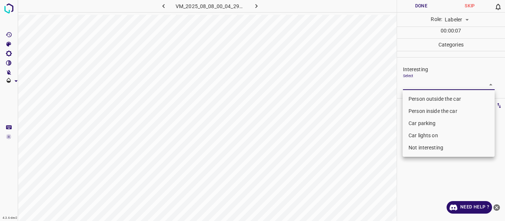
click at [410, 97] on li "Person outside the car" at bounding box center [448, 99] width 92 height 12
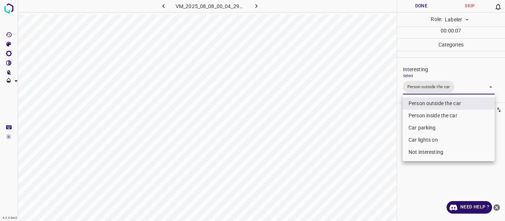
click at [386, 113] on div at bounding box center [252, 110] width 505 height 221
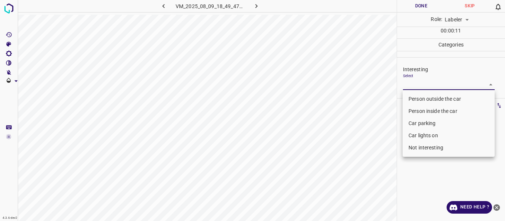
click at [410, 81] on body "4.3.6-dev2 VM_2025_08_09_18_49_47_100_08.gif Done Skip 0 Role: Labeler labeler …" at bounding box center [252, 110] width 505 height 221
click at [417, 100] on li "Person outside the car" at bounding box center [448, 99] width 92 height 12
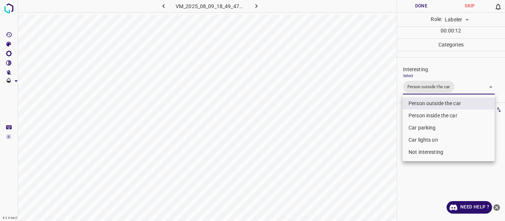
click at [381, 129] on div at bounding box center [252, 110] width 505 height 221
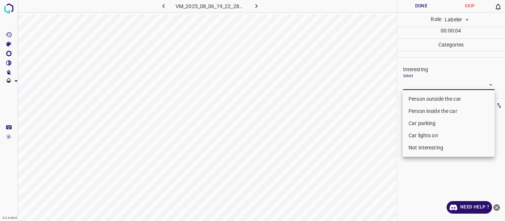
click at [415, 84] on body "4.3.6-dev2 VM_2025_08_06_19_22_28_567_05.gif Done Skip 0 Role: Labeler labeler …" at bounding box center [252, 110] width 505 height 221
click at [413, 135] on li "Car lights on" at bounding box center [448, 136] width 92 height 12
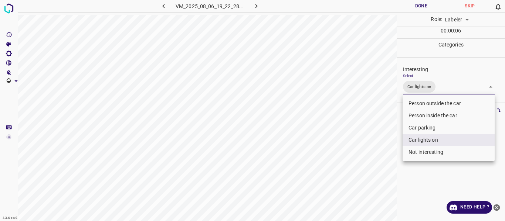
click at [376, 142] on div at bounding box center [252, 110] width 505 height 221
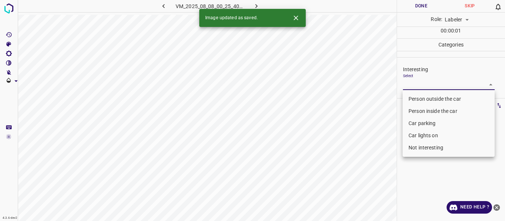
click at [423, 82] on body "4.3.6-dev2 VM_2025_08_08_00_25_40_796_09.gif Done Skip 0 Role: Labeler labeler …" at bounding box center [252, 110] width 505 height 221
click at [421, 101] on li "Person outside the car" at bounding box center [448, 99] width 92 height 12
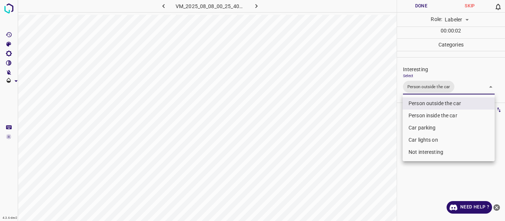
click at [377, 144] on div at bounding box center [252, 110] width 505 height 221
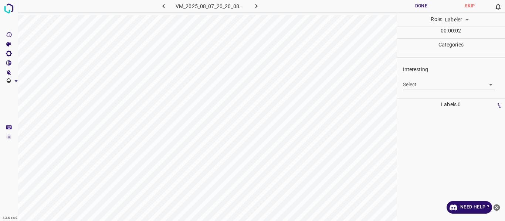
click at [432, 84] on body "4.3.6-dev2 VM_2025_08_07_20_20_08_573_04.gif Done Skip 0 Role: Labeler labeler …" at bounding box center [252, 110] width 505 height 221
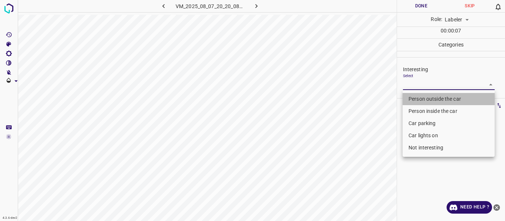
click at [428, 98] on li "Person outside the car" at bounding box center [448, 99] width 92 height 12
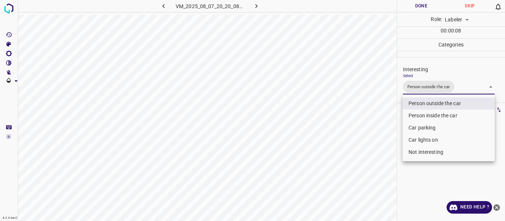
click at [383, 147] on div at bounding box center [252, 110] width 505 height 221
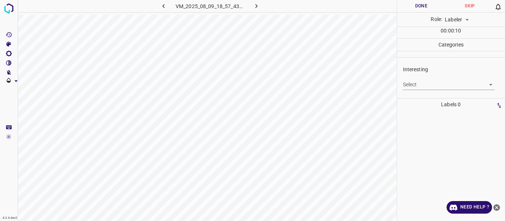
click at [410, 84] on body "4.3.6-dev2 VM_2025_08_09_18_57_43_538_09.gif Done Skip 0 Role: Labeler labeler …" at bounding box center [252, 110] width 505 height 221
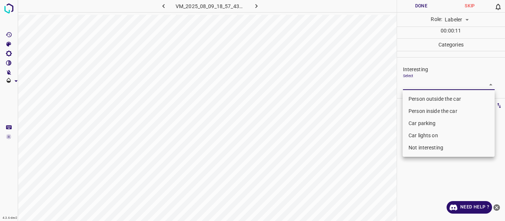
drag, startPoint x: 424, startPoint y: 147, endPoint x: 406, endPoint y: 148, distance: 17.4
click at [423, 147] on li "Not interesting" at bounding box center [448, 148] width 92 height 12
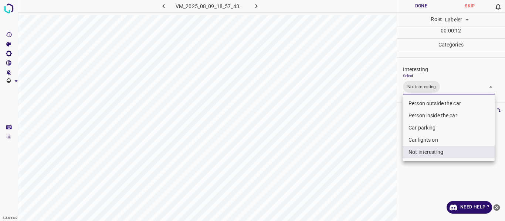
click at [358, 152] on div at bounding box center [252, 110] width 505 height 221
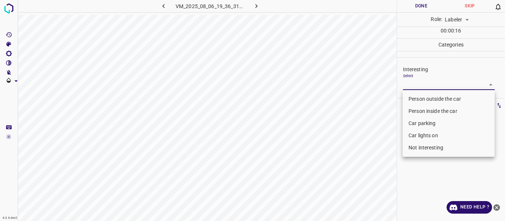
click at [416, 86] on body "4.3.6-dev2 VM_2025_08_06_19_36_31_400_06.gif Done Skip 0 Role: Labeler labeler …" at bounding box center [252, 110] width 505 height 221
click at [420, 100] on li "Person outside the car" at bounding box center [448, 99] width 92 height 12
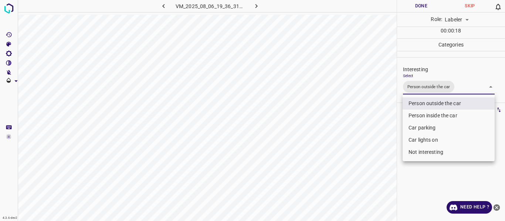
click at [380, 125] on div at bounding box center [252, 110] width 505 height 221
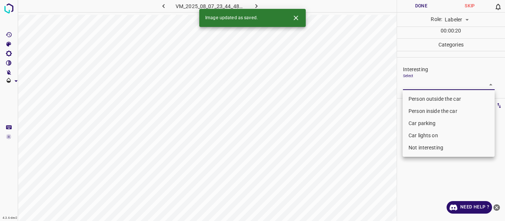
click at [419, 86] on body "4.3.6-dev2 VM_2025_08_07_23_44_48_122_07.gif Done Skip 0 Role: Labeler labeler …" at bounding box center [252, 110] width 505 height 221
click at [418, 98] on li "Person outside the car" at bounding box center [448, 99] width 92 height 12
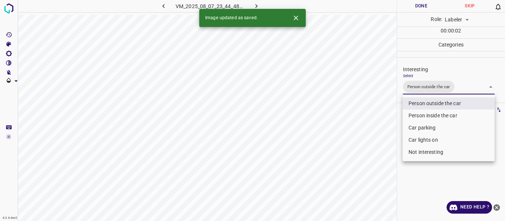
click at [361, 131] on div at bounding box center [252, 110] width 505 height 221
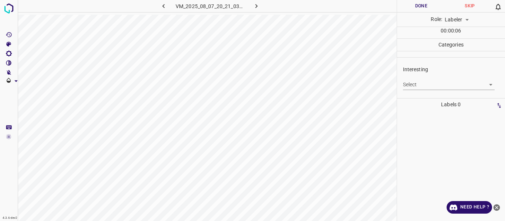
click at [417, 86] on body "4.3.6-dev2 VM_2025_08_07_20_21_03_285_00.gif Done Skip 0 Role: Labeler labeler …" at bounding box center [252, 110] width 505 height 221
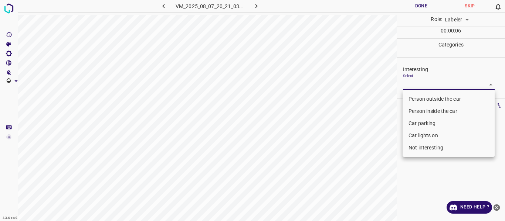
click at [417, 100] on li "Person outside the car" at bounding box center [448, 99] width 92 height 12
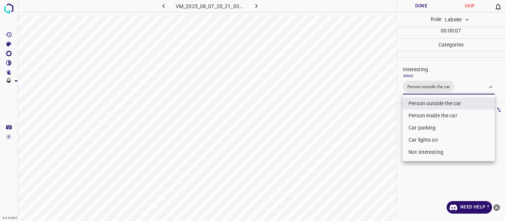
drag, startPoint x: 383, startPoint y: 135, endPoint x: 375, endPoint y: 148, distance: 15.5
click at [382, 135] on div at bounding box center [252, 110] width 505 height 221
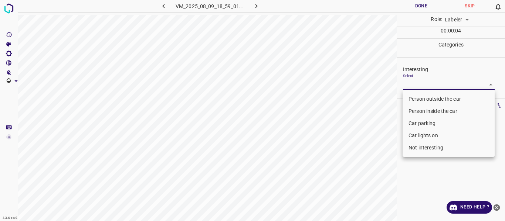
click at [418, 82] on body "4.3.6-dev2 VM_2025_08_09_18_59_01_517_07.gif Done Skip 0 Role: Labeler labeler …" at bounding box center [252, 110] width 505 height 221
drag, startPoint x: 426, startPoint y: 147, endPoint x: 393, endPoint y: 155, distance: 34.5
click at [426, 147] on li "Not interesting" at bounding box center [448, 148] width 92 height 12
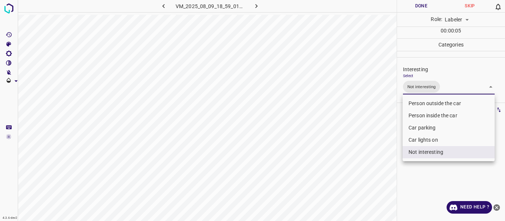
click at [370, 159] on div at bounding box center [252, 110] width 505 height 221
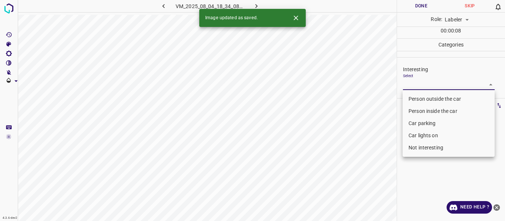
click at [413, 83] on body "4.3.6-dev2 VM_2025_08_04_18_34_08_898_02.gif Done Skip 0 Role: Labeler labeler …" at bounding box center [252, 110] width 505 height 221
click at [421, 122] on li "Car parking" at bounding box center [448, 124] width 92 height 12
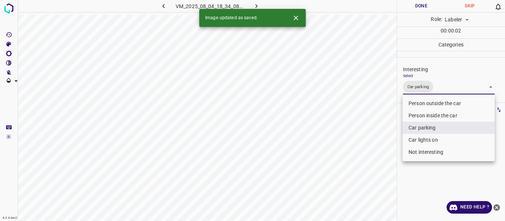
click at [370, 149] on div at bounding box center [252, 110] width 505 height 221
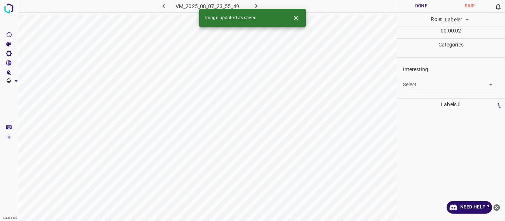
click at [410, 80] on body "4.3.6-dev2 VM_2025_08_07_23_55_49_042_01.gif Done Skip 0 Role: Labeler labeler …" at bounding box center [252, 110] width 505 height 221
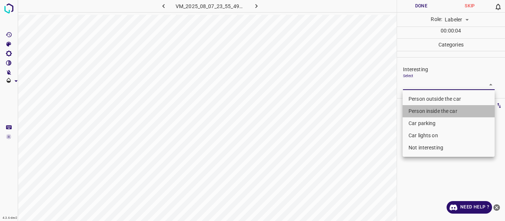
click at [417, 111] on li "Person inside the car" at bounding box center [448, 111] width 92 height 12
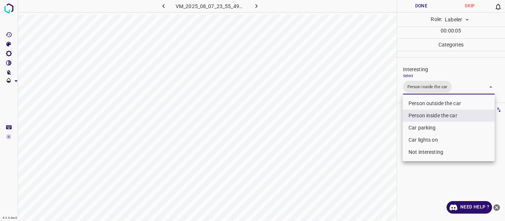
click at [416, 129] on li "Car parking" at bounding box center [448, 128] width 92 height 12
click at [412, 139] on li "Car lights on" at bounding box center [448, 140] width 92 height 12
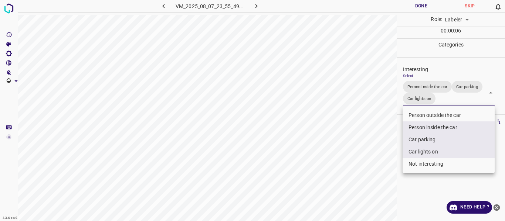
click at [360, 151] on div at bounding box center [252, 110] width 505 height 221
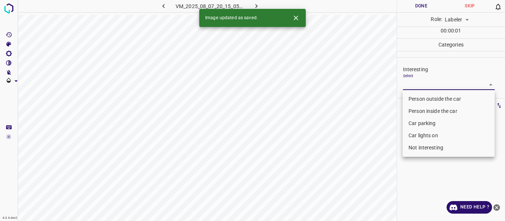
click at [418, 85] on body "4.3.6-dev2 VM_2025_08_07_20_15_05_287_00.gif Done Skip 0 Role: Labeler labeler …" at bounding box center [252, 110] width 505 height 221
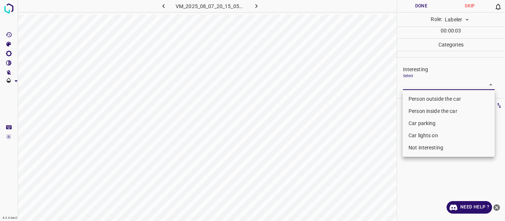
click at [426, 122] on li "Car parking" at bounding box center [448, 124] width 92 height 12
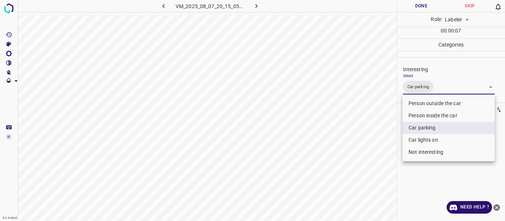
click at [418, 136] on li "Car lights on" at bounding box center [448, 140] width 92 height 12
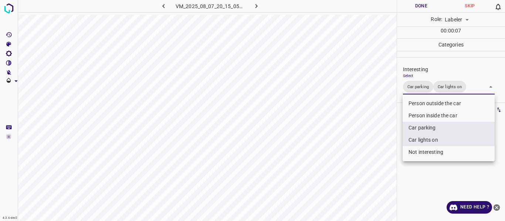
drag, startPoint x: 366, startPoint y: 145, endPoint x: 361, endPoint y: 157, distance: 13.0
click at [366, 146] on div at bounding box center [252, 110] width 505 height 221
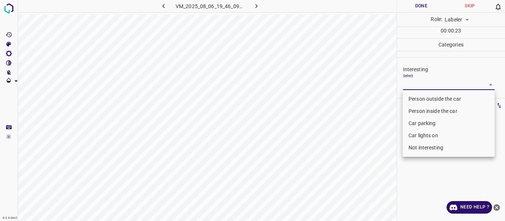
click at [416, 85] on body "4.3.6-dev2 VM_2025_08_06_19_46_09_077_02.gif Done Skip 0 Role: Labeler labeler …" at bounding box center [252, 110] width 505 height 221
click at [419, 122] on li "Car parking" at bounding box center [448, 124] width 92 height 12
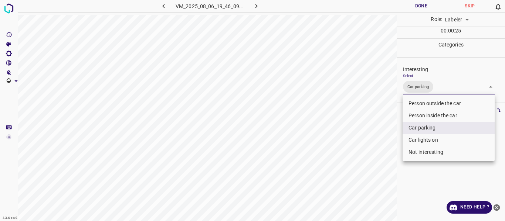
click at [368, 155] on div at bounding box center [252, 110] width 505 height 221
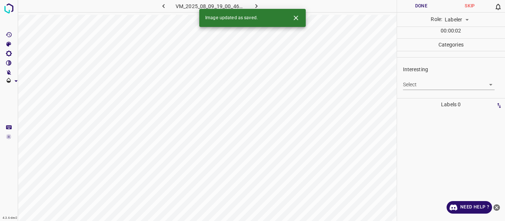
click at [418, 85] on body "4.3.6-dev2 VM_2025_08_09_19_00_46_152_05.gif Done Skip 0 Role: Labeler labeler …" at bounding box center [252, 110] width 505 height 221
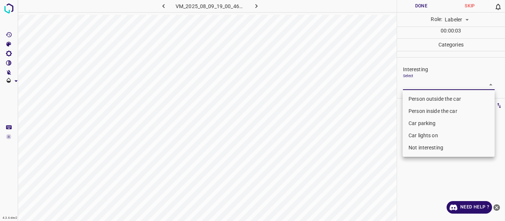
click at [418, 111] on li "Person inside the car" at bounding box center [448, 111] width 92 height 12
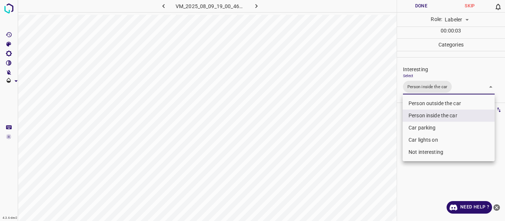
drag, startPoint x: 381, startPoint y: 133, endPoint x: 380, endPoint y: 138, distance: 5.4
click at [381, 135] on div at bounding box center [252, 110] width 505 height 221
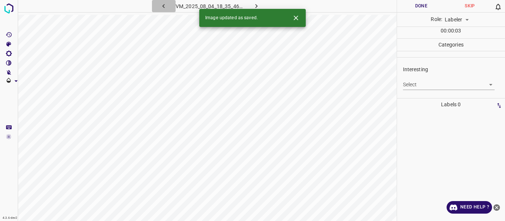
click at [162, 6] on icon "button" at bounding box center [164, 6] width 8 height 8
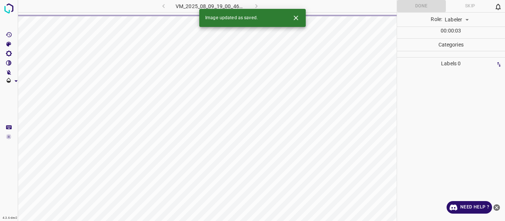
click at [162, 6] on div "VM_2025_08_09_19_00_46_152_05.gif" at bounding box center [210, 6] width 138 height 12
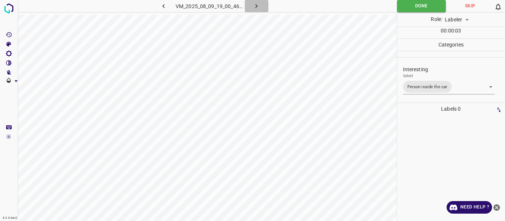
click at [253, 7] on icon "button" at bounding box center [256, 6] width 8 height 8
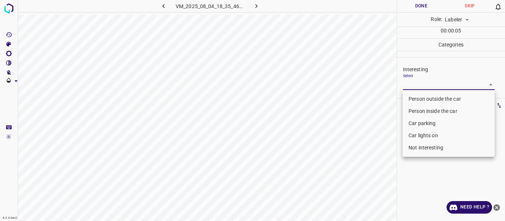
click at [417, 86] on body "4.3.6-dev2 VM_2025_08_04_18_35_46_148_01.gif Done Skip 0 Role: Labeler labeler …" at bounding box center [252, 110] width 505 height 221
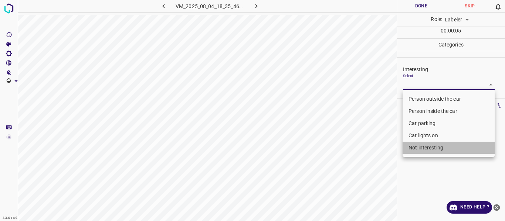
click at [415, 149] on li "Not interesting" at bounding box center [448, 148] width 92 height 12
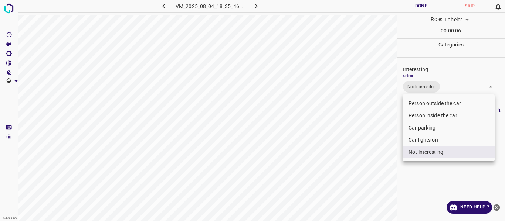
click at [377, 147] on div at bounding box center [252, 110] width 505 height 221
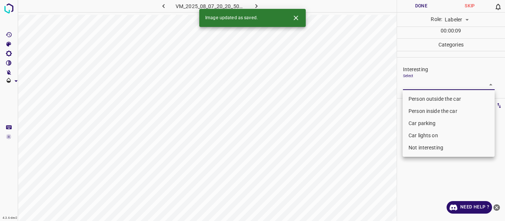
click at [421, 85] on body "4.3.6-dev2 VM_2025_08_07_20_20_50_989_00.gif Done Skip 0 Role: Labeler labeler …" at bounding box center [252, 110] width 505 height 221
click at [418, 98] on li "Person outside the car" at bounding box center [448, 99] width 92 height 12
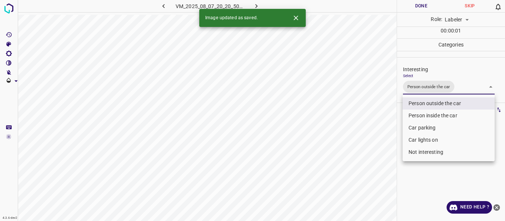
drag, startPoint x: 366, startPoint y: 123, endPoint x: 365, endPoint y: 129, distance: 6.0
click at [366, 124] on div at bounding box center [252, 110] width 505 height 221
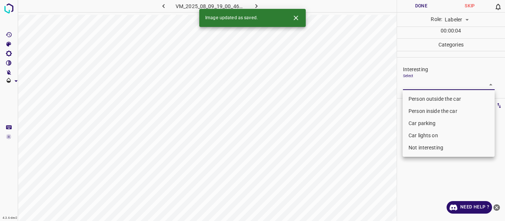
click at [425, 84] on body "4.3.6-dev2 VM_2025_08_09_19_00_46_152_06.gif Done Skip 0 Role: Labeler labeler …" at bounding box center [252, 110] width 505 height 221
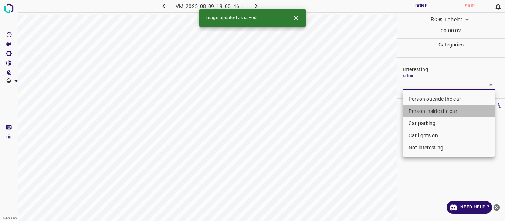
click at [422, 112] on li "Person inside the car" at bounding box center [448, 111] width 92 height 12
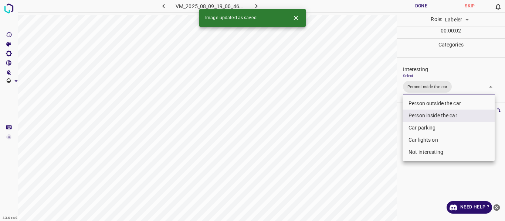
click at [373, 131] on div at bounding box center [252, 110] width 505 height 221
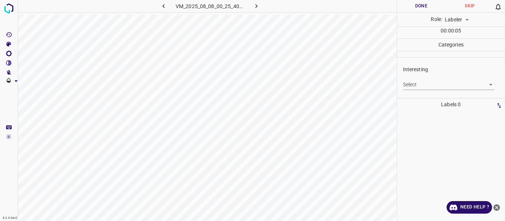
click at [408, 85] on body "4.3.6-dev2 VM_2025_08_08_00_25_40_796_03.gif Done Skip 0 Role: Labeler labeler …" at bounding box center [252, 110] width 505 height 221
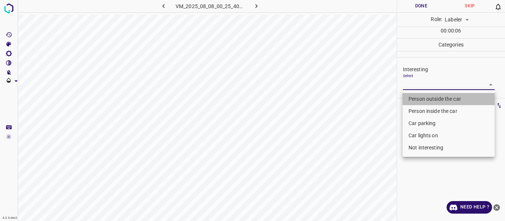
click at [412, 96] on li "Person outside the car" at bounding box center [448, 99] width 92 height 12
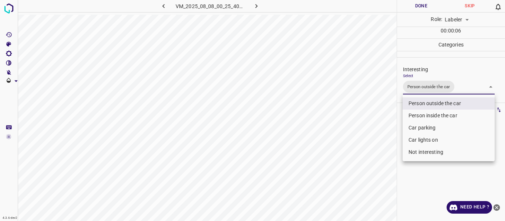
click at [375, 121] on div at bounding box center [252, 110] width 505 height 221
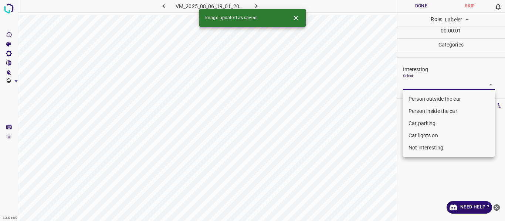
click at [404, 83] on body "4.3.6-dev2 VM_2025_08_06_19_01_20_926_05.gif Done Skip 0 Role: Labeler labeler …" at bounding box center [252, 110] width 505 height 221
click at [410, 99] on li "Person outside the car" at bounding box center [448, 99] width 92 height 12
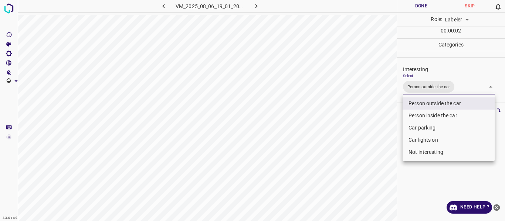
click at [370, 124] on div at bounding box center [252, 110] width 505 height 221
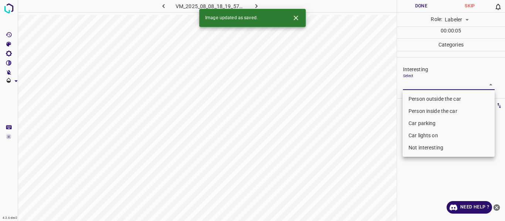
click at [416, 81] on body "4.3.6-dev2 VM_2025_08_08_18_19_57_705_07.gif Done Skip 0 Role: Labeler labeler …" at bounding box center [252, 110] width 505 height 221
click at [415, 98] on li "Person outside the car" at bounding box center [448, 99] width 92 height 12
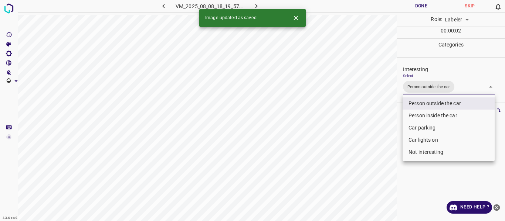
click at [368, 120] on div at bounding box center [252, 110] width 505 height 221
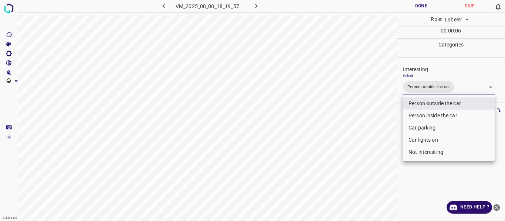
click at [471, 91] on body "4.3.6-dev2 VM_2025_08_08_18_19_57_705_07.gif Done Skip 0 Role: Labeler labeler …" at bounding box center [252, 110] width 505 height 221
click at [451, 140] on li "Car lights on" at bounding box center [448, 140] width 92 height 12
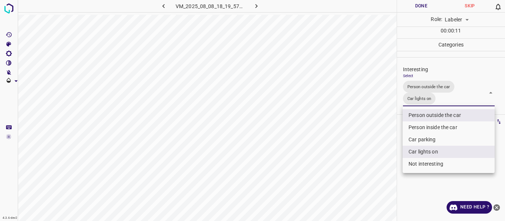
click at [370, 141] on div at bounding box center [252, 110] width 505 height 221
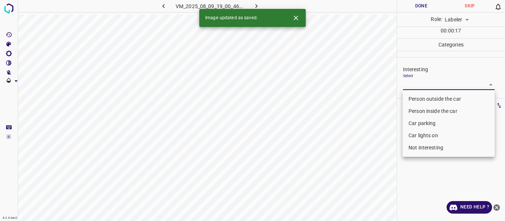
click at [424, 85] on body "4.3.6-dev2 VM_2025_08_09_19_00_46_152_10.gif Done Skip 0 Role: Labeler labeler …" at bounding box center [252, 110] width 505 height 221
click at [417, 111] on li "Person inside the car" at bounding box center [448, 111] width 92 height 12
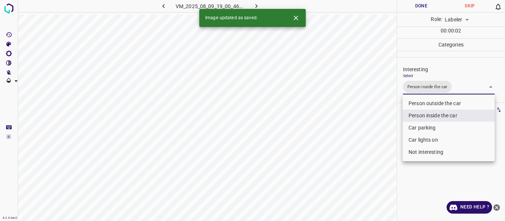
click at [373, 124] on div at bounding box center [252, 110] width 505 height 221
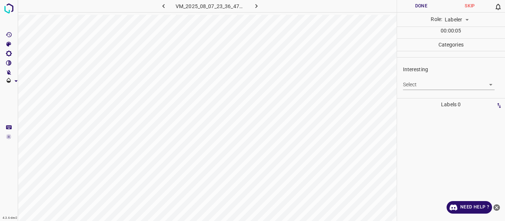
click at [429, 85] on body "4.3.6-dev2 VM_2025_08_07_23_36_47_044_03.gif Done Skip 0 Role: Labeler labeler …" at bounding box center [252, 110] width 505 height 221
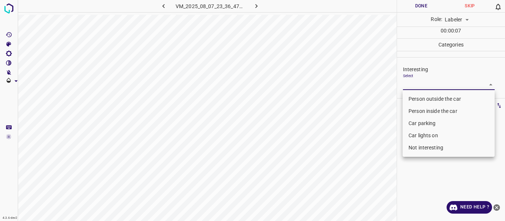
click at [426, 97] on li "Person outside the car" at bounding box center [448, 99] width 92 height 12
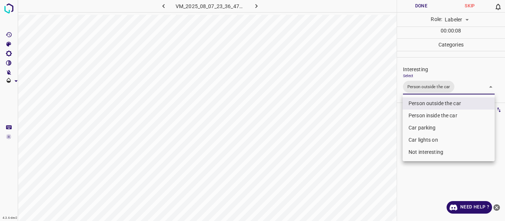
click at [376, 108] on div at bounding box center [252, 110] width 505 height 221
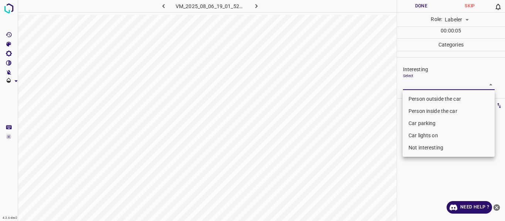
click at [417, 85] on body "4.3.6-dev2 VM_2025_08_06_19_01_52_604_04.gif Done Skip 0 Role: Labeler labeler …" at bounding box center [252, 110] width 505 height 221
click at [415, 135] on li "Car lights on" at bounding box center [448, 136] width 92 height 12
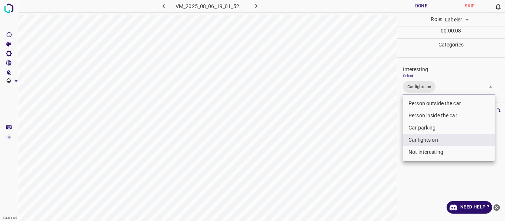
click at [366, 133] on div at bounding box center [252, 110] width 505 height 221
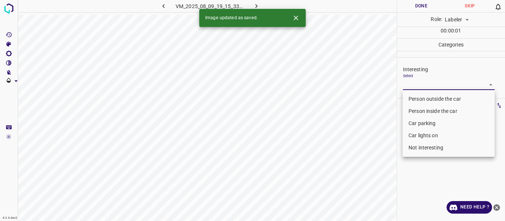
click at [422, 86] on body "4.3.6-dev2 VM_2025_08_09_19_15_33_971_00.gif Done Skip 0 Role: Labeler labeler …" at bounding box center [252, 110] width 505 height 221
click at [420, 97] on li "Person outside the car" at bounding box center [448, 99] width 92 height 12
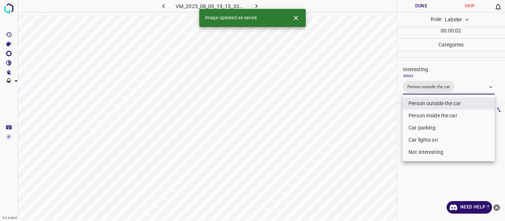
click at [374, 118] on div at bounding box center [252, 110] width 505 height 221
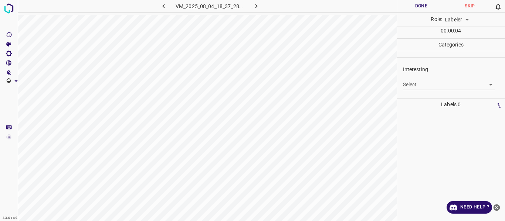
click at [414, 85] on body "4.3.6-dev2 VM_2025_08_04_18_37_28_446_06.gif Done Skip 0 Role: Labeler labeler …" at bounding box center [252, 110] width 505 height 221
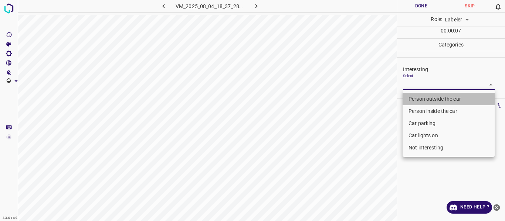
click at [415, 97] on li "Person outside the car" at bounding box center [448, 99] width 92 height 12
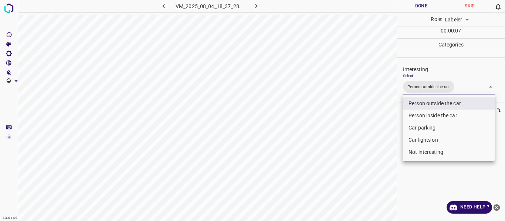
click at [366, 113] on div at bounding box center [252, 110] width 505 height 221
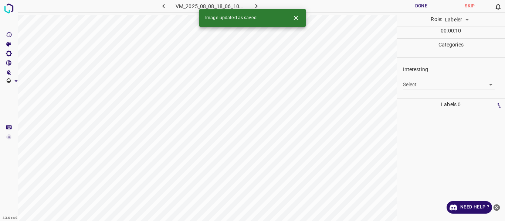
click at [412, 86] on body "4.3.6-dev2 VM_2025_08_08_18_06_10_027_02.gif Done Skip 0 Role: Labeler labeler …" at bounding box center [252, 110] width 505 height 221
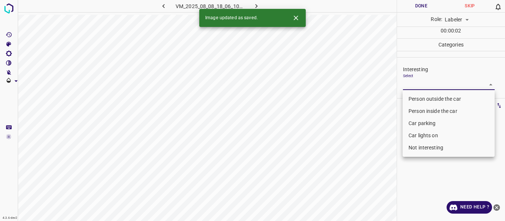
click at [413, 99] on li "Person outside the car" at bounding box center [448, 99] width 92 height 12
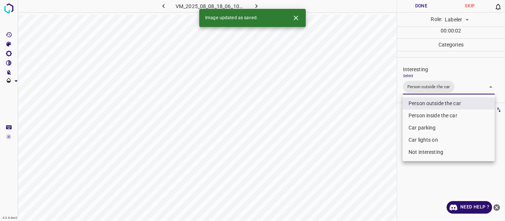
click at [370, 121] on div at bounding box center [252, 110] width 505 height 221
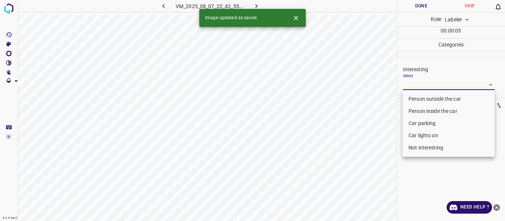
click at [425, 83] on body "4.3.6-dev2 VM_2025_08_07_22_42_55_694_03.gif Done Skip 0 Role: Labeler labeler …" at bounding box center [252, 110] width 505 height 221
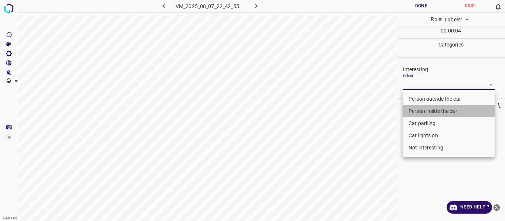
click at [414, 113] on li "Person inside the car" at bounding box center [448, 111] width 92 height 12
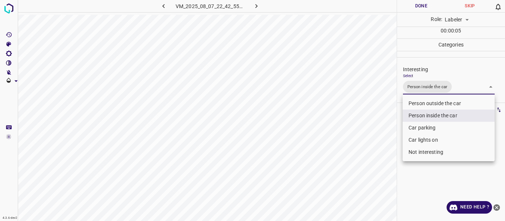
click at [374, 120] on div at bounding box center [252, 110] width 505 height 221
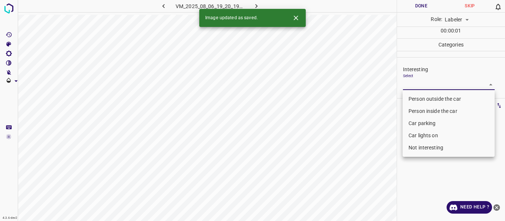
click at [410, 82] on body "4.3.6-dev2 VM_2025_08_06_19_20_19_613_04.gif Done Skip 0 Role: Labeler labeler …" at bounding box center [252, 110] width 505 height 221
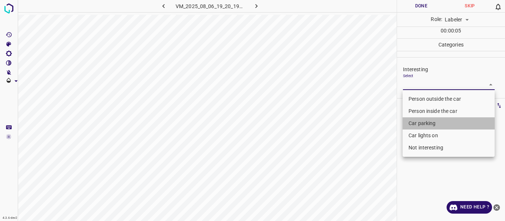
click at [411, 125] on li "Car parking" at bounding box center [448, 124] width 92 height 12
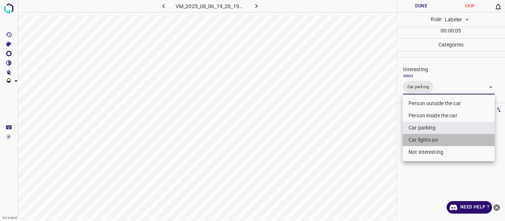
click at [413, 140] on li "Car lights on" at bounding box center [448, 140] width 92 height 12
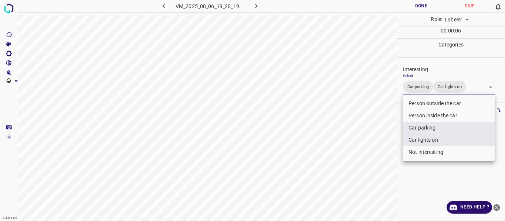
click at [376, 149] on div at bounding box center [252, 110] width 505 height 221
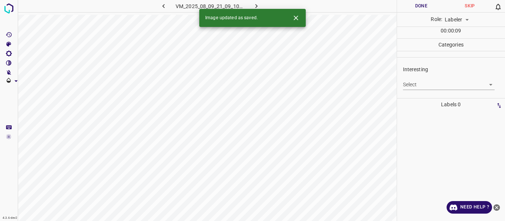
click at [417, 85] on body "4.3.6-dev2 VM_2025_08_09_21_09_10_881_03.gif Done Skip 0 Role: Labeler labeler …" at bounding box center [252, 110] width 505 height 221
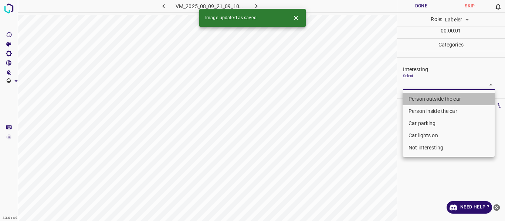
click at [414, 98] on li "Person outside the car" at bounding box center [448, 99] width 92 height 12
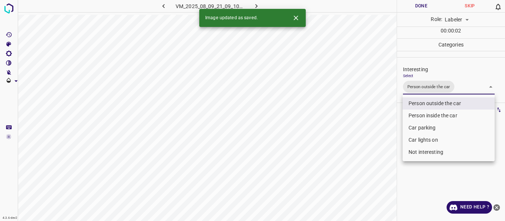
click at [410, 128] on li "Car parking" at bounding box center [448, 128] width 92 height 12
drag, startPoint x: 416, startPoint y: 142, endPoint x: 412, endPoint y: 141, distance: 4.0
click at [416, 142] on li "Car lights on" at bounding box center [448, 140] width 92 height 12
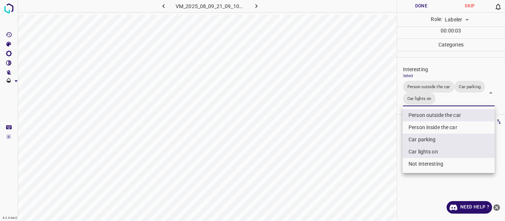
click at [380, 139] on div at bounding box center [252, 110] width 505 height 221
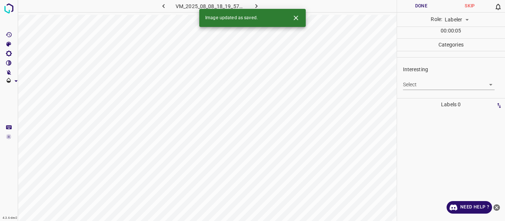
click at [419, 86] on body "4.3.6-dev2 VM_2025_08_08_18_19_57_705_12.gif Done Skip 0 Role: Labeler labeler …" at bounding box center [252, 110] width 505 height 221
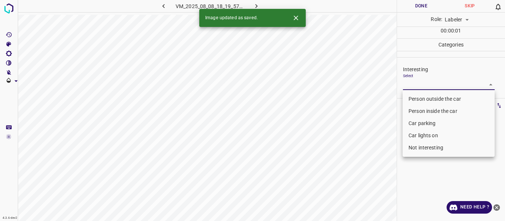
click at [418, 98] on li "Person outside the car" at bounding box center [448, 99] width 92 height 12
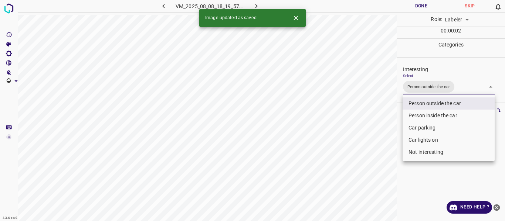
drag, startPoint x: 368, startPoint y: 120, endPoint x: 368, endPoint y: 125, distance: 4.5
click at [367, 121] on div at bounding box center [252, 110] width 505 height 221
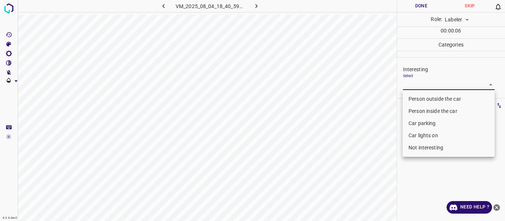
click at [405, 88] on body "4.3.6-dev2 VM_2025_08_04_18_40_59_768_06.gif Done Skip 0 Role: Labeler labeler …" at bounding box center [252, 110] width 505 height 221
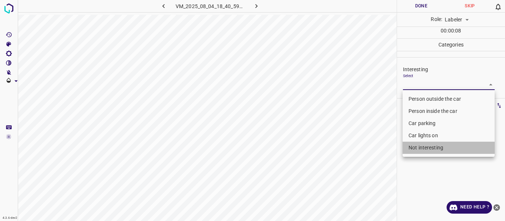
drag, startPoint x: 432, startPoint y: 147, endPoint x: 399, endPoint y: 144, distance: 32.7
click at [431, 147] on li "Not interesting" at bounding box center [448, 148] width 92 height 12
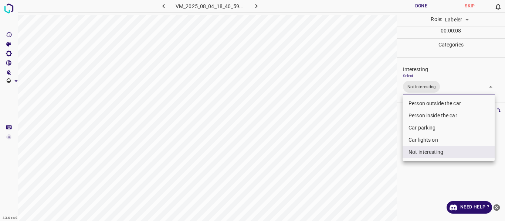
click at [369, 150] on div at bounding box center [252, 110] width 505 height 221
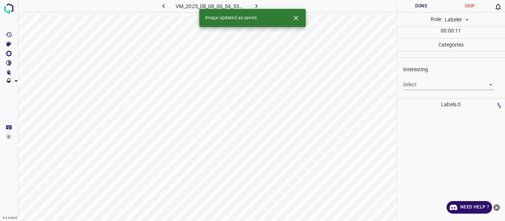
click at [411, 85] on body "4.3.6-dev2 VM_2025_08_08_00_54_55_074_02.gif Done Skip 0 Role: Labeler labeler …" at bounding box center [252, 110] width 505 height 221
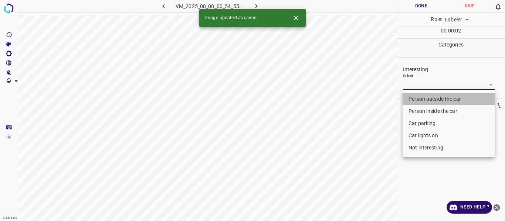
click at [412, 98] on li "Person outside the car" at bounding box center [448, 99] width 92 height 12
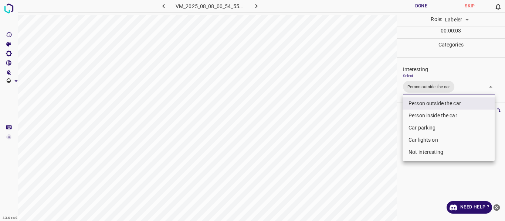
click at [360, 132] on div at bounding box center [252, 110] width 505 height 221
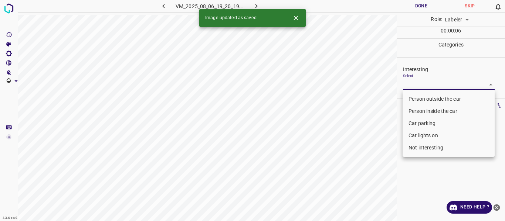
click at [408, 85] on body "4.3.6-dev2 VM_2025_08_06_19_20_19_613_03.gif Done Skip 0 Role: Labeler labeler …" at bounding box center [252, 110] width 505 height 221
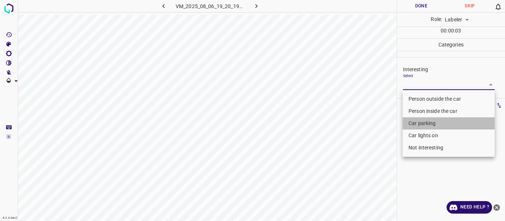
click at [415, 124] on li "Car parking" at bounding box center [448, 124] width 92 height 12
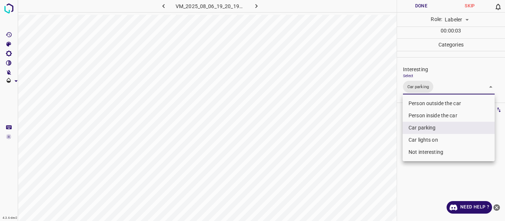
click at [418, 139] on li "Car lights on" at bounding box center [448, 140] width 92 height 12
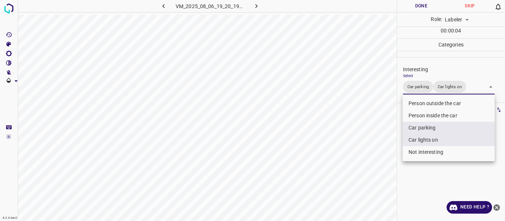
drag, startPoint x: 375, startPoint y: 155, endPoint x: 380, endPoint y: 163, distance: 9.5
click at [375, 155] on div at bounding box center [252, 110] width 505 height 221
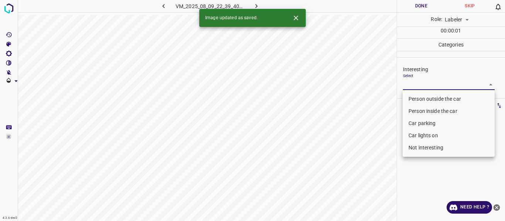
click at [416, 87] on body "4.3.6-dev2 VM_2025_08_09_22_39_40_728_11.gif Done Skip 0 Role: Labeler labeler …" at bounding box center [252, 110] width 505 height 221
click at [414, 96] on li "Person outside the car" at bounding box center [448, 99] width 92 height 12
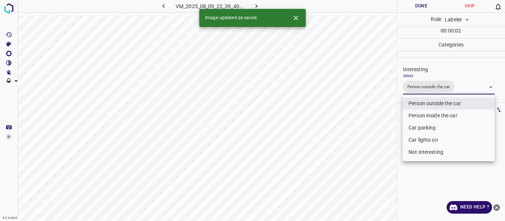
click at [362, 126] on div at bounding box center [252, 110] width 505 height 221
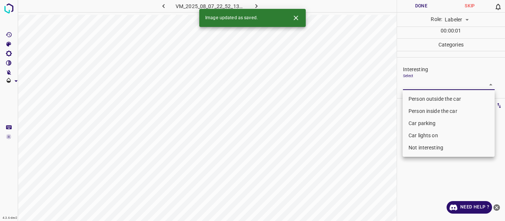
click at [430, 83] on body "4.3.6-dev2 VM_2025_08_07_22_52_13_029_01.gif Done Skip 0 Role: Labeler labeler …" at bounding box center [252, 110] width 505 height 221
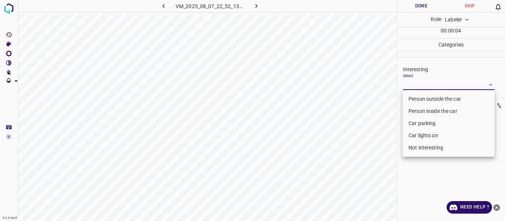
click at [417, 98] on li "Person outside the car" at bounding box center [448, 99] width 92 height 12
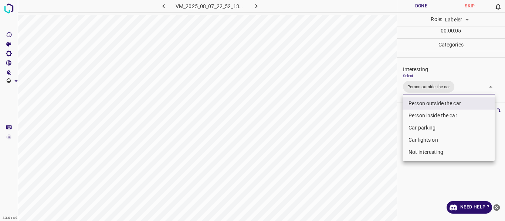
click at [389, 132] on div at bounding box center [252, 110] width 505 height 221
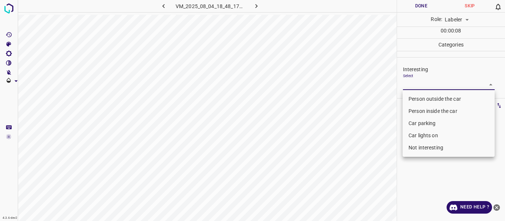
click at [413, 84] on body "4.3.6-dev2 VM_2025_08_04_18_48_17_547_04.gif Done Skip 0 Role: Labeler labeler …" at bounding box center [252, 110] width 505 height 221
click at [414, 95] on li "Person outside the car" at bounding box center [448, 99] width 92 height 12
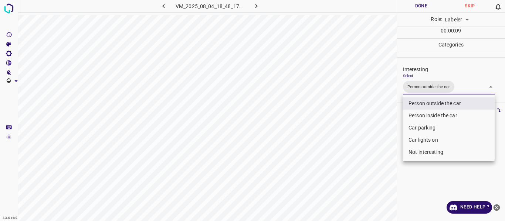
click at [377, 114] on div at bounding box center [252, 110] width 505 height 221
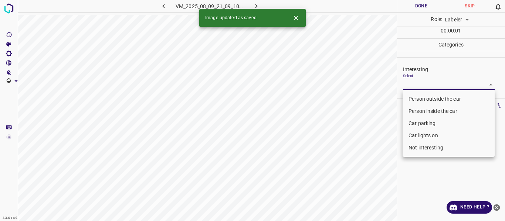
click at [408, 84] on body "4.3.6-dev2 VM_2025_08_09_21_09_10_881_08.gif Done Skip 0 Role: Labeler labeler …" at bounding box center [252, 110] width 505 height 221
click at [419, 99] on li "Person outside the car" at bounding box center [448, 99] width 92 height 12
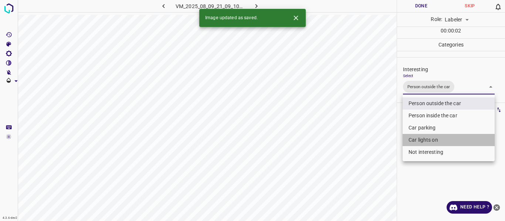
click at [417, 137] on li "Car lights on" at bounding box center [448, 140] width 92 height 12
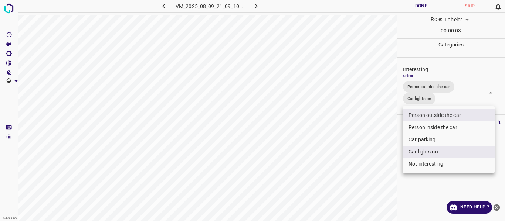
click at [380, 150] on div at bounding box center [252, 110] width 505 height 221
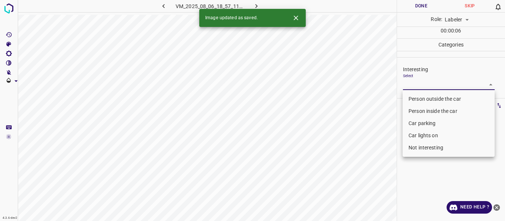
click at [412, 85] on body "4.3.6-dev2 VM_2025_08_06_18_57_11_680_12.gif Done Skip 0 Role: Labeler labeler …" at bounding box center [252, 110] width 505 height 221
click at [414, 98] on li "Person outside the car" at bounding box center [448, 99] width 92 height 12
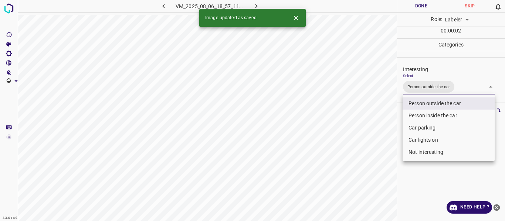
click at [364, 133] on div at bounding box center [252, 110] width 505 height 221
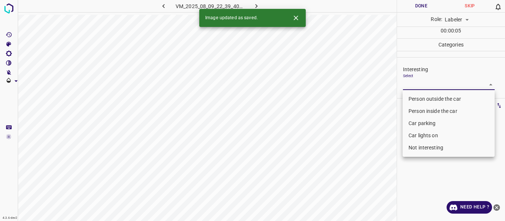
click at [419, 85] on body "4.3.6-dev2 VM_2025_08_09_22_39_40_728_07.gif Done Skip 0 Role: Labeler labeler …" at bounding box center [252, 110] width 505 height 221
click at [418, 98] on li "Person outside the car" at bounding box center [448, 99] width 92 height 12
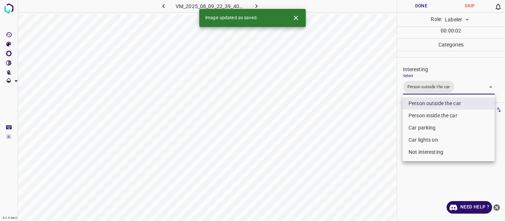
click at [375, 123] on div at bounding box center [252, 110] width 505 height 221
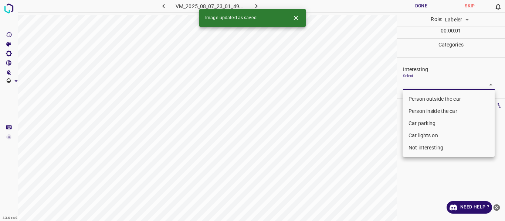
click at [418, 82] on body "4.3.6-dev2 VM_2025_08_07_23_01_49_183_02.gif Done Skip 0 Role: Labeler labeler …" at bounding box center [252, 110] width 505 height 221
click at [417, 99] on li "Person outside the car" at bounding box center [448, 99] width 92 height 12
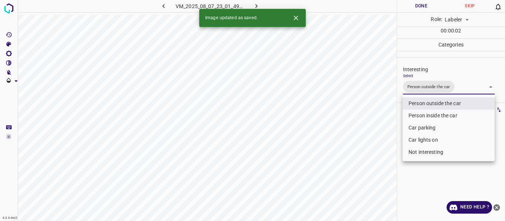
click at [373, 119] on div at bounding box center [252, 110] width 505 height 221
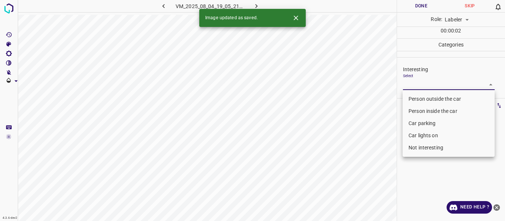
click at [428, 87] on body "4.3.6-dev2 VM_2025_08_04_19_05_21_669_08.gif Done Skip 0 Role: Labeler labeler …" at bounding box center [252, 110] width 505 height 221
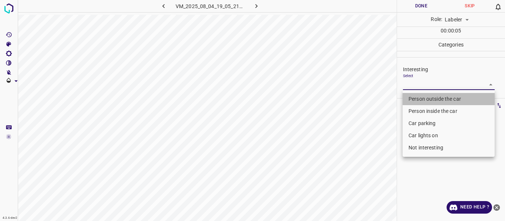
click at [422, 98] on li "Person outside the car" at bounding box center [448, 99] width 92 height 12
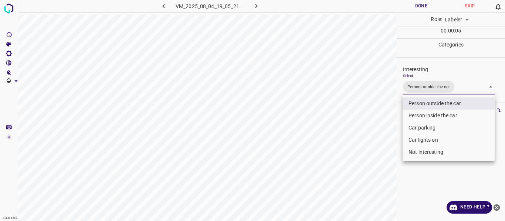
click at [370, 120] on div at bounding box center [252, 110] width 505 height 221
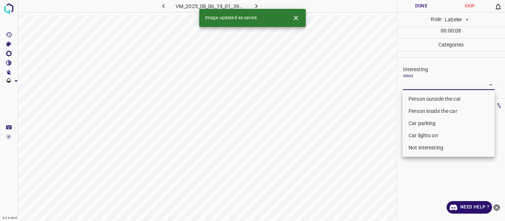
drag, startPoint x: 404, startPoint y: 80, endPoint x: 402, endPoint y: 100, distance: 20.1
click at [404, 81] on body "4.3.6-dev2 VM_2025_08_06_19_01_39_116_02.gif Done Skip 0 Role: Labeler labeler …" at bounding box center [252, 110] width 505 height 221
click at [408, 98] on li "Person outside the car" at bounding box center [448, 99] width 92 height 12
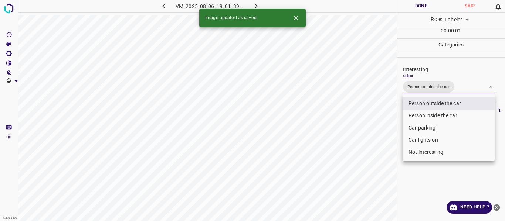
drag, startPoint x: 363, startPoint y: 119, endPoint x: 370, endPoint y: 125, distance: 8.6
click at [363, 120] on div at bounding box center [252, 110] width 505 height 221
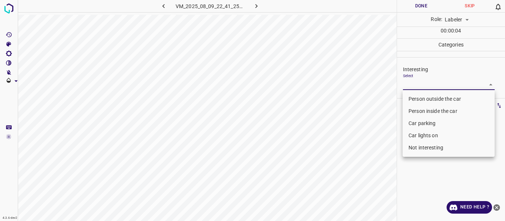
click at [433, 82] on body "4.3.6-dev2 VM_2025_08_09_22_41_25_840_04.gif Done Skip 0 Role: Labeler labeler …" at bounding box center [252, 110] width 505 height 221
click at [422, 100] on li "Person outside the car" at bounding box center [448, 99] width 92 height 12
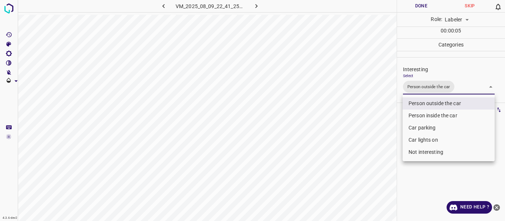
click at [379, 120] on div at bounding box center [252, 110] width 505 height 221
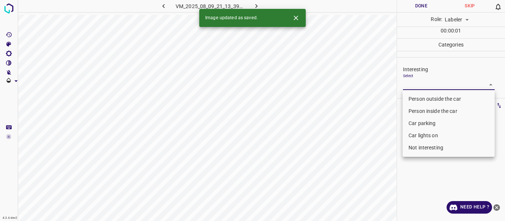
click at [412, 83] on body "4.3.6-dev2 VM_2025_08_09_21_13_39_869_08.gif Done Skip 0 Role: Labeler labeler …" at bounding box center [252, 110] width 505 height 221
click at [413, 97] on li "Person outside the car" at bounding box center [448, 99] width 92 height 12
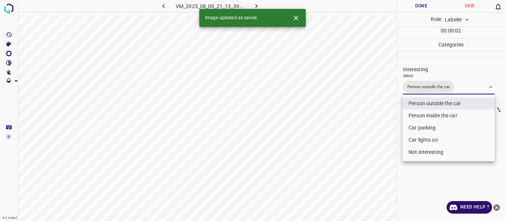
click at [391, 121] on div at bounding box center [252, 110] width 505 height 221
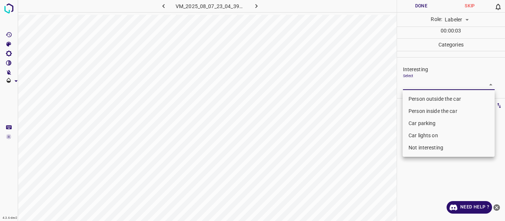
click at [418, 85] on body "4.3.6-dev2 VM_2025_08_07_23_04_39_858_11.gif Done Skip 0 Role: Labeler labeler …" at bounding box center [252, 110] width 505 height 221
click at [428, 138] on li "Car lights on" at bounding box center [448, 136] width 92 height 12
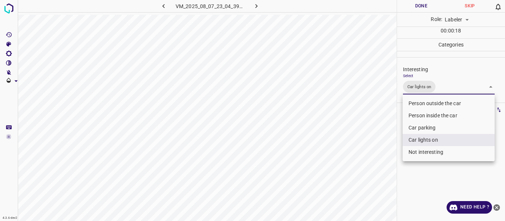
click at [374, 147] on div at bounding box center [252, 110] width 505 height 221
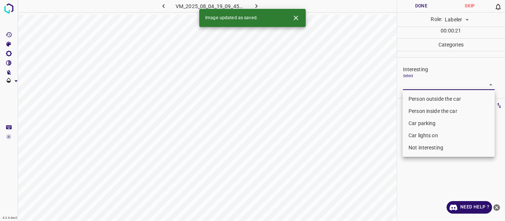
click at [431, 86] on body "4.3.6-dev2 VM_2025_08_04_19_09_45_730_05.gif Done Skip 0 Role: Labeler labeler …" at bounding box center [252, 110] width 505 height 221
click at [430, 98] on li "Person outside the car" at bounding box center [448, 99] width 92 height 12
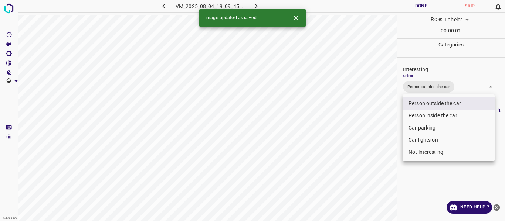
click at [380, 126] on div at bounding box center [252, 110] width 505 height 221
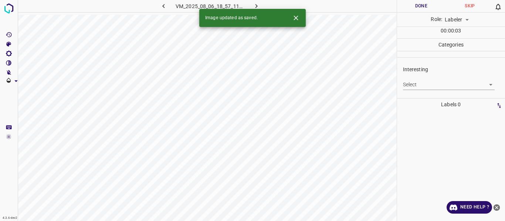
click at [419, 81] on body "4.3.6-dev2 VM_2025_08_06_18_57_11_680_07.gif Done Skip 0 Role: Labeler labeler …" at bounding box center [252, 110] width 505 height 221
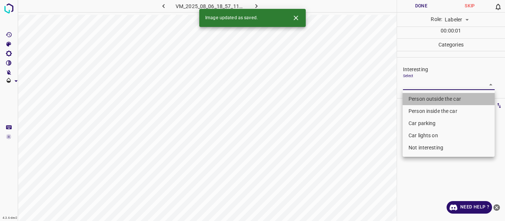
click at [418, 98] on li "Person outside the car" at bounding box center [448, 99] width 92 height 12
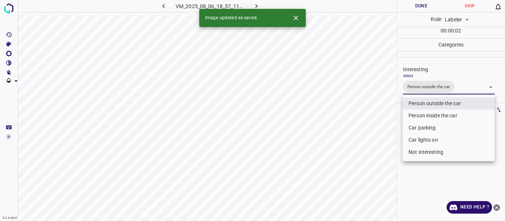
click at [376, 120] on div at bounding box center [252, 110] width 505 height 221
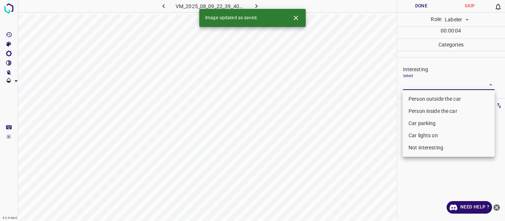
click at [420, 87] on body "4.3.6-dev2 VM_2025_08_09_22_39_40_728_05.gif Done Skip 0 Role: Labeler labeler …" at bounding box center [252, 110] width 505 height 221
click at [418, 99] on li "Person outside the car" at bounding box center [448, 99] width 92 height 12
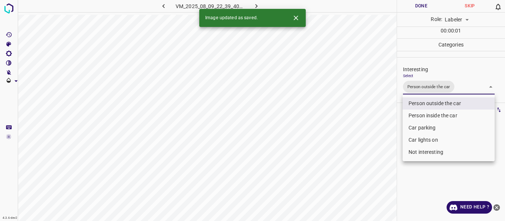
click at [376, 133] on div at bounding box center [252, 110] width 505 height 221
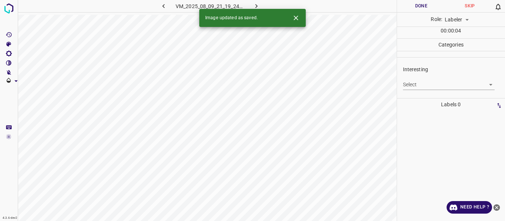
click at [430, 86] on body "4.3.6-dev2 VM_2025_08_09_21_19_24_841_04.gif Done Skip 0 Role: Labeler labeler …" at bounding box center [252, 110] width 505 height 221
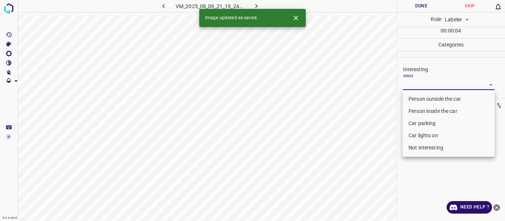
click at [429, 98] on li "Person outside the car" at bounding box center [448, 99] width 92 height 12
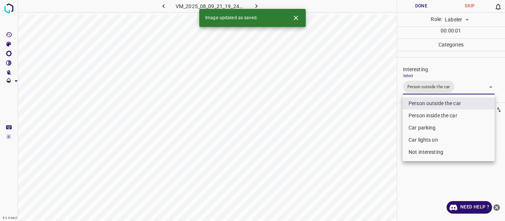
click at [378, 126] on div at bounding box center [252, 110] width 505 height 221
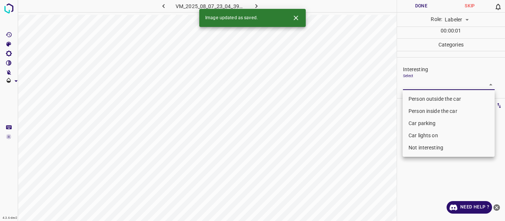
click at [417, 85] on body "4.3.6-dev2 VM_2025_08_07_23_04_39_858_06.gif Done Skip 0 Role: Labeler labeler …" at bounding box center [252, 110] width 505 height 221
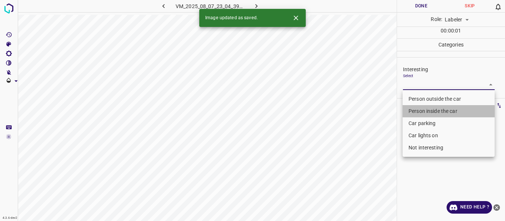
click at [425, 110] on li "Person inside the car" at bounding box center [448, 111] width 92 height 12
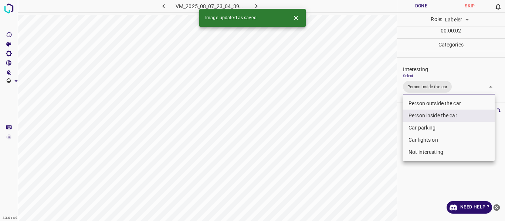
click at [391, 135] on div at bounding box center [252, 110] width 505 height 221
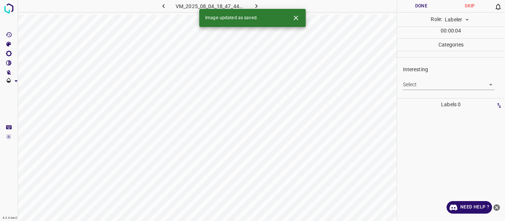
click at [415, 89] on body "4.3.6-dev2 VM_2025_08_04_18_47_44_759_00.gif Done Skip 0 Role: Labeler labeler …" at bounding box center [252, 110] width 505 height 221
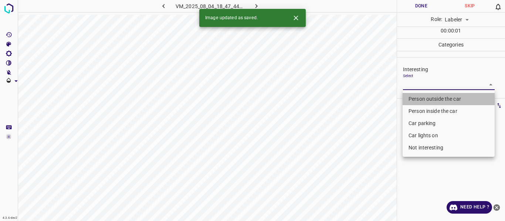
click at [415, 98] on li "Person outside the car" at bounding box center [448, 99] width 92 height 12
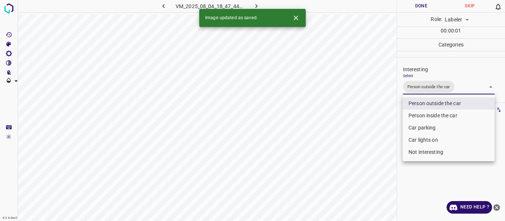
drag, startPoint x: 385, startPoint y: 118, endPoint x: 385, endPoint y: 123, distance: 5.2
click at [385, 118] on div at bounding box center [252, 110] width 505 height 221
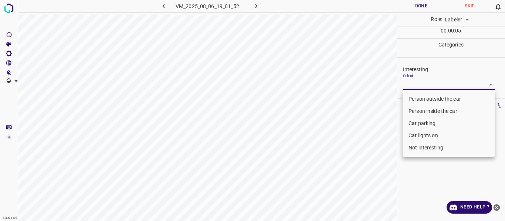
click at [427, 84] on body "4.3.6-dev2 VM_2025_08_06_19_01_52_604_01.gif Done Skip 0 Role: Labeler labeler …" at bounding box center [252, 110] width 505 height 221
click at [427, 95] on li "Person outside the car" at bounding box center [448, 99] width 92 height 12
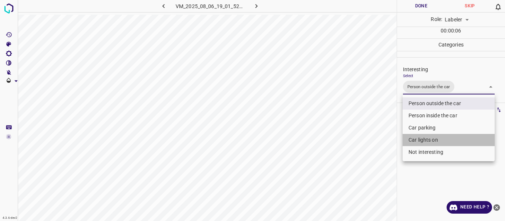
drag, startPoint x: 419, startPoint y: 139, endPoint x: 385, endPoint y: 145, distance: 34.9
click at [419, 139] on li "Car lights on" at bounding box center [448, 140] width 92 height 12
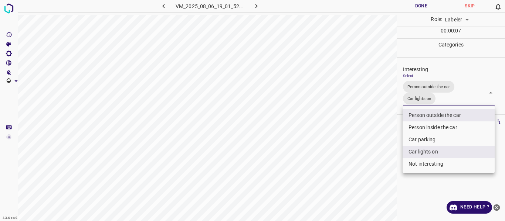
click at [385, 145] on div at bounding box center [252, 110] width 505 height 221
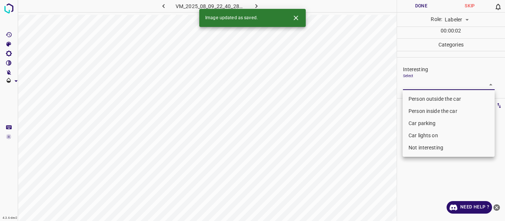
click at [417, 84] on body "4.3.6-dev2 VM_2025_08_09_22_40_28_566_01.gif Done Skip 0 Role: Labeler labeler …" at bounding box center [252, 110] width 505 height 221
click at [412, 99] on li "Person outside the car" at bounding box center [448, 99] width 92 height 12
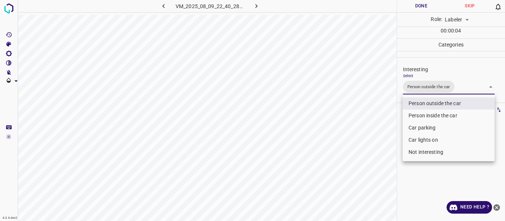
click at [384, 153] on div at bounding box center [252, 110] width 505 height 221
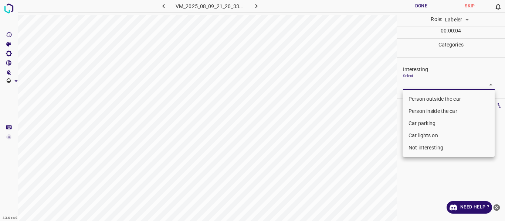
click at [416, 83] on body "4.3.6-dev2 VM_2025_08_09_21_20_33_230_01.gif Done Skip 0 Role: Labeler labeler …" at bounding box center [252, 110] width 505 height 221
click at [412, 98] on li "Person outside the car" at bounding box center [448, 99] width 92 height 12
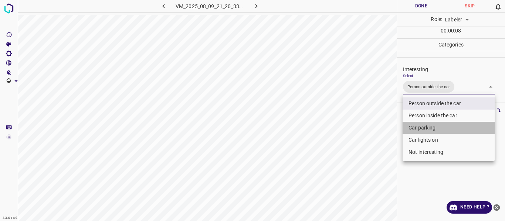
drag, startPoint x: 419, startPoint y: 126, endPoint x: 417, endPoint y: 143, distance: 17.4
click at [419, 126] on li "Car parking" at bounding box center [448, 128] width 92 height 12
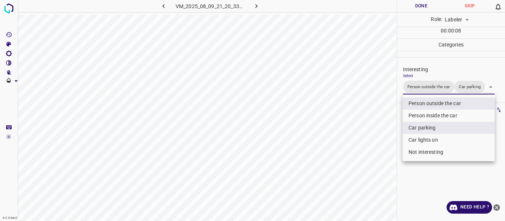
click at [417, 140] on li "Car lights on" at bounding box center [448, 140] width 92 height 12
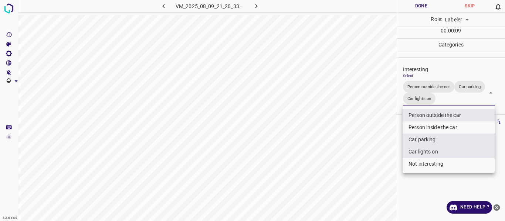
click at [383, 149] on div at bounding box center [252, 110] width 505 height 221
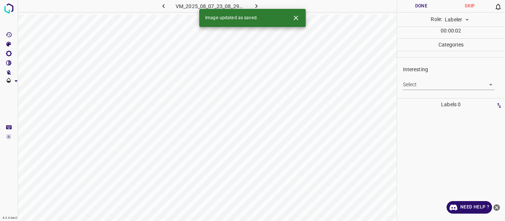
click at [414, 82] on body "4.3.6-dev2 VM_2025_08_07_23_08_29_713_00.gif Done Skip 0 Role: Labeler labeler …" at bounding box center [252, 110] width 505 height 221
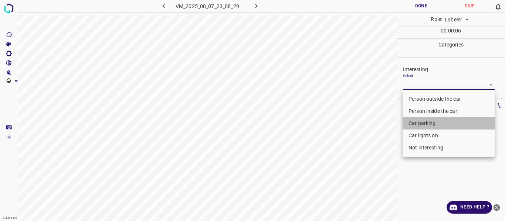
click at [423, 124] on li "Car parking" at bounding box center [448, 124] width 92 height 12
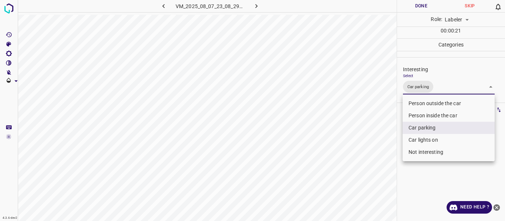
click at [374, 137] on div at bounding box center [252, 110] width 505 height 221
click at [449, 91] on body "4.3.6-dev2 VM_2025_08_07_23_08_29_713_00.gif Done Skip 0 Role: Labeler labeler …" at bounding box center [252, 110] width 505 height 221
click at [428, 138] on li "Car lights on" at bounding box center [448, 140] width 92 height 12
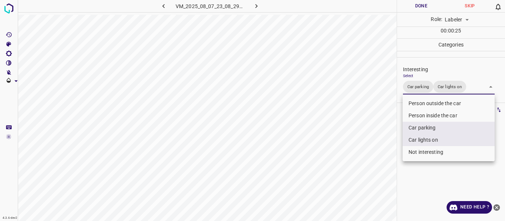
drag, startPoint x: 383, startPoint y: 139, endPoint x: 378, endPoint y: 143, distance: 6.6
click at [383, 139] on div at bounding box center [252, 110] width 505 height 221
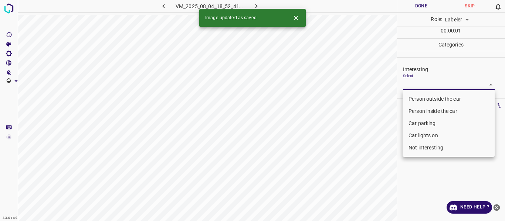
click at [421, 87] on body "4.3.6-dev2 VM_2025_08_04_18_52_41_846_07.gif Done Skip 0 Role: Labeler labeler …" at bounding box center [252, 110] width 505 height 221
click at [423, 121] on li "Car parking" at bounding box center [448, 124] width 92 height 12
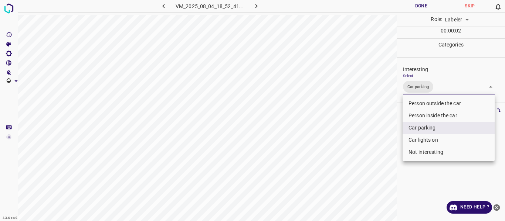
click at [365, 124] on div at bounding box center [252, 110] width 505 height 221
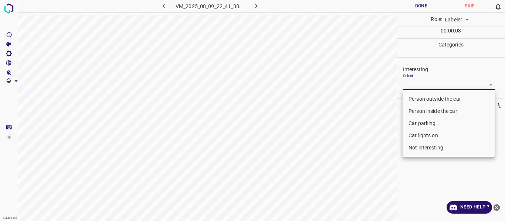
click at [418, 88] on body "4.3.6-dev2 VM_2025_08_09_22_41_38_762_00.gif Done Skip 0 Role: Labeler labeler …" at bounding box center [252, 110] width 505 height 221
click at [424, 148] on li "Not interesting" at bounding box center [448, 148] width 92 height 12
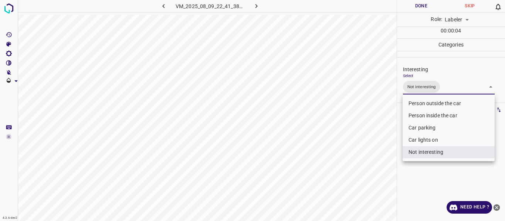
click at [370, 153] on div at bounding box center [252, 110] width 505 height 221
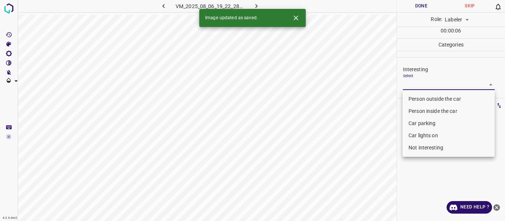
click at [416, 81] on body "4.3.6-dev2 VM_2025_08_06_19_22_28_567_01.gif Done Skip 0 Role: Labeler labeler …" at bounding box center [252, 110] width 505 height 221
click at [420, 97] on li "Person outside the car" at bounding box center [448, 99] width 92 height 12
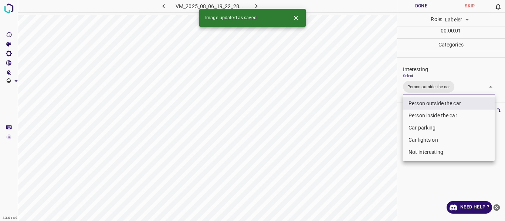
drag, startPoint x: 381, startPoint y: 115, endPoint x: 384, endPoint y: 127, distance: 12.5
click at [381, 115] on div at bounding box center [252, 110] width 505 height 221
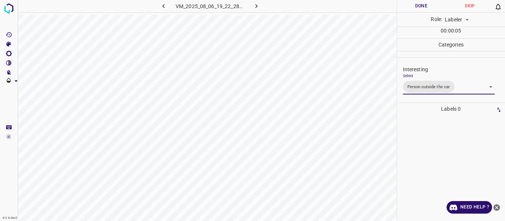
click at [462, 89] on body "4.3.6-dev2 VM_2025_08_06_19_22_28_567_01.gif Done Skip 0 Role: Labeler labeler …" at bounding box center [252, 110] width 505 height 221
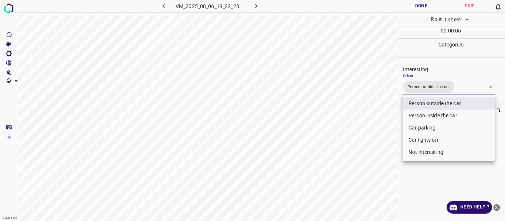
click at [441, 137] on li "Car lights on" at bounding box center [448, 140] width 92 height 12
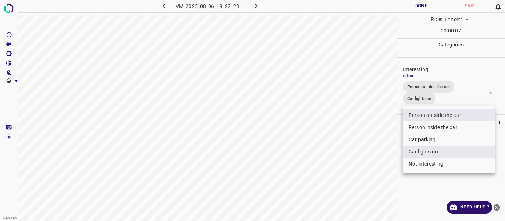
click at [376, 148] on div at bounding box center [252, 110] width 505 height 221
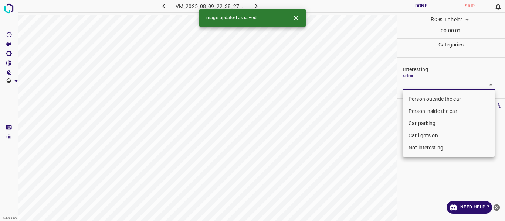
click at [412, 79] on body "4.3.6-dev2 VM_2025_08_09_22_38_27_114_03.gif Done Skip 0 Role: Labeler labeler …" at bounding box center [252, 110] width 505 height 221
click at [422, 98] on li "Person outside the car" at bounding box center [448, 99] width 92 height 12
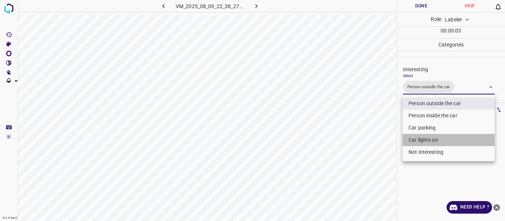
drag, startPoint x: 419, startPoint y: 142, endPoint x: 387, endPoint y: 143, distance: 32.5
click at [419, 142] on li "Car lights on" at bounding box center [448, 140] width 92 height 12
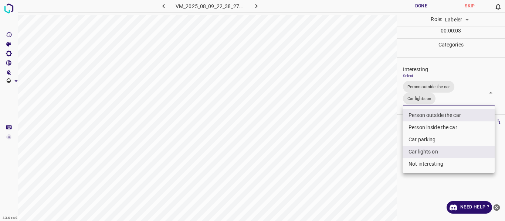
click at [386, 143] on div at bounding box center [252, 110] width 505 height 221
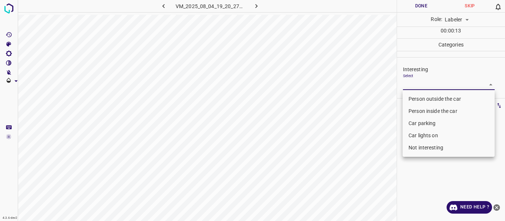
drag, startPoint x: 436, startPoint y: 86, endPoint x: 432, endPoint y: 89, distance: 5.3
click at [436, 86] on body "4.3.6-dev2 VM_2025_08_04_19_20_27_127_02.gif Done Skip 0 Role: Labeler labeler …" at bounding box center [252, 110] width 505 height 221
click at [423, 100] on li "Person outside the car" at bounding box center [448, 99] width 92 height 12
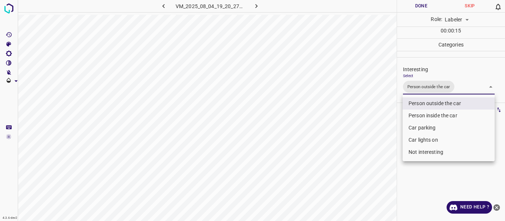
drag, startPoint x: 387, startPoint y: 130, endPoint x: 378, endPoint y: 138, distance: 12.0
click at [387, 130] on div at bounding box center [252, 110] width 505 height 221
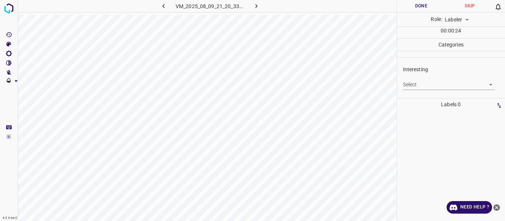
click at [432, 84] on body "4.3.6-dev2 VM_2025_08_09_21_20_33_230_02.gif Done Skip 0 Role: Labeler labeler …" at bounding box center [252, 110] width 505 height 221
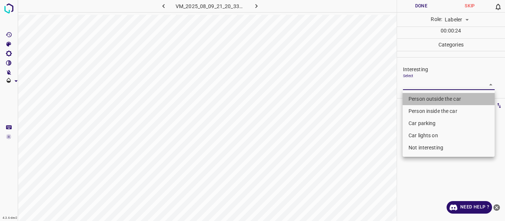
click at [417, 98] on li "Person outside the car" at bounding box center [448, 99] width 92 height 12
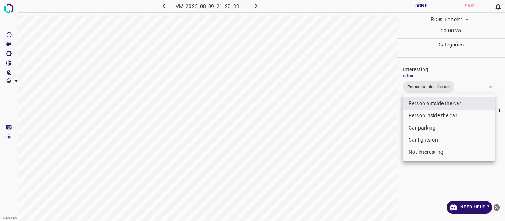
click at [376, 143] on div at bounding box center [252, 110] width 505 height 221
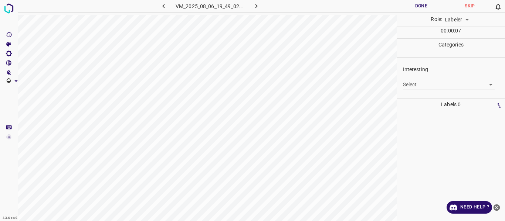
click at [413, 86] on body "4.3.6-dev2 VM_2025_08_06_19_49_02_224_03.gif Done Skip 0 Role: Labeler labeler …" at bounding box center [252, 110] width 505 height 221
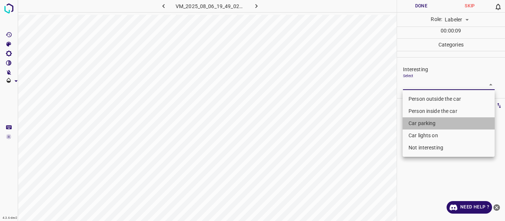
click at [418, 121] on li "Car parking" at bounding box center [448, 124] width 92 height 12
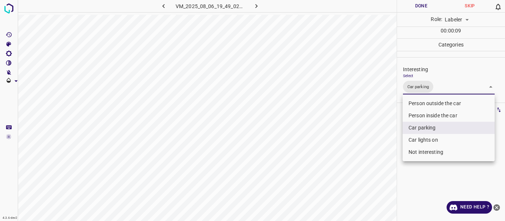
click at [418, 136] on li "Car lights on" at bounding box center [448, 140] width 92 height 12
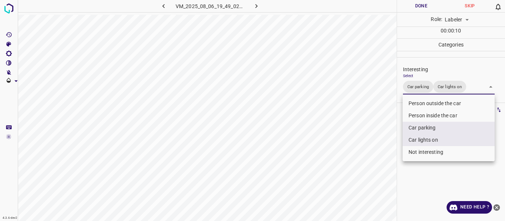
click at [381, 160] on div at bounding box center [252, 110] width 505 height 221
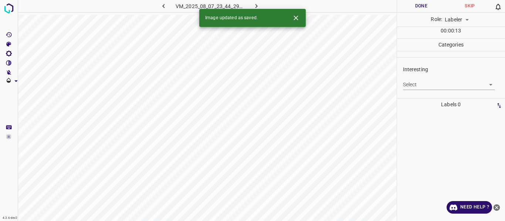
click at [417, 86] on body "4.3.6-dev2 VM_2025_08_07_23_44_29_568_08.gif Done Skip 0 Role: Labeler labeler …" at bounding box center [252, 110] width 505 height 221
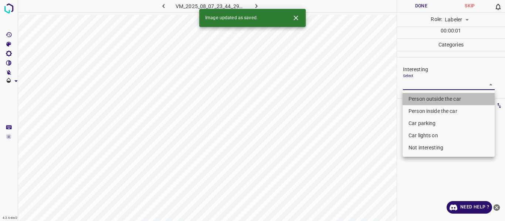
drag, startPoint x: 418, startPoint y: 99, endPoint x: 388, endPoint y: 136, distance: 47.5
click at [418, 99] on li "Person outside the car" at bounding box center [448, 99] width 92 height 12
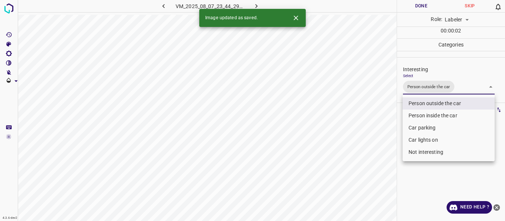
drag, startPoint x: 384, startPoint y: 140, endPoint x: 379, endPoint y: 158, distance: 18.3
click at [384, 140] on div at bounding box center [252, 110] width 505 height 221
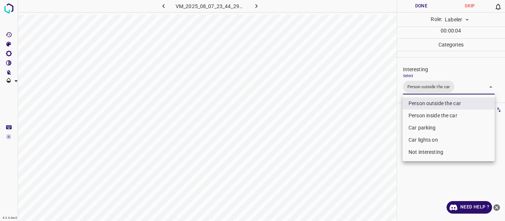
drag, startPoint x: 468, startPoint y: 89, endPoint x: 453, endPoint y: 128, distance: 42.0
click at [468, 89] on body "4.3.6-dev2 VM_2025_08_07_23_44_29_568_08.gif Done Skip 0 Role: Labeler labeler …" at bounding box center [252, 110] width 505 height 221
click at [438, 138] on li "Car lights on" at bounding box center [448, 140] width 92 height 12
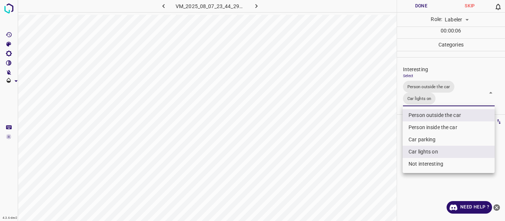
click at [365, 163] on div at bounding box center [252, 110] width 505 height 221
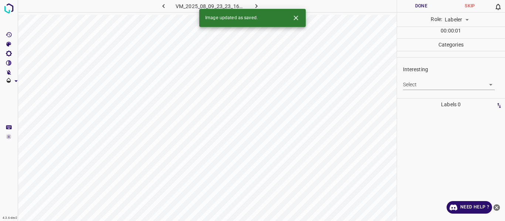
click at [436, 84] on body "4.3.6-dev2 VM_2025_08_09_23_23_16_124_00.gif Done Skip 0 Role: Labeler labeler …" at bounding box center [252, 110] width 505 height 221
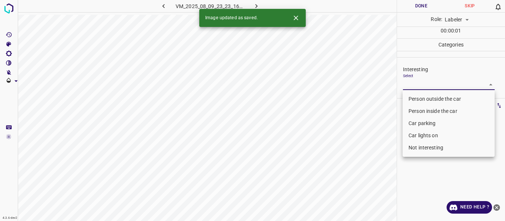
click at [437, 96] on li "Person outside the car" at bounding box center [448, 99] width 92 height 12
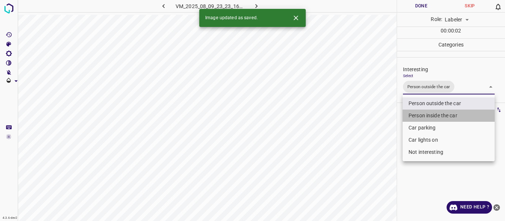
click at [430, 113] on li "Person inside the car" at bounding box center [448, 116] width 92 height 12
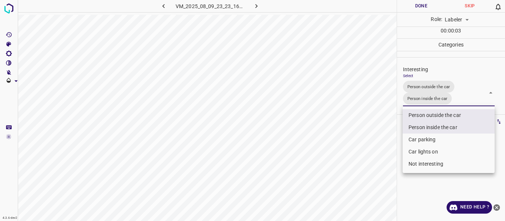
click at [417, 138] on li "Car parking" at bounding box center [448, 140] width 92 height 12
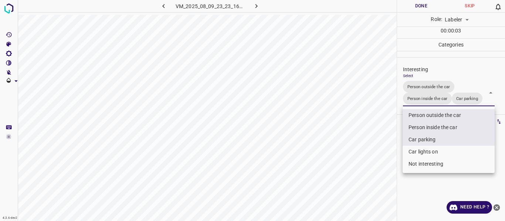
click at [373, 153] on div at bounding box center [252, 110] width 505 height 221
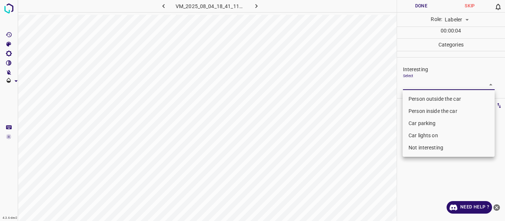
click at [431, 82] on body "4.3.6-dev2 VM_2025_08_04_18_41_11_698_00.gif Done Skip 0 Role: Labeler labeler …" at bounding box center [252, 110] width 505 height 221
click at [431, 98] on li "Person outside the car" at bounding box center [448, 99] width 92 height 12
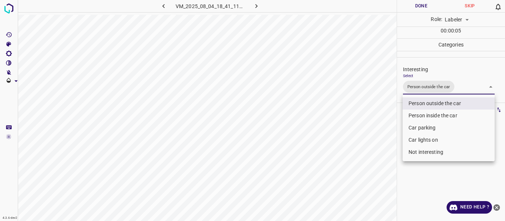
click at [376, 125] on div at bounding box center [252, 110] width 505 height 221
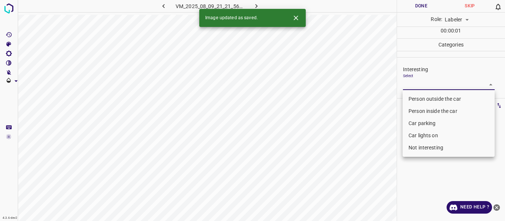
click at [424, 84] on body "4.3.6-dev2 VM_2025_08_09_21_21_56_373_06.gif Done Skip 0 Role: Labeler labeler …" at bounding box center [252, 110] width 505 height 221
click at [421, 99] on li "Person outside the car" at bounding box center [448, 99] width 92 height 12
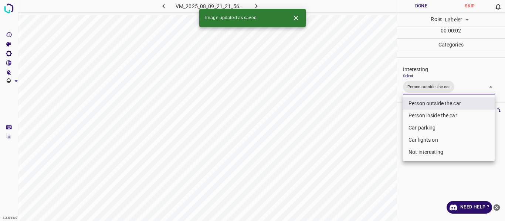
drag, startPoint x: 383, startPoint y: 123, endPoint x: 380, endPoint y: 135, distance: 11.9
click at [383, 123] on div at bounding box center [252, 110] width 505 height 221
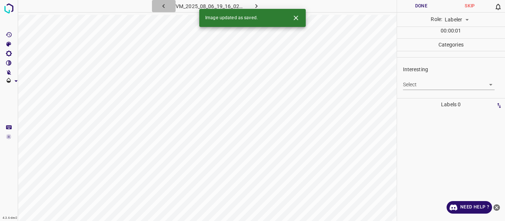
click at [165, 4] on icon "button" at bounding box center [164, 6] width 8 height 8
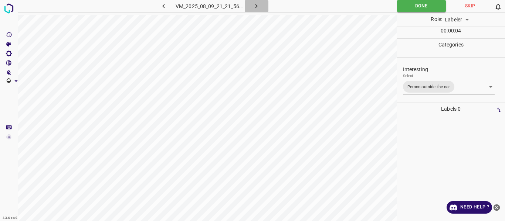
click at [260, 4] on icon "button" at bounding box center [256, 6] width 8 height 8
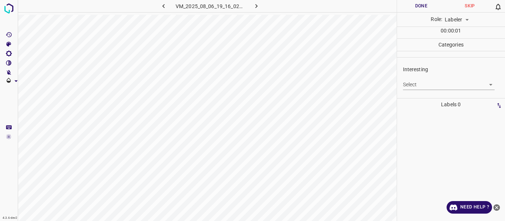
click at [427, 82] on body "4.3.6-dev2 VM_2025_08_06_19_16_02_058_04.gif Done Skip 0 Role: Labeler labeler …" at bounding box center [252, 110] width 505 height 221
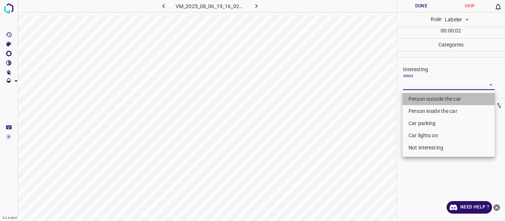
drag, startPoint x: 429, startPoint y: 95, endPoint x: 371, endPoint y: 107, distance: 58.4
click at [428, 95] on li "Person outside the car" at bounding box center [448, 99] width 92 height 12
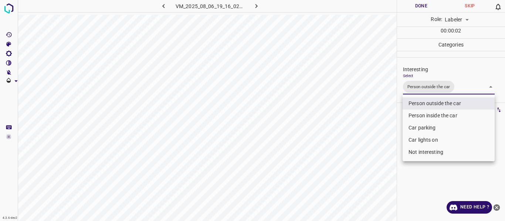
click at [370, 107] on div at bounding box center [252, 110] width 505 height 221
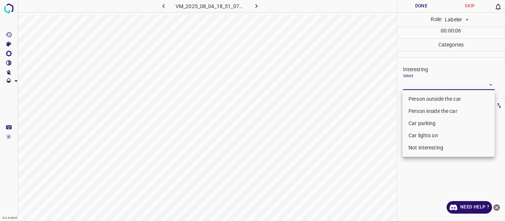
click at [412, 85] on body "4.3.6-dev2 VM_2025_08_04_18_51_07_910_11.gif Done Skip 0 Role: Labeler labeler …" at bounding box center [252, 110] width 505 height 221
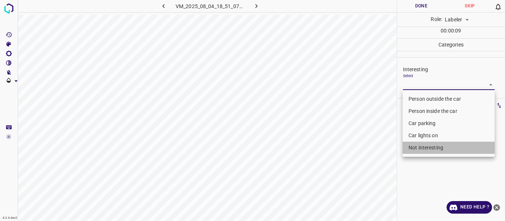
click at [427, 149] on li "Not interesting" at bounding box center [448, 148] width 92 height 12
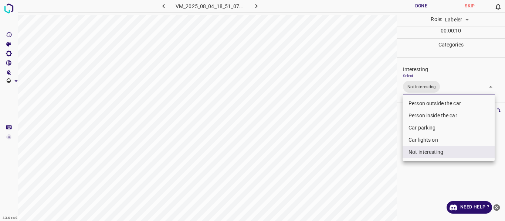
click at [378, 160] on div at bounding box center [252, 110] width 505 height 221
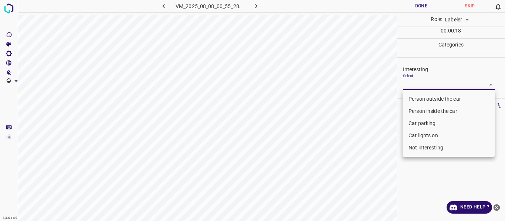
drag, startPoint x: 441, startPoint y: 84, endPoint x: 434, endPoint y: 95, distance: 12.7
click at [440, 84] on body "4.3.6-dev2 VM_2025_08_08_00_55_28_131_03.gif Done Skip 0 Role: Labeler labeler …" at bounding box center [252, 110] width 505 height 221
click at [432, 96] on li "Person outside the car" at bounding box center [448, 99] width 92 height 12
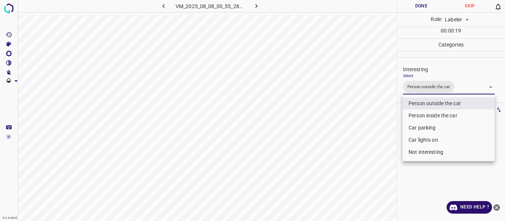
click at [388, 113] on div at bounding box center [252, 110] width 505 height 221
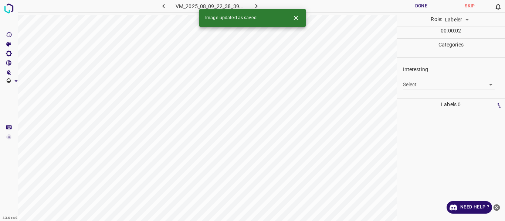
click at [421, 84] on body "4.3.6-dev2 VM_2025_08_09_22_38_39_242_01.gif Done Skip 0 Role: Labeler labeler …" at bounding box center [252, 110] width 505 height 221
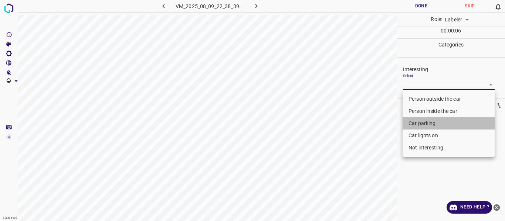
click at [415, 122] on li "Car parking" at bounding box center [448, 124] width 92 height 12
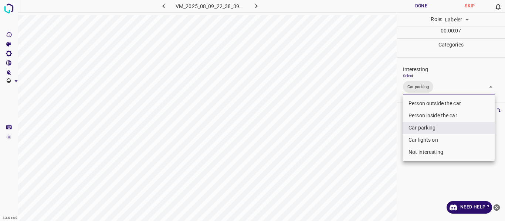
drag, startPoint x: 386, startPoint y: 139, endPoint x: 385, endPoint y: 147, distance: 8.2
click at [385, 139] on div at bounding box center [252, 110] width 505 height 221
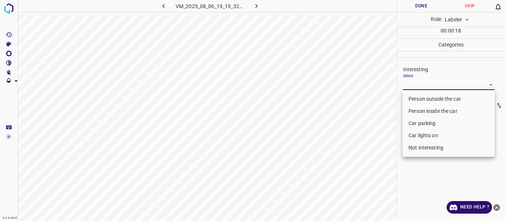
click at [420, 84] on body "4.3.6-dev2 VM_2025_08_06_19_19_32_127_01.gif Done Skip 0 Role: Labeler labeler …" at bounding box center [252, 110] width 505 height 221
click at [424, 99] on li "Person outside the car" at bounding box center [448, 99] width 92 height 12
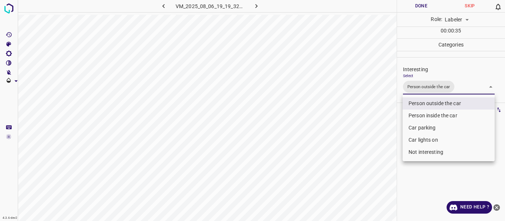
click at [377, 159] on div at bounding box center [252, 110] width 505 height 221
click at [468, 91] on body "4.3.6-dev2 VM_2025_08_06_19_19_32_127_01.gif Done Skip 0 Role: Labeler labeler …" at bounding box center [252, 110] width 505 height 221
click at [431, 139] on li "Car lights on" at bounding box center [448, 140] width 92 height 12
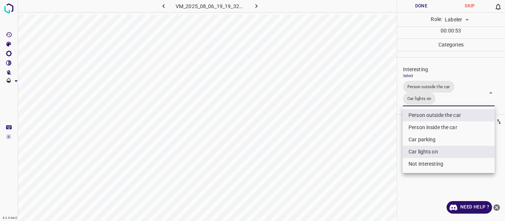
click at [374, 156] on div at bounding box center [252, 110] width 505 height 221
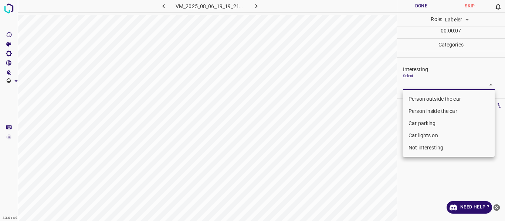
click at [431, 82] on body "4.3.6-dev2 VM_2025_08_06_19_19_21_111_03.gif Done Skip 0 Role: Labeler labeler …" at bounding box center [252, 110] width 505 height 221
click at [422, 144] on li "Not interesting" at bounding box center [448, 148] width 92 height 12
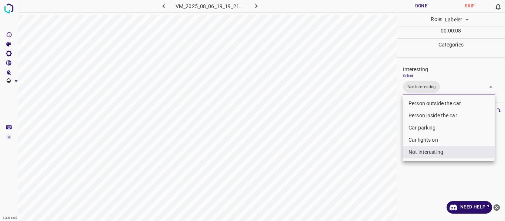
click at [363, 169] on div at bounding box center [252, 110] width 505 height 221
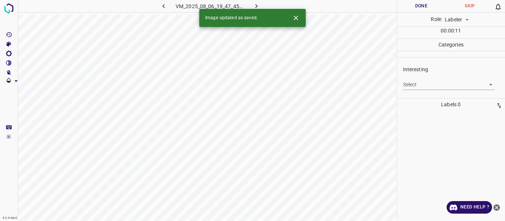
click at [425, 84] on body "4.3.6-dev2 VM_2025_08_06_19_47_45_669_03.gif Done Skip 0 Role: Labeler labeler …" at bounding box center [252, 110] width 505 height 221
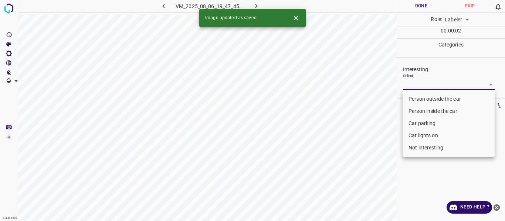
click at [426, 123] on li "Car parking" at bounding box center [448, 124] width 92 height 12
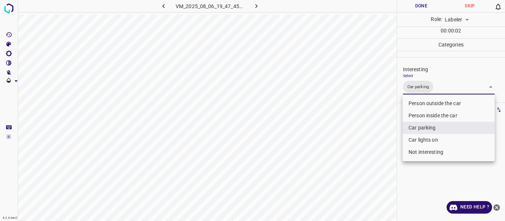
click at [431, 139] on li "Car lights on" at bounding box center [448, 140] width 92 height 12
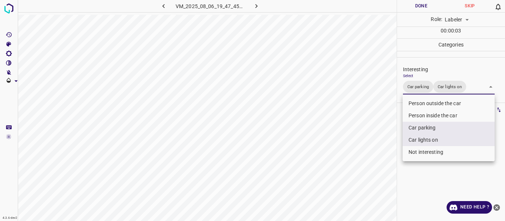
click at [370, 163] on div at bounding box center [252, 110] width 505 height 221
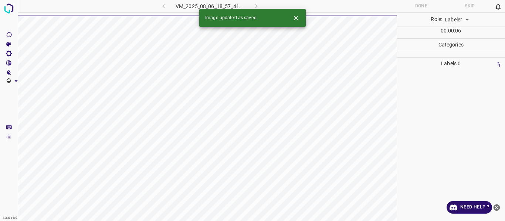
click at [165, 6] on div "VM_2025_08_06_18_57_41_783_02.gif" at bounding box center [210, 6] width 138 height 12
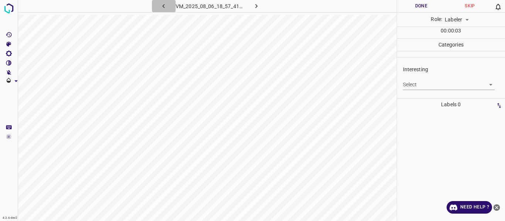
click at [163, 6] on icon "button" at bounding box center [163, 6] width 2 height 4
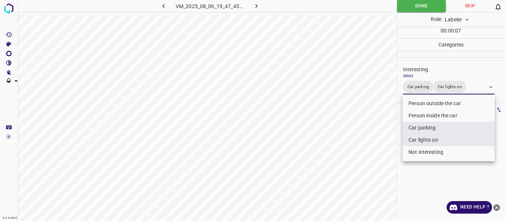
drag, startPoint x: 470, startPoint y: 90, endPoint x: 464, endPoint y: 94, distance: 7.2
click at [470, 89] on body "4.3.6-dev2 VM_2025_08_06_19_47_45_669_03.gif Done Skip 0 Role: Labeler labeler …" at bounding box center [252, 110] width 505 height 221
click at [428, 137] on li "Car lights on" at bounding box center [448, 140] width 92 height 12
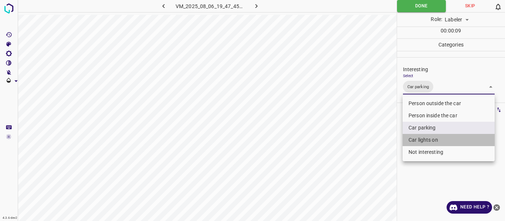
click at [428, 138] on li "Car lights on" at bounding box center [448, 140] width 92 height 12
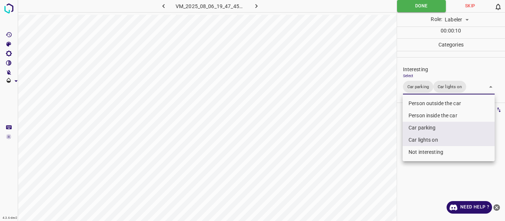
click at [412, 102] on li "Person outside the car" at bounding box center [448, 104] width 92 height 12
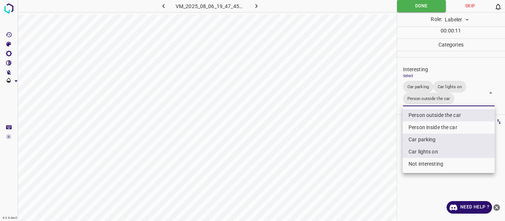
drag, startPoint x: 372, startPoint y: 125, endPoint x: 365, endPoint y: 150, distance: 26.1
click at [372, 126] on div at bounding box center [252, 110] width 505 height 221
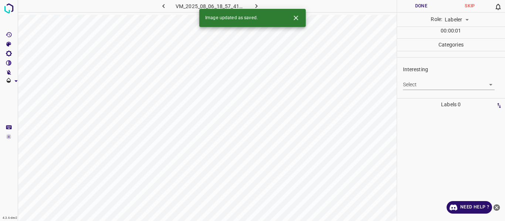
click at [428, 85] on body "4.3.6-dev2 VM_2025_08_06_18_57_41_783_02.gif Done Skip 0 Role: Labeler labeler …" at bounding box center [252, 110] width 505 height 221
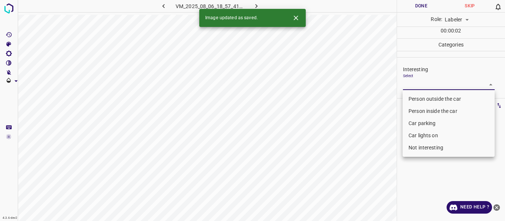
click at [420, 98] on li "Person outside the car" at bounding box center [448, 99] width 92 height 12
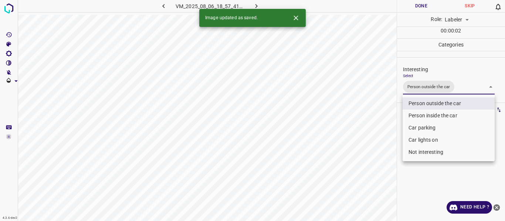
click at [376, 157] on div at bounding box center [252, 110] width 505 height 221
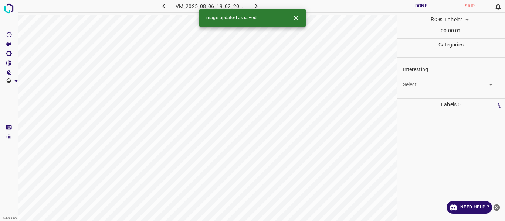
click at [415, 84] on body "4.3.6-dev2 VM_2025_08_06_19_02_20_046_01.gif Done Skip 0 Role: Labeler labeler …" at bounding box center [252, 110] width 505 height 221
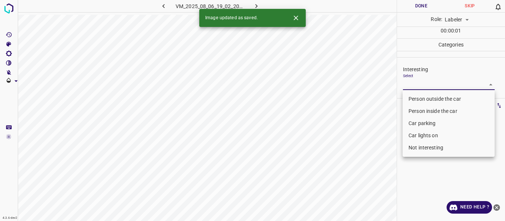
click at [419, 122] on li "Car parking" at bounding box center [448, 124] width 92 height 12
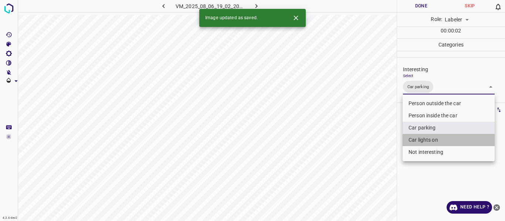
click at [422, 137] on li "Car lights on" at bounding box center [448, 140] width 92 height 12
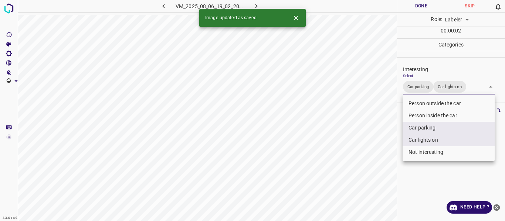
click at [375, 146] on div at bounding box center [252, 110] width 505 height 221
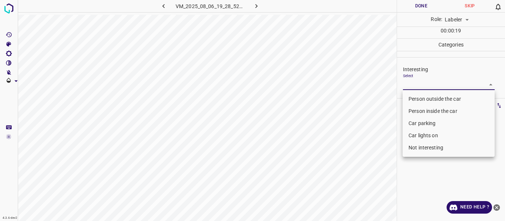
click at [414, 86] on body "4.3.6-dev2 VM_2025_08_06_19_28_52_486_02.gif Done Skip 0 Role: Labeler labeler …" at bounding box center [252, 110] width 505 height 221
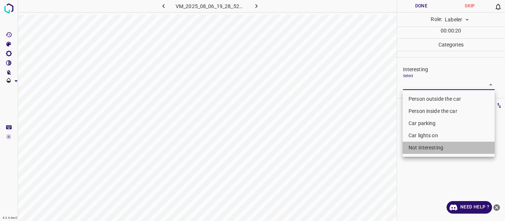
drag, startPoint x: 421, startPoint y: 150, endPoint x: 391, endPoint y: 156, distance: 30.2
click at [421, 149] on li "Not interesting" at bounding box center [448, 148] width 92 height 12
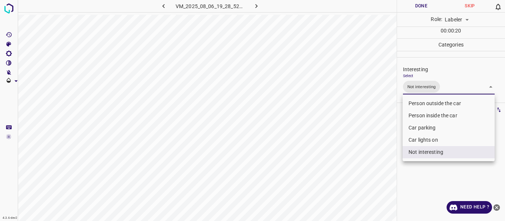
click at [385, 157] on div at bounding box center [252, 110] width 505 height 221
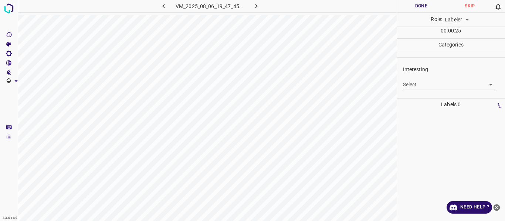
click at [440, 84] on body "4.3.6-dev2 VM_2025_08_06_19_47_45_669_04.gif Done Skip 0 Role: Labeler labeler …" at bounding box center [252, 110] width 505 height 221
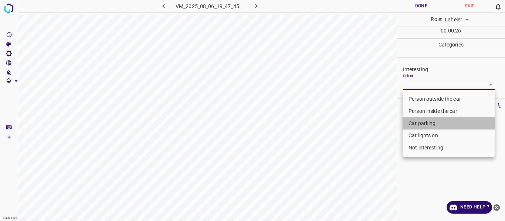
click at [429, 122] on li "Car parking" at bounding box center [448, 124] width 92 height 12
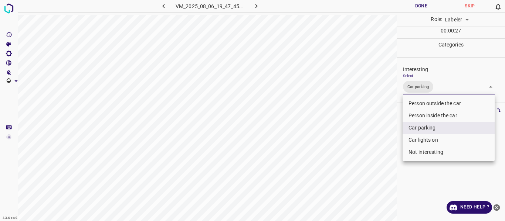
drag, startPoint x: 421, startPoint y: 140, endPoint x: 377, endPoint y: 155, distance: 46.8
click at [420, 140] on li "Car lights on" at bounding box center [448, 140] width 92 height 12
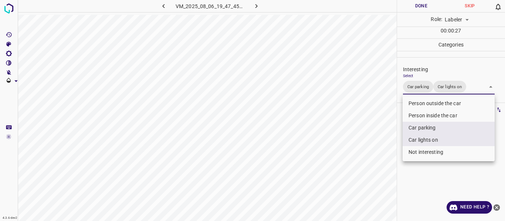
click at [362, 157] on div at bounding box center [252, 110] width 505 height 221
click at [484, 91] on body "4.3.6-dev2 VM_2025_08_06_19_47_45_669_04.gif Done Skip 0 Role: Labeler labeler …" at bounding box center [252, 110] width 505 height 221
click at [451, 103] on li "Person outside the car" at bounding box center [448, 104] width 92 height 12
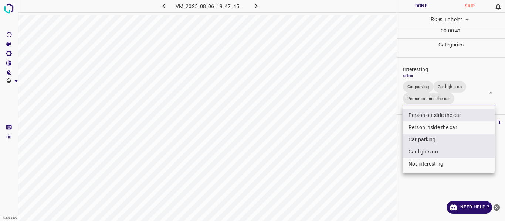
click at [371, 131] on div at bounding box center [252, 110] width 505 height 221
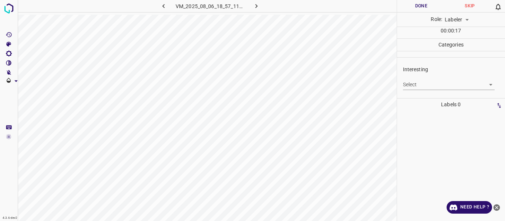
click at [417, 83] on body "4.3.6-dev2 VM_2025_08_06_18_57_11_680_04.gif Done Skip 0 Role: Labeler labeler …" at bounding box center [252, 110] width 505 height 221
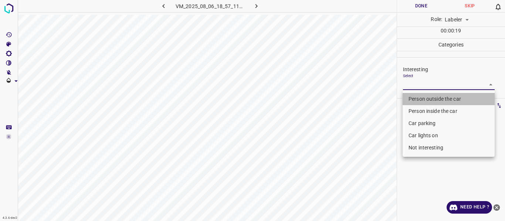
drag, startPoint x: 415, startPoint y: 99, endPoint x: 384, endPoint y: 108, distance: 31.7
click at [414, 99] on li "Person outside the car" at bounding box center [448, 99] width 92 height 12
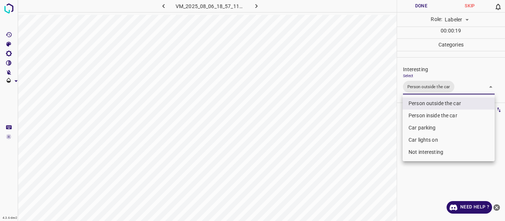
click at [367, 118] on div at bounding box center [252, 110] width 505 height 221
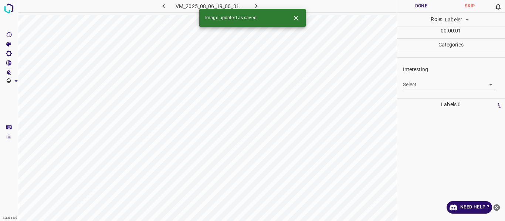
click at [409, 82] on body "4.3.6-dev2 VM_2025_08_06_19_00_31_505_00.gif Done Skip 0 Role: Labeler labeler …" at bounding box center [252, 110] width 505 height 221
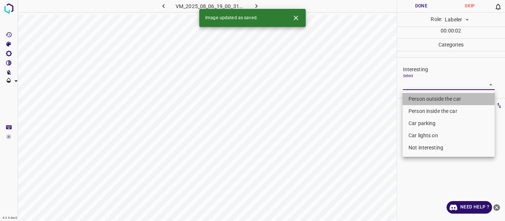
click at [415, 96] on li "Person outside the car" at bounding box center [448, 99] width 92 height 12
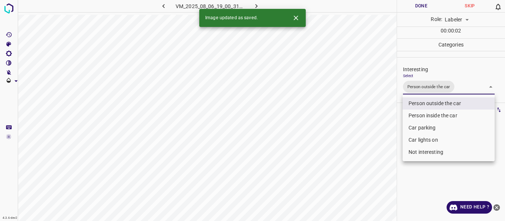
click at [378, 135] on div at bounding box center [252, 110] width 505 height 221
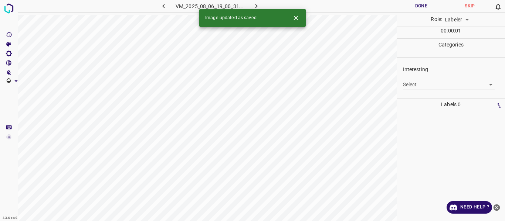
click at [418, 82] on body "4.3.6-dev2 VM_2025_08_06_19_00_31_505_10.gif Done Skip 0 Role: Labeler labeler …" at bounding box center [252, 110] width 505 height 221
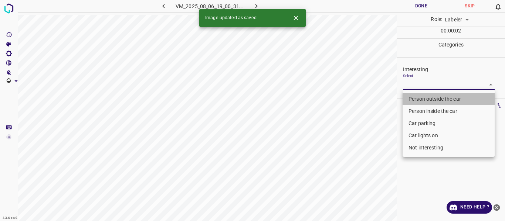
click at [415, 99] on li "Person outside the car" at bounding box center [448, 99] width 92 height 12
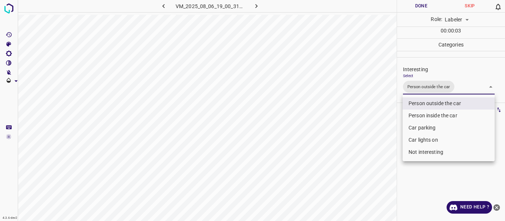
click at [379, 142] on div at bounding box center [252, 110] width 505 height 221
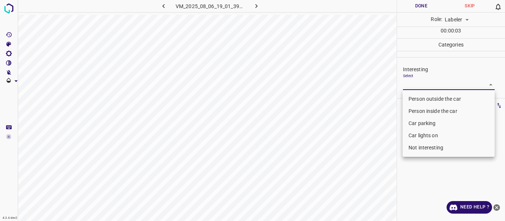
click at [413, 83] on body "4.3.6-dev2 VM_2025_08_06_19_01_39_116_03.gif Done Skip 0 Role: Labeler labeler …" at bounding box center [252, 110] width 505 height 221
click at [416, 146] on li "Not interesting" at bounding box center [448, 148] width 92 height 12
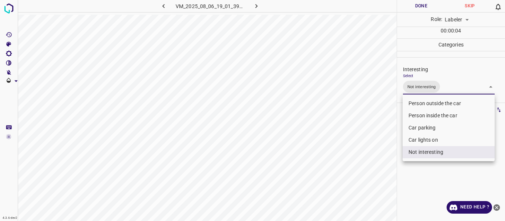
click at [373, 165] on div at bounding box center [252, 110] width 505 height 221
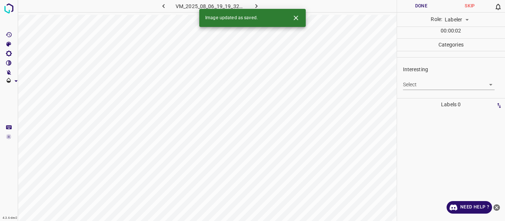
click at [408, 84] on body "4.3.6-dev2 VM_2025_08_06_19_19_32_127_05.gif Done Skip 0 Role: Labeler labeler …" at bounding box center [252, 110] width 505 height 221
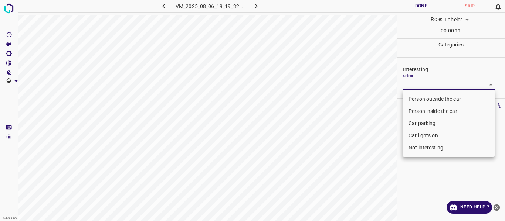
click at [417, 135] on li "Car lights on" at bounding box center [448, 136] width 92 height 12
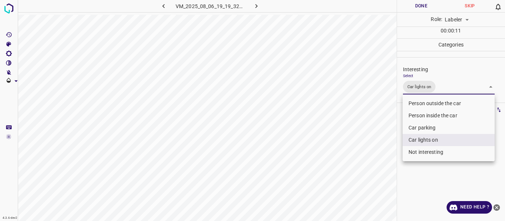
click at [381, 148] on div at bounding box center [252, 110] width 505 height 221
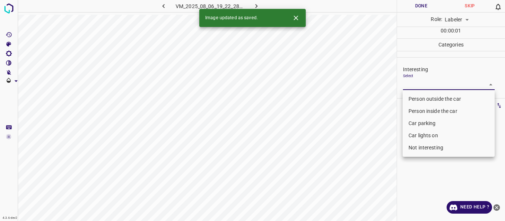
click at [415, 84] on body "4.3.6-dev2 VM_2025_08_06_19_22_28_567_00.gif Done Skip 0 Role: Labeler labeler …" at bounding box center [252, 110] width 505 height 221
click at [414, 98] on li "Person outside the car" at bounding box center [448, 99] width 92 height 12
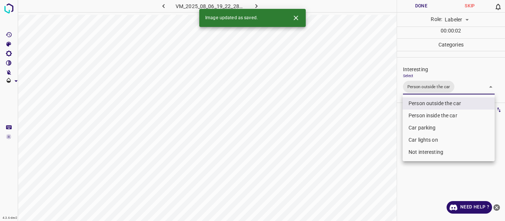
click at [378, 132] on div at bounding box center [252, 110] width 505 height 221
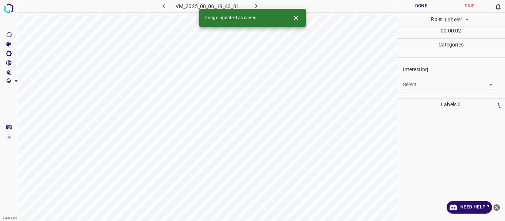
click at [437, 86] on body "4.3.6-dev2 VM_2025_08_06_19_43_01_118_04.gif Done Skip 0 Role: Labeler labeler …" at bounding box center [252, 110] width 505 height 221
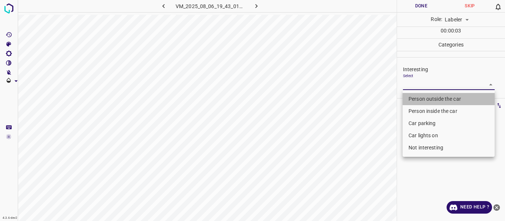
click at [438, 99] on li "Person outside the car" at bounding box center [448, 99] width 92 height 12
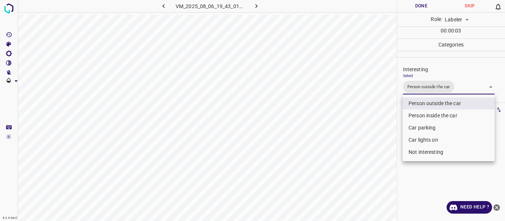
click at [382, 154] on div at bounding box center [252, 110] width 505 height 221
